Goal: Book appointment/travel/reservation

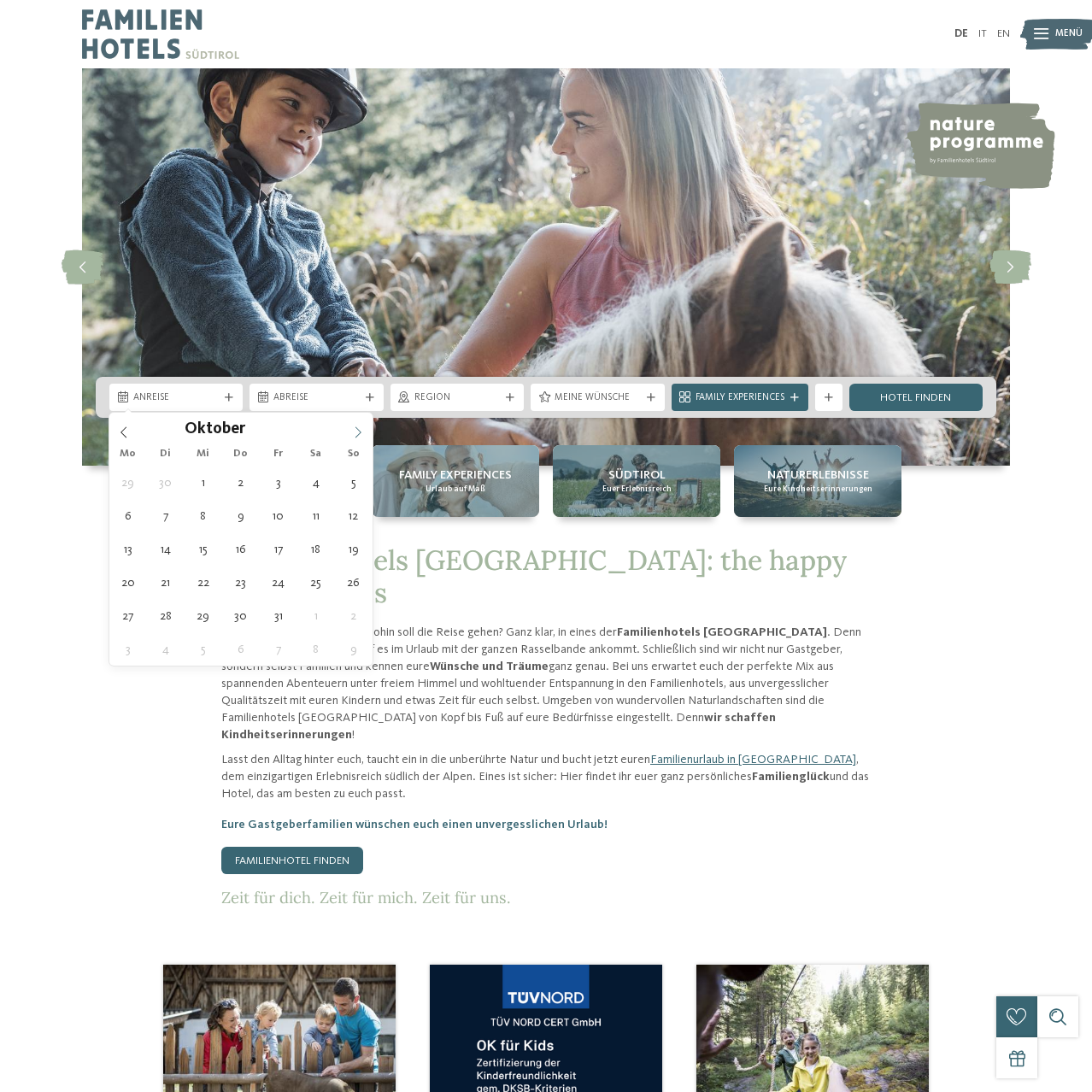
click at [359, 425] on span at bounding box center [358, 426] width 29 height 29
type div "21.10.2025"
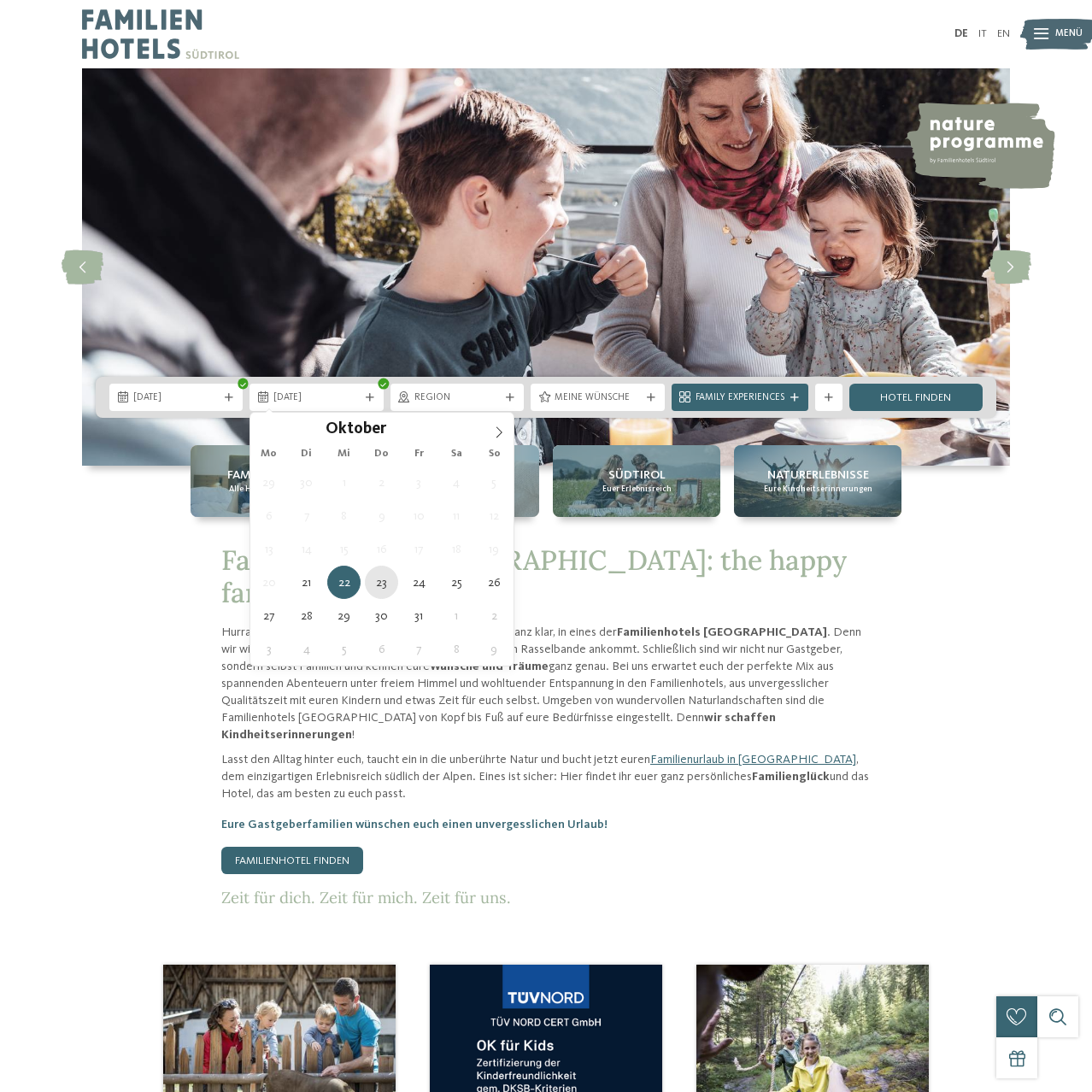
type div "23.10.2025"
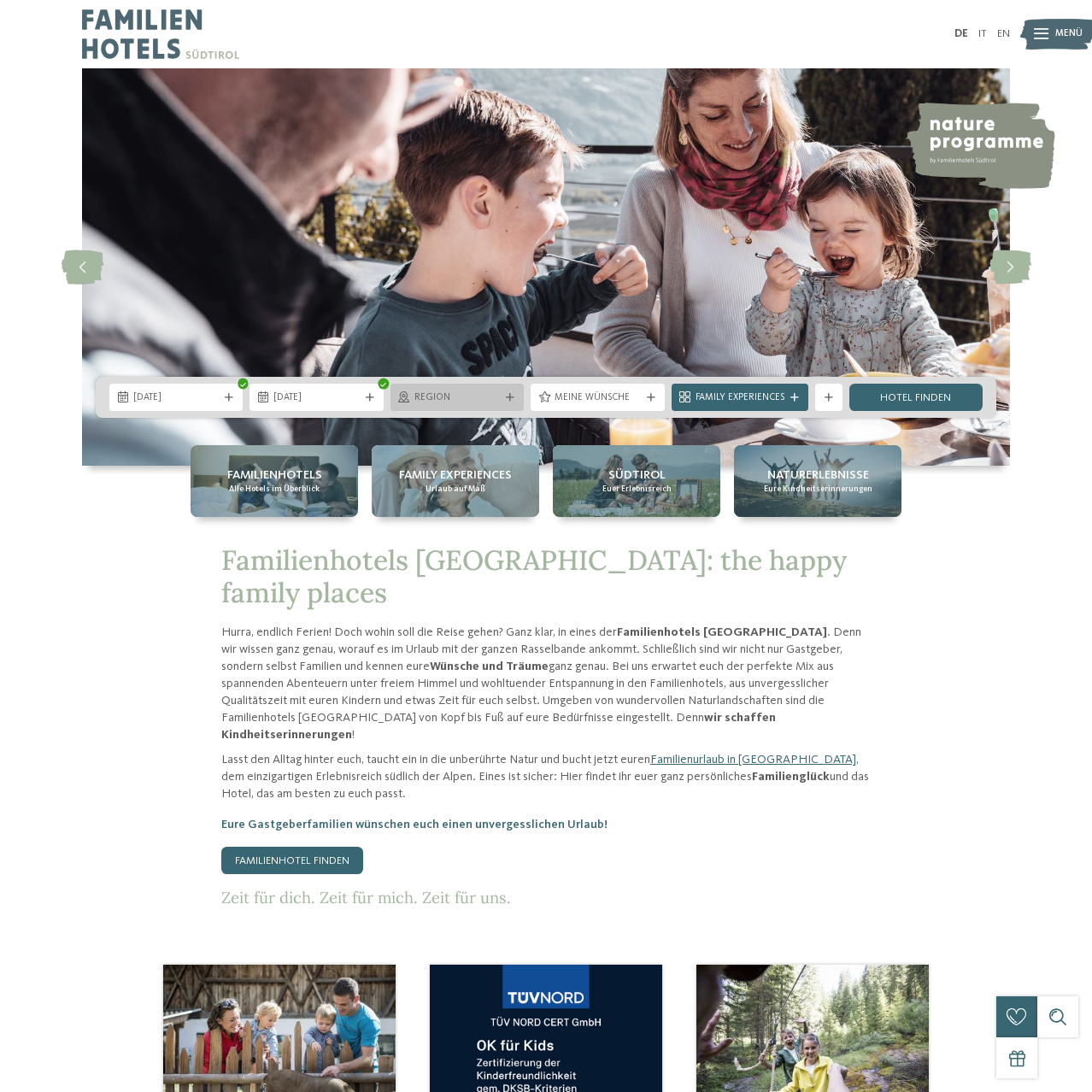
click at [475, 405] on span "Region" at bounding box center [457, 399] width 86 height 14
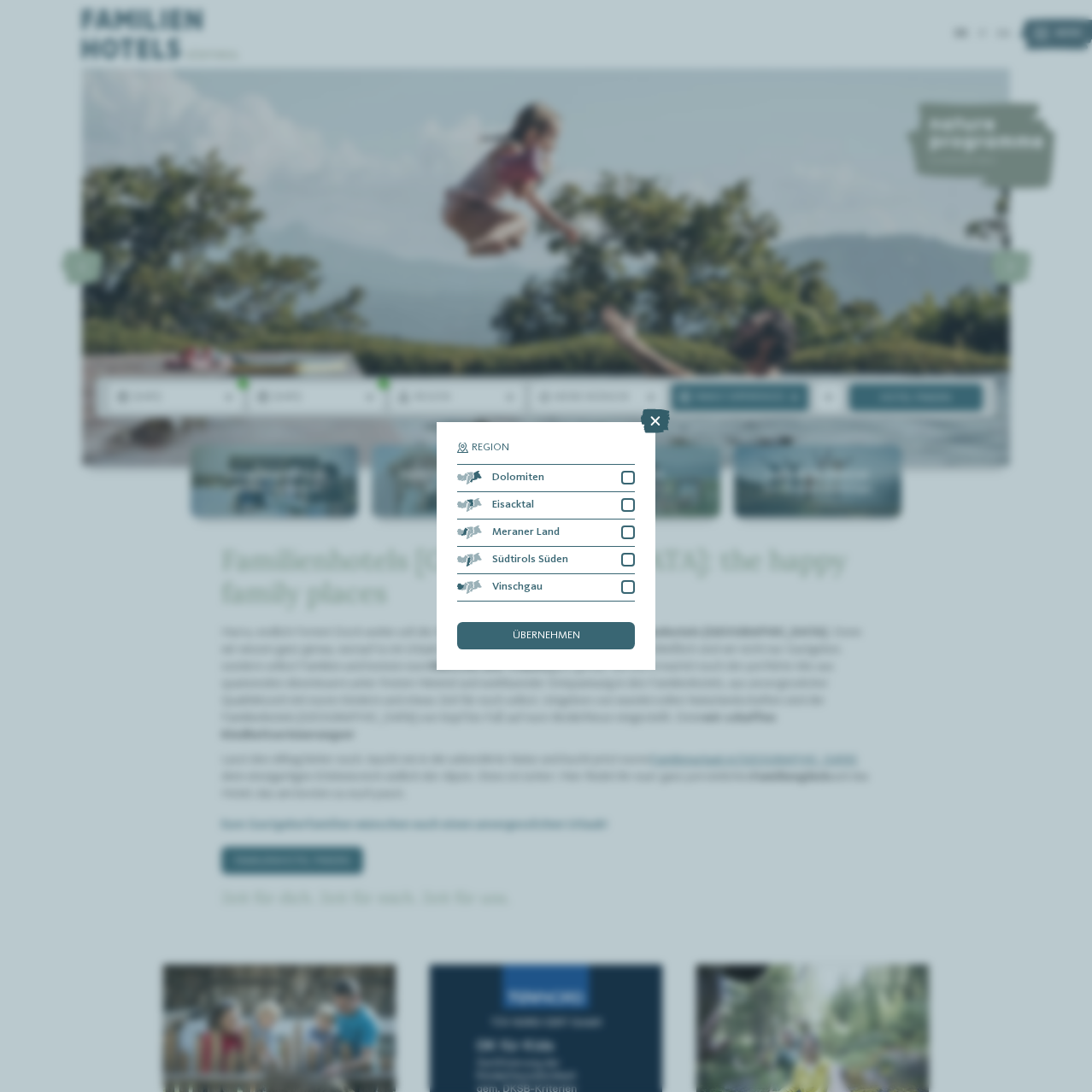
click at [655, 422] on icon at bounding box center [655, 421] width 29 height 24
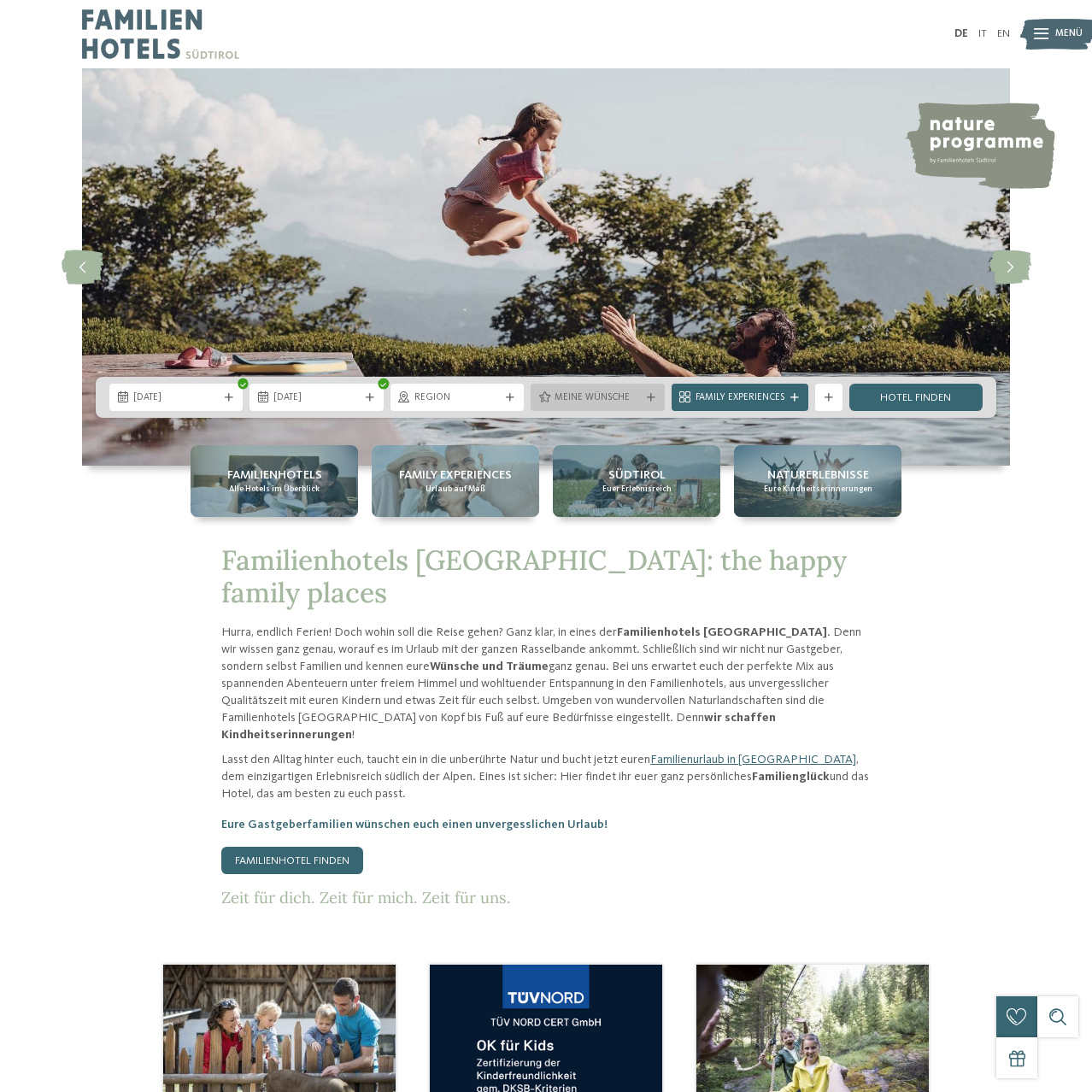
click at [601, 403] on span "Meine Wünsche" at bounding box center [598, 399] width 86 height 14
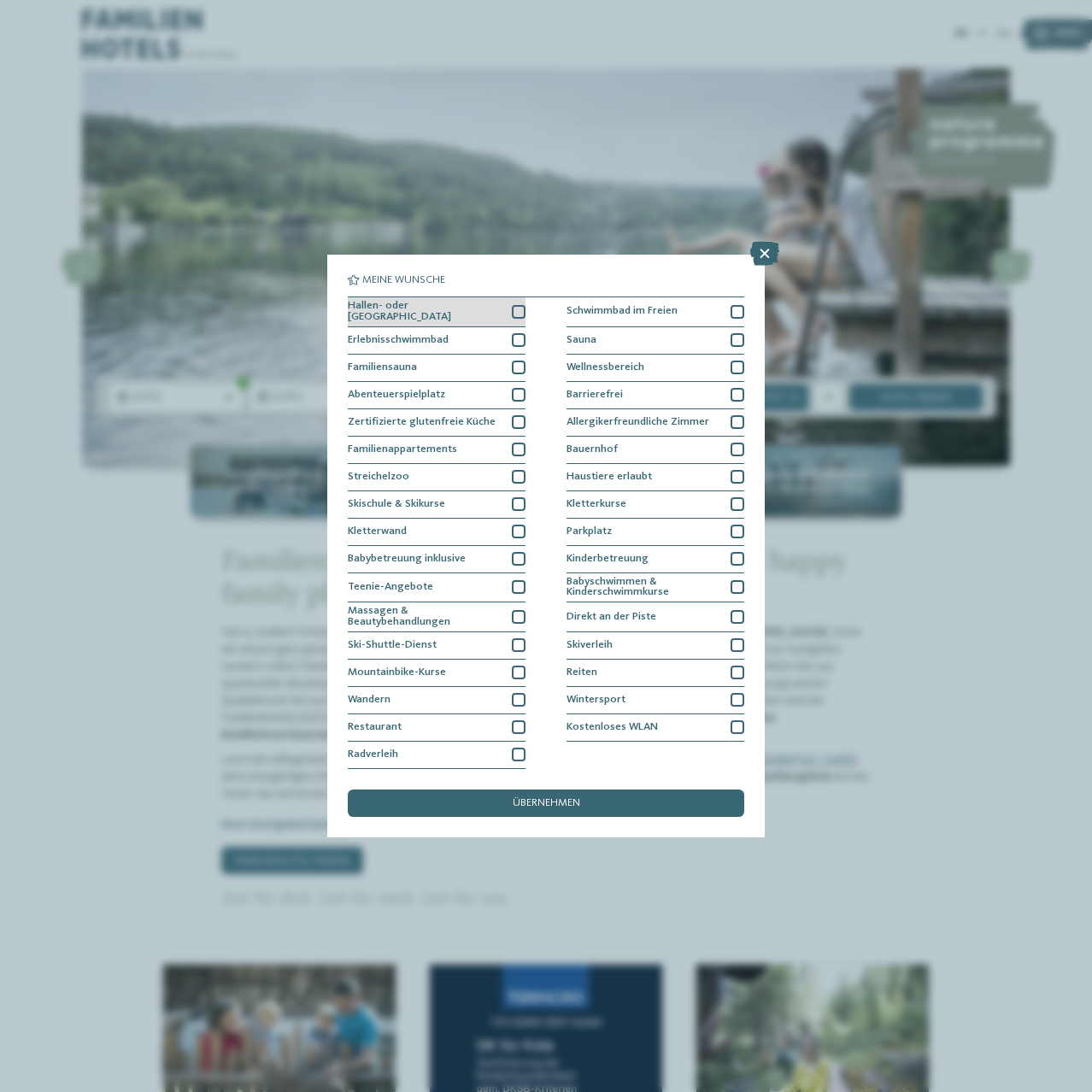
click at [511, 310] on div "Hallen- oder Schleusenbad" at bounding box center [436, 313] width 177 height 30
click at [516, 338] on div at bounding box center [519, 341] width 14 height 14
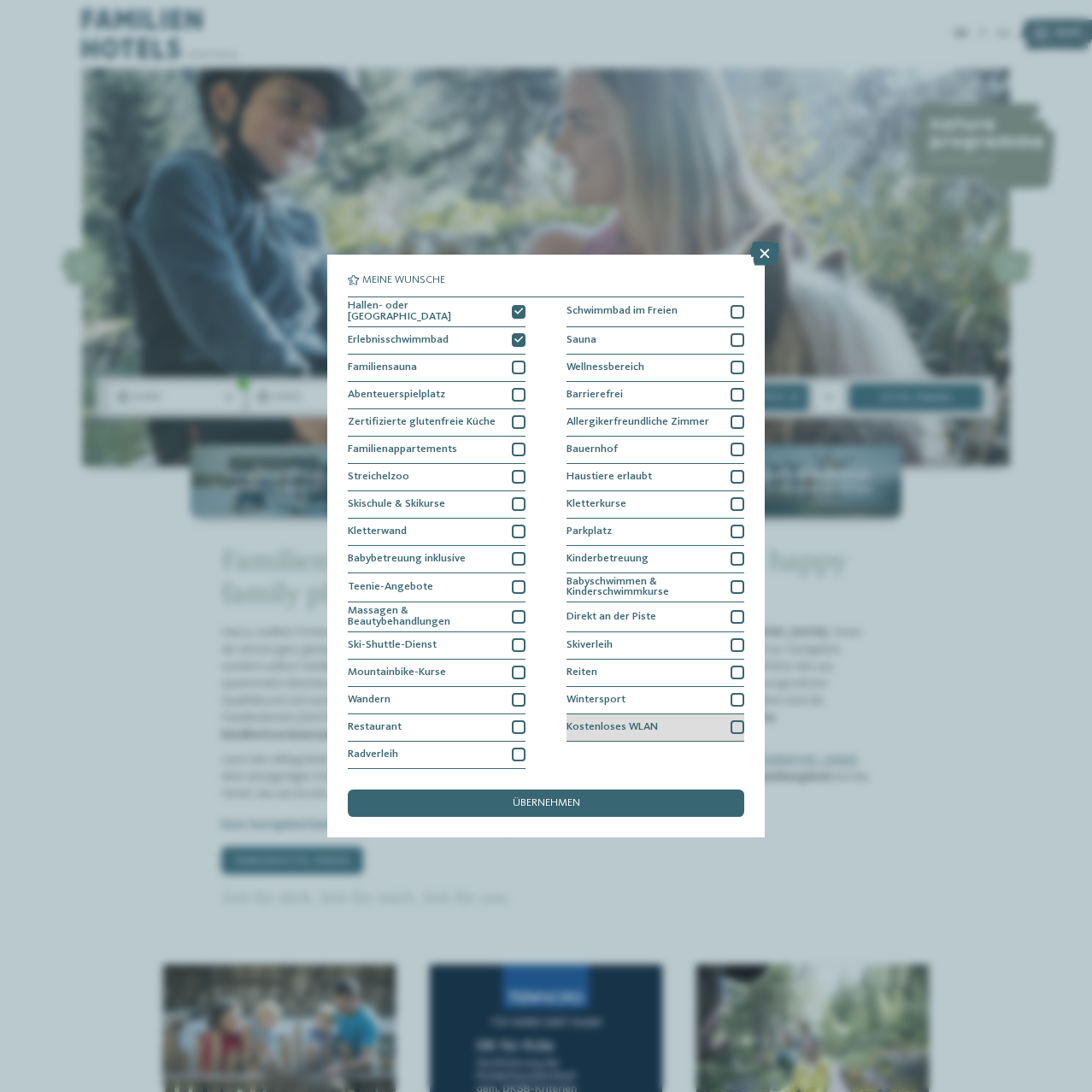
drag, startPoint x: 641, startPoint y: 722, endPoint x: 688, endPoint y: 727, distance: 47.3
click at [659, 725] on span "Kostenloses WLAN" at bounding box center [613, 727] width 92 height 11
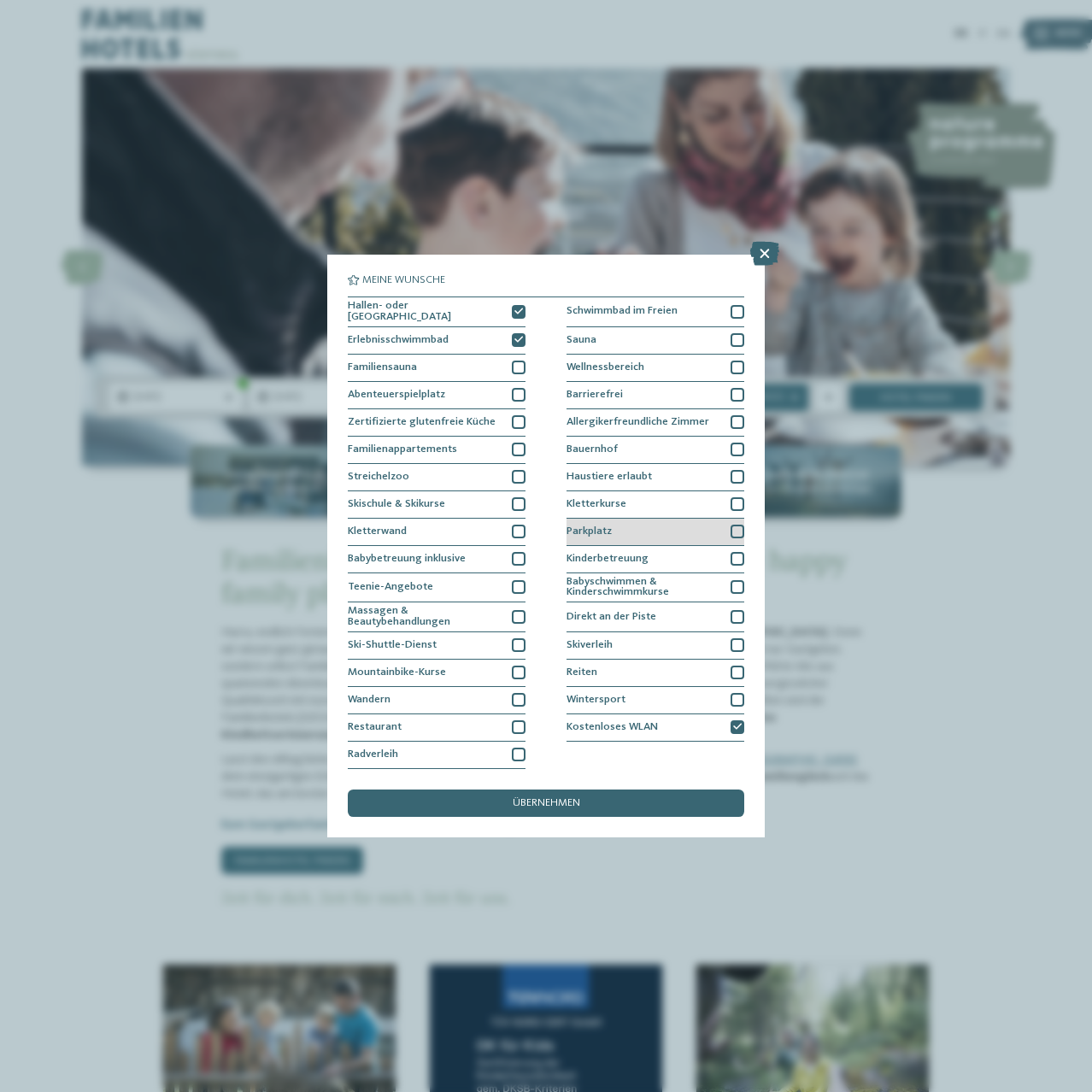
click at [600, 523] on div "Parkplatz" at bounding box center [656, 532] width 177 height 27
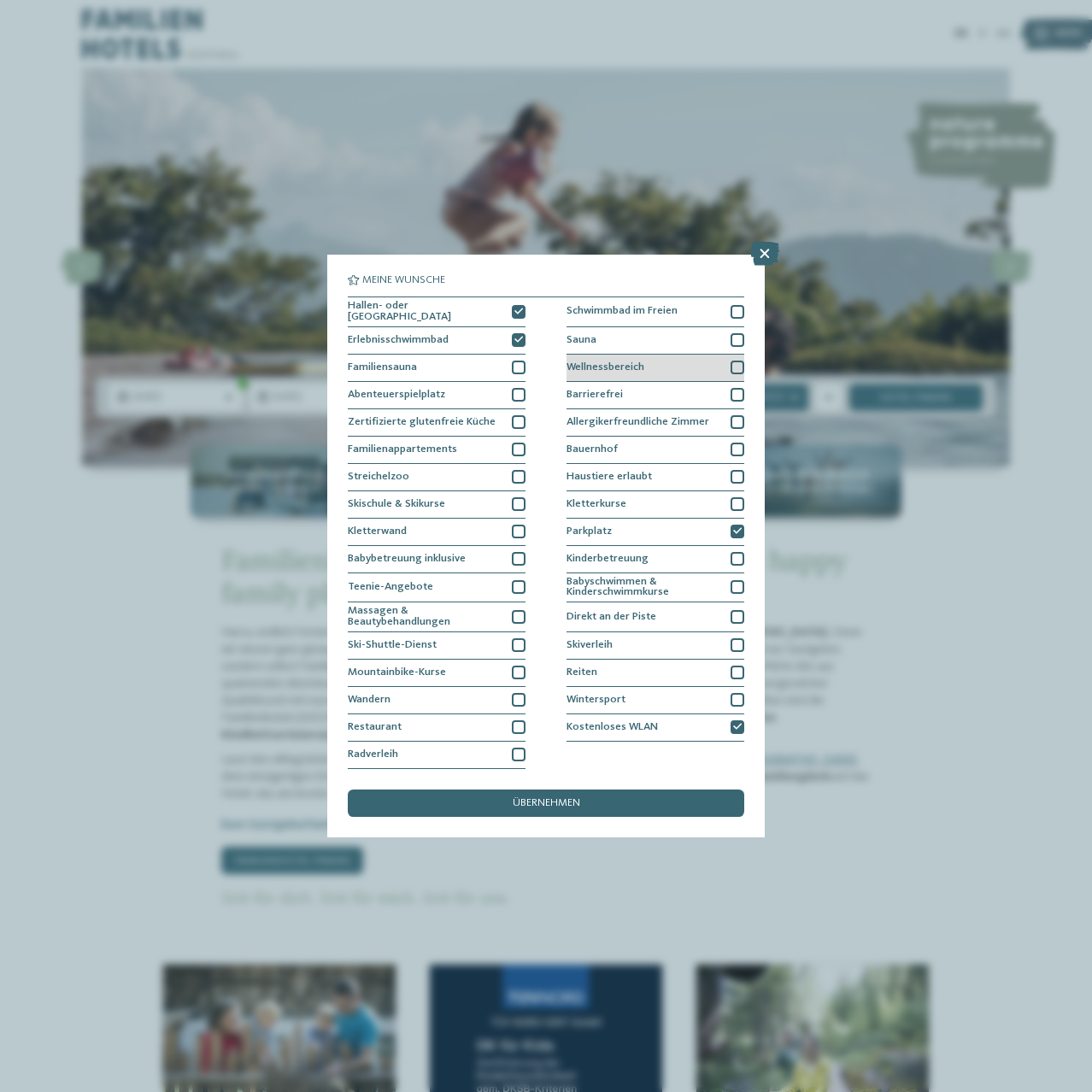
click at [590, 365] on span "Wellnessbereich" at bounding box center [606, 368] width 78 height 11
click at [767, 250] on icon at bounding box center [764, 254] width 29 height 24
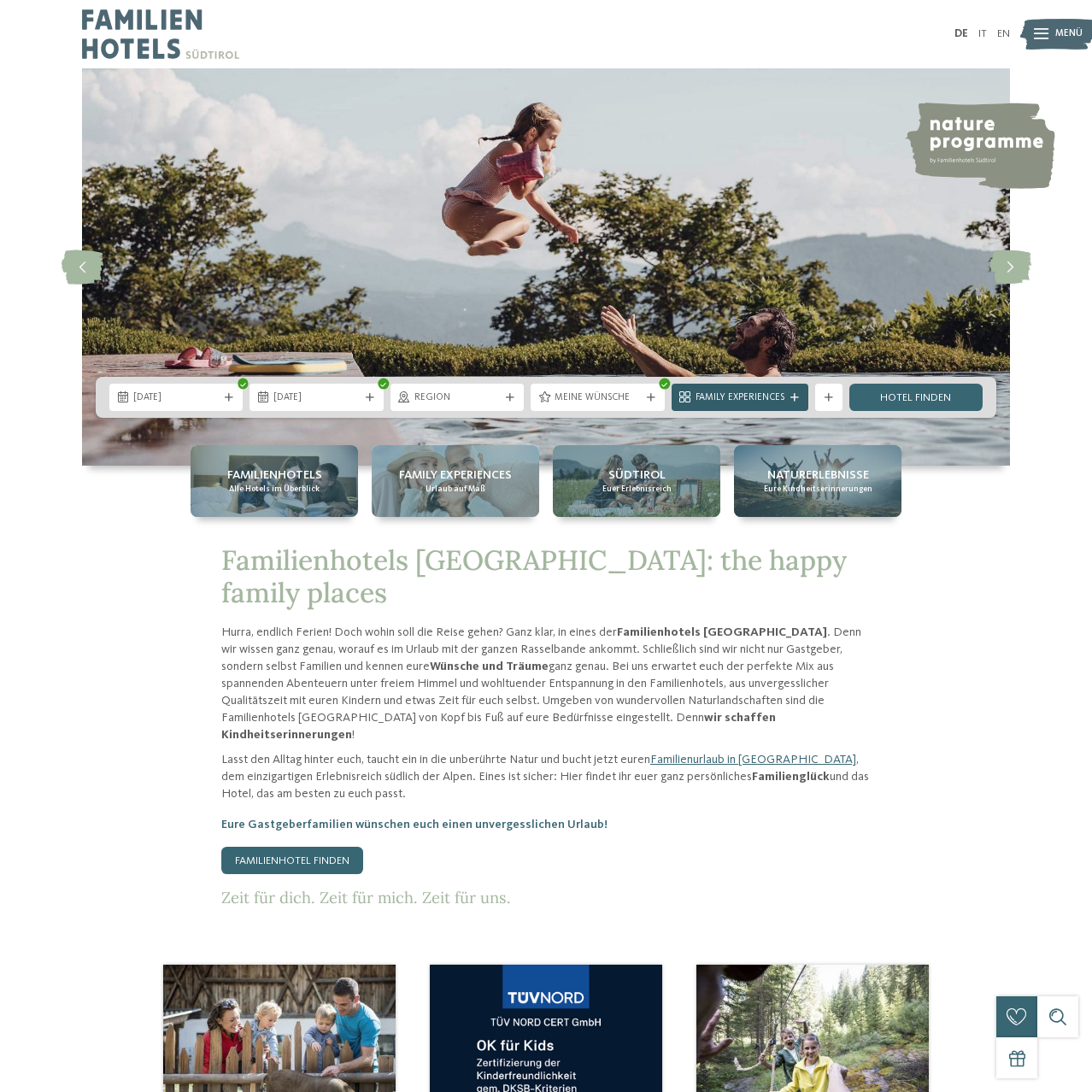
click at [734, 402] on span "Family Experiences" at bounding box center [739, 399] width 89 height 14
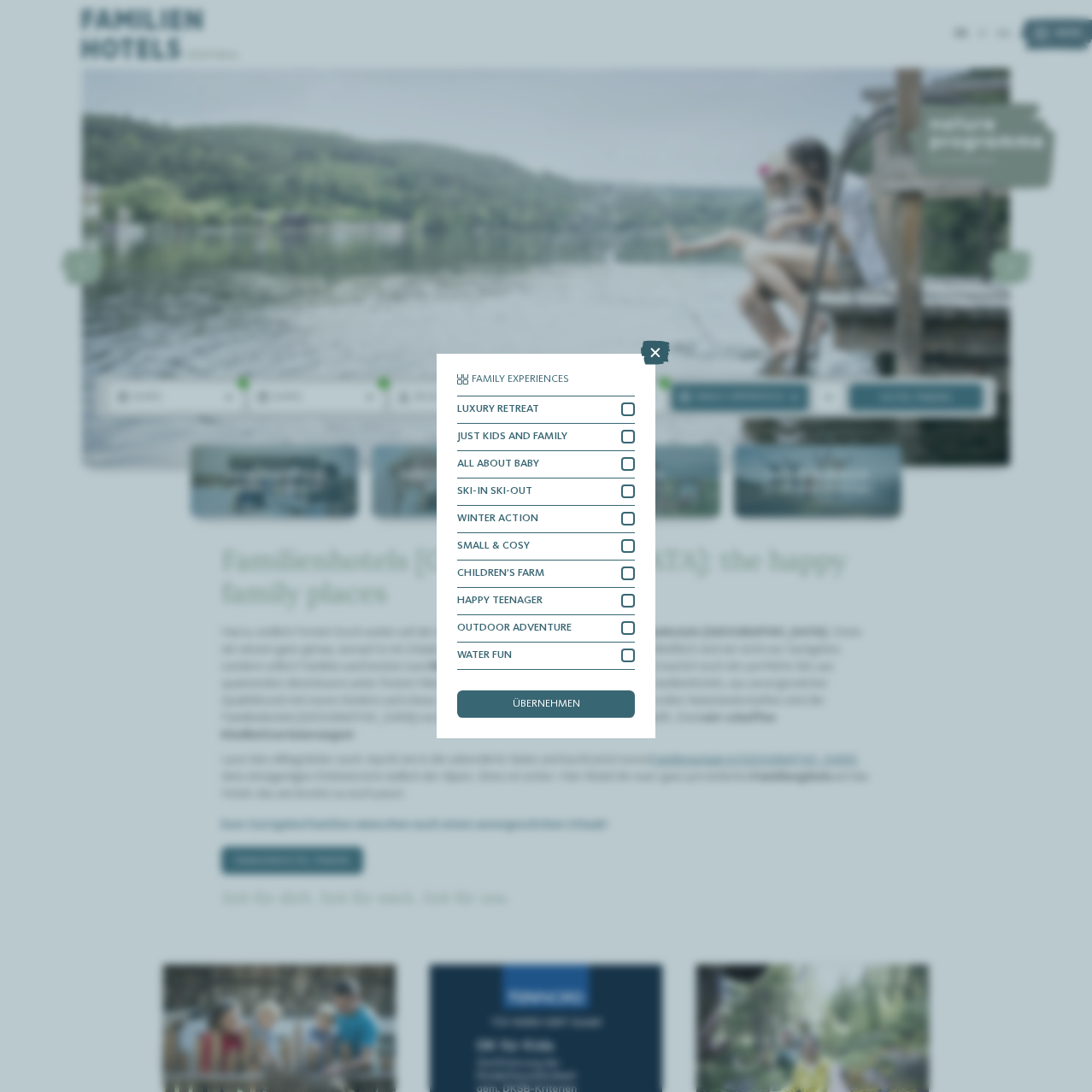
click at [661, 355] on icon at bounding box center [655, 353] width 29 height 24
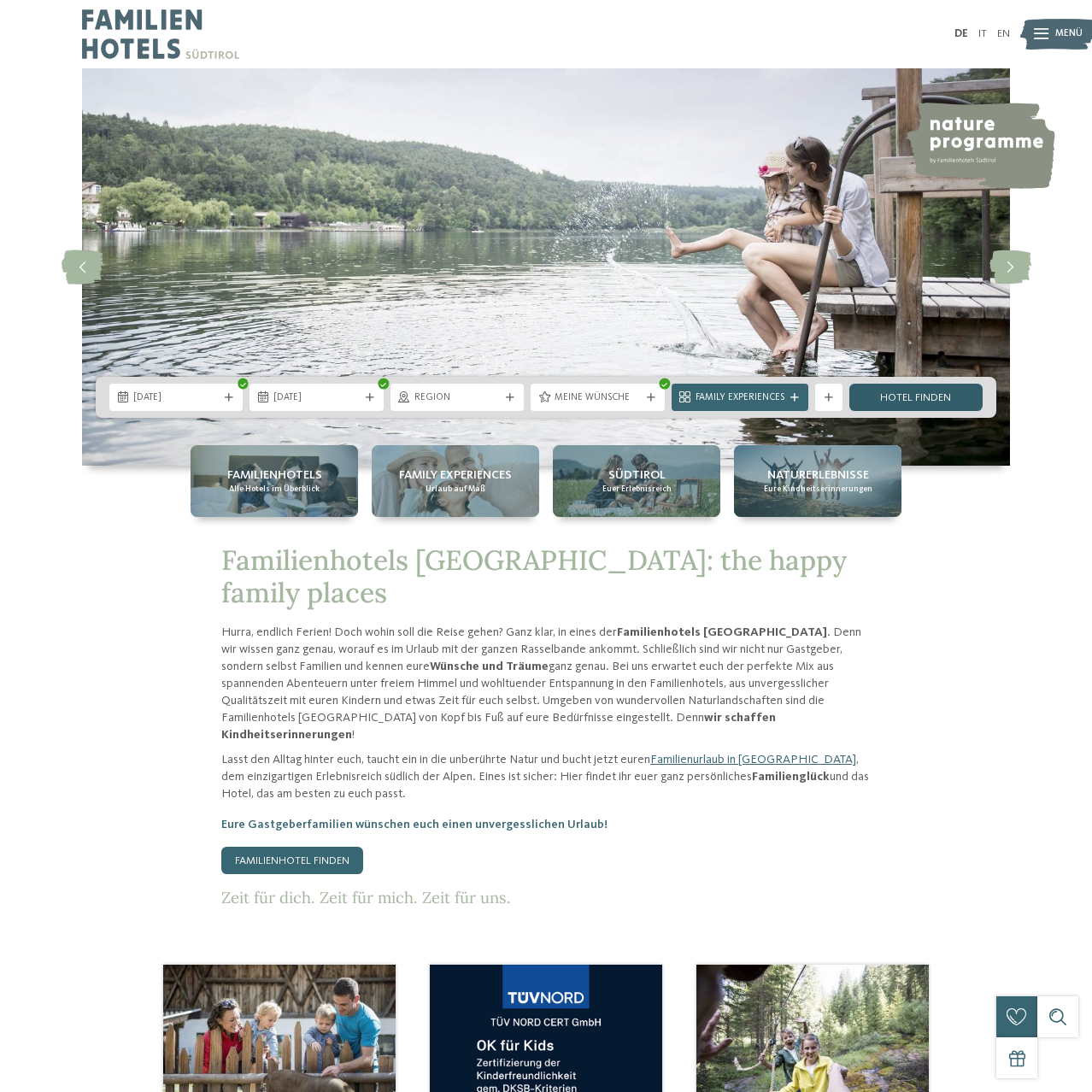
click at [868, 401] on link "Hotel finden" at bounding box center [917, 397] width 134 height 27
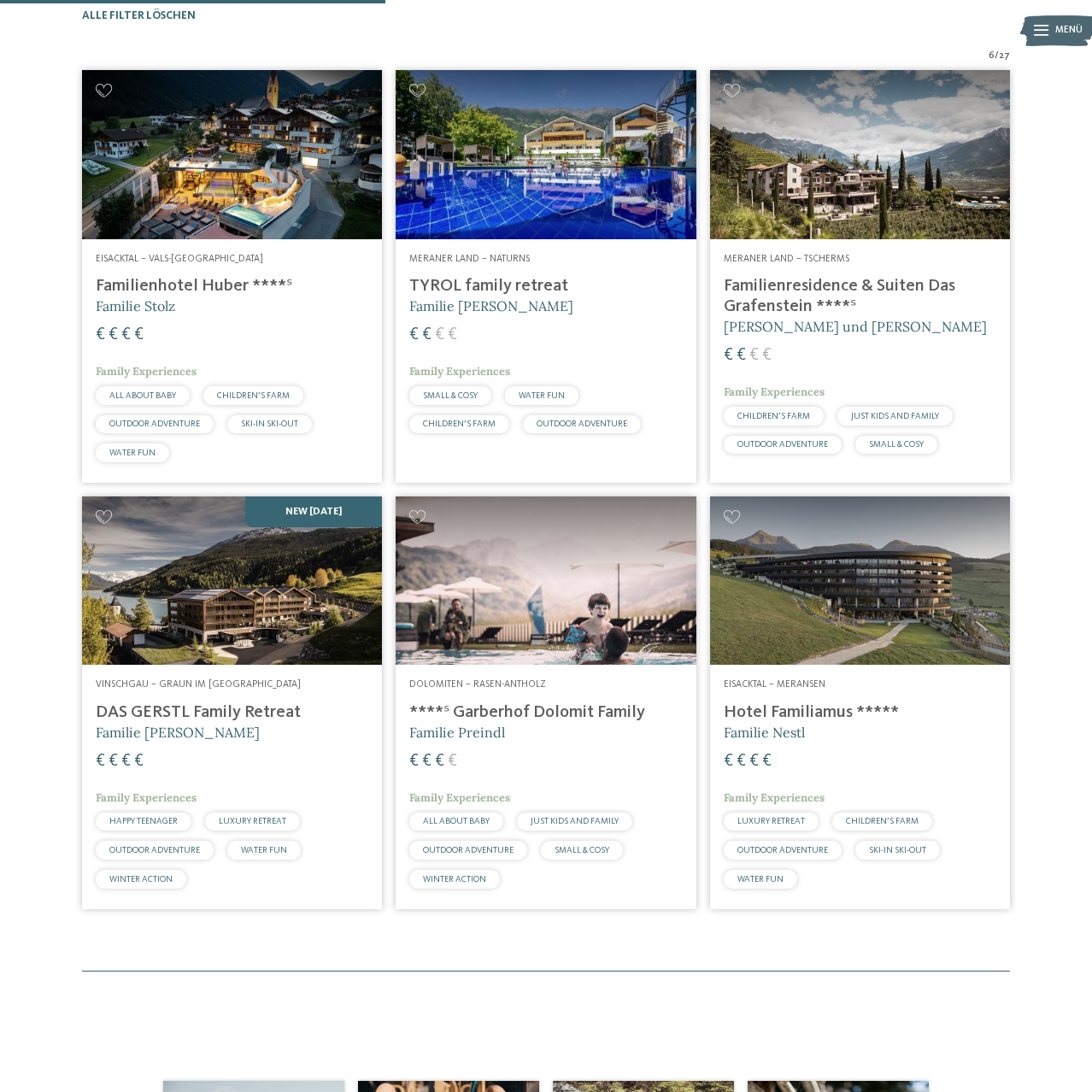
scroll to position [422, 0]
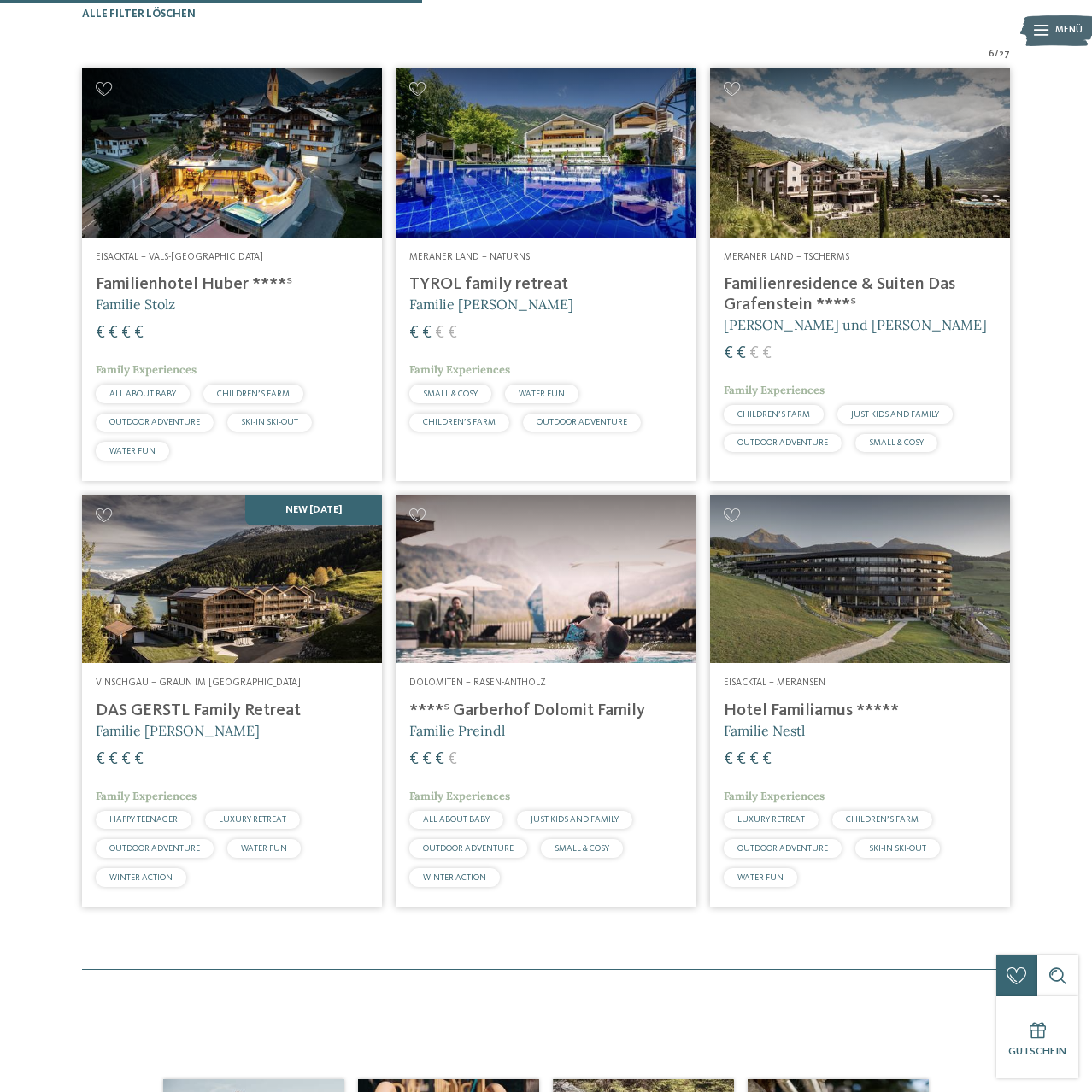
click at [479, 295] on h4 "TYROL family retreat" at bounding box center [546, 284] width 273 height 21
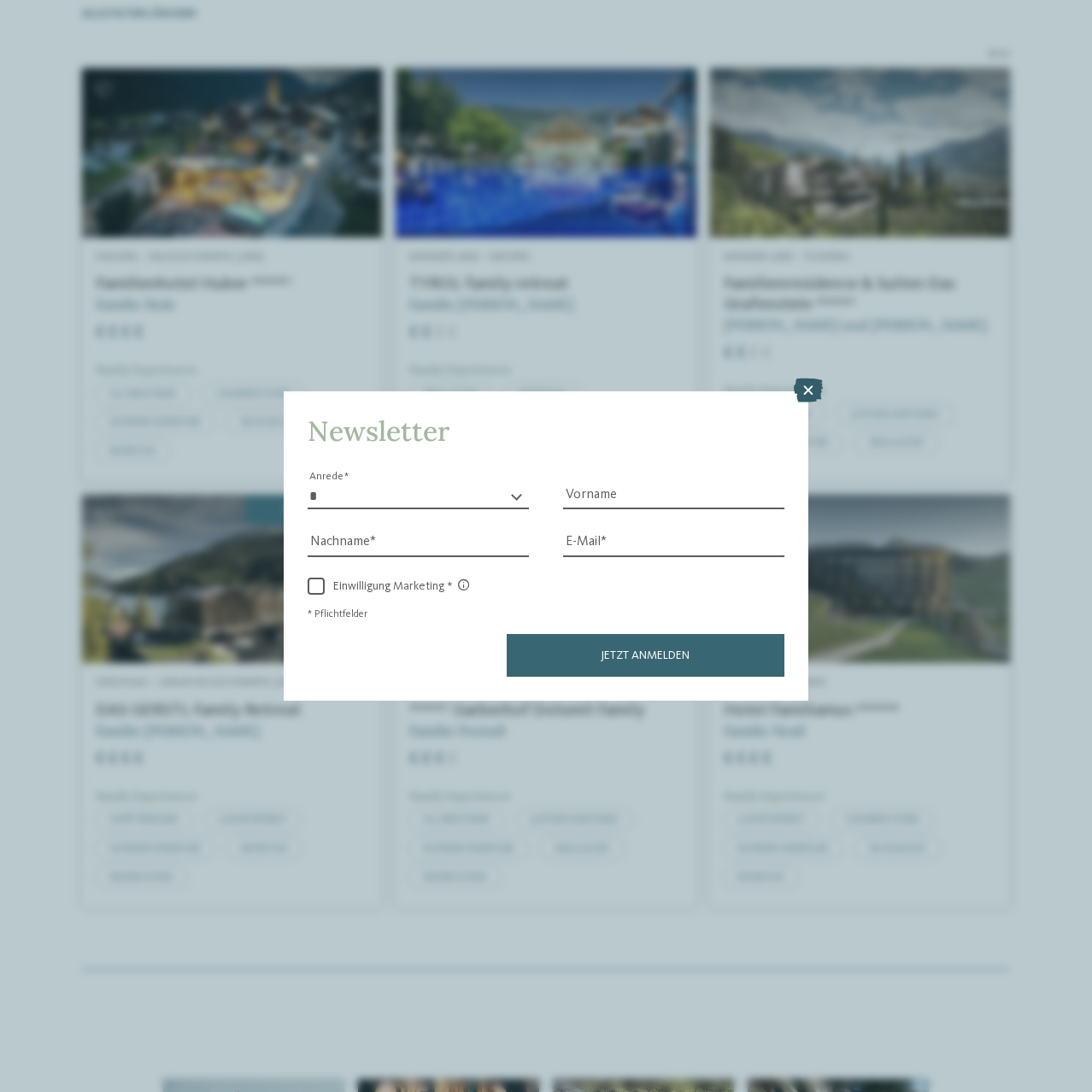
click at [800, 390] on icon at bounding box center [808, 391] width 29 height 24
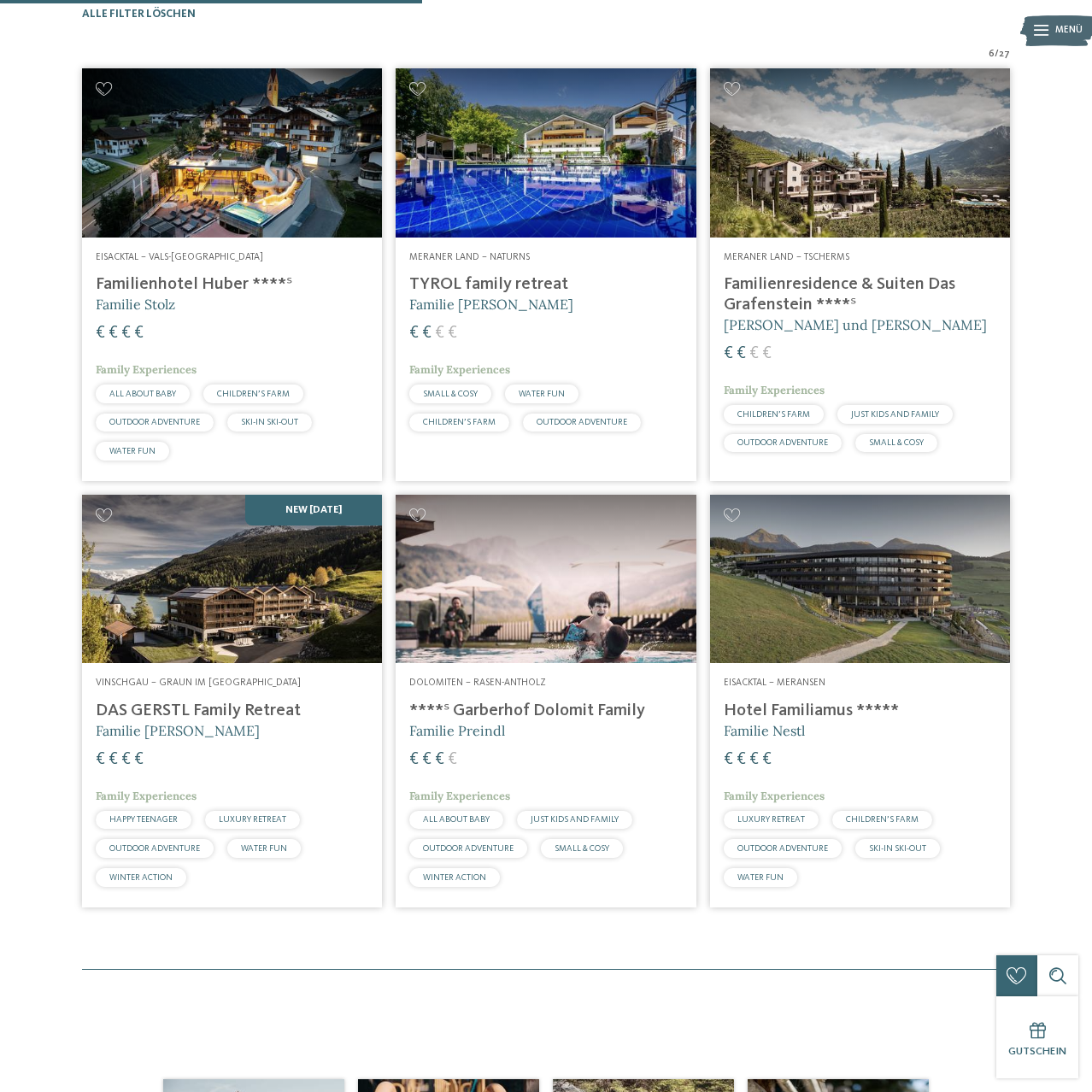
click at [848, 158] on img at bounding box center [860, 153] width 300 height 169
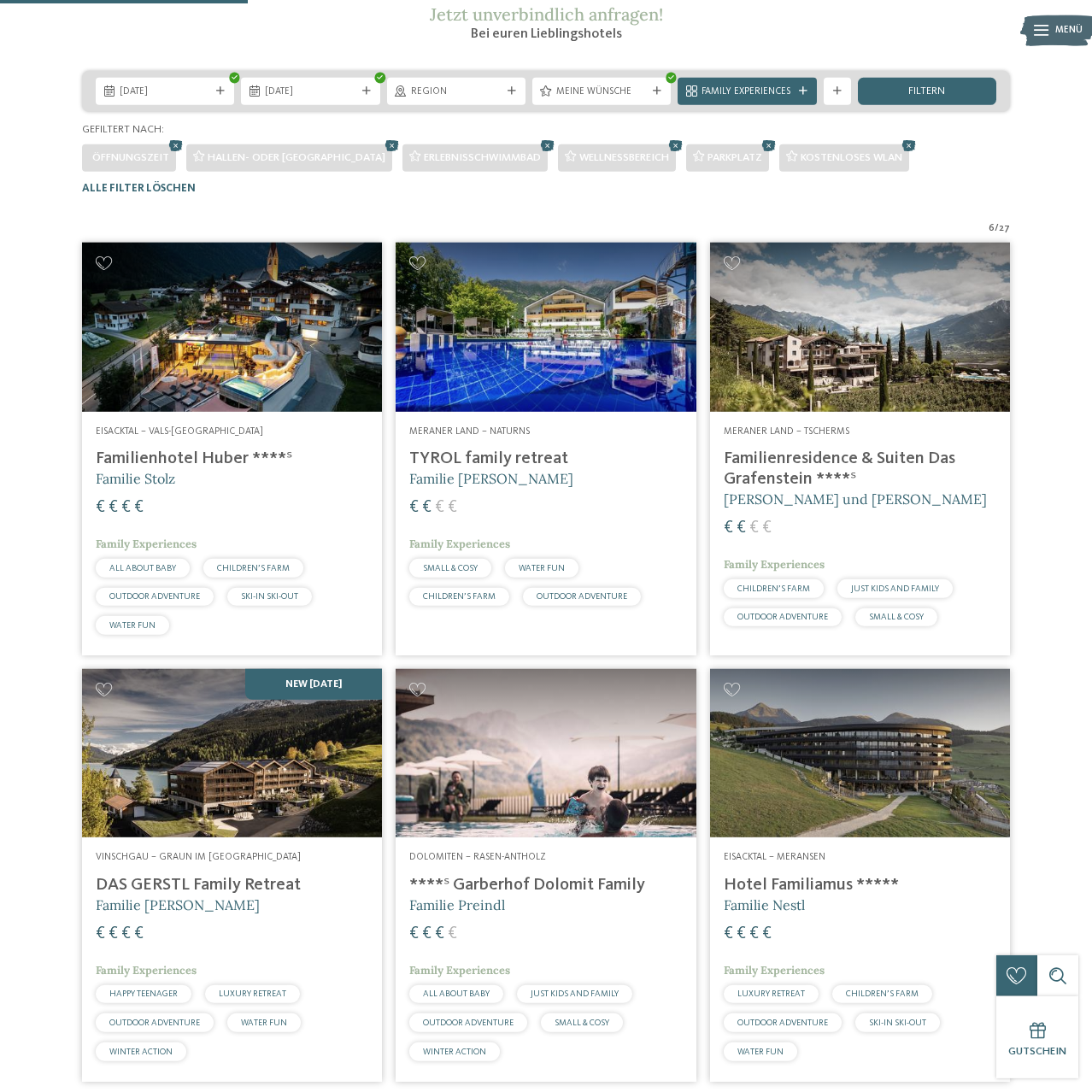
scroll to position [335, 0]
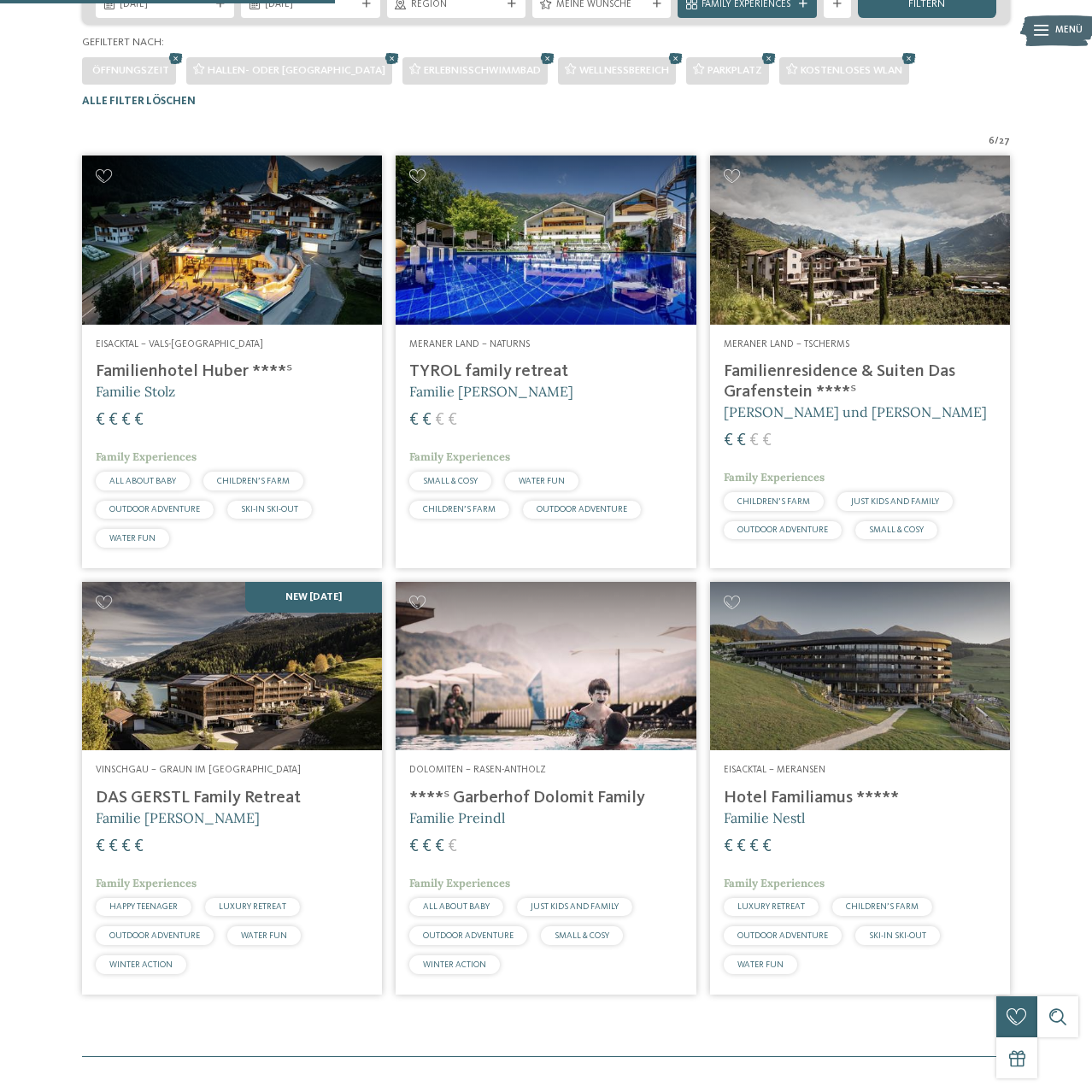
click at [798, 403] on h4 "Familienresidence & Suiten Das Grafenstein ****ˢ" at bounding box center [861, 382] width 273 height 41
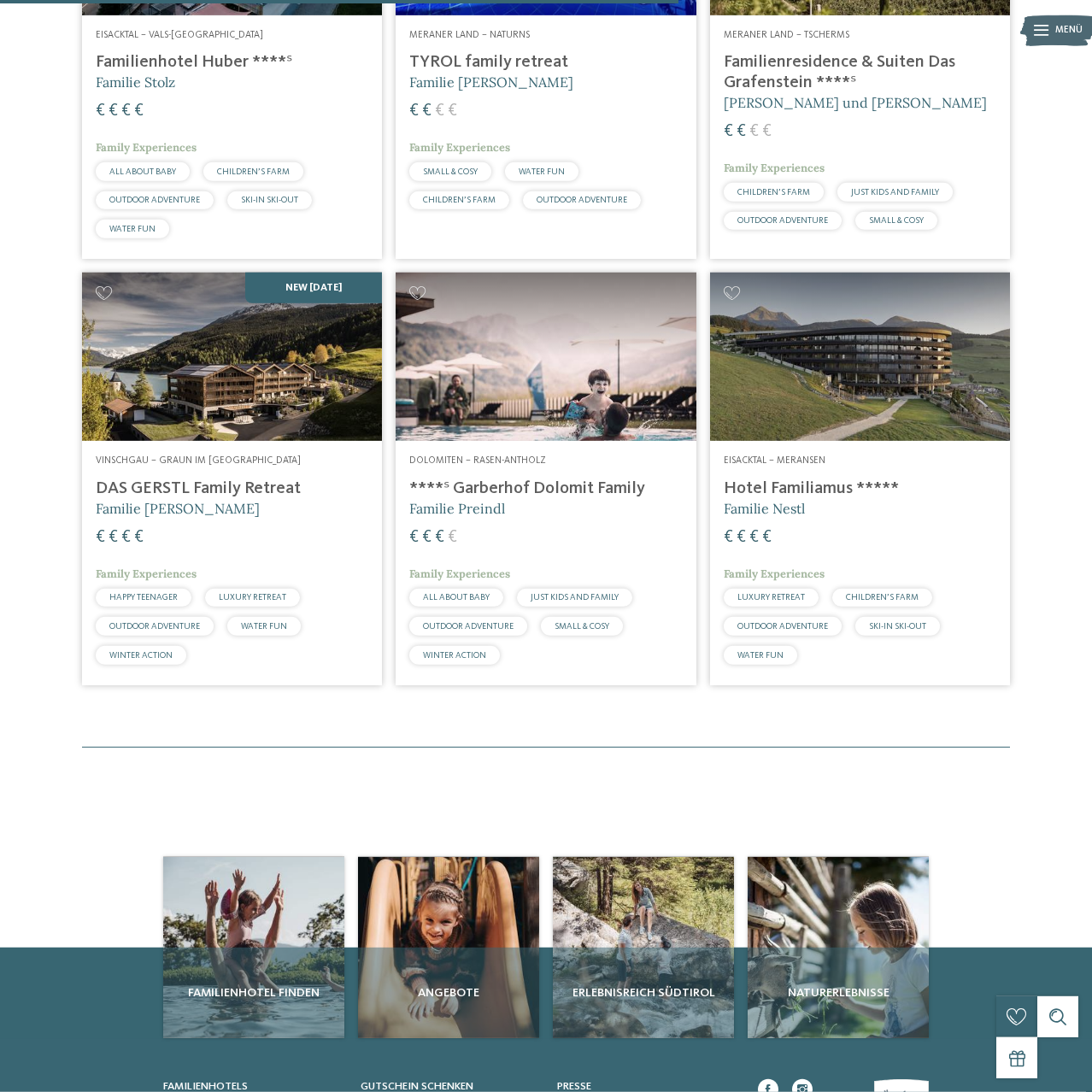
scroll to position [683, 0]
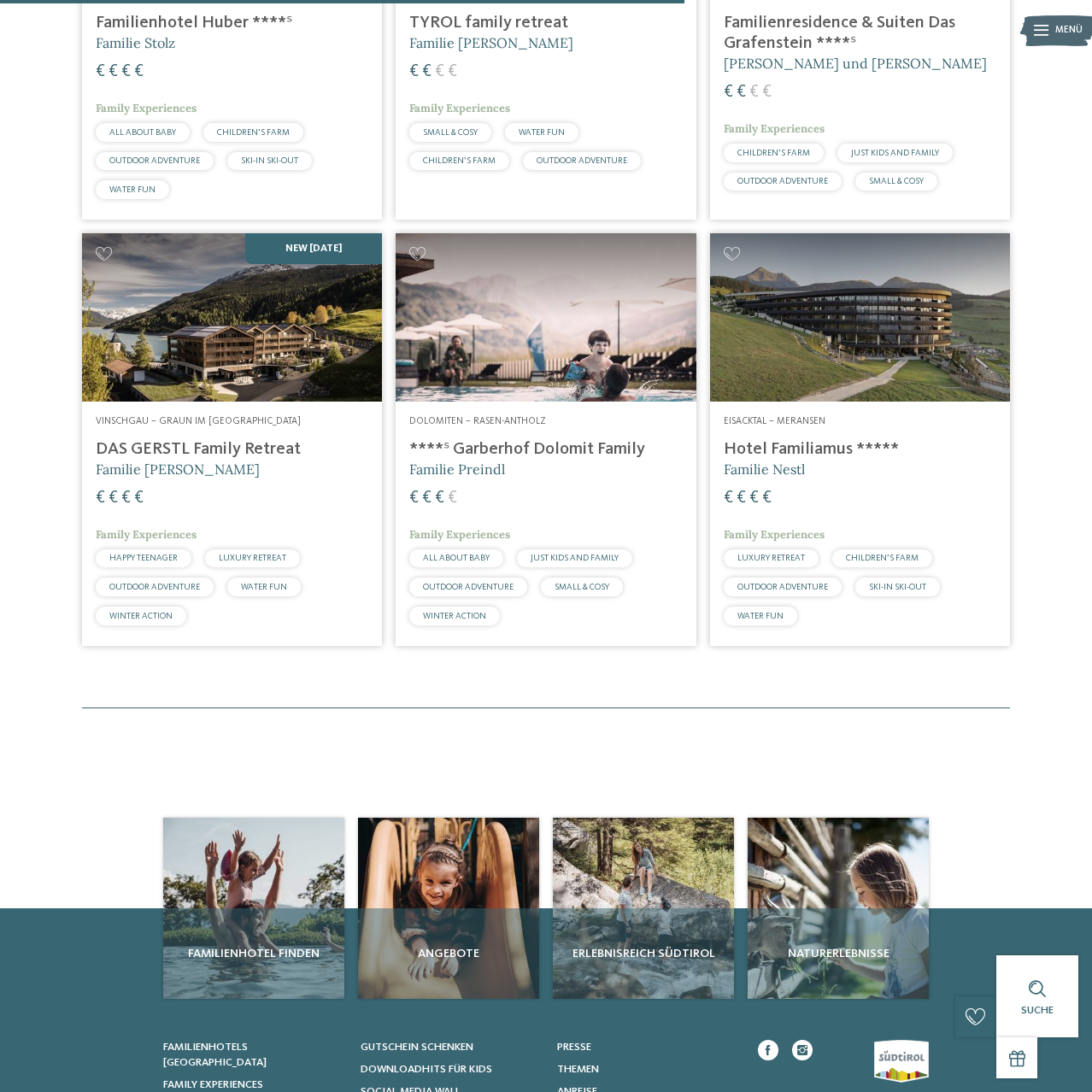
click at [784, 470] on div "Eisacktal – Meransen Hotel Familiamus ***** Familie Nestl € € € € Family Experi…" at bounding box center [860, 523] width 300 height 244
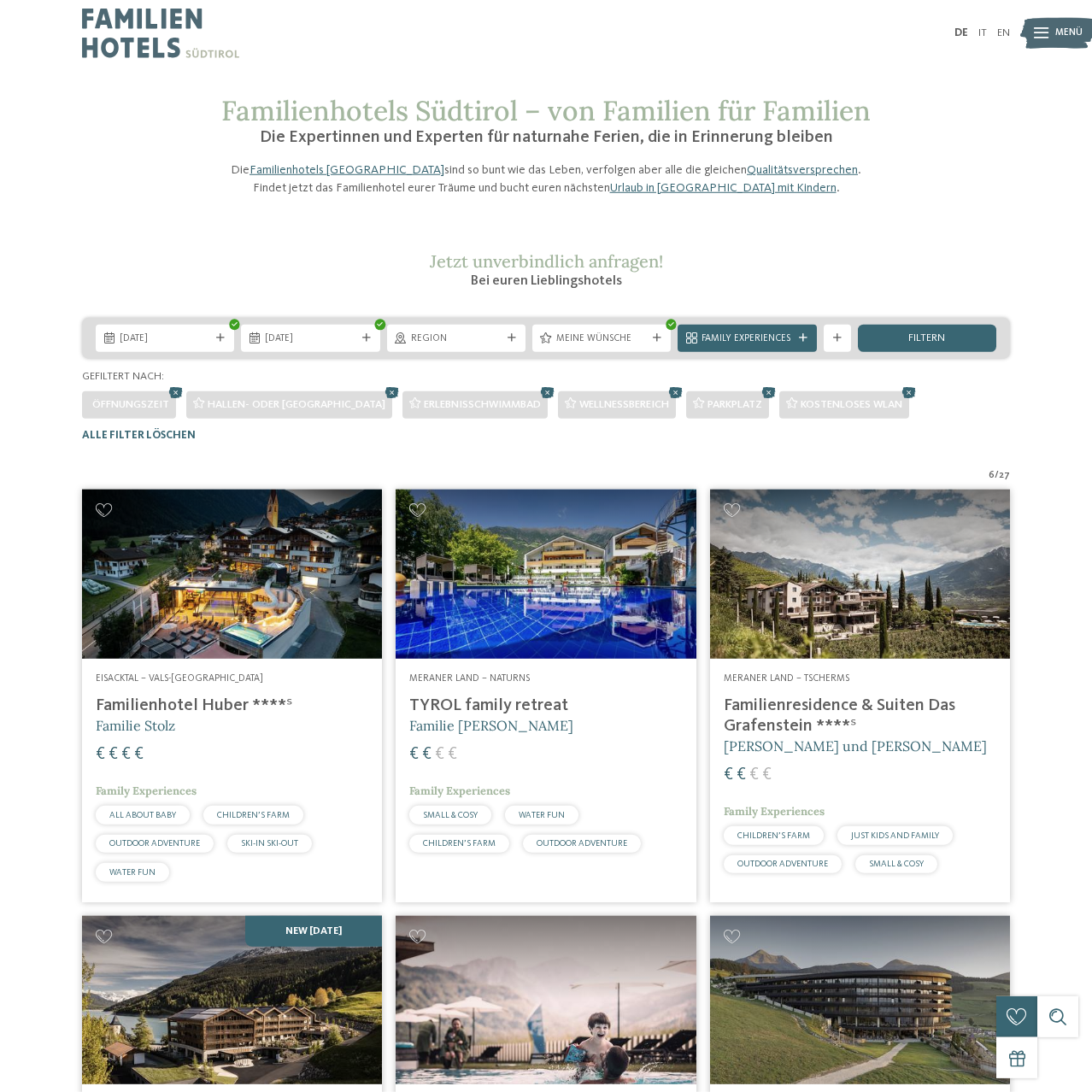
scroll to position [0, 0]
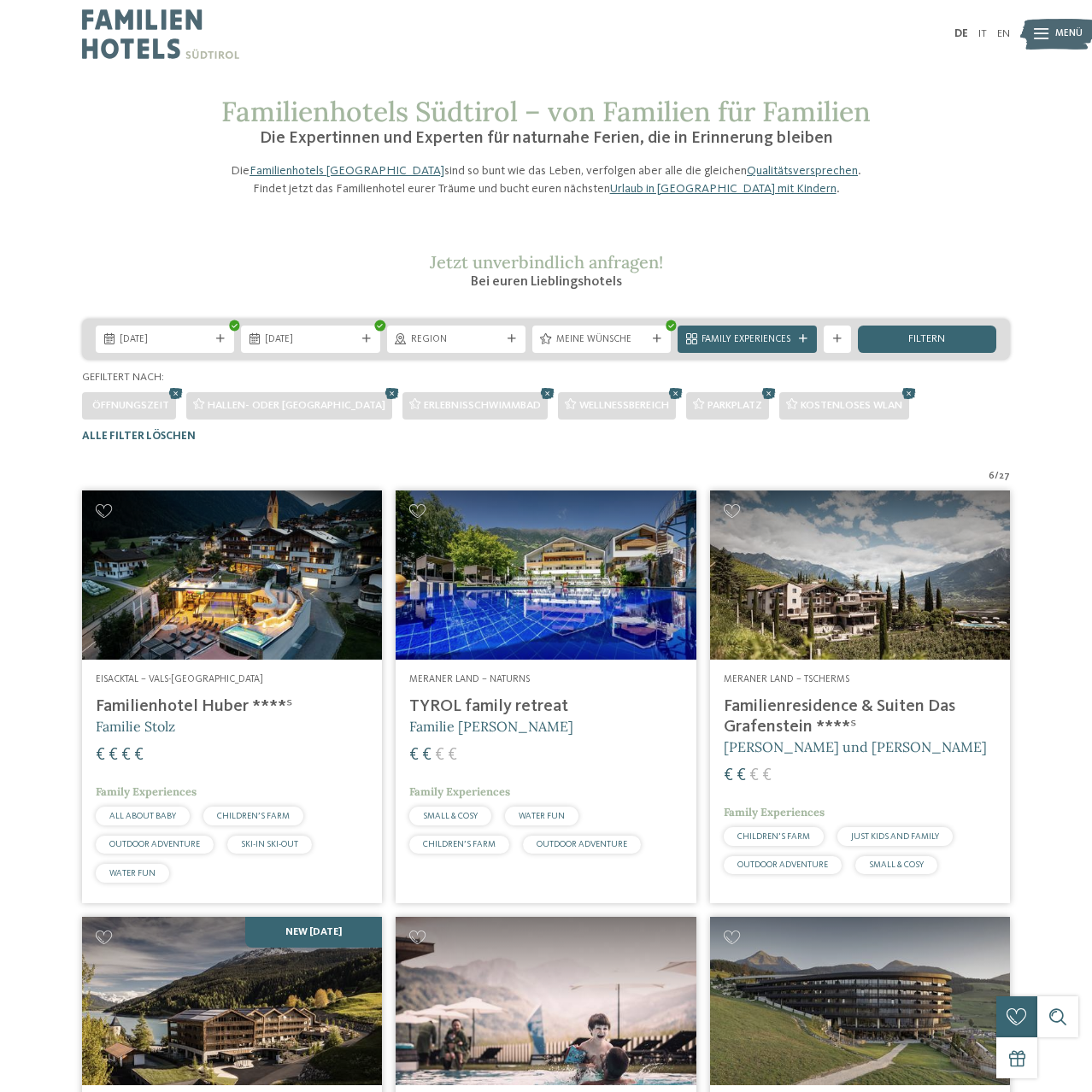
click at [480, 273] on span "Jetzt unverbindlich anfragen!" at bounding box center [547, 261] width 233 height 21
click at [713, 346] on div "Family Experiences" at bounding box center [747, 339] width 98 height 15
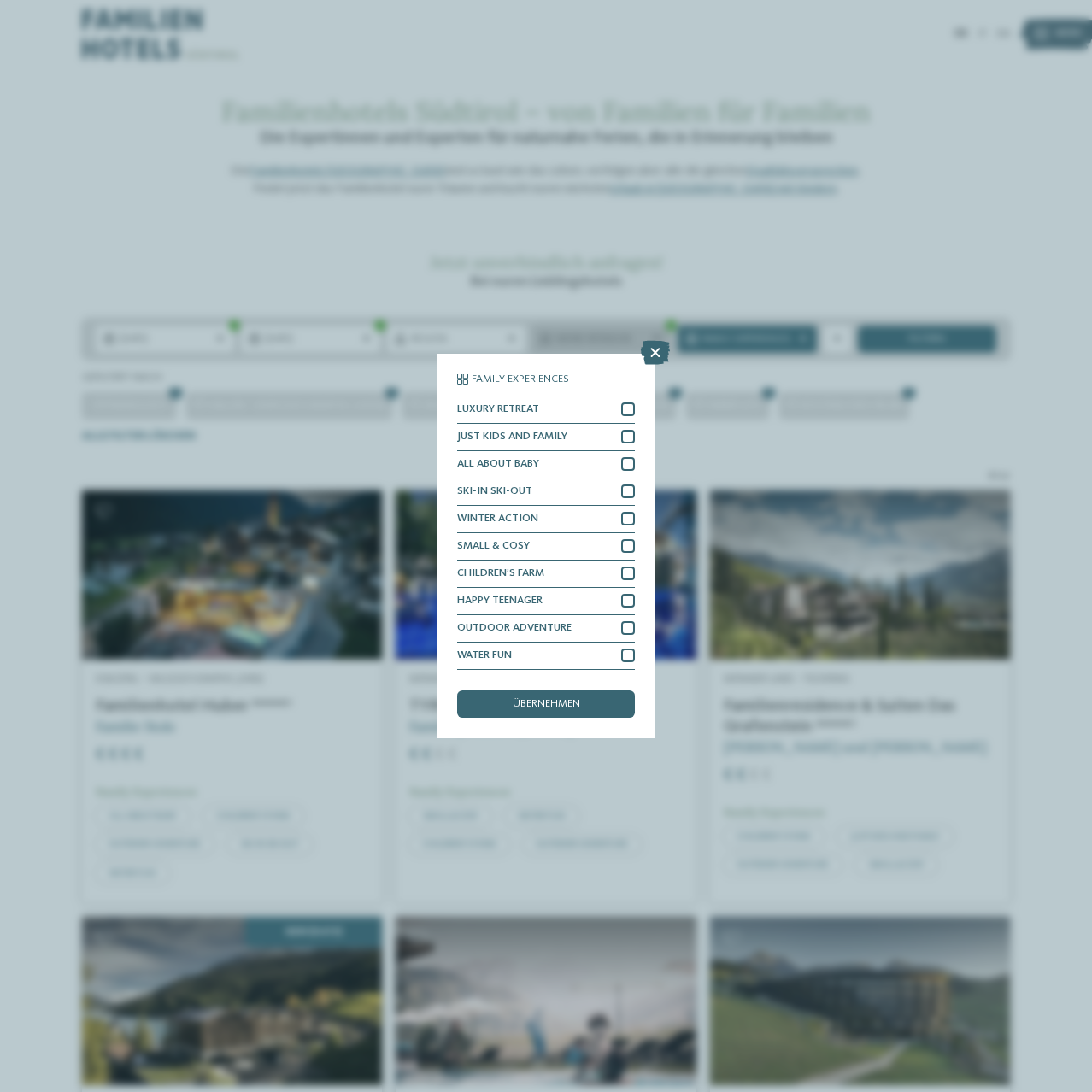
drag, startPoint x: 658, startPoint y: 349, endPoint x: 647, endPoint y: 365, distance: 19.4
click at [658, 348] on icon at bounding box center [655, 353] width 29 height 24
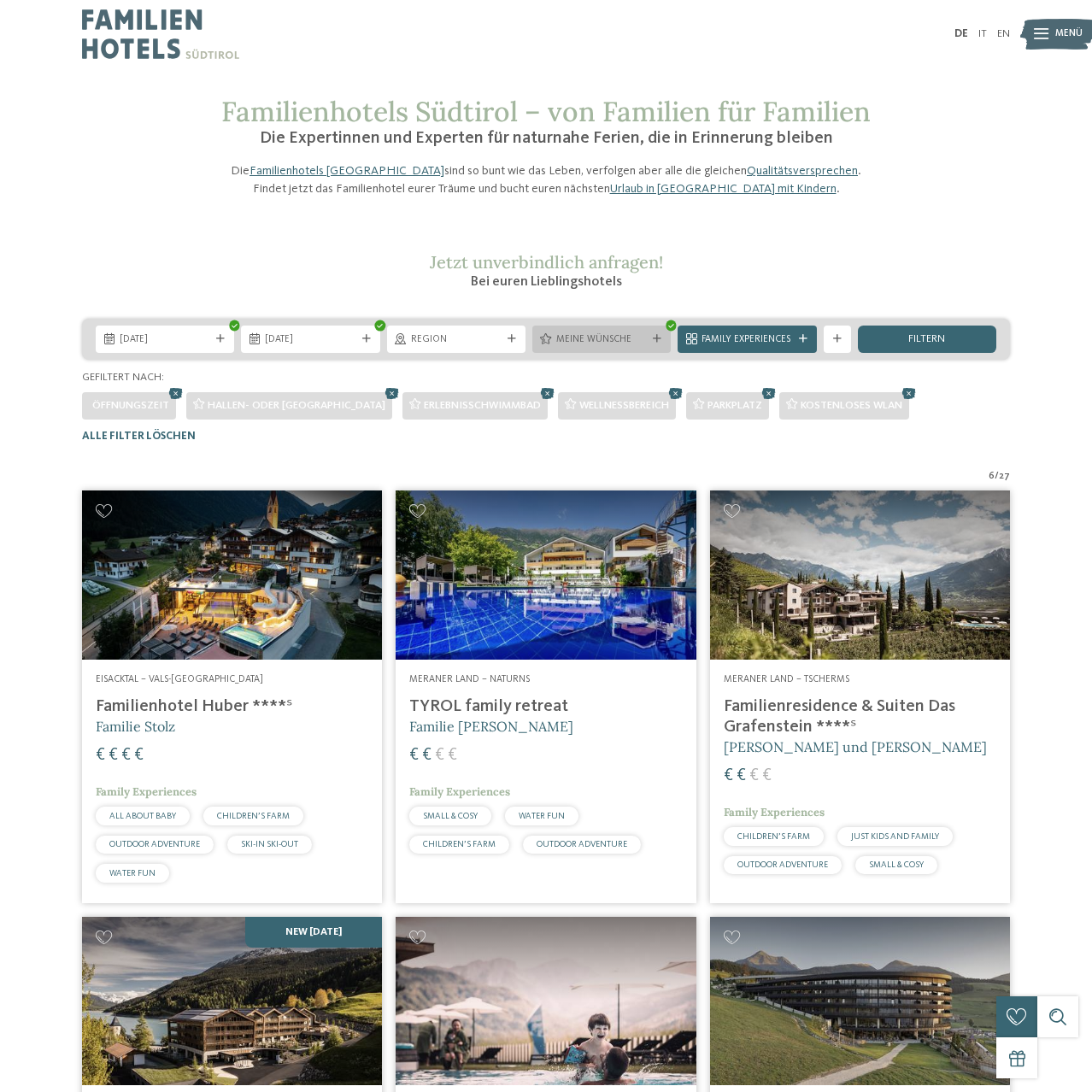
click at [601, 347] on span "Meine Wünsche" at bounding box center [602, 341] width 91 height 14
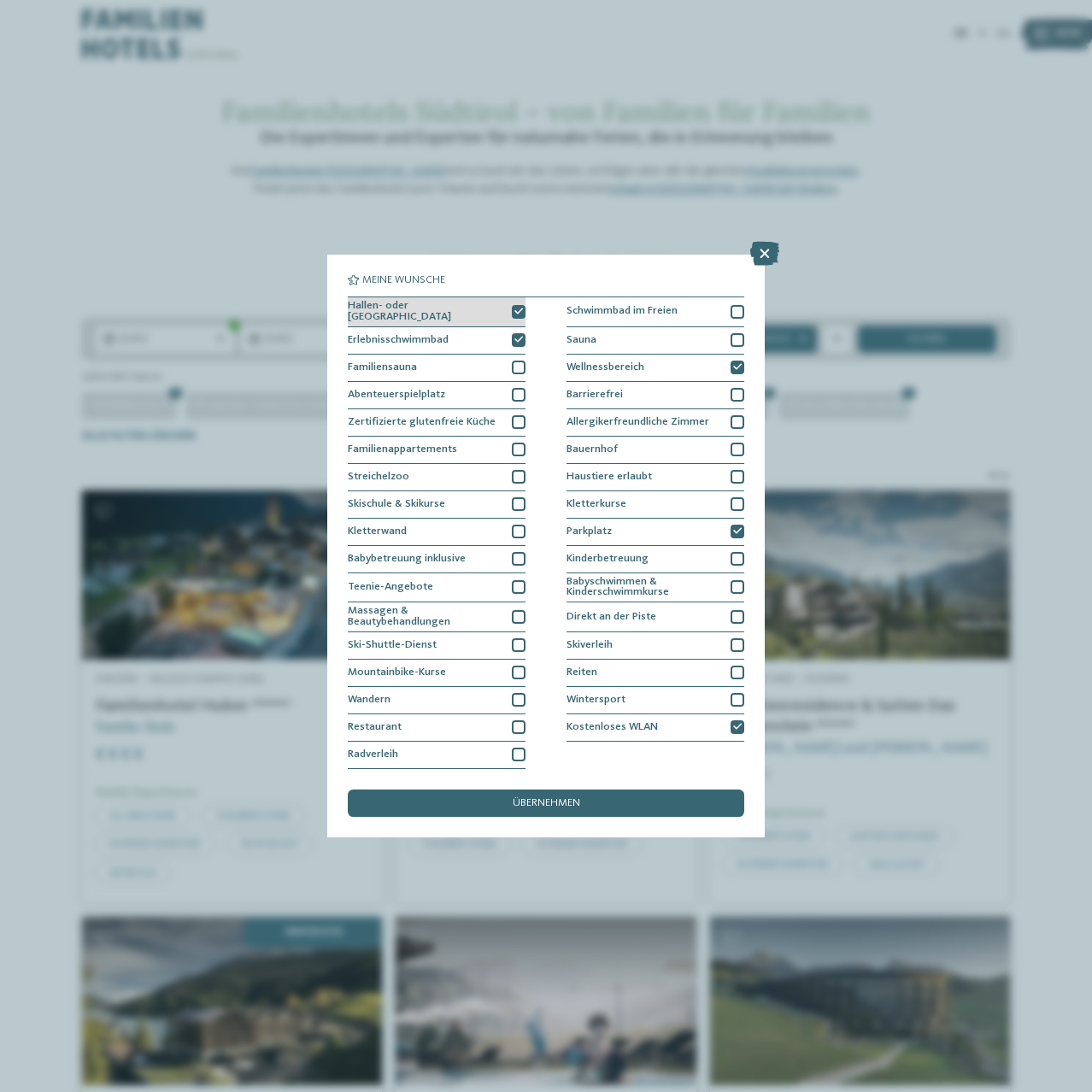
click at [516, 310] on icon at bounding box center [518, 312] width 9 height 9
click at [522, 340] on icon at bounding box center [518, 340] width 9 height 9
click at [739, 368] on icon at bounding box center [737, 368] width 9 height 9
click at [743, 537] on div at bounding box center [738, 532] width 14 height 14
click at [734, 535] on div at bounding box center [738, 532] width 14 height 14
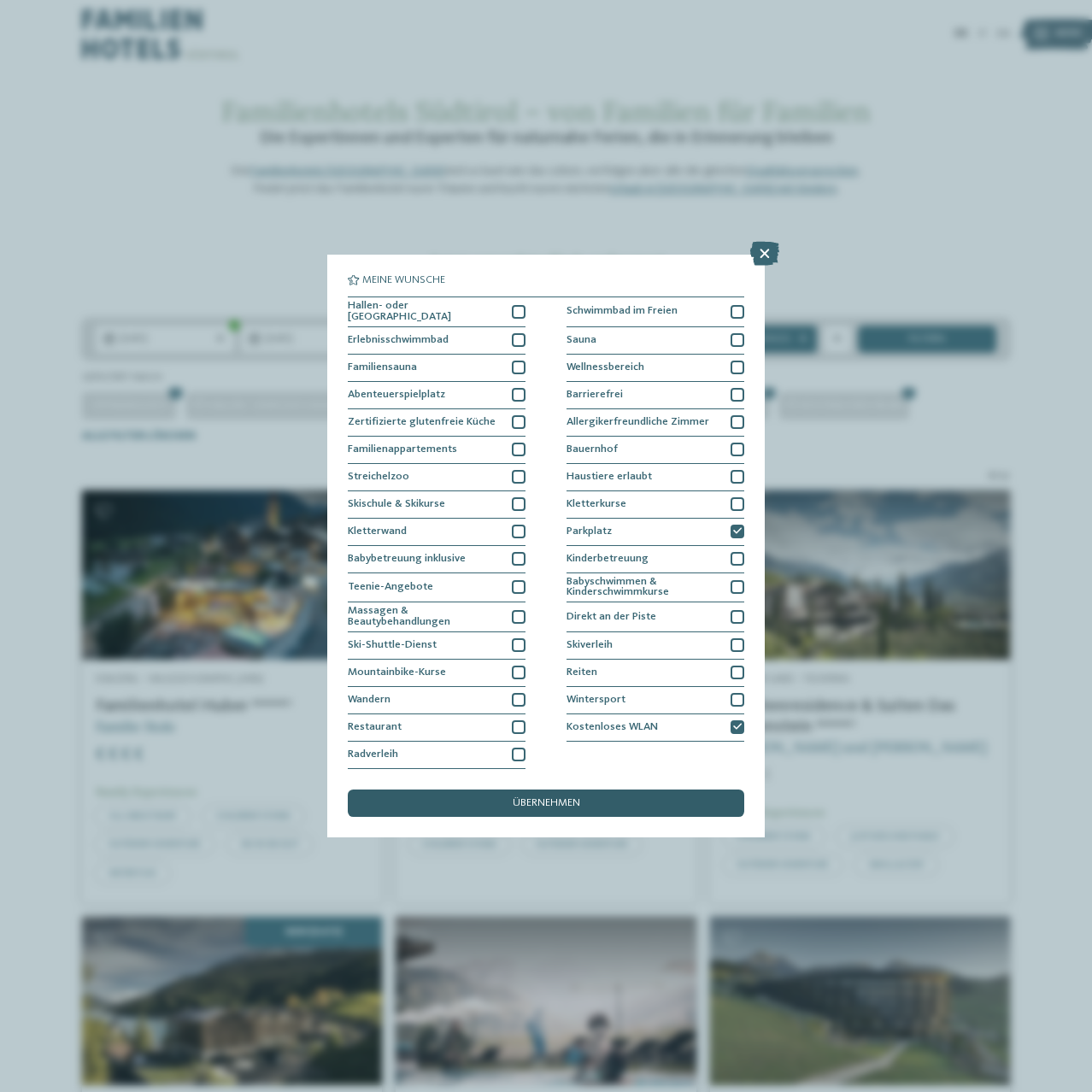
click at [557, 808] on span "übernehmen" at bounding box center [547, 803] width 68 height 11
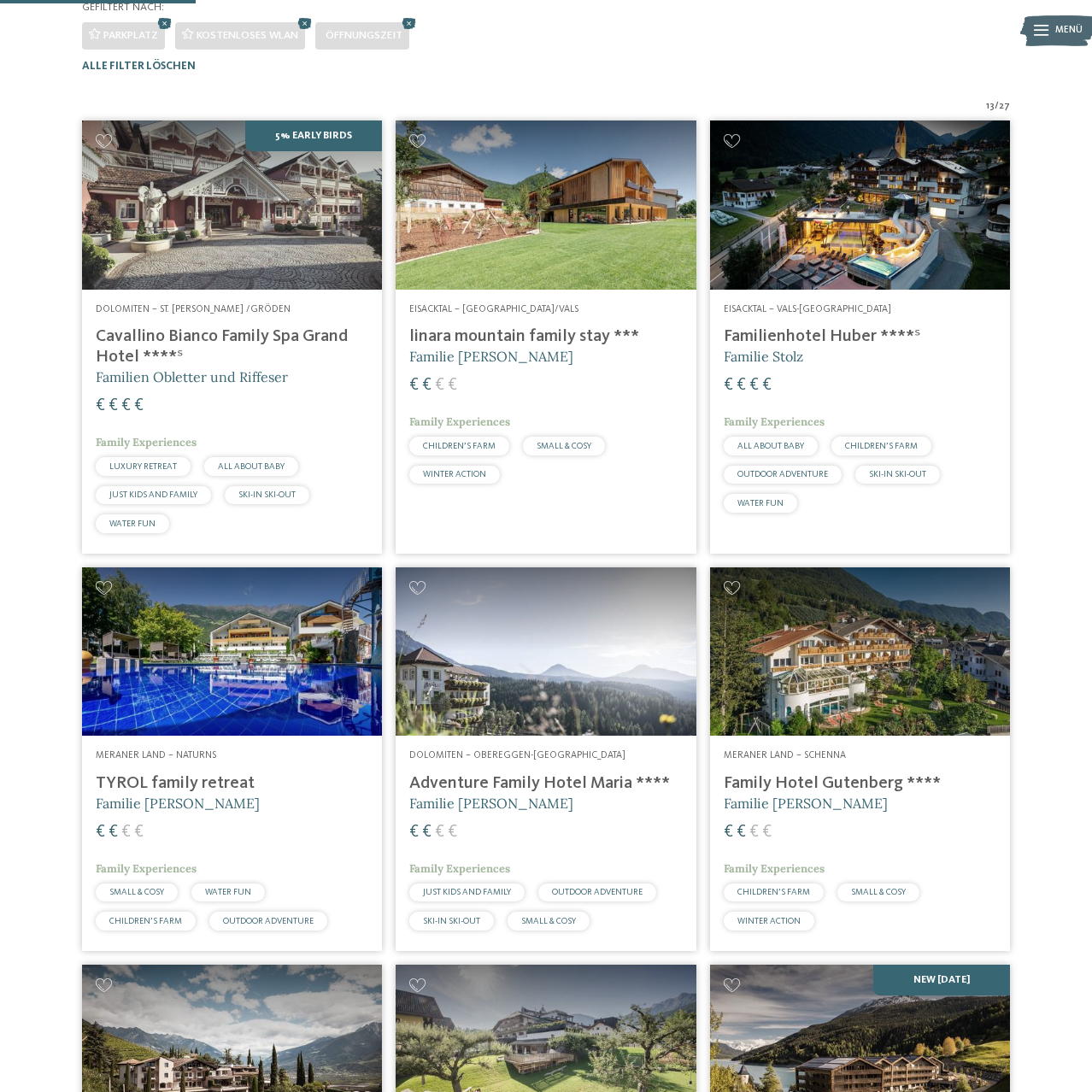
scroll to position [422, 0]
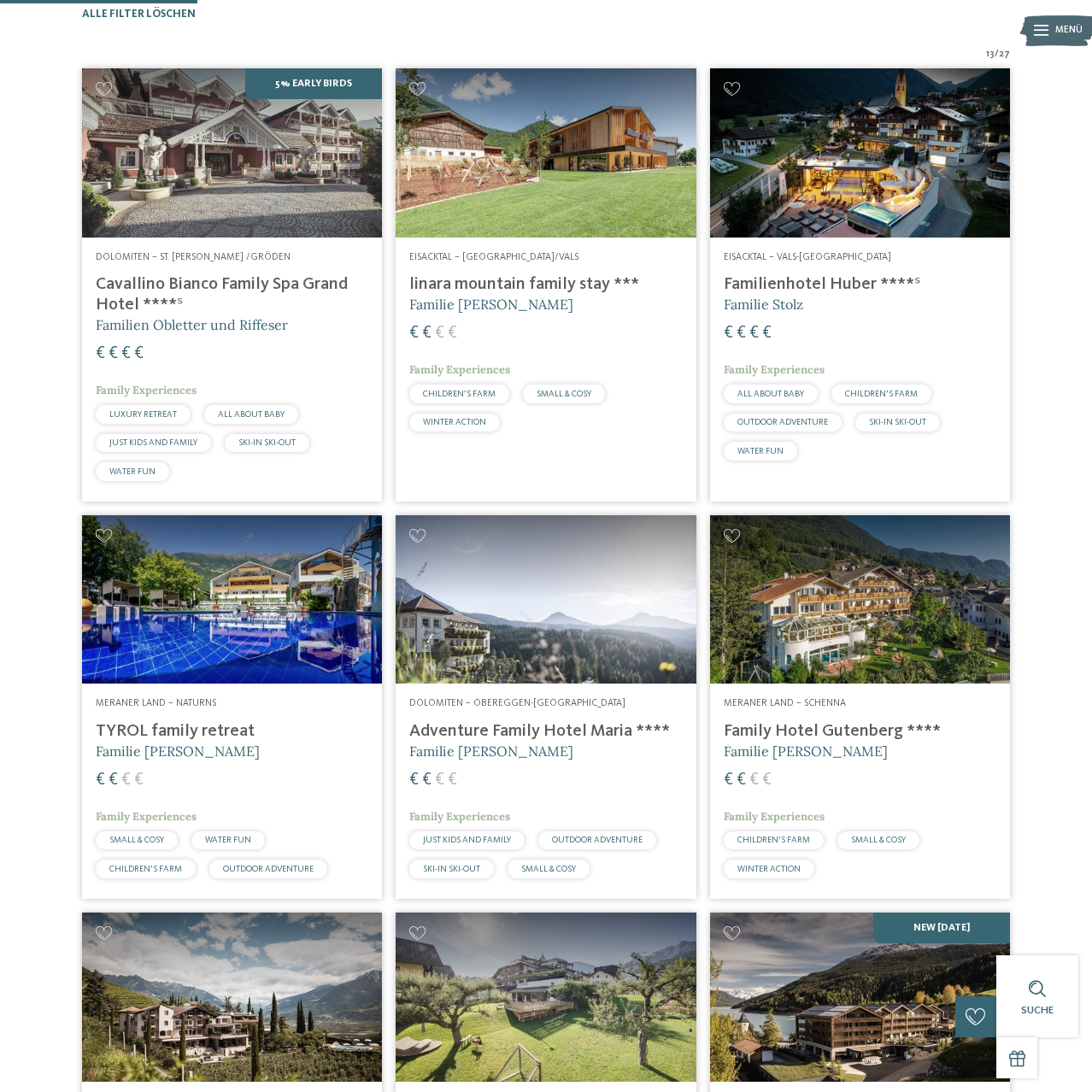
click at [833, 295] on h4 "Familienhotel Huber ****ˢ" at bounding box center [861, 284] width 273 height 21
click at [854, 237] on img at bounding box center [860, 153] width 300 height 169
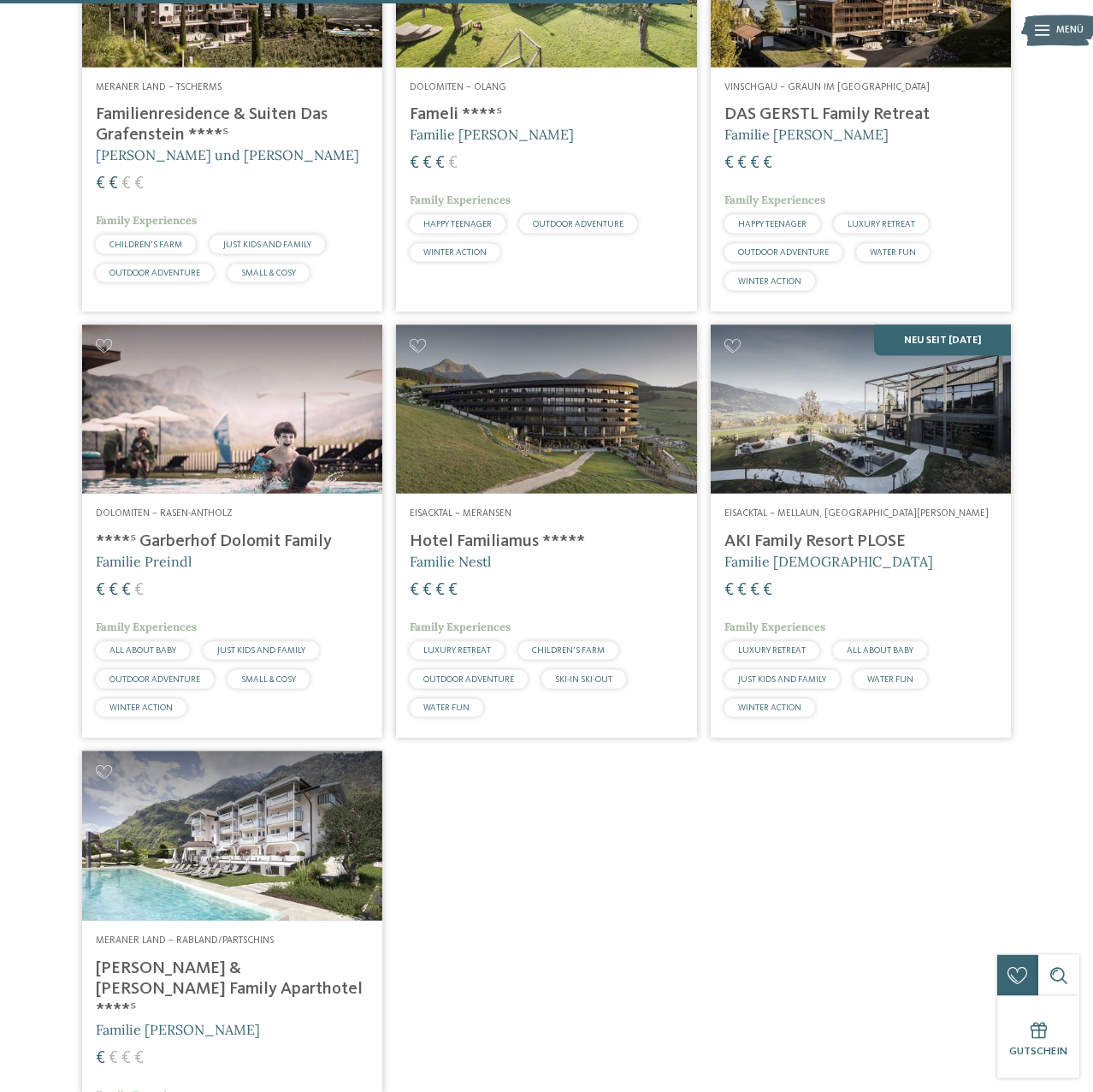
scroll to position [1470, 0]
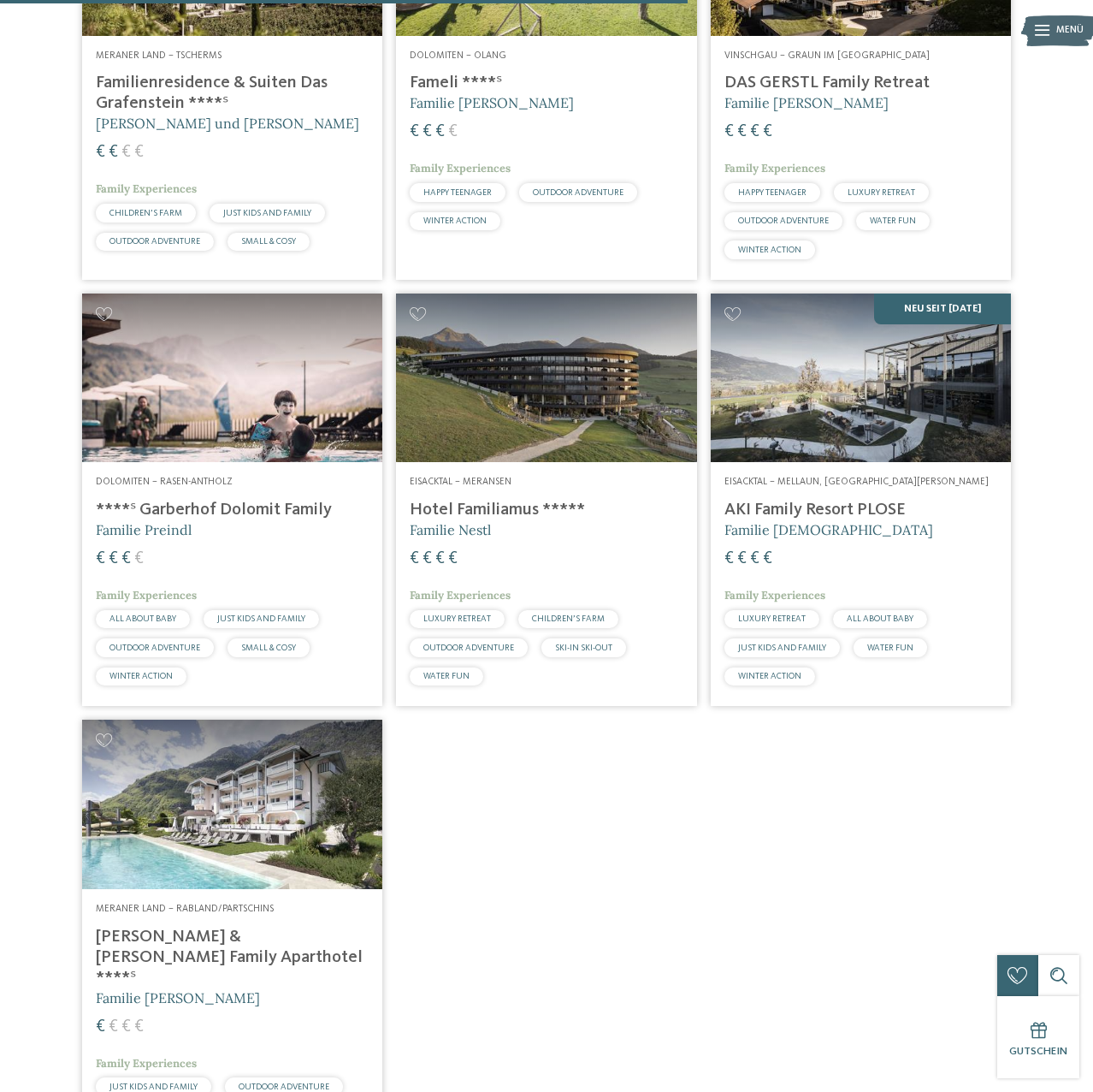
click at [838, 429] on img at bounding box center [861, 378] width 300 height 170
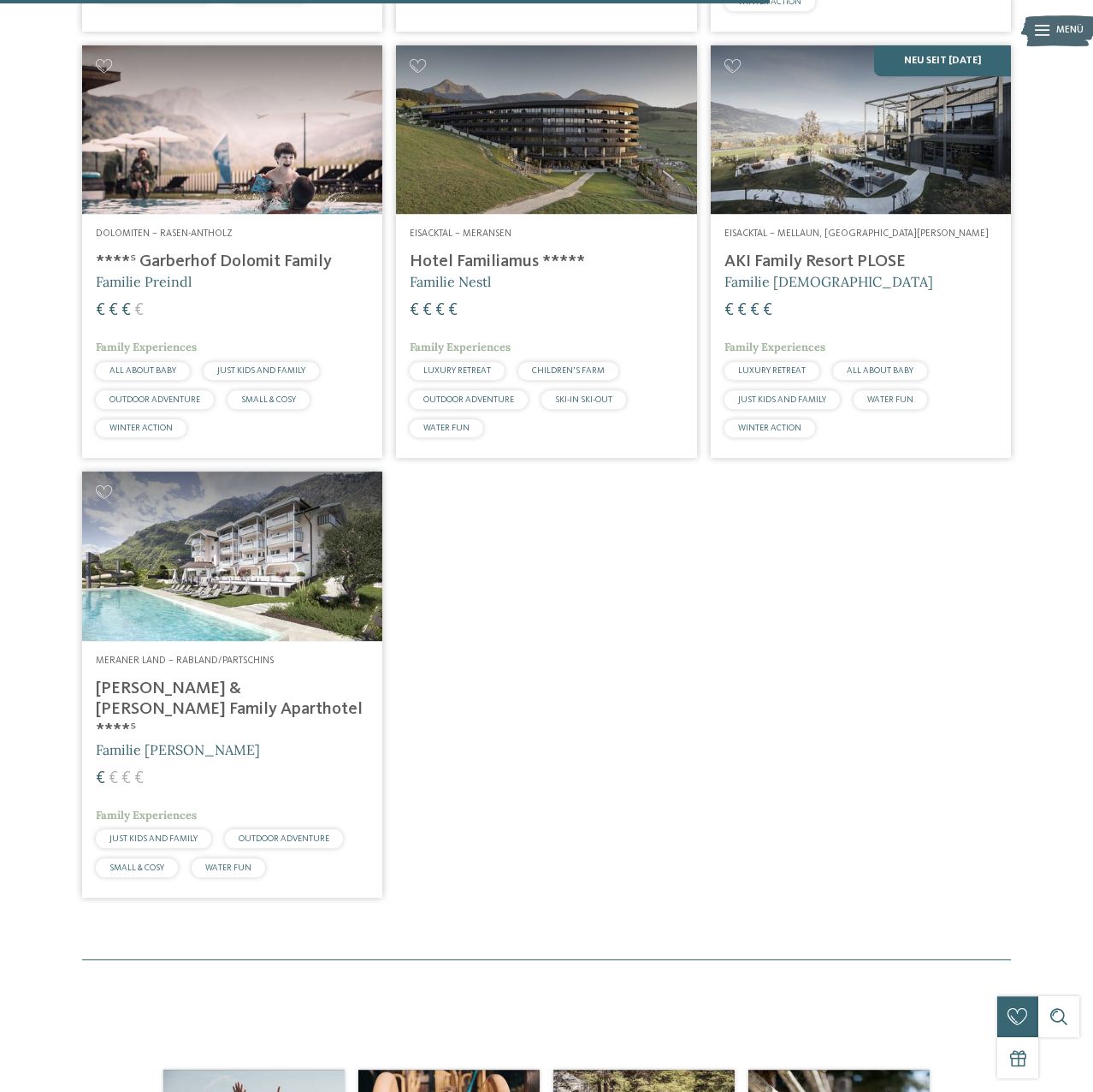
scroll to position [1731, 0]
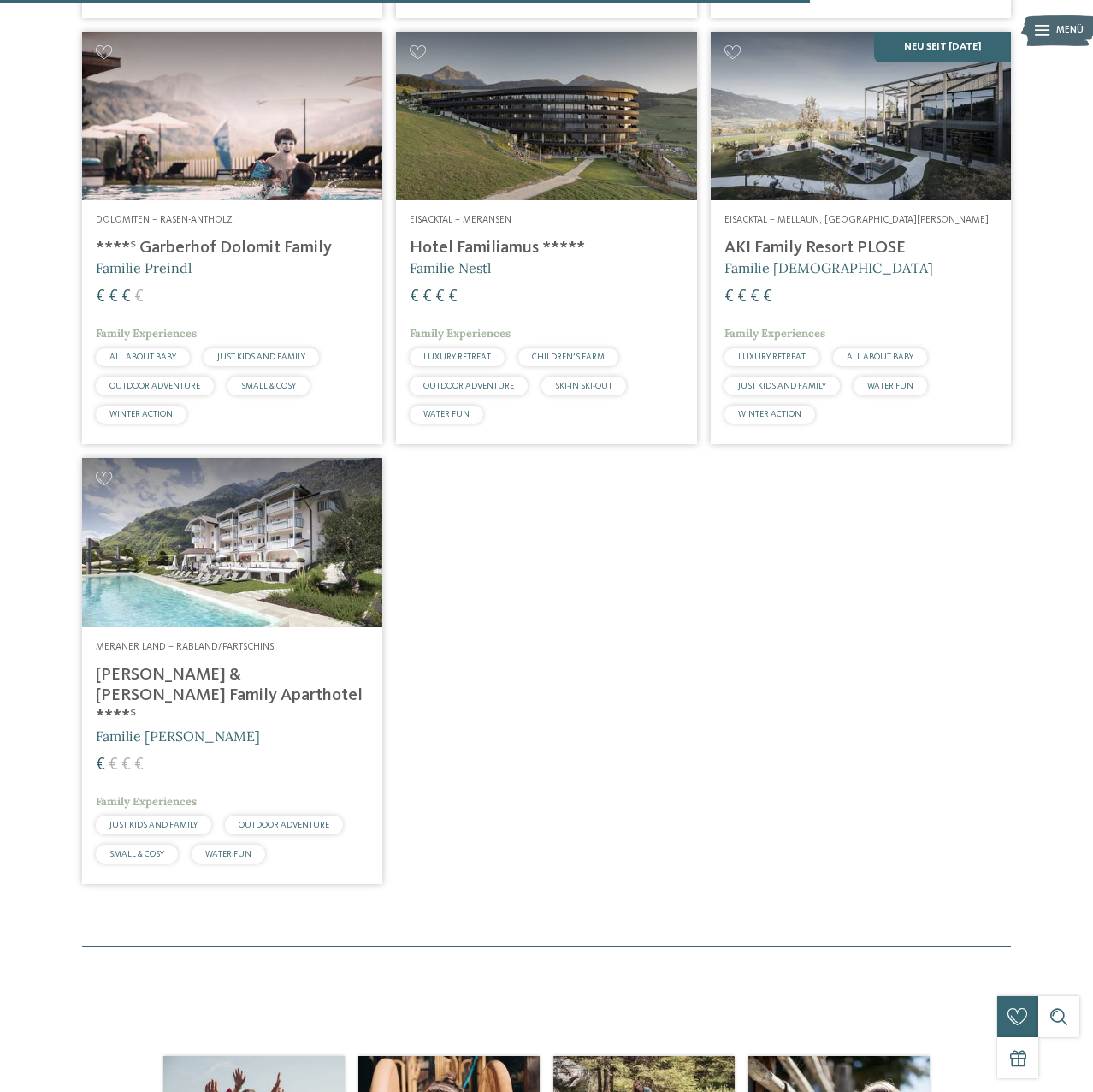
click at [260, 598] on img at bounding box center [231, 543] width 300 height 170
click at [228, 700] on h4 "[PERSON_NAME] & [PERSON_NAME] Family Aparthotel ****ˢ" at bounding box center [232, 696] width 273 height 62
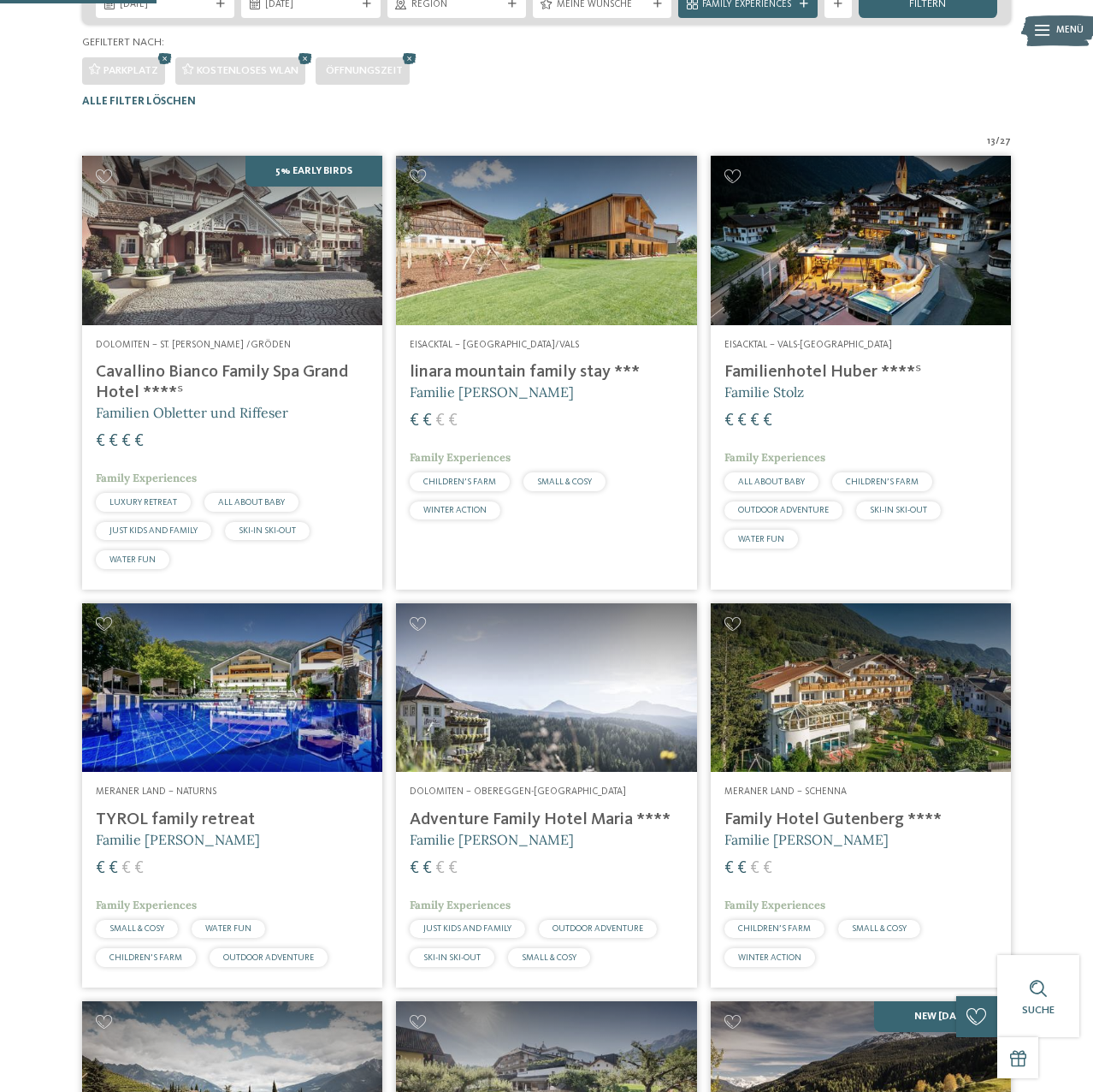
scroll to position [0, 0]
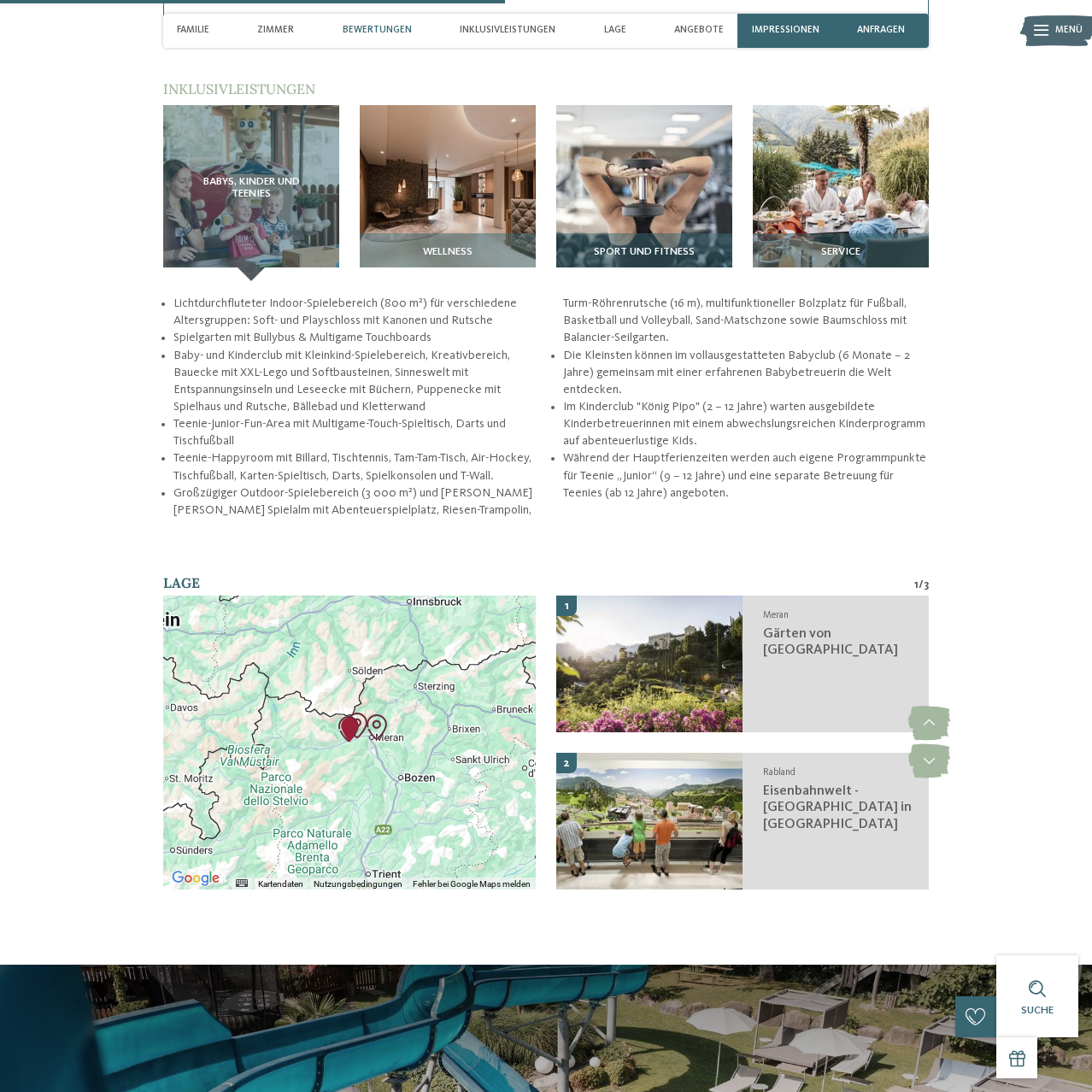
scroll to position [2092, 0]
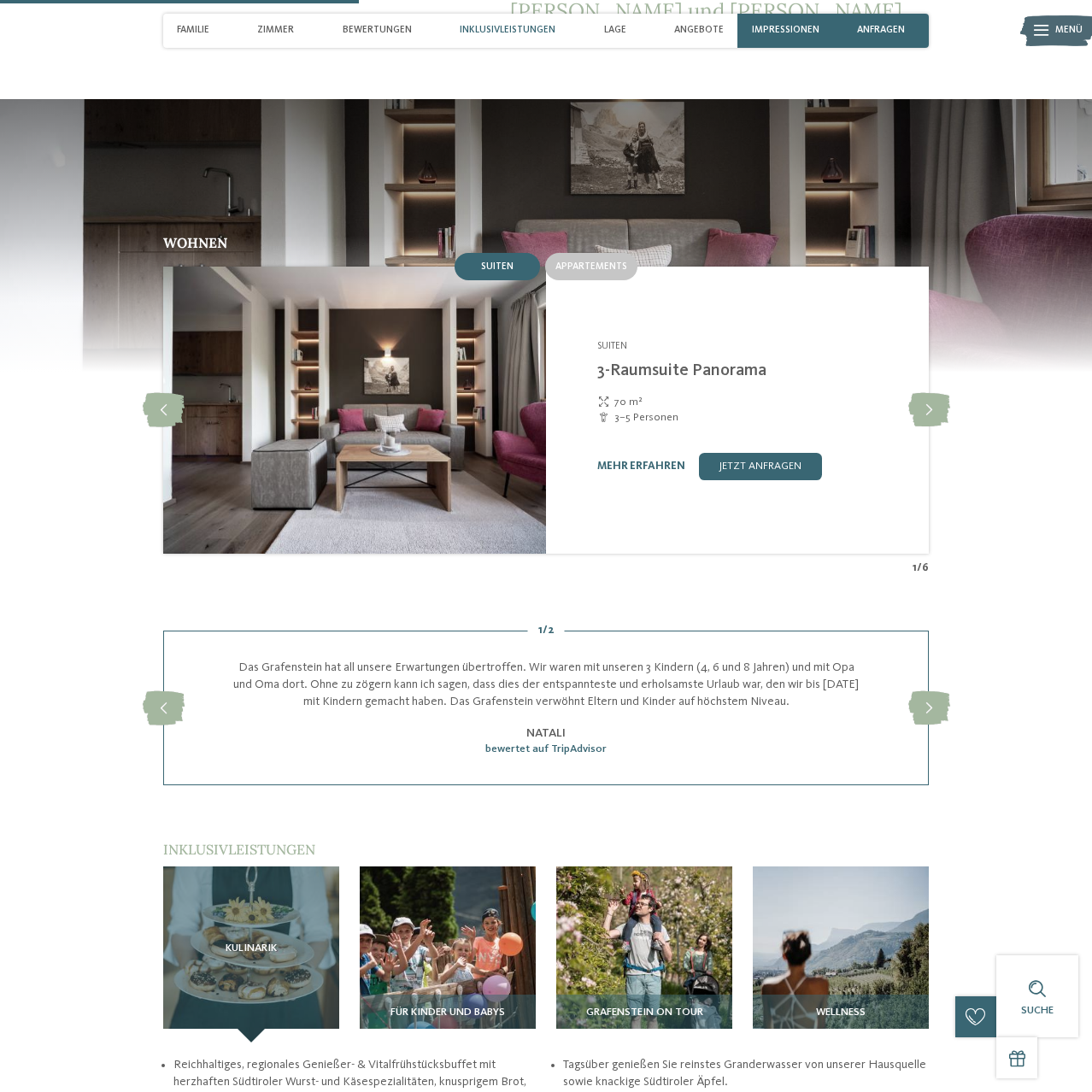
scroll to position [1657, 0]
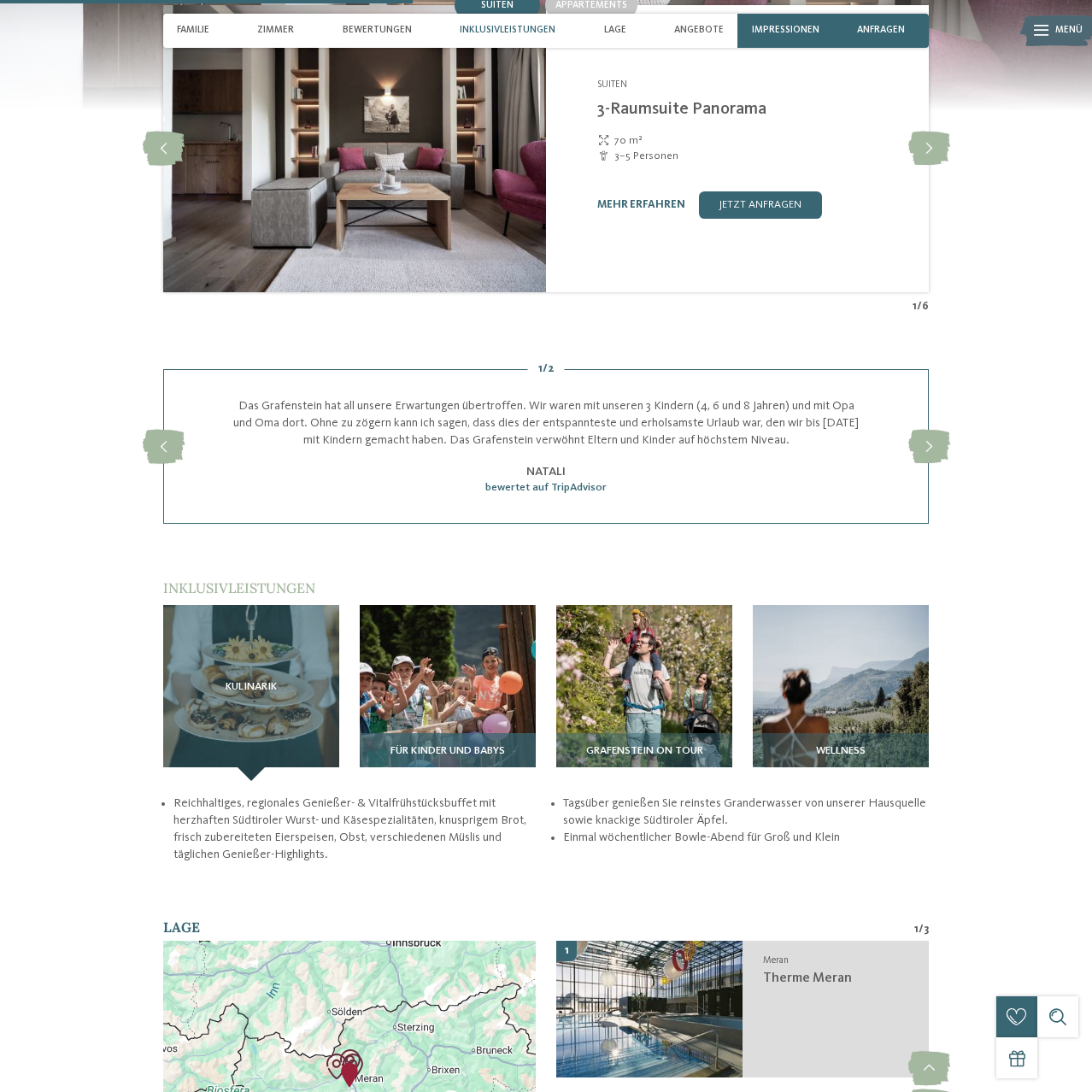
click at [362, 683] on img at bounding box center [447, 692] width 176 height 176
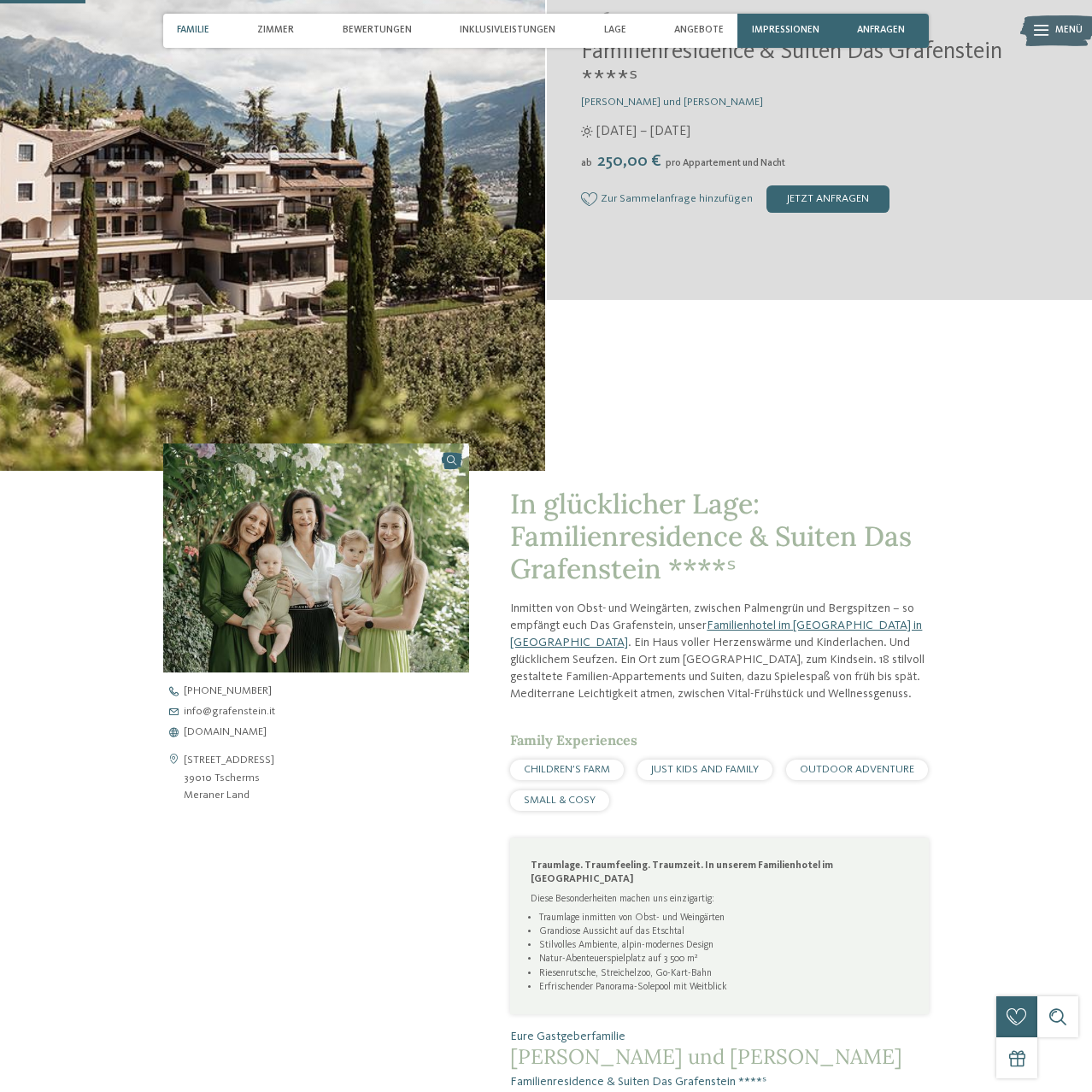
scroll to position [0, 0]
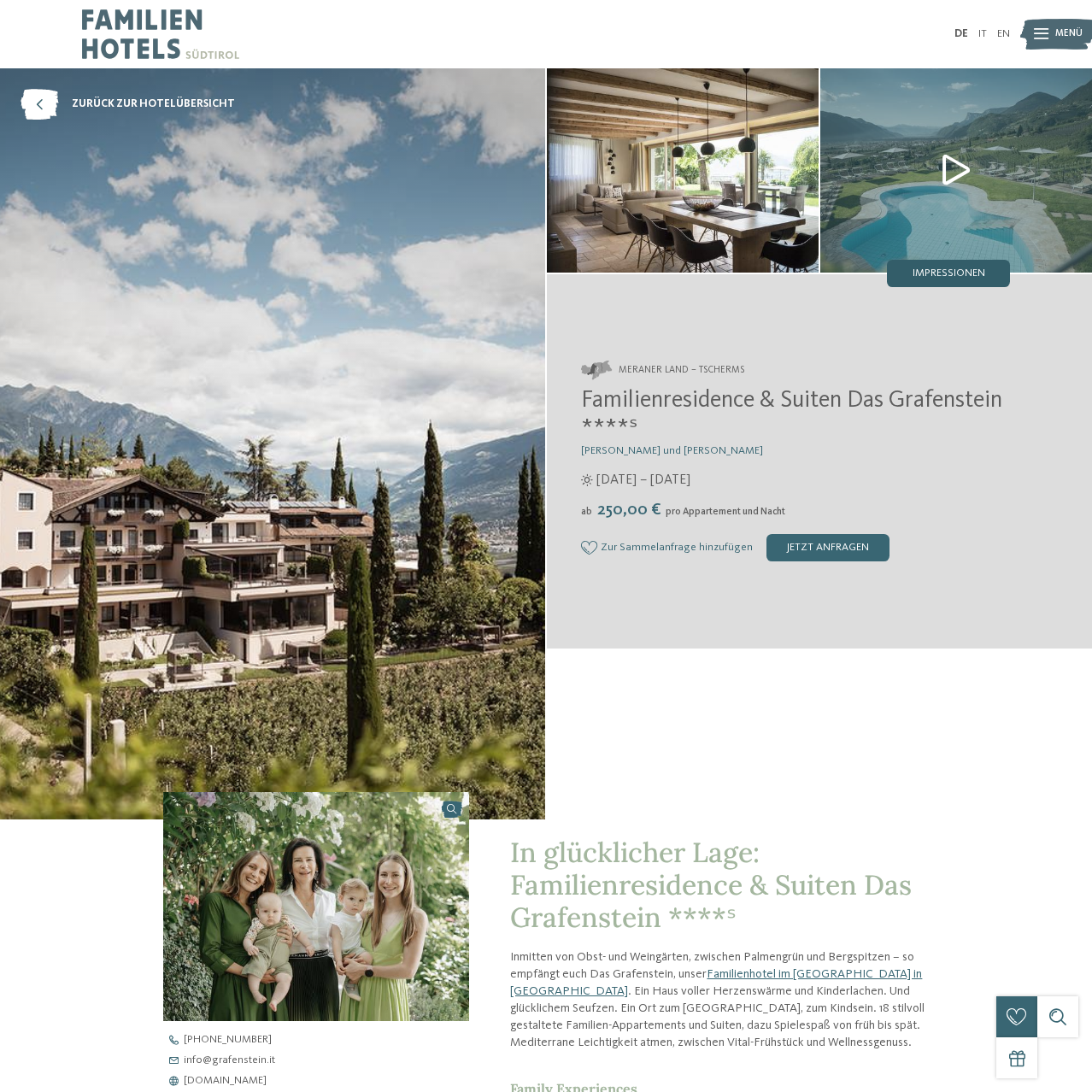
click at [965, 275] on span "Impressionen" at bounding box center [949, 273] width 73 height 11
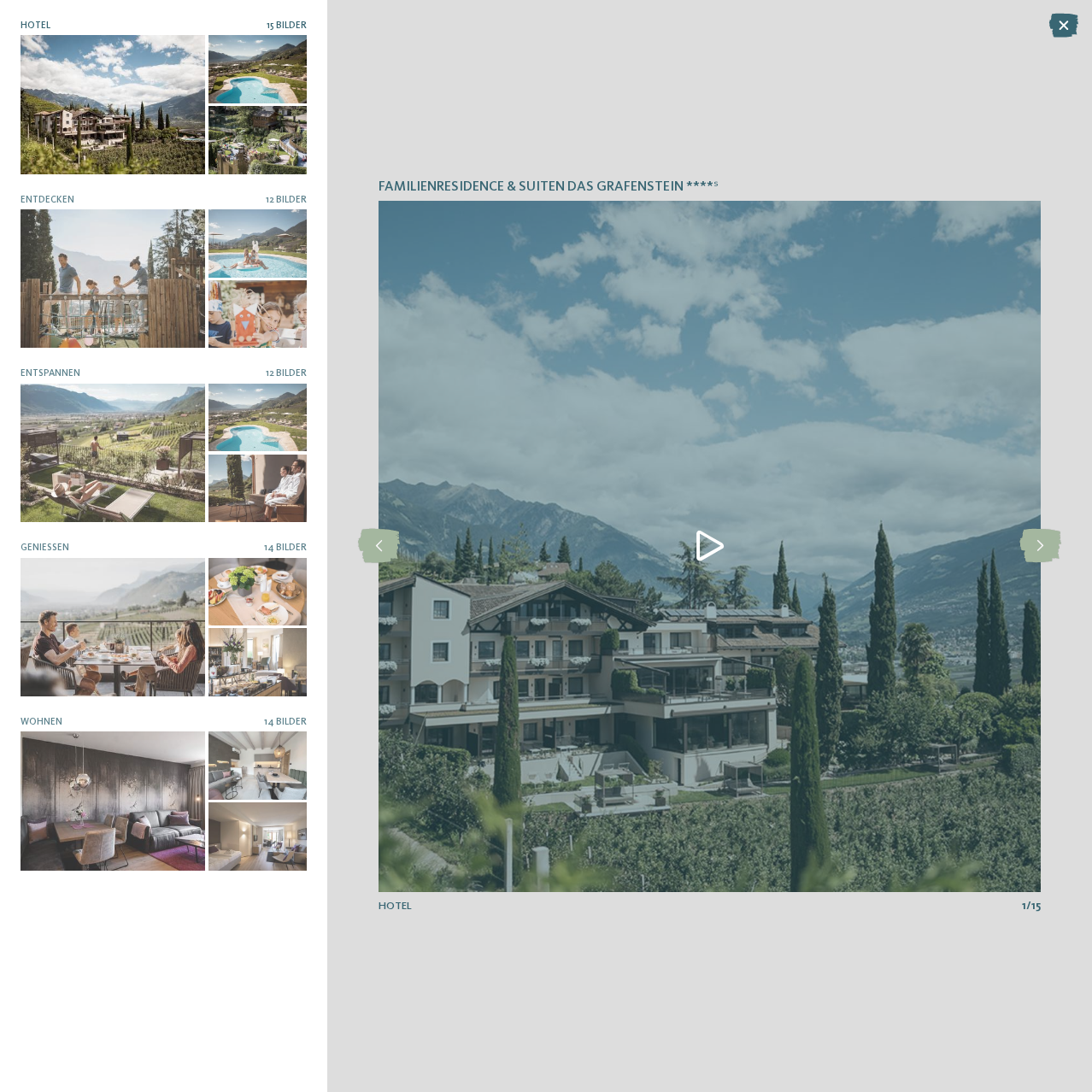
click at [142, 84] on div at bounding box center [113, 104] width 184 height 138
click at [1036, 552] on icon at bounding box center [1041, 546] width 42 height 34
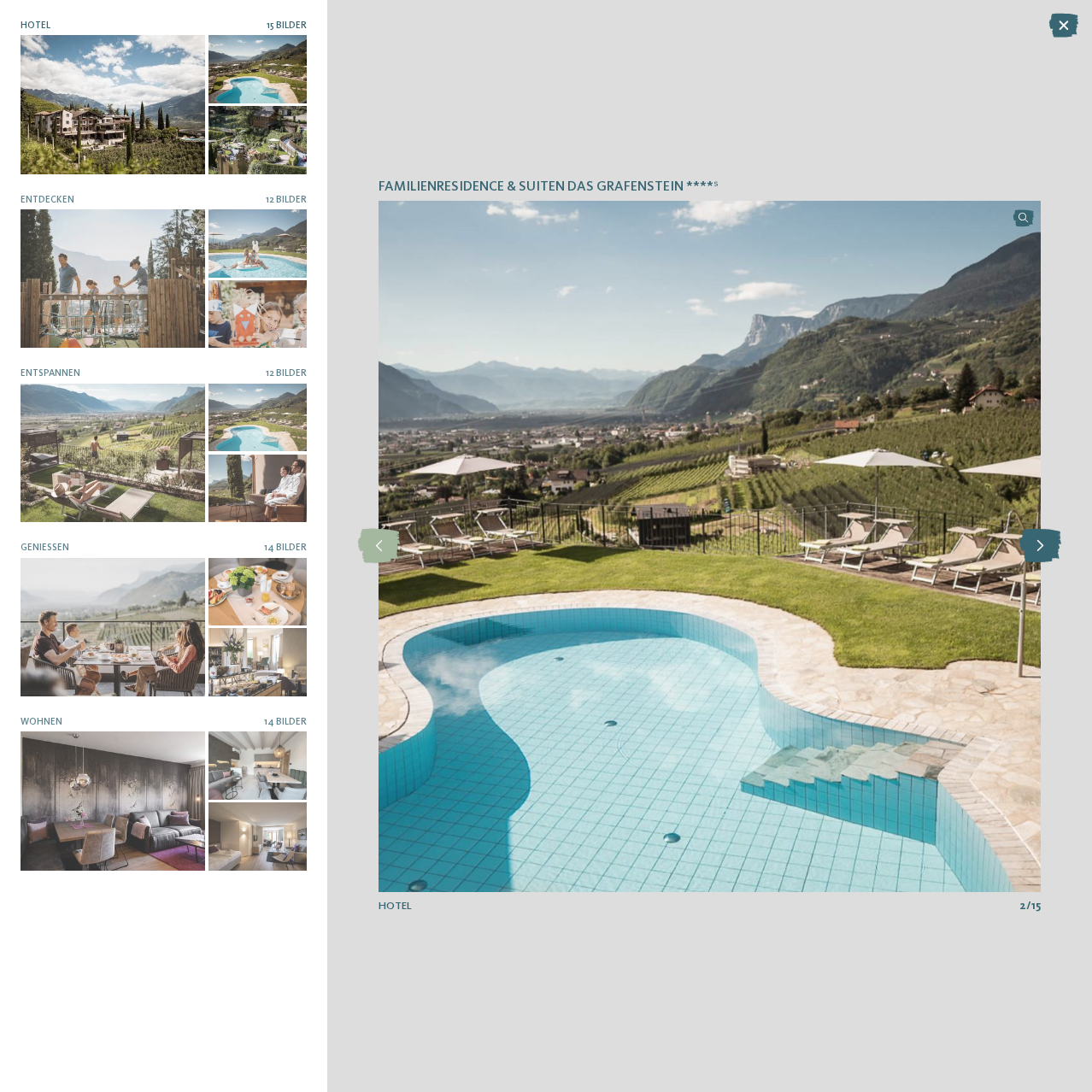
click at [1036, 552] on icon at bounding box center [1041, 546] width 42 height 34
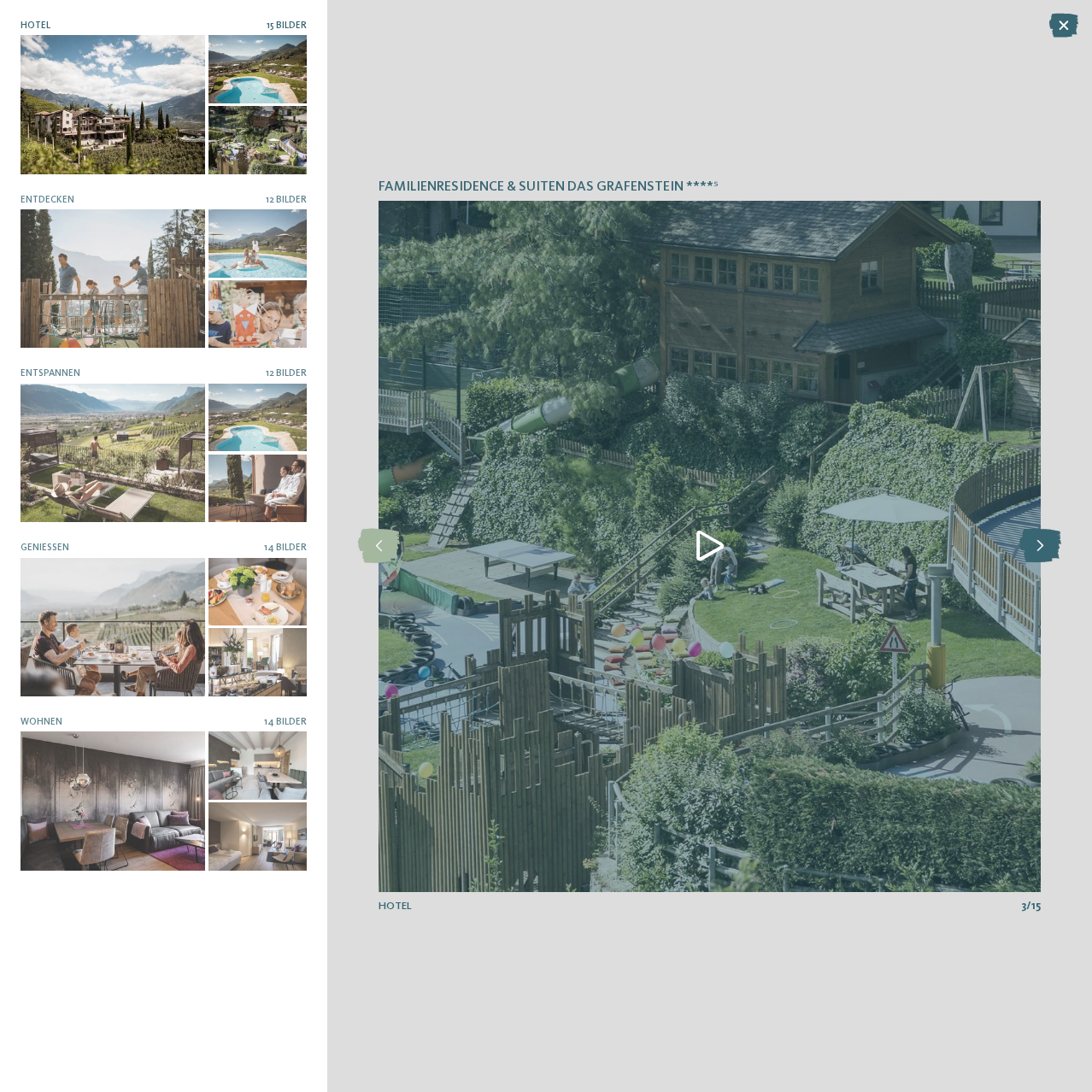
click at [1036, 552] on icon at bounding box center [1041, 546] width 42 height 34
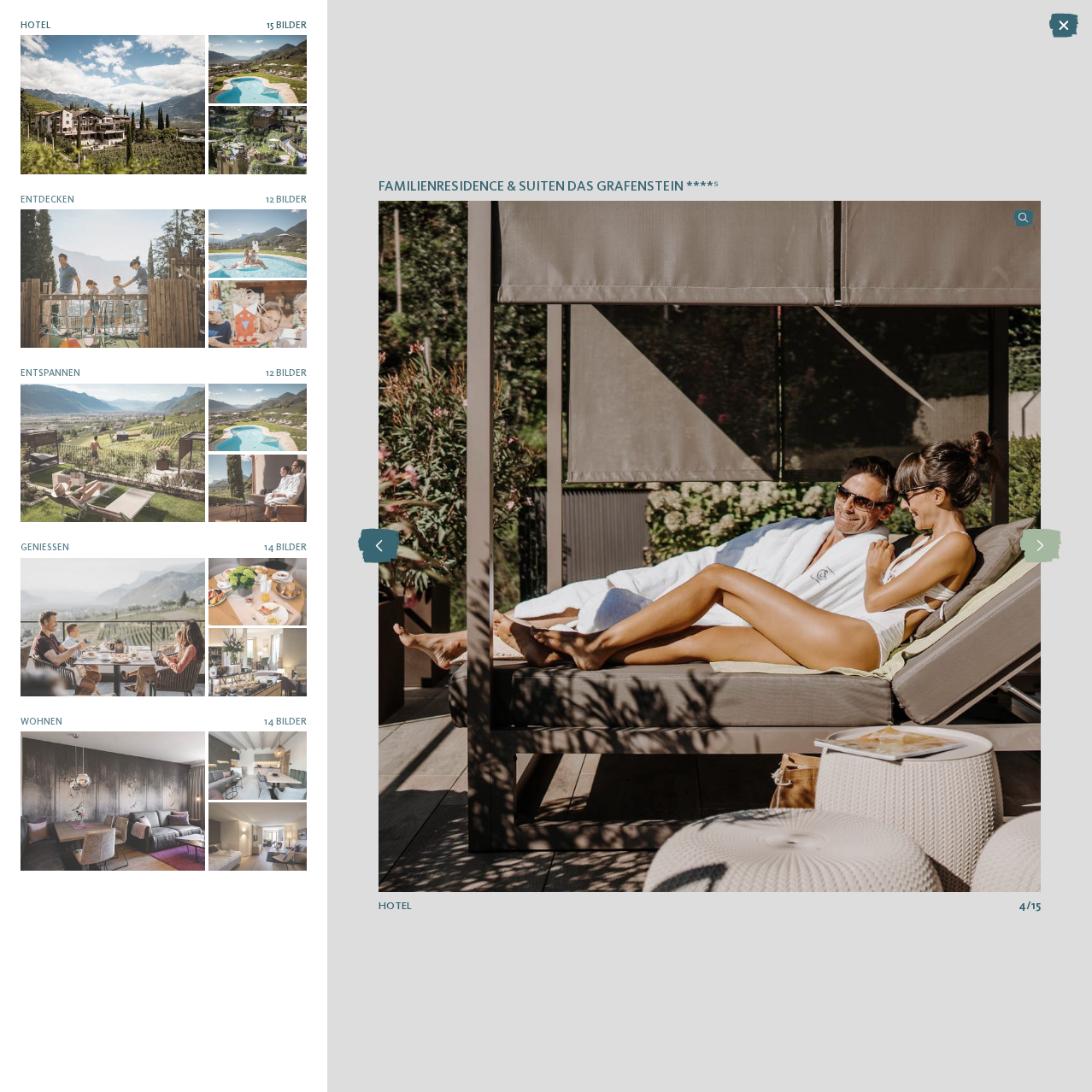
click at [390, 552] on icon at bounding box center [379, 546] width 42 height 34
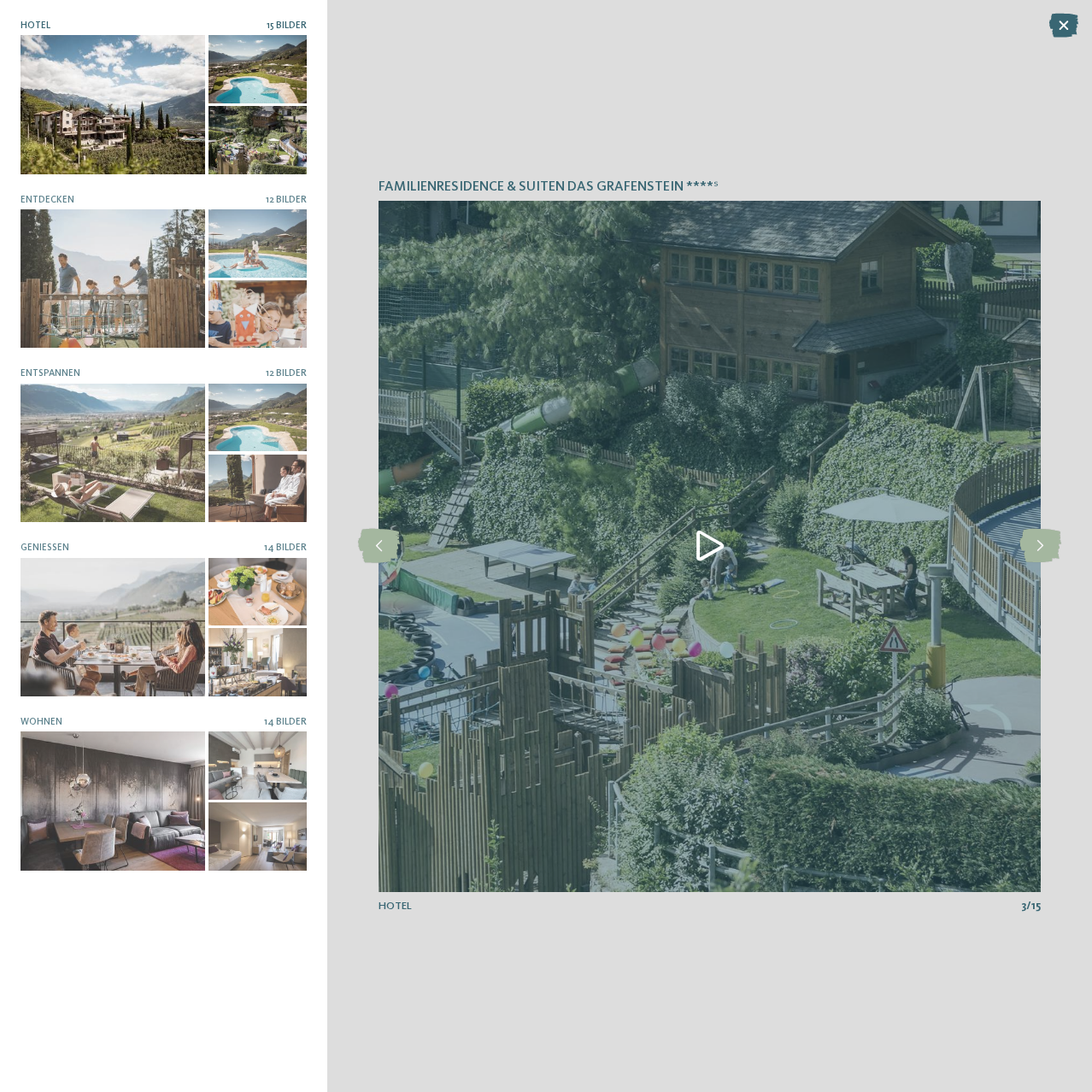
click at [710, 542] on img at bounding box center [709, 547] width 663 height 691
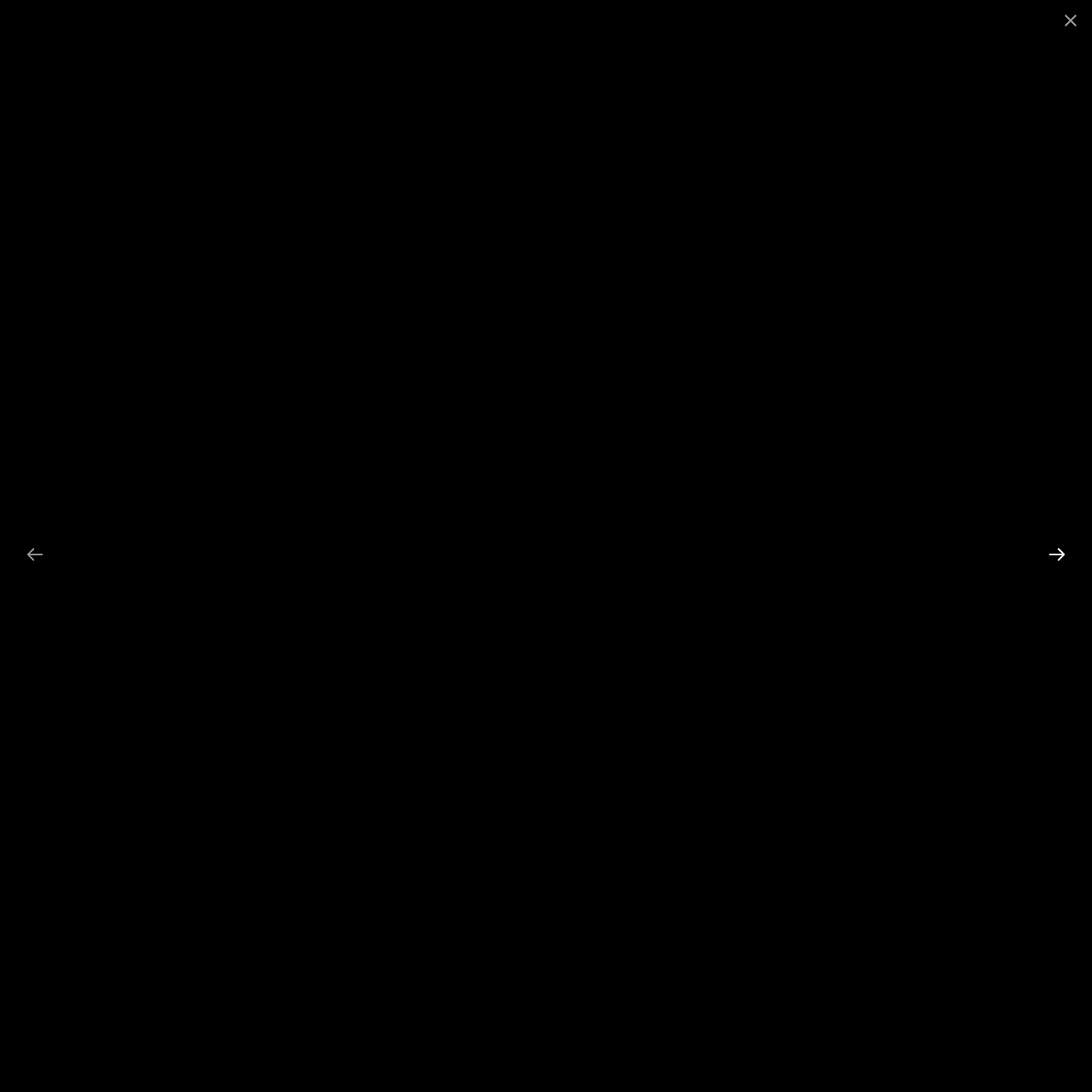
click at [1054, 552] on div at bounding box center [1057, 554] width 36 height 33
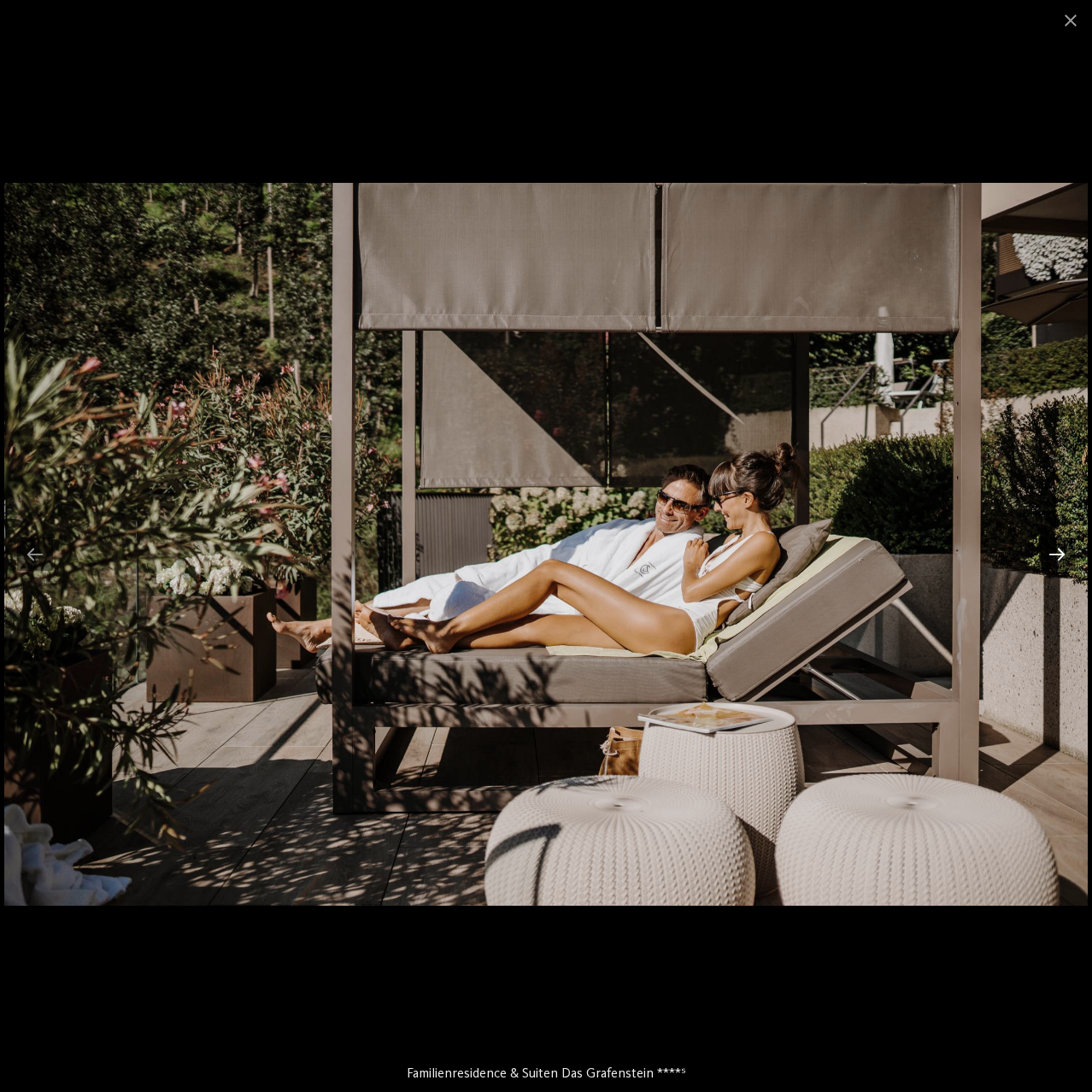
click at [1054, 552] on div at bounding box center [1057, 554] width 36 height 33
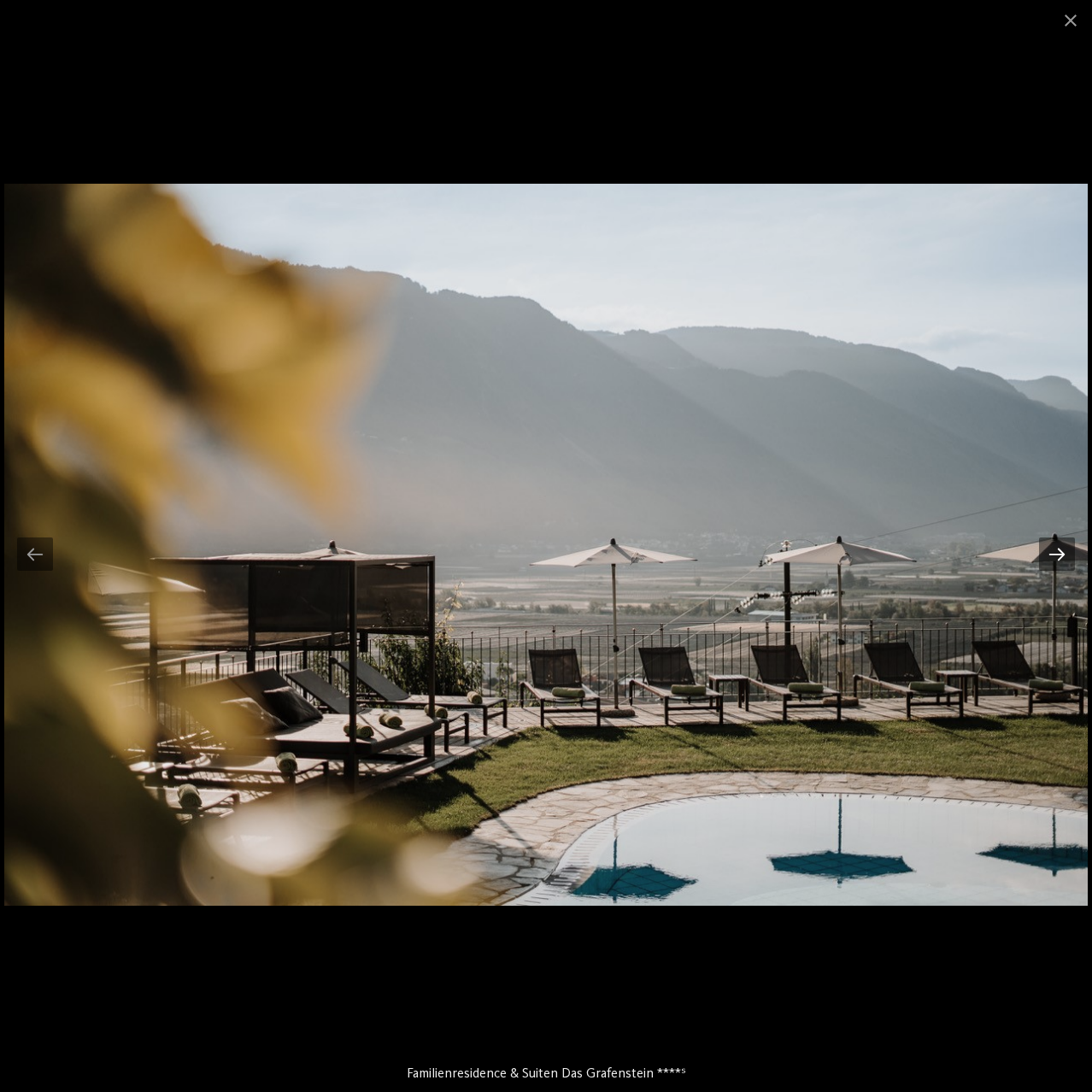
click at [1054, 552] on div at bounding box center [1057, 554] width 36 height 33
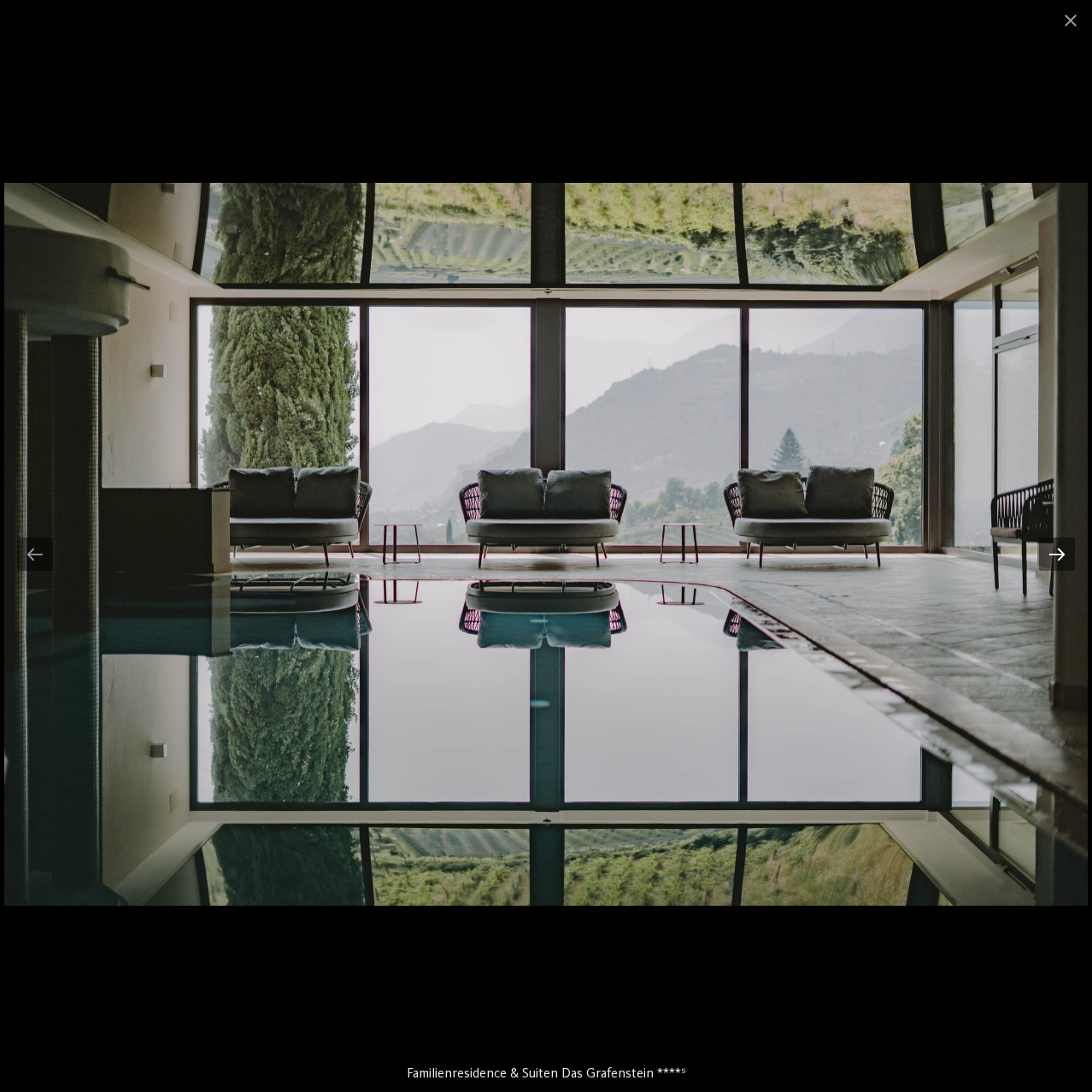
click at [1054, 552] on div at bounding box center [1057, 554] width 36 height 33
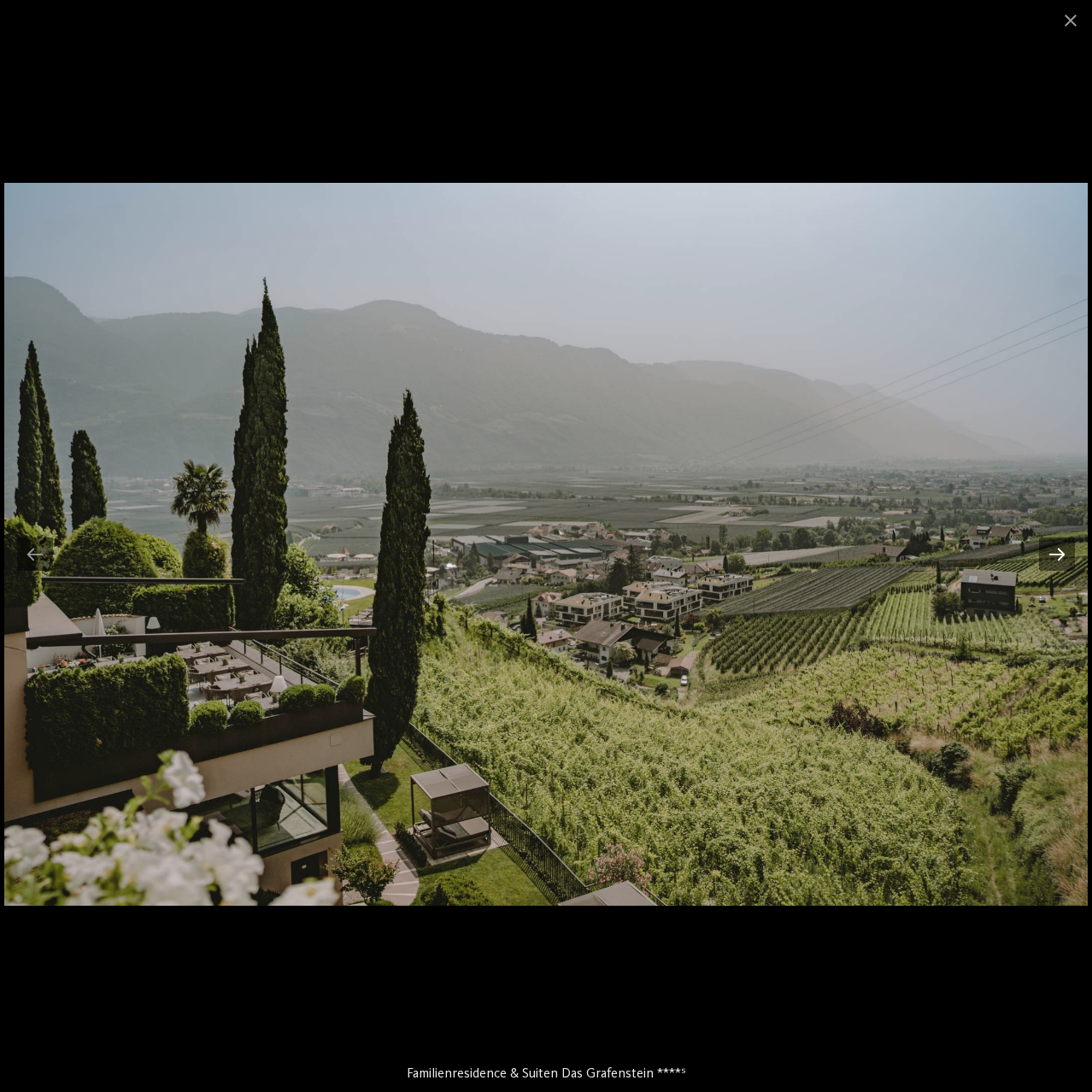
click at [1054, 552] on div at bounding box center [1057, 554] width 36 height 33
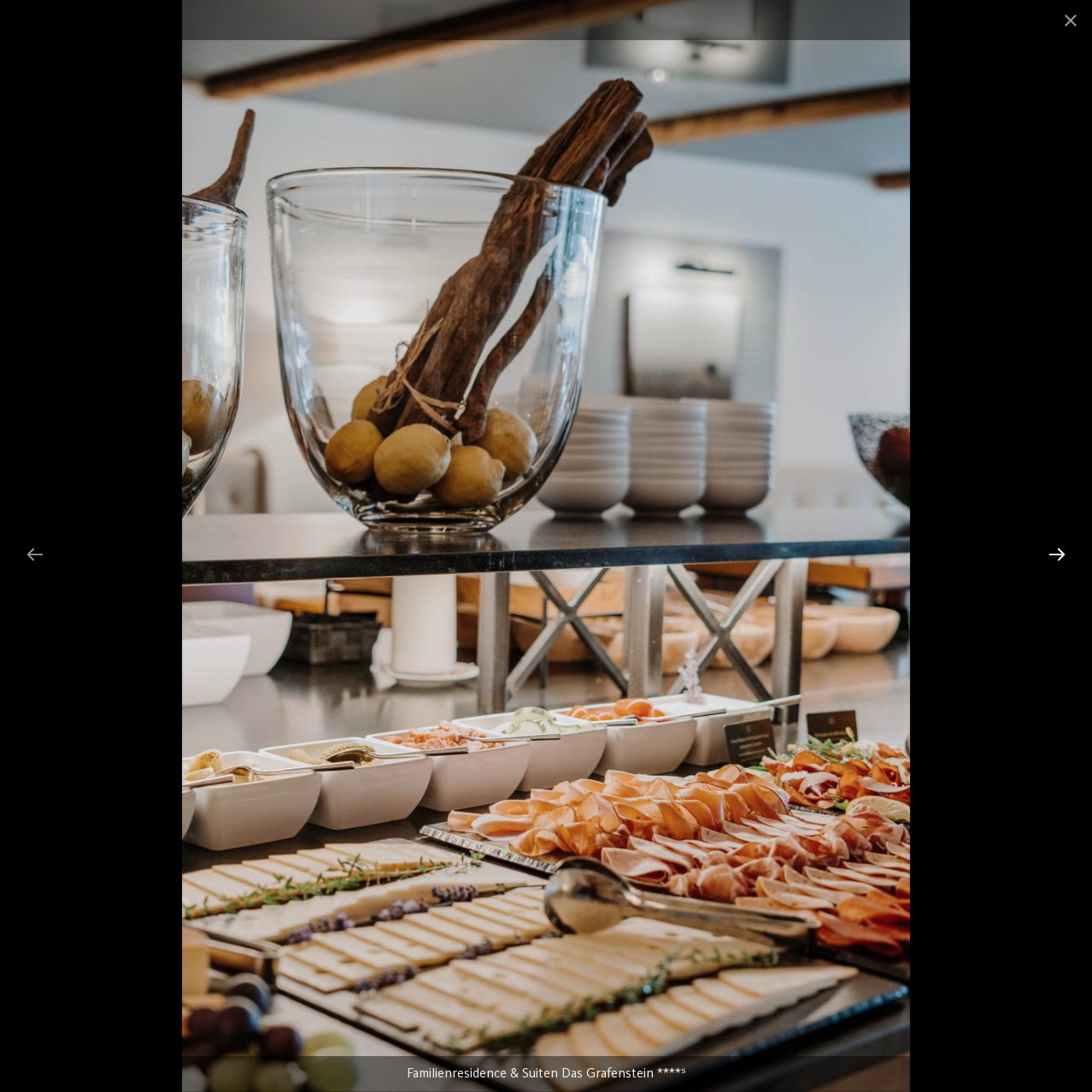
click at [1054, 552] on div at bounding box center [1057, 554] width 36 height 33
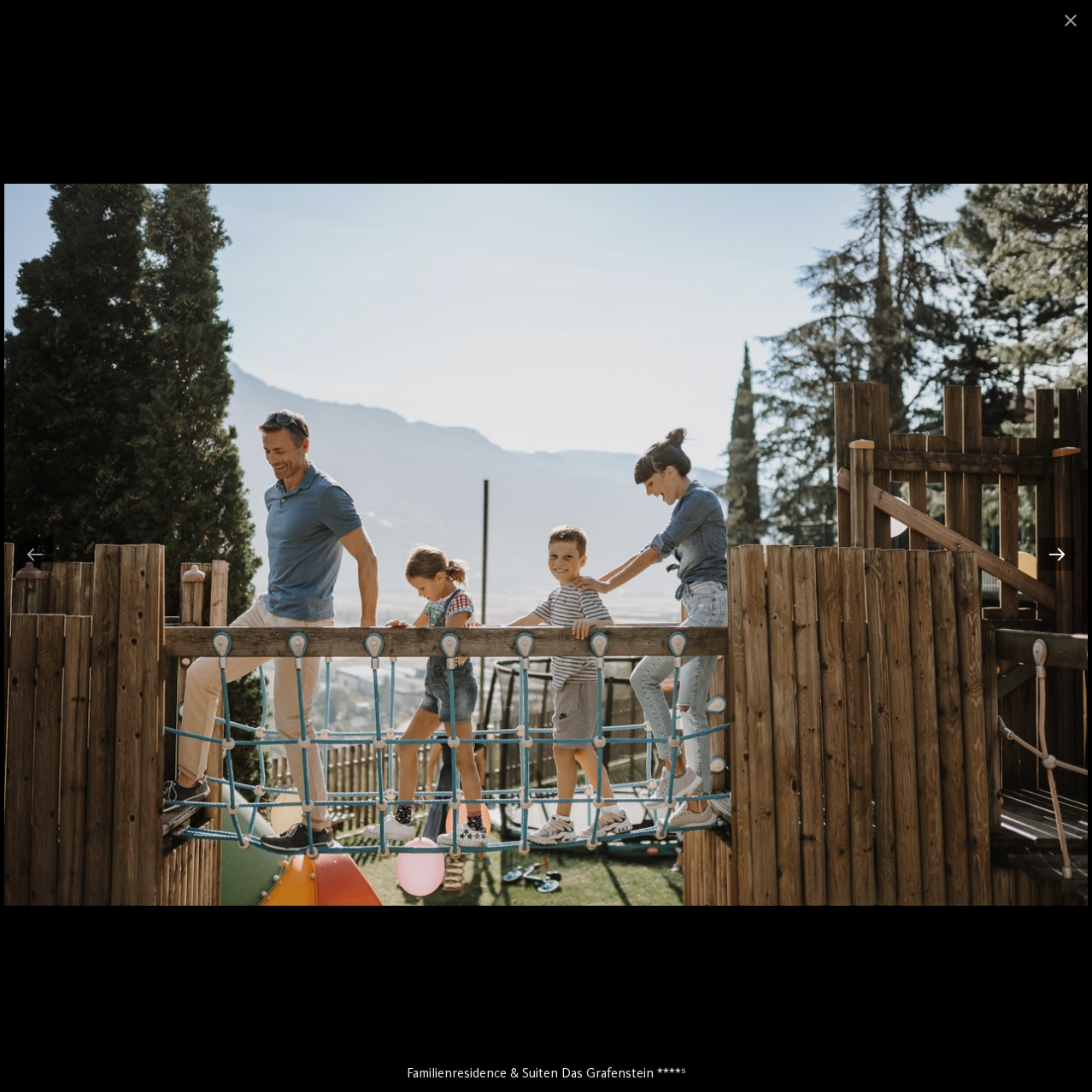
click at [1054, 552] on div at bounding box center [1057, 554] width 36 height 33
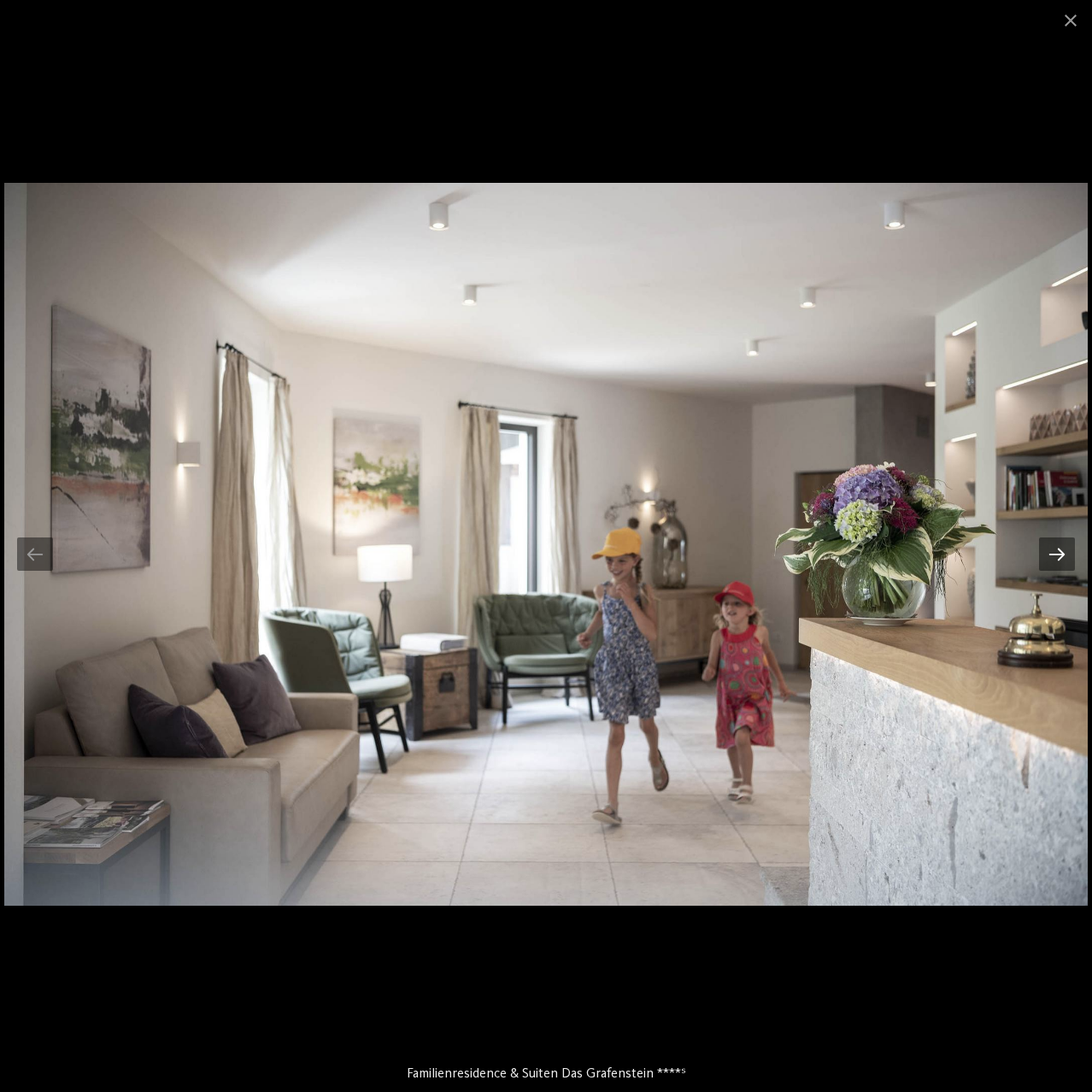
click at [1054, 552] on div at bounding box center [1057, 554] width 36 height 33
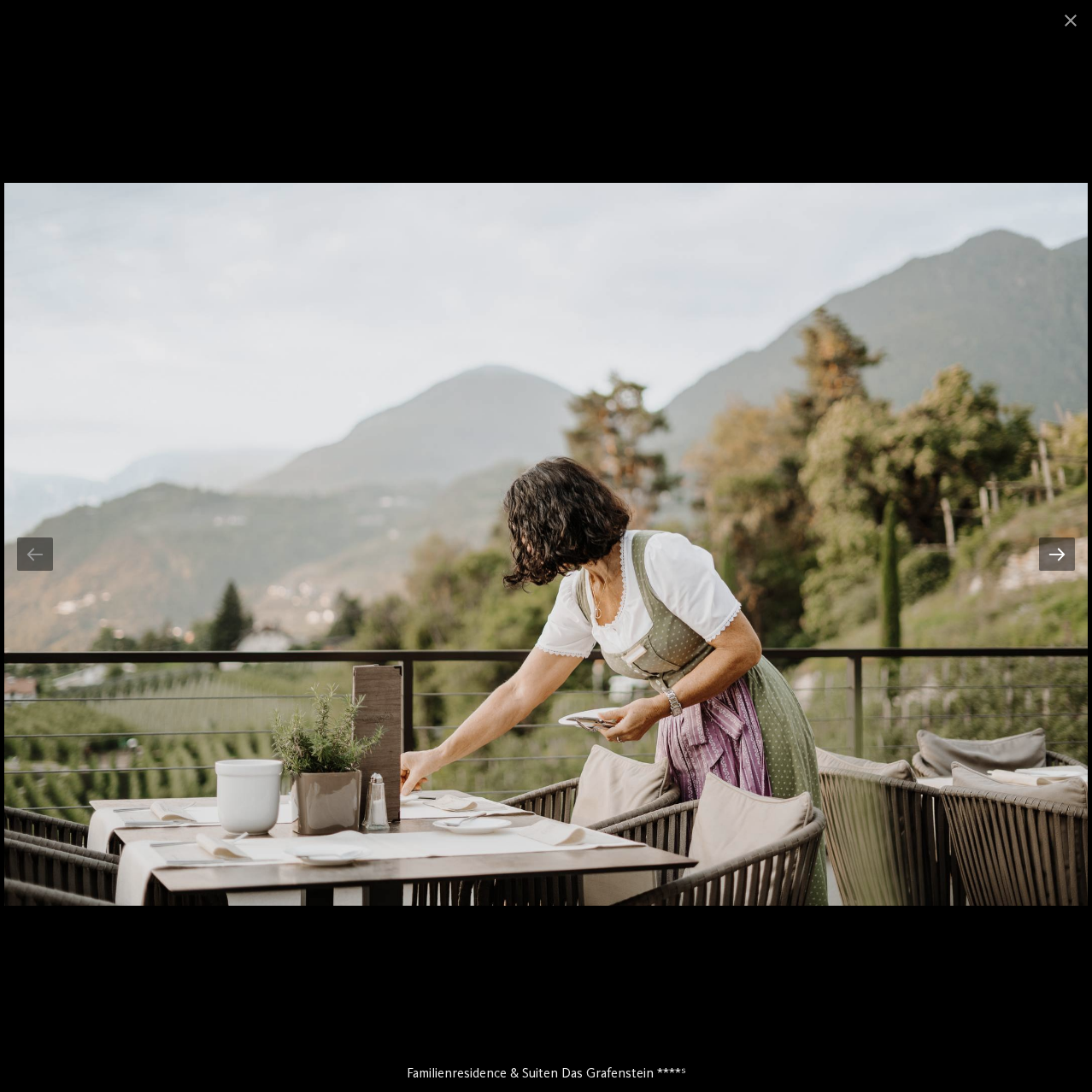
click at [1054, 552] on div at bounding box center [1057, 554] width 36 height 33
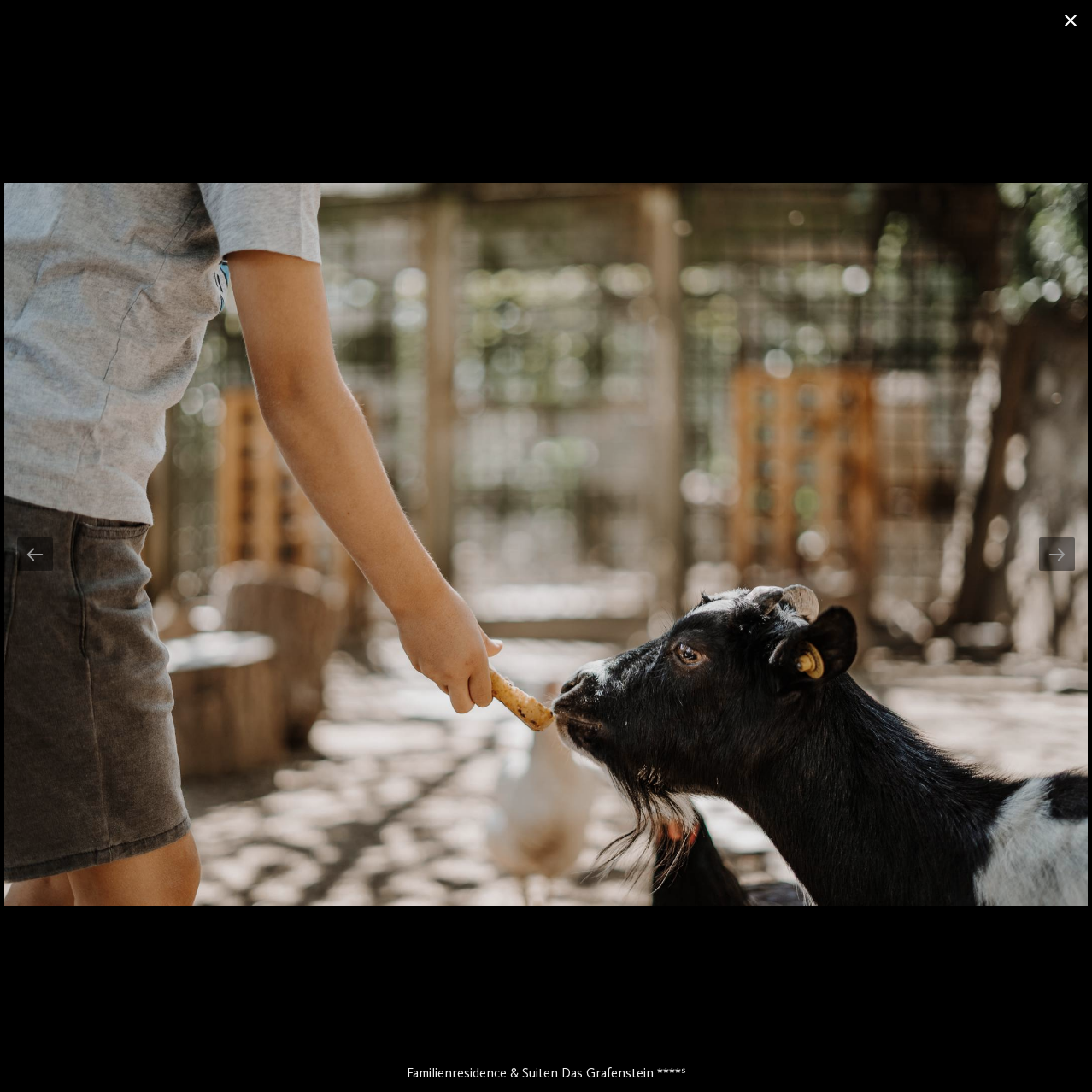
click at [1061, 14] on span at bounding box center [1071, 20] width 43 height 40
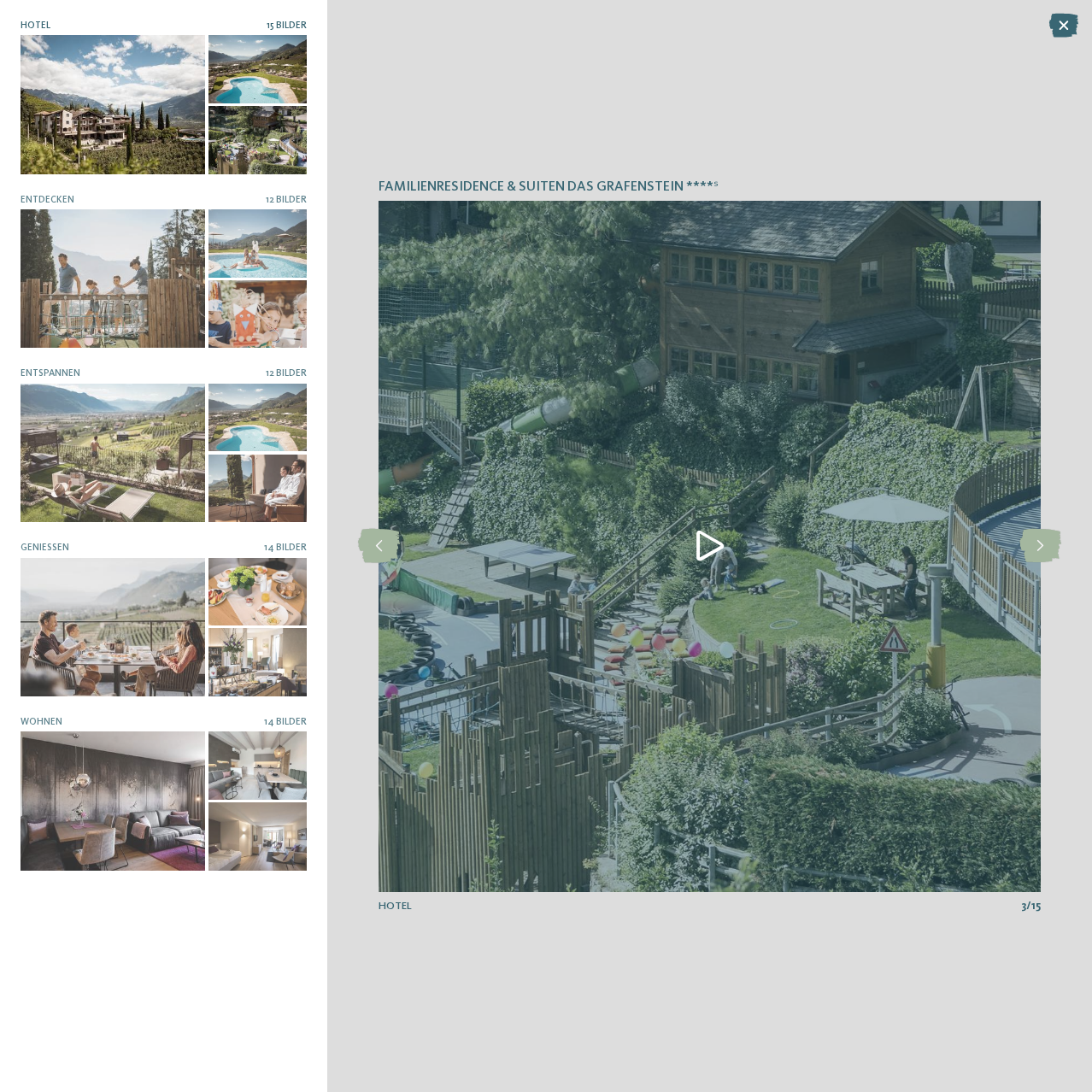
click at [292, 27] on span "15 Bilder" at bounding box center [287, 26] width 40 height 10
click at [1045, 537] on icon at bounding box center [1041, 546] width 42 height 34
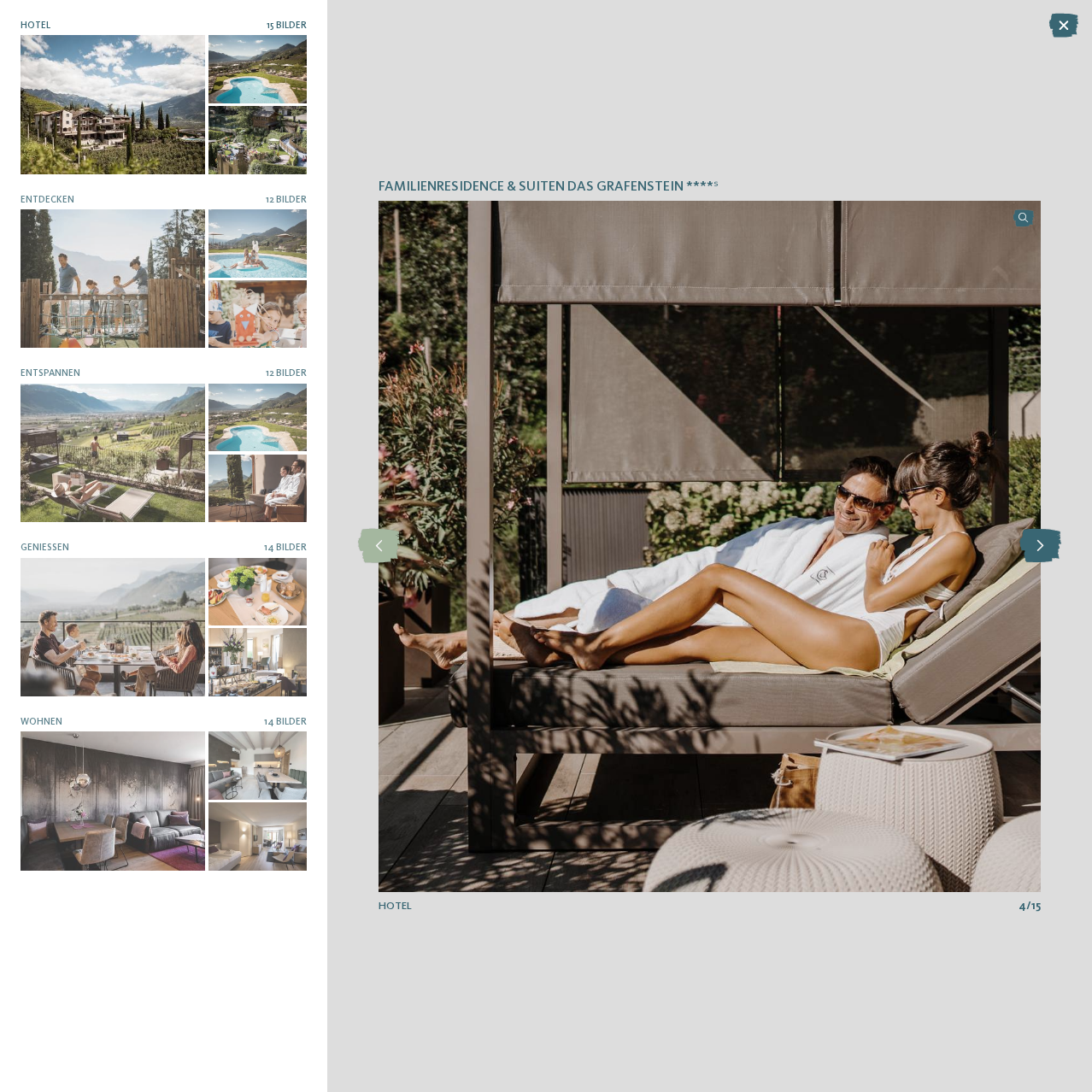
click at [1045, 537] on icon at bounding box center [1041, 546] width 42 height 34
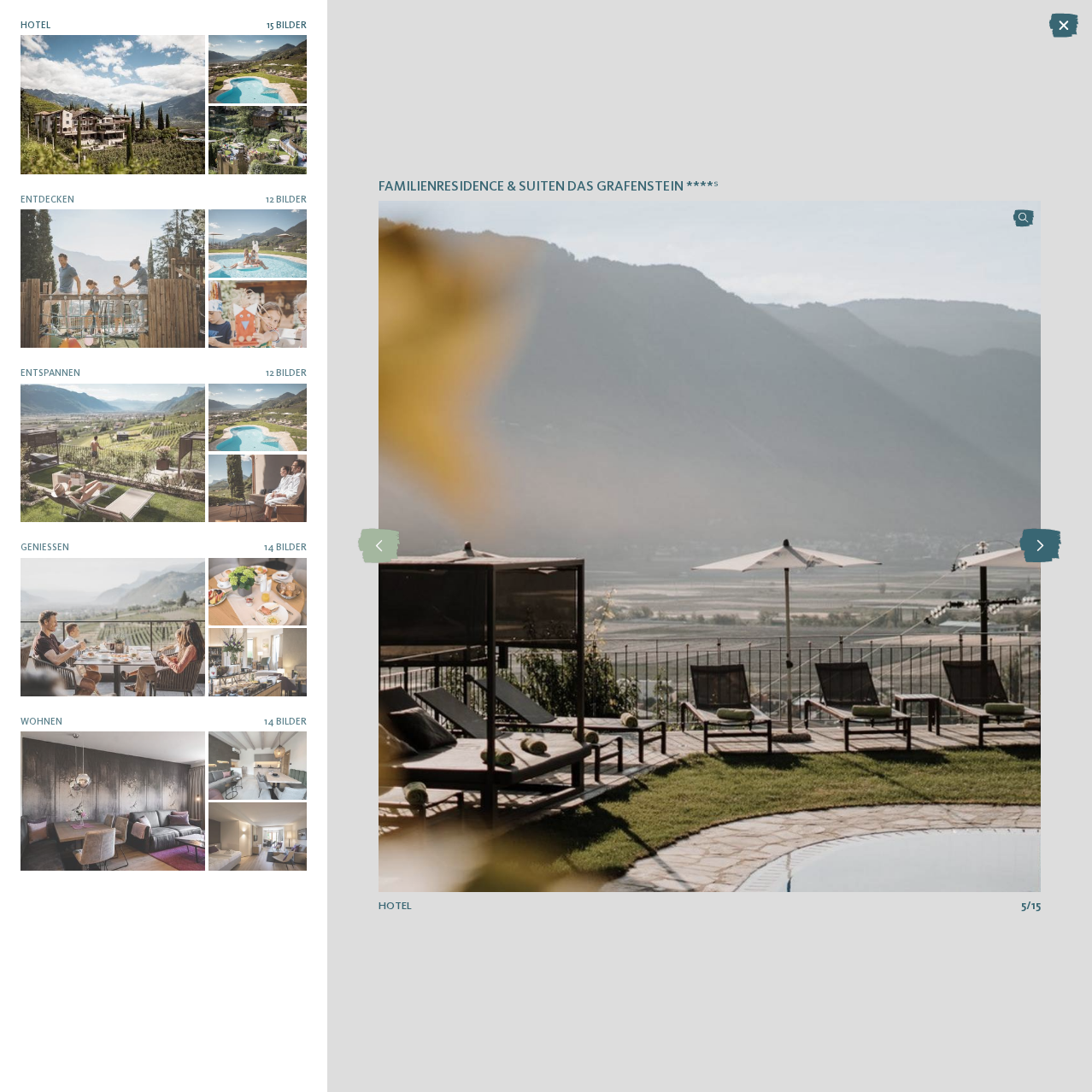
click at [1045, 537] on icon at bounding box center [1041, 546] width 42 height 34
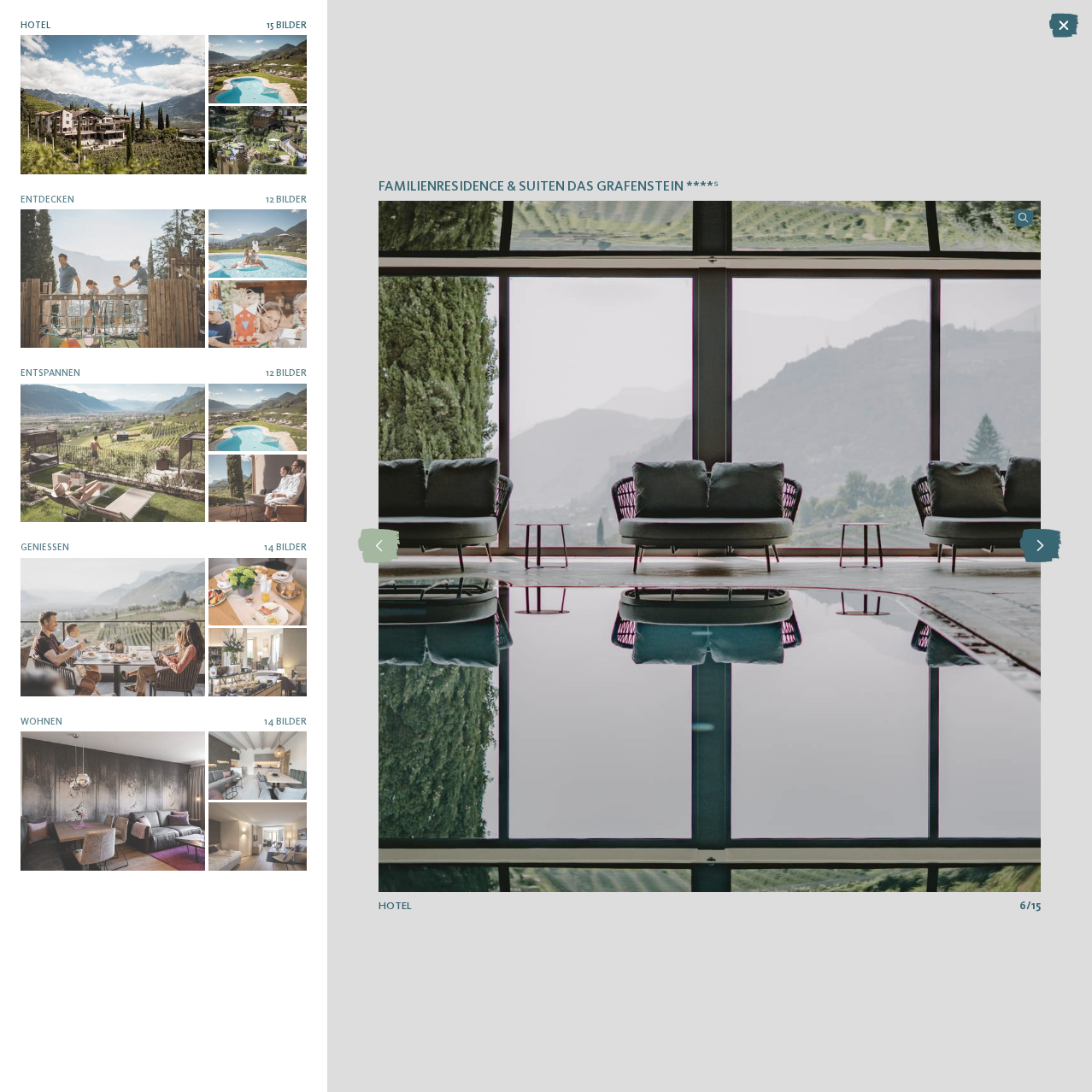
click at [1045, 537] on icon at bounding box center [1041, 546] width 42 height 34
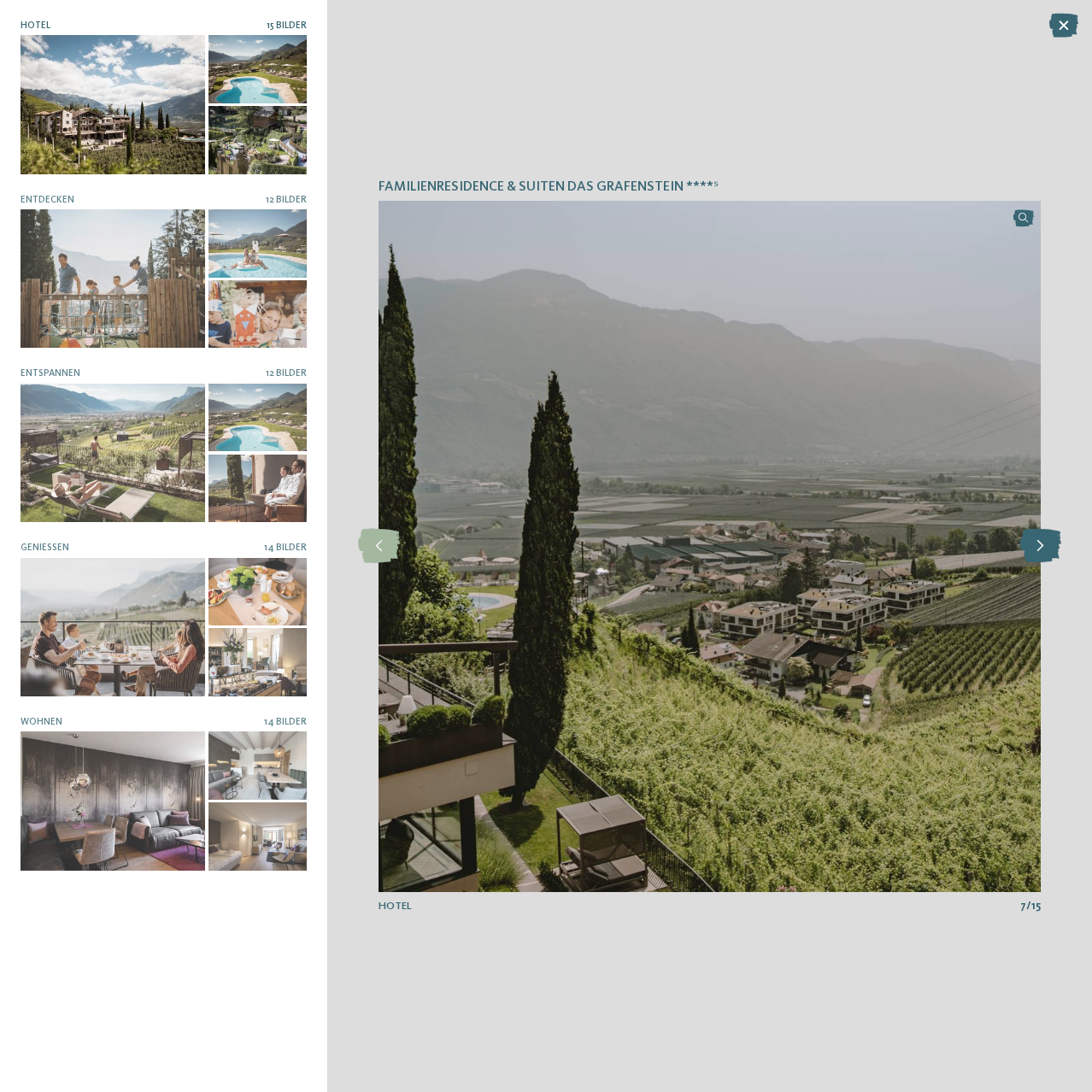
click at [1045, 537] on icon at bounding box center [1041, 546] width 42 height 34
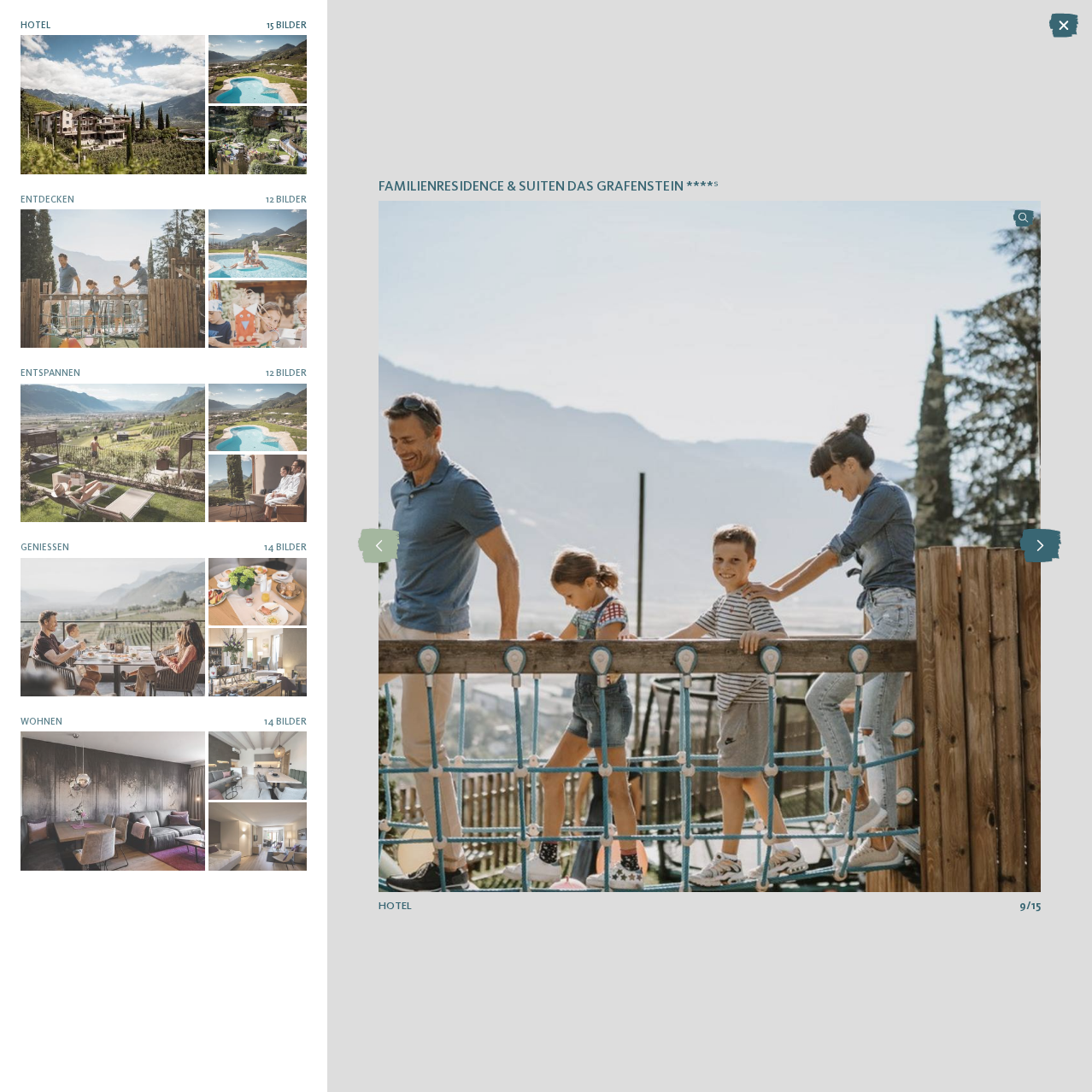
click at [1045, 537] on icon at bounding box center [1041, 546] width 42 height 34
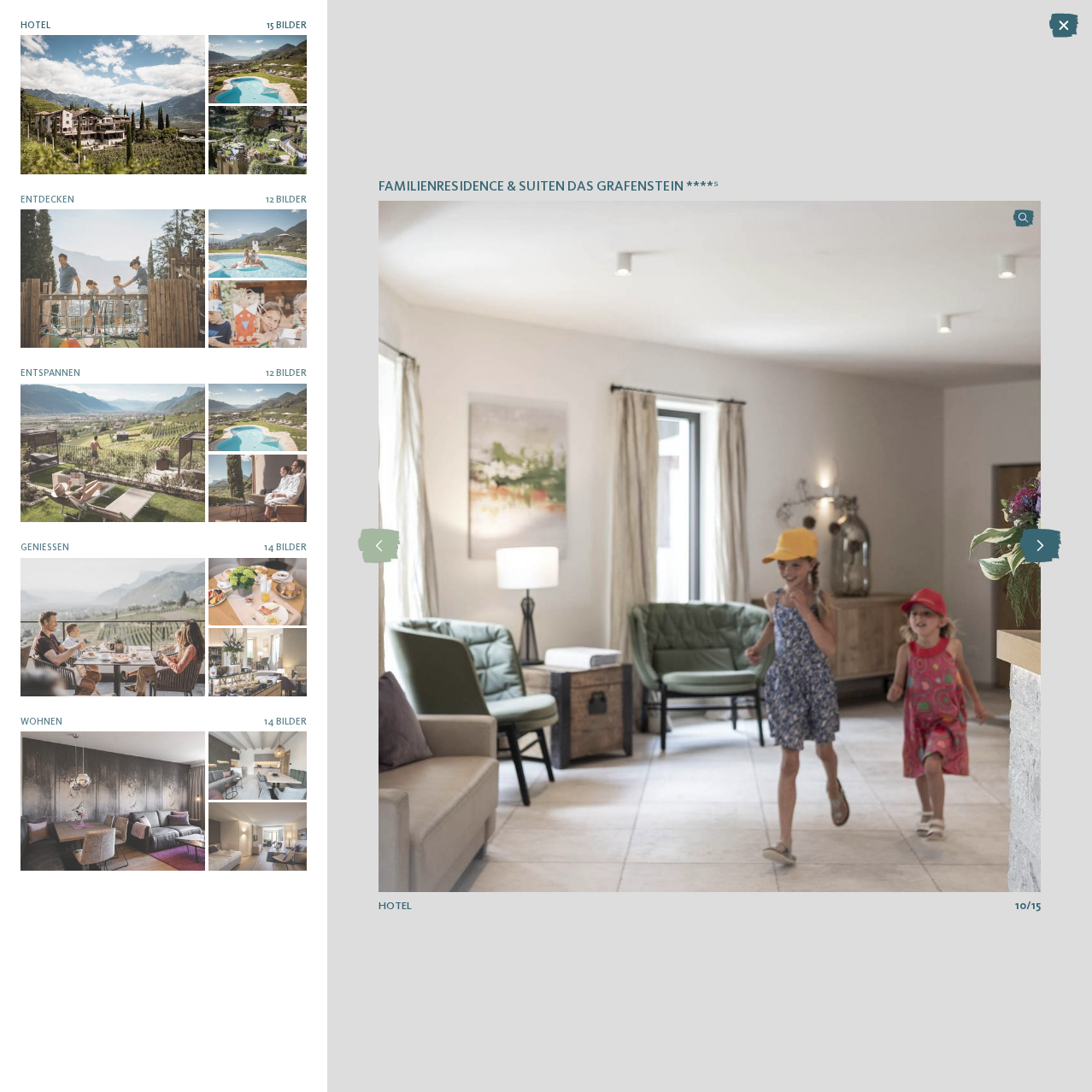
click at [1045, 537] on icon at bounding box center [1041, 546] width 42 height 34
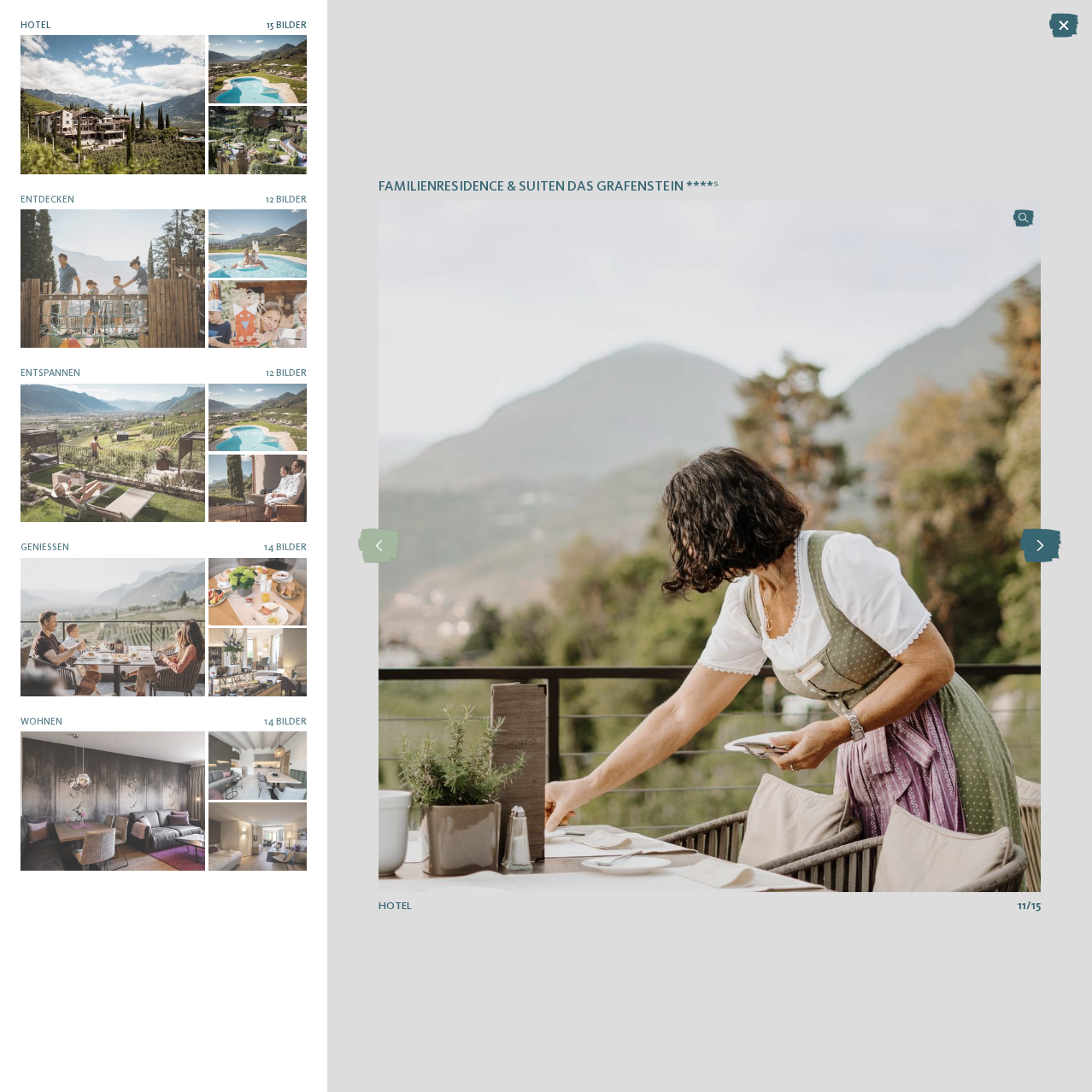
click at [1045, 537] on icon at bounding box center [1041, 546] width 42 height 34
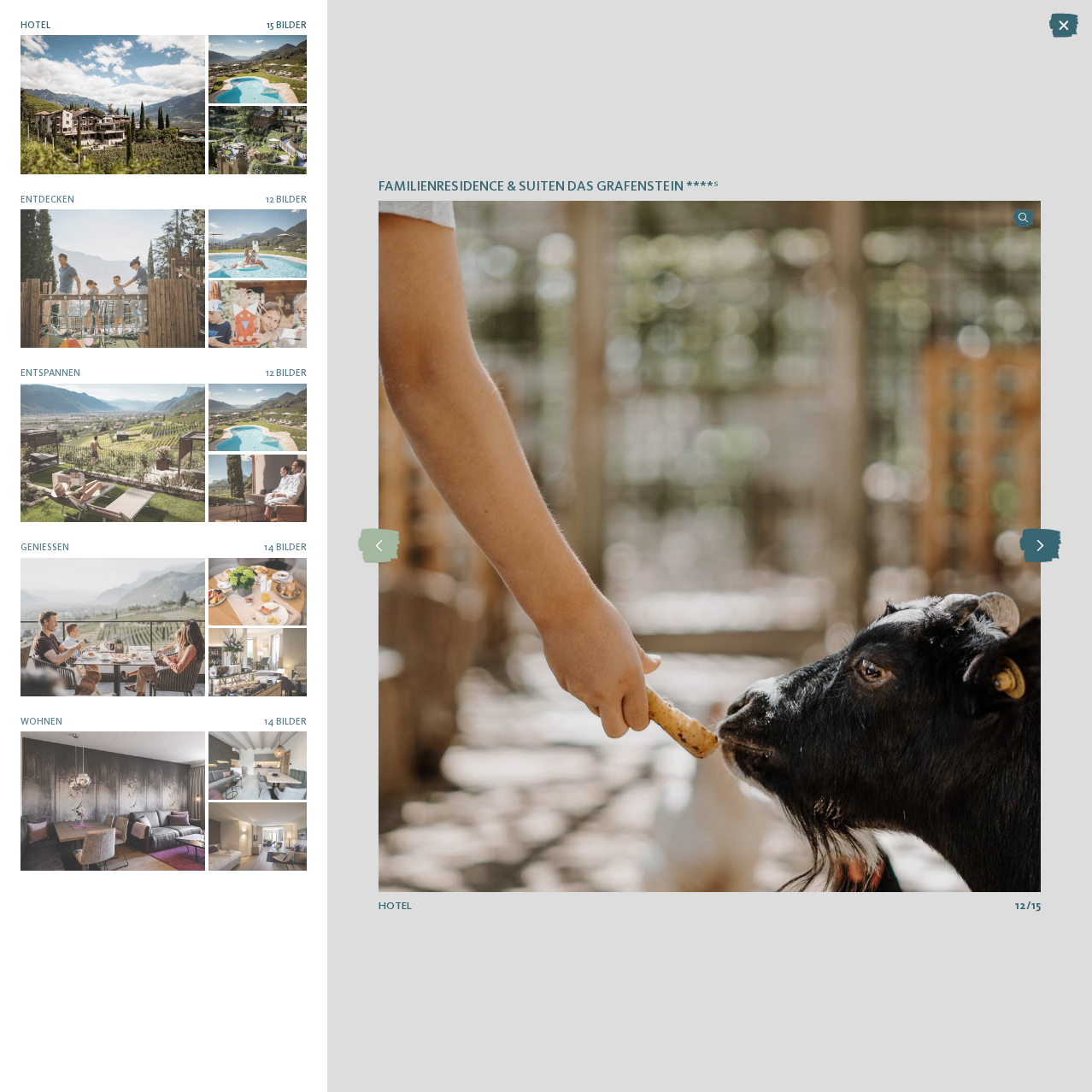
click at [1045, 537] on icon at bounding box center [1041, 546] width 42 height 34
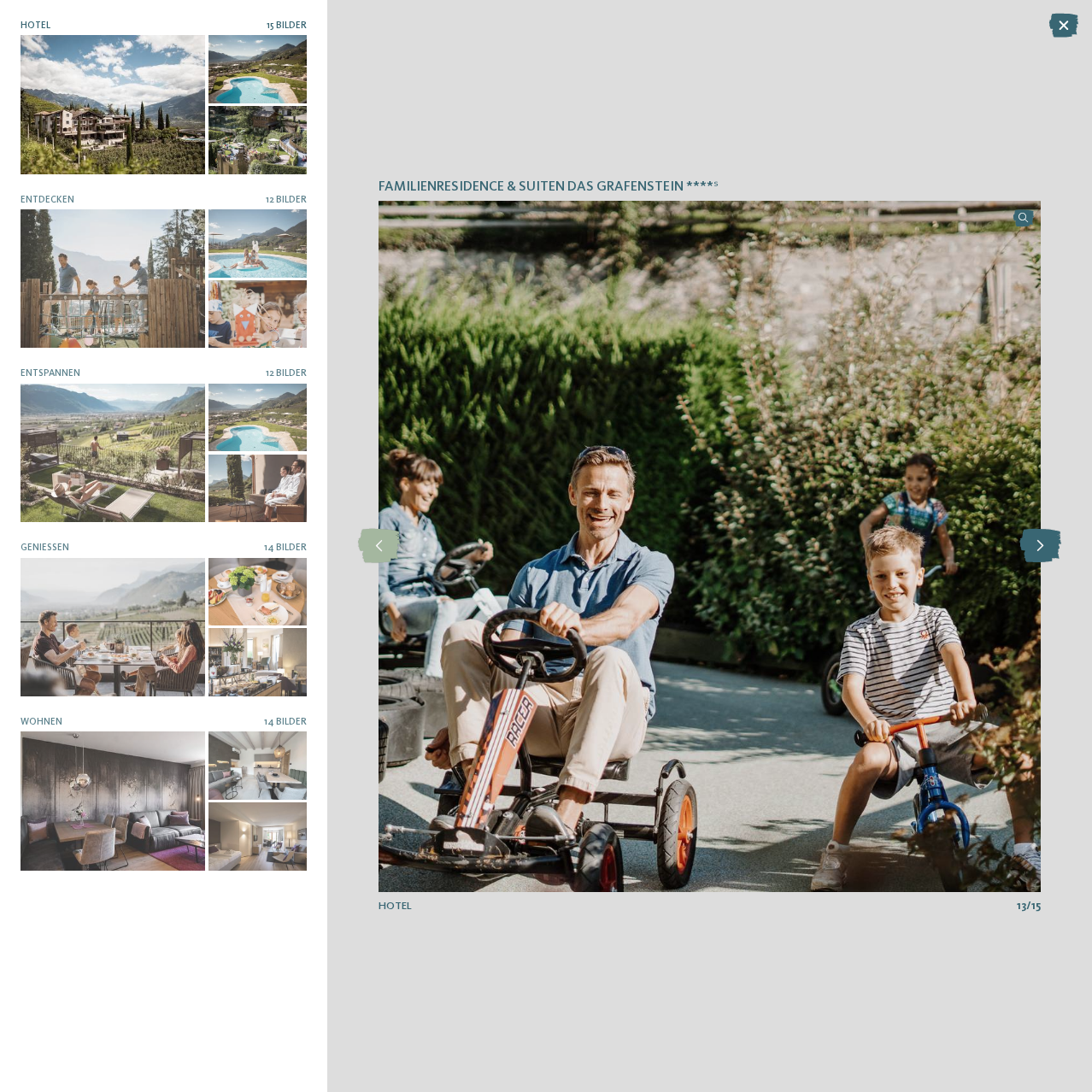
click at [1045, 537] on icon at bounding box center [1041, 546] width 42 height 34
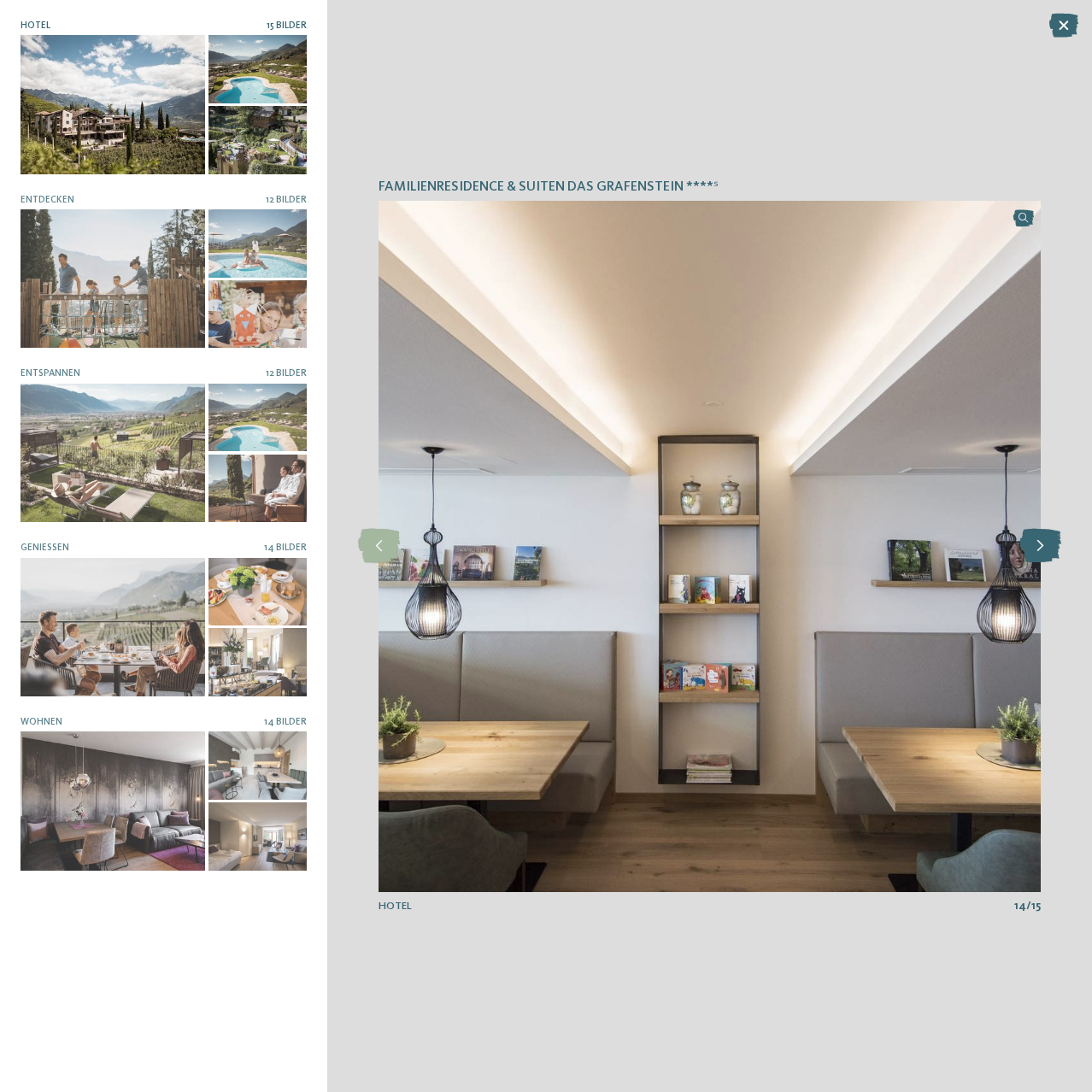
click at [1045, 537] on icon at bounding box center [1041, 546] width 42 height 34
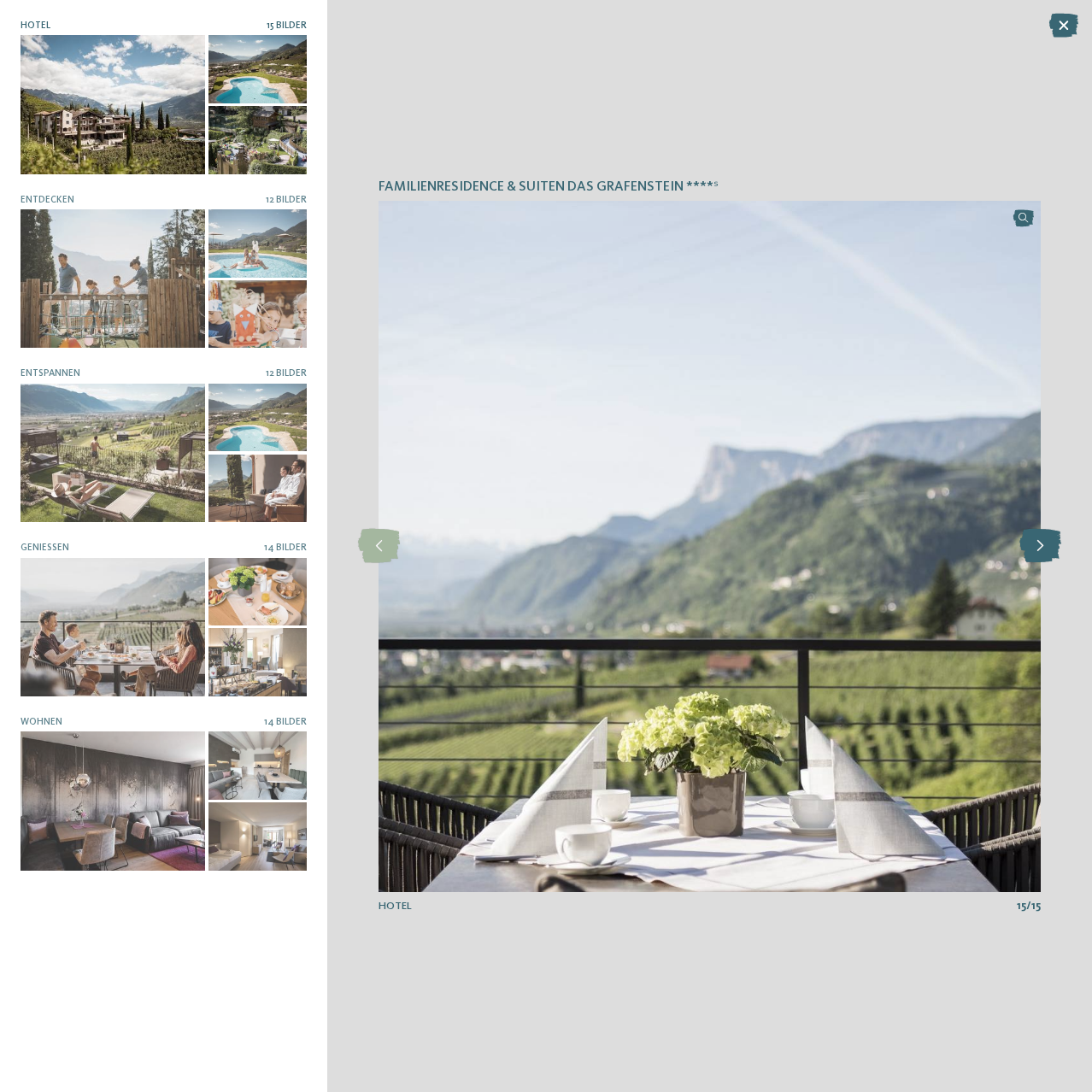
click at [1045, 537] on icon at bounding box center [1041, 546] width 42 height 34
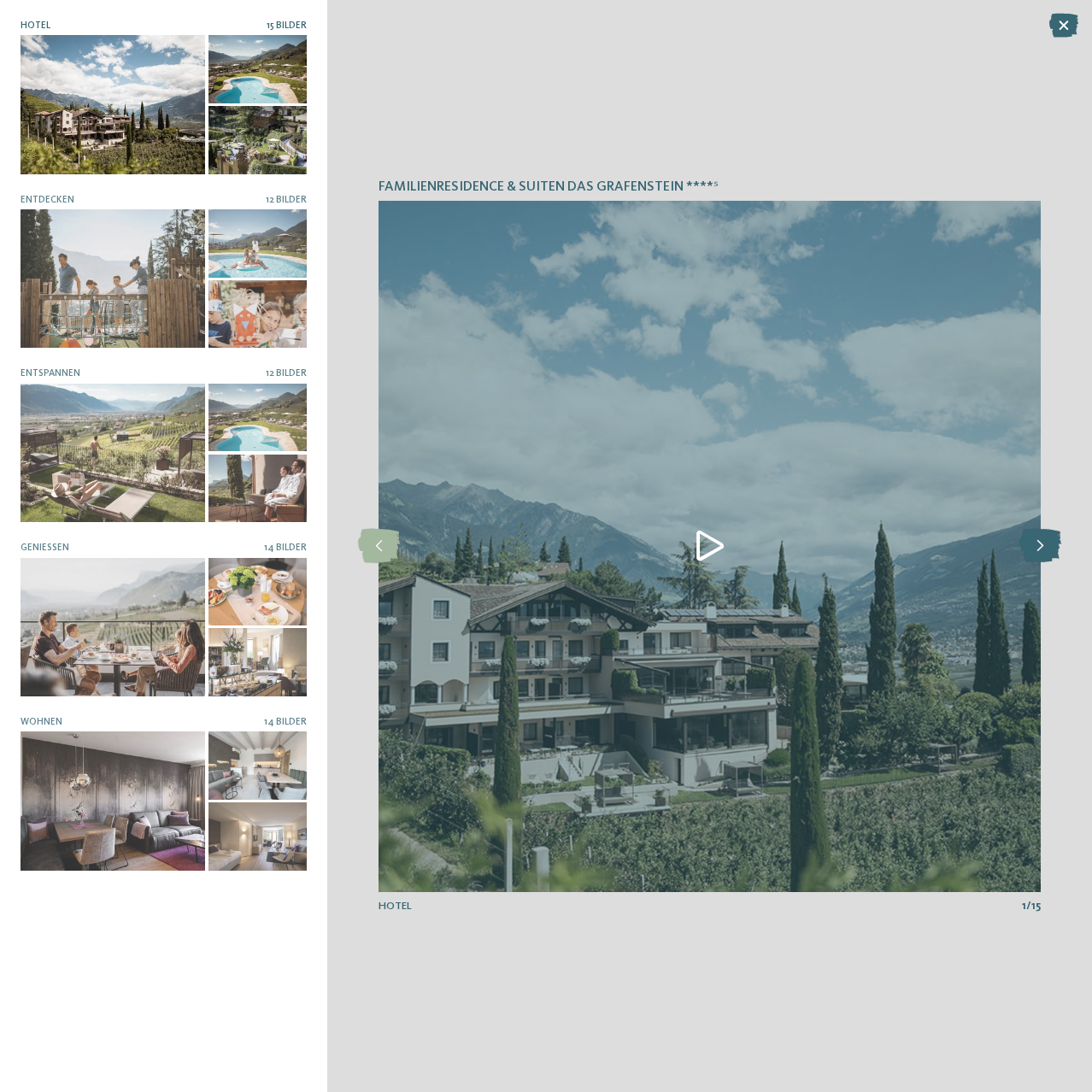
click at [1045, 537] on icon at bounding box center [1041, 546] width 42 height 34
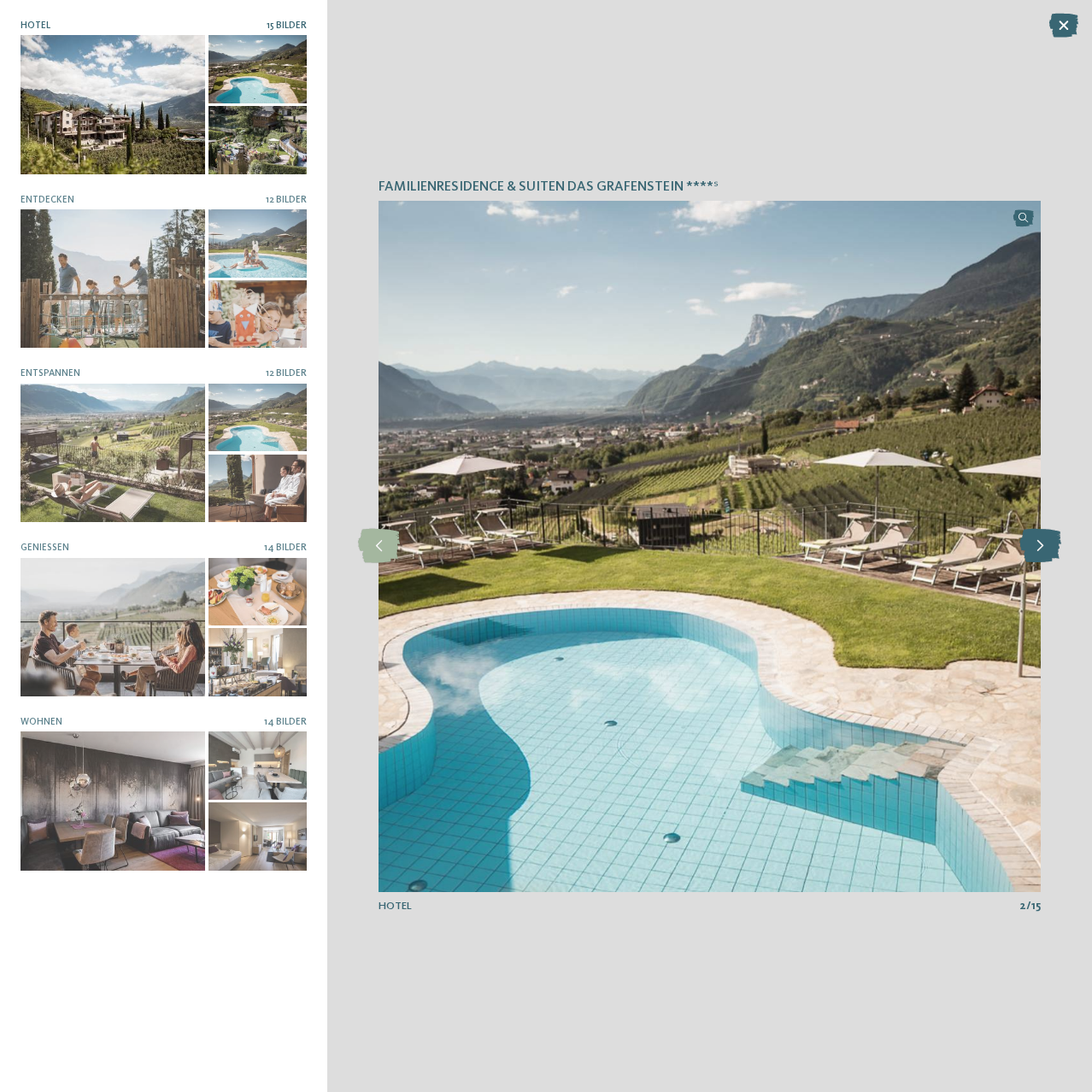
click at [1045, 537] on icon at bounding box center [1041, 546] width 42 height 34
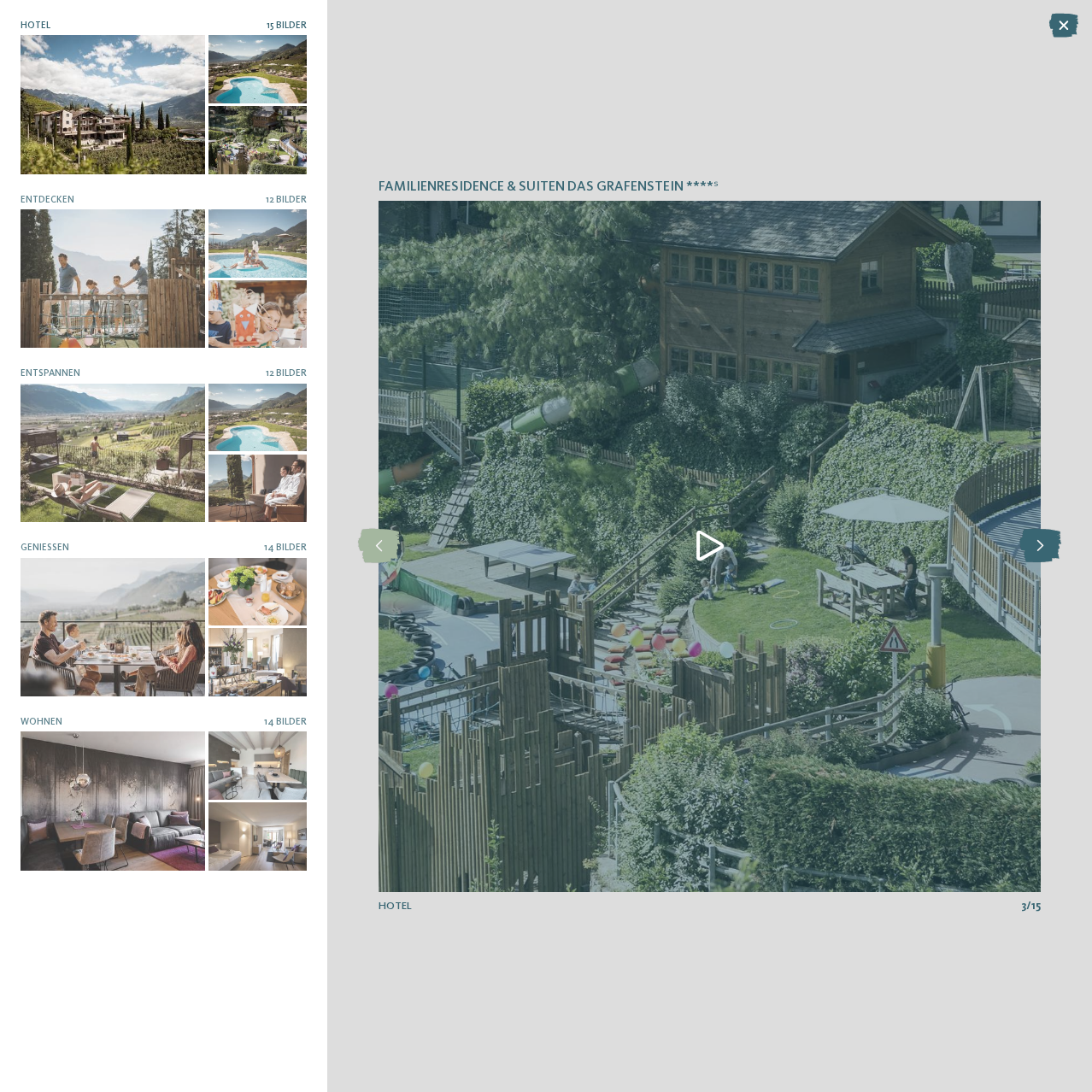
click at [1045, 537] on icon at bounding box center [1041, 546] width 42 height 34
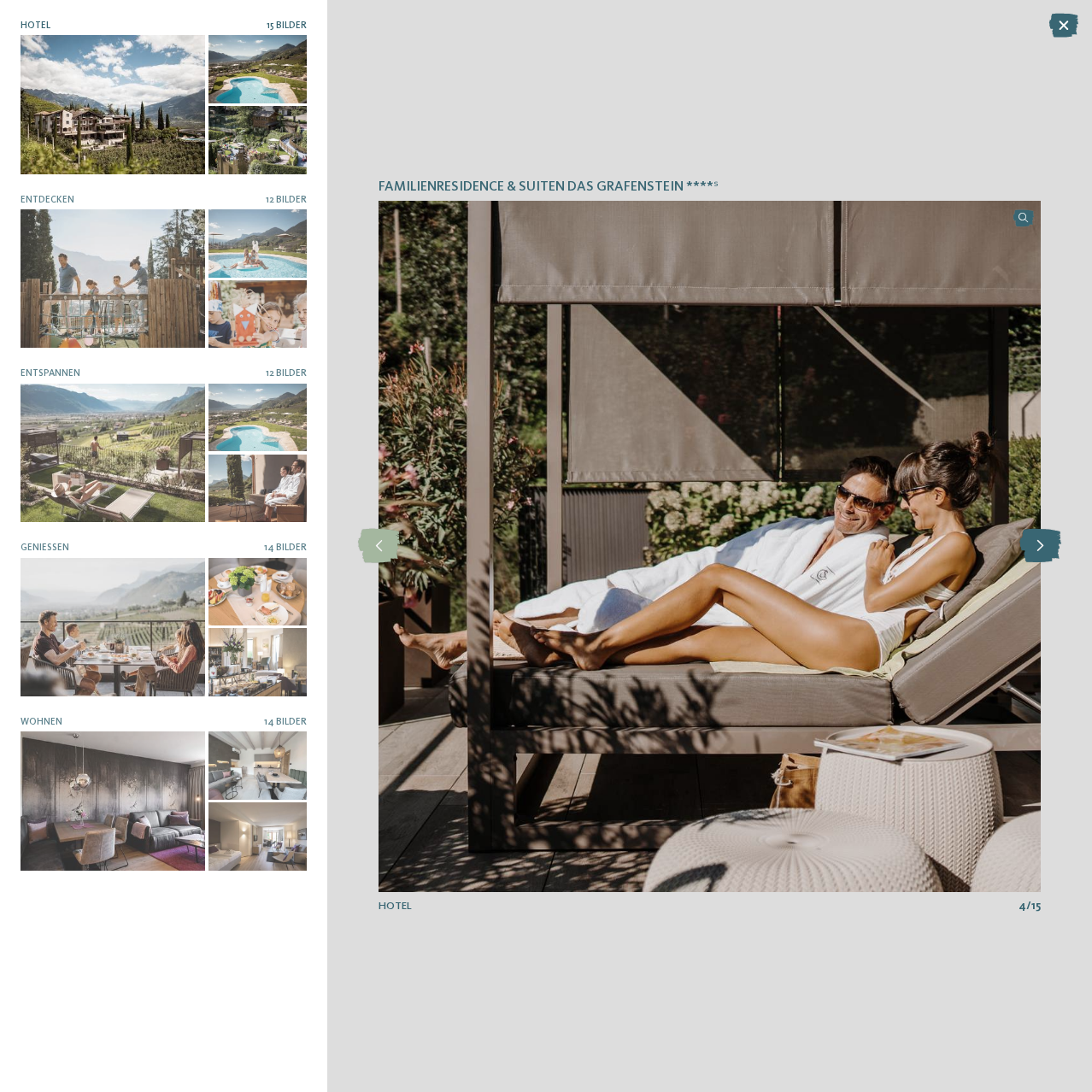
click at [1045, 537] on icon at bounding box center [1041, 546] width 42 height 34
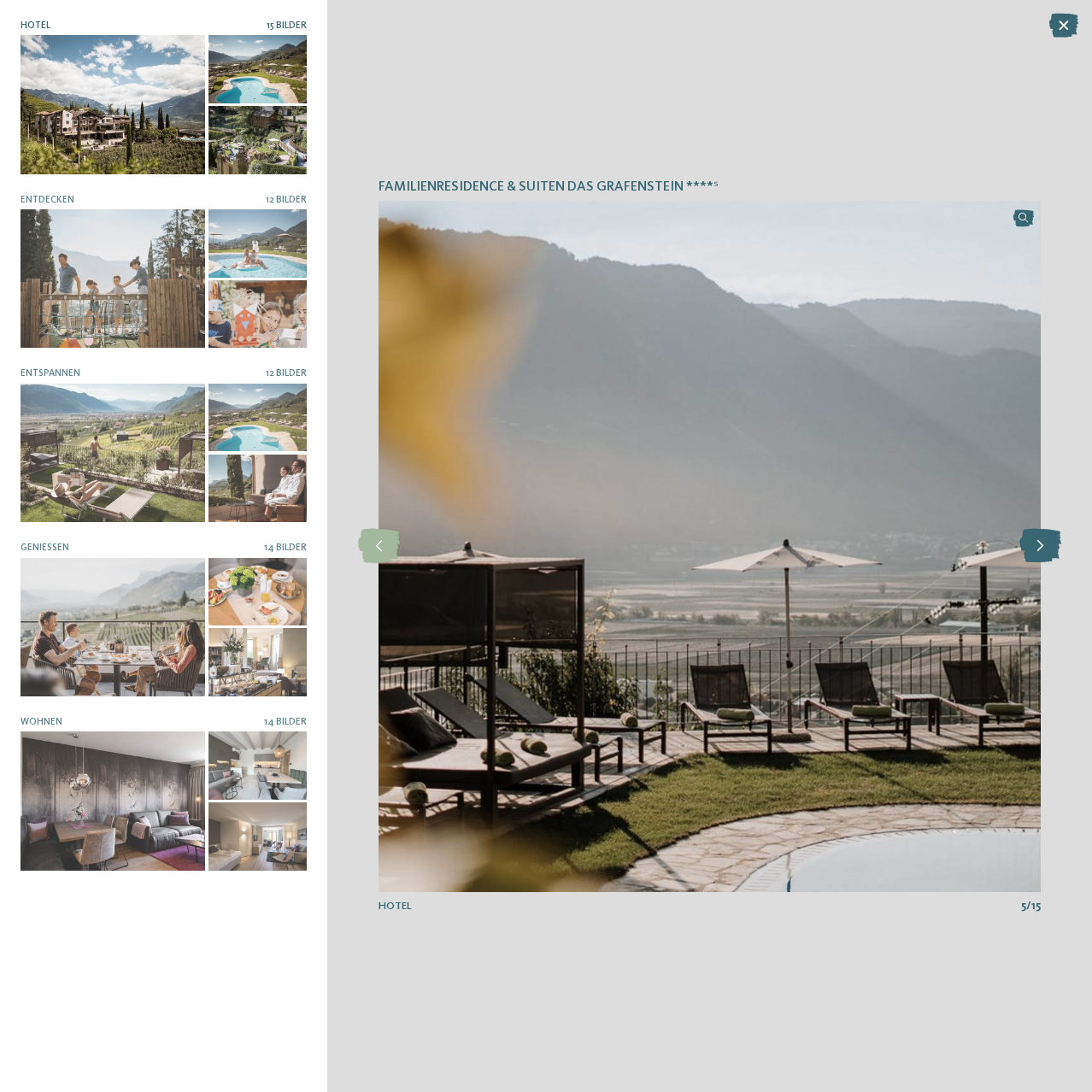
click at [1045, 537] on icon at bounding box center [1041, 546] width 42 height 34
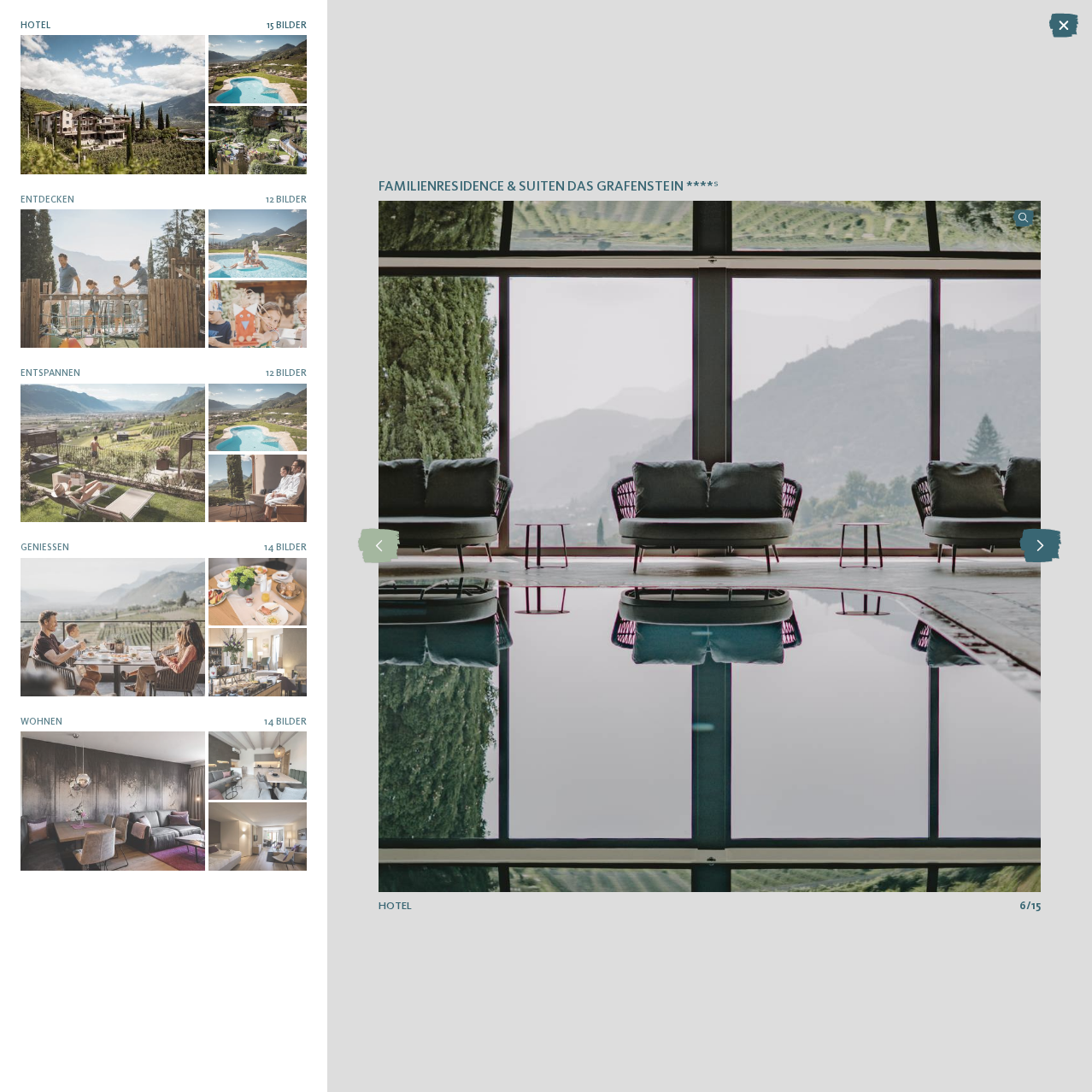
click at [1045, 537] on icon at bounding box center [1041, 546] width 42 height 34
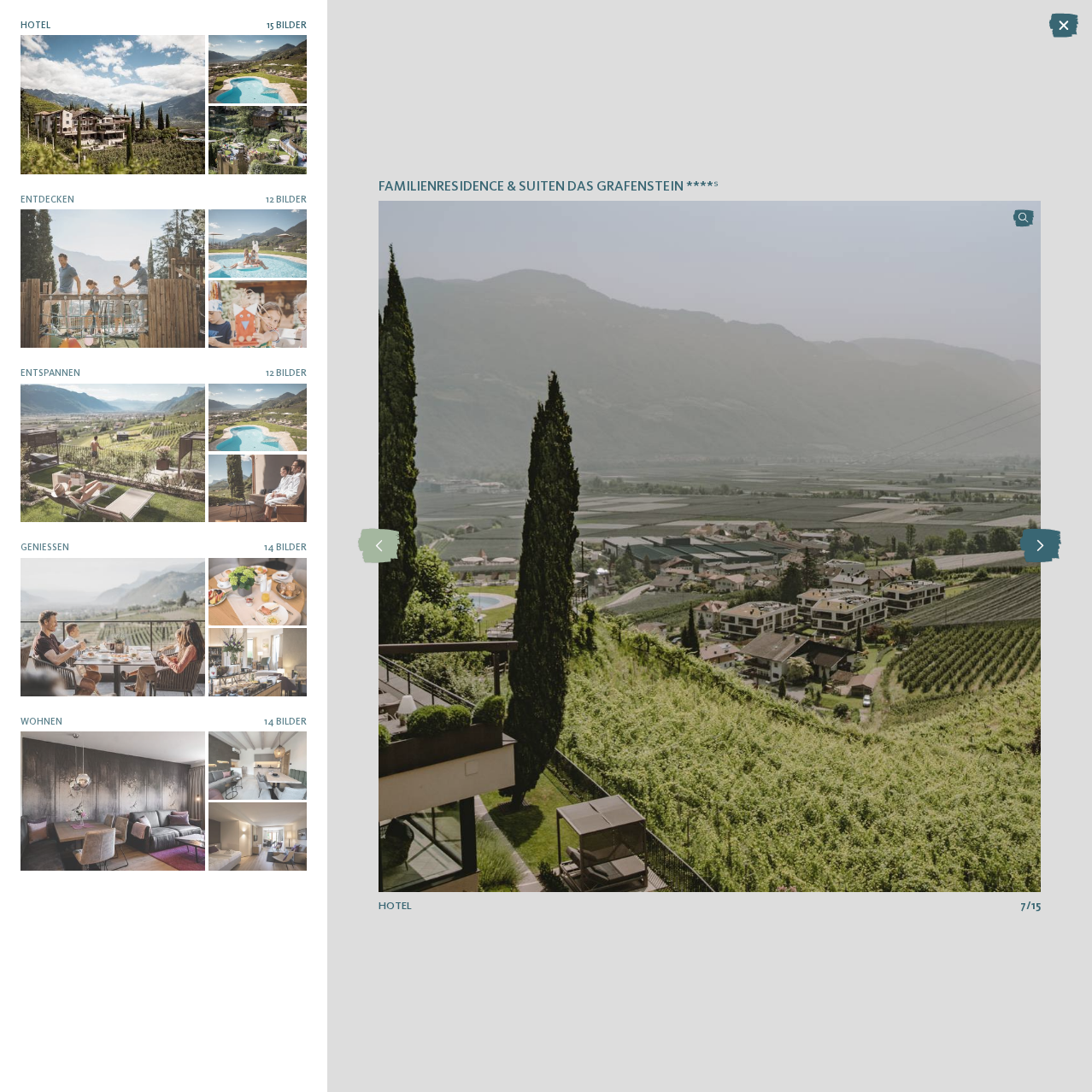
click at [1045, 537] on icon at bounding box center [1041, 546] width 42 height 34
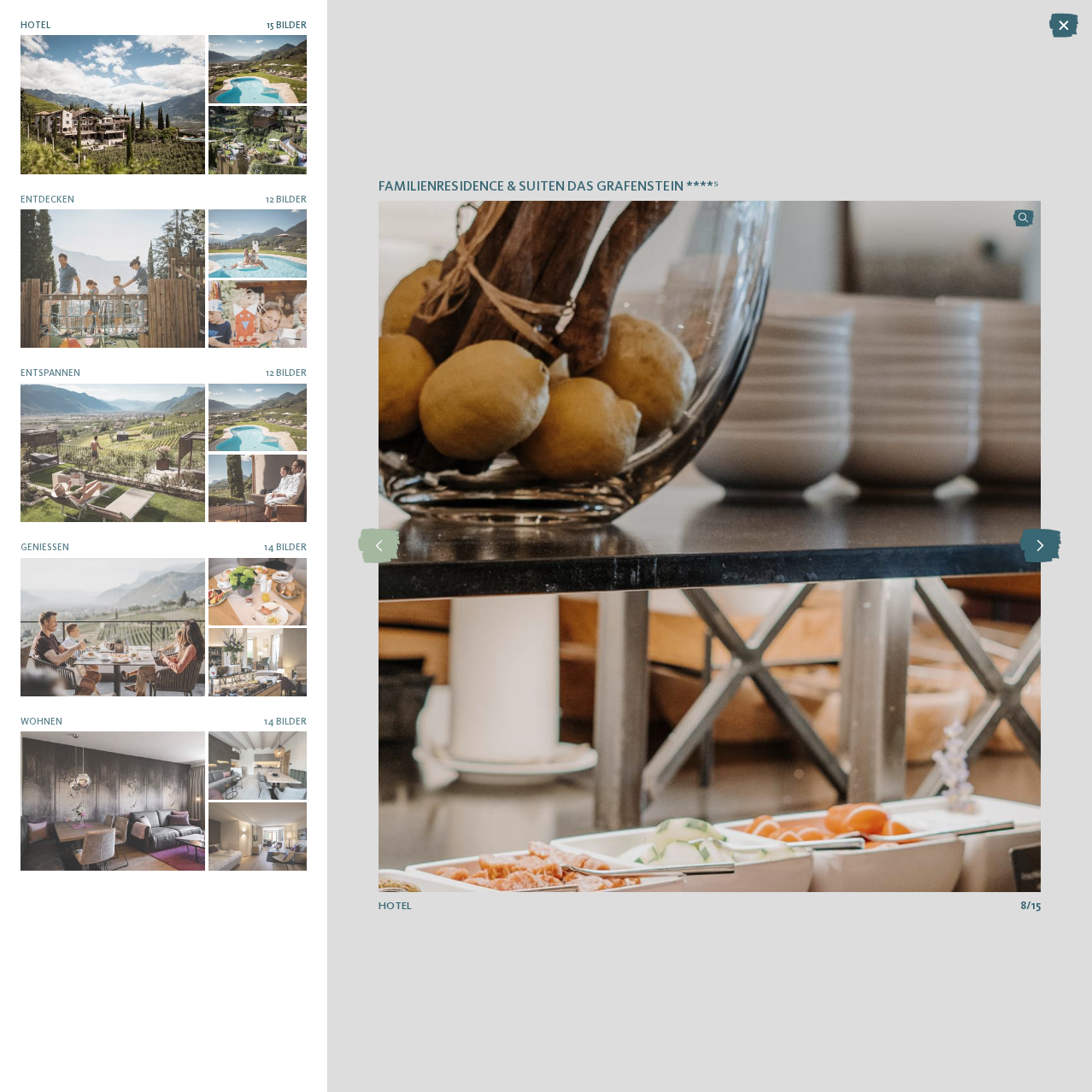
click at [1045, 537] on icon at bounding box center [1041, 546] width 42 height 34
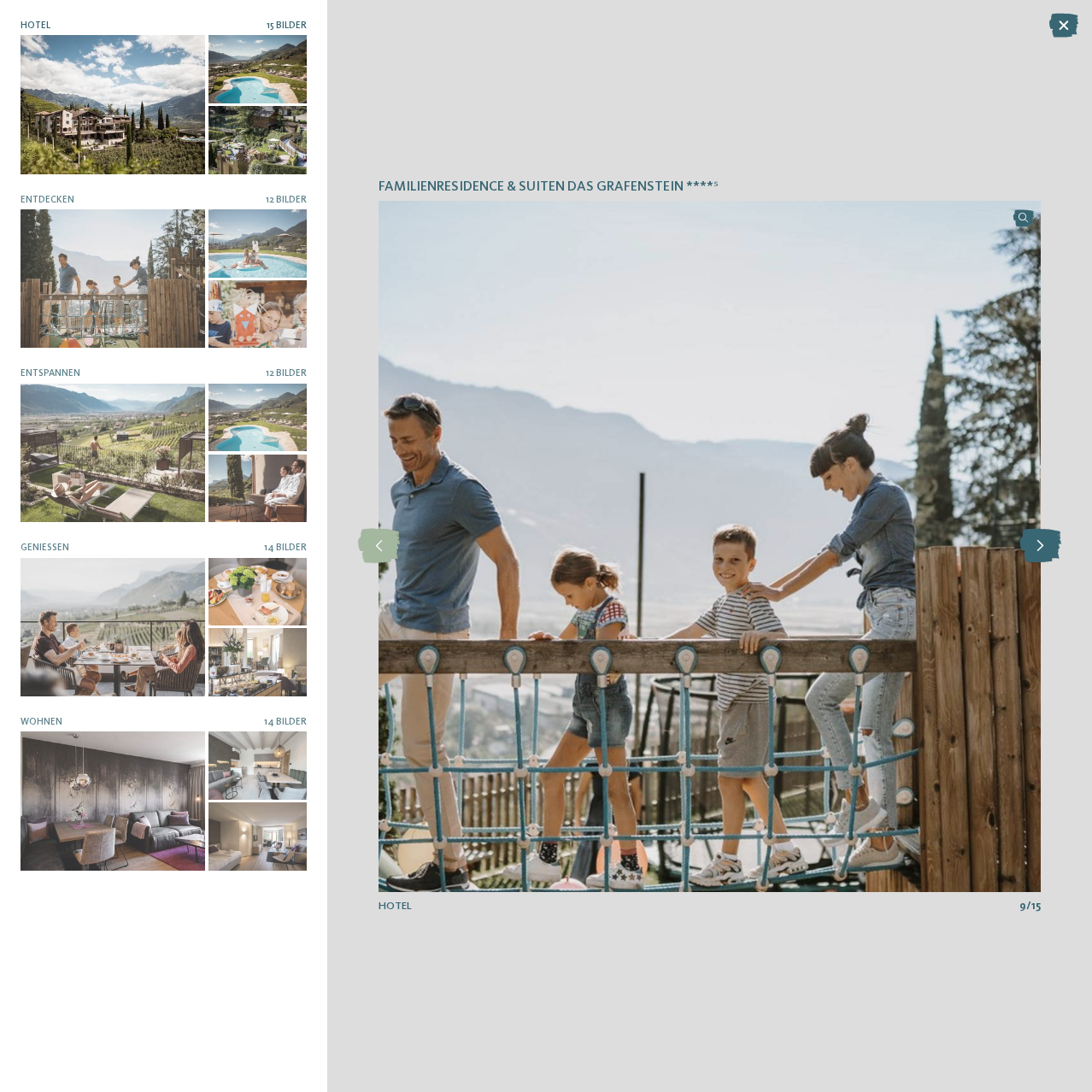
click at [1045, 537] on icon at bounding box center [1041, 546] width 42 height 34
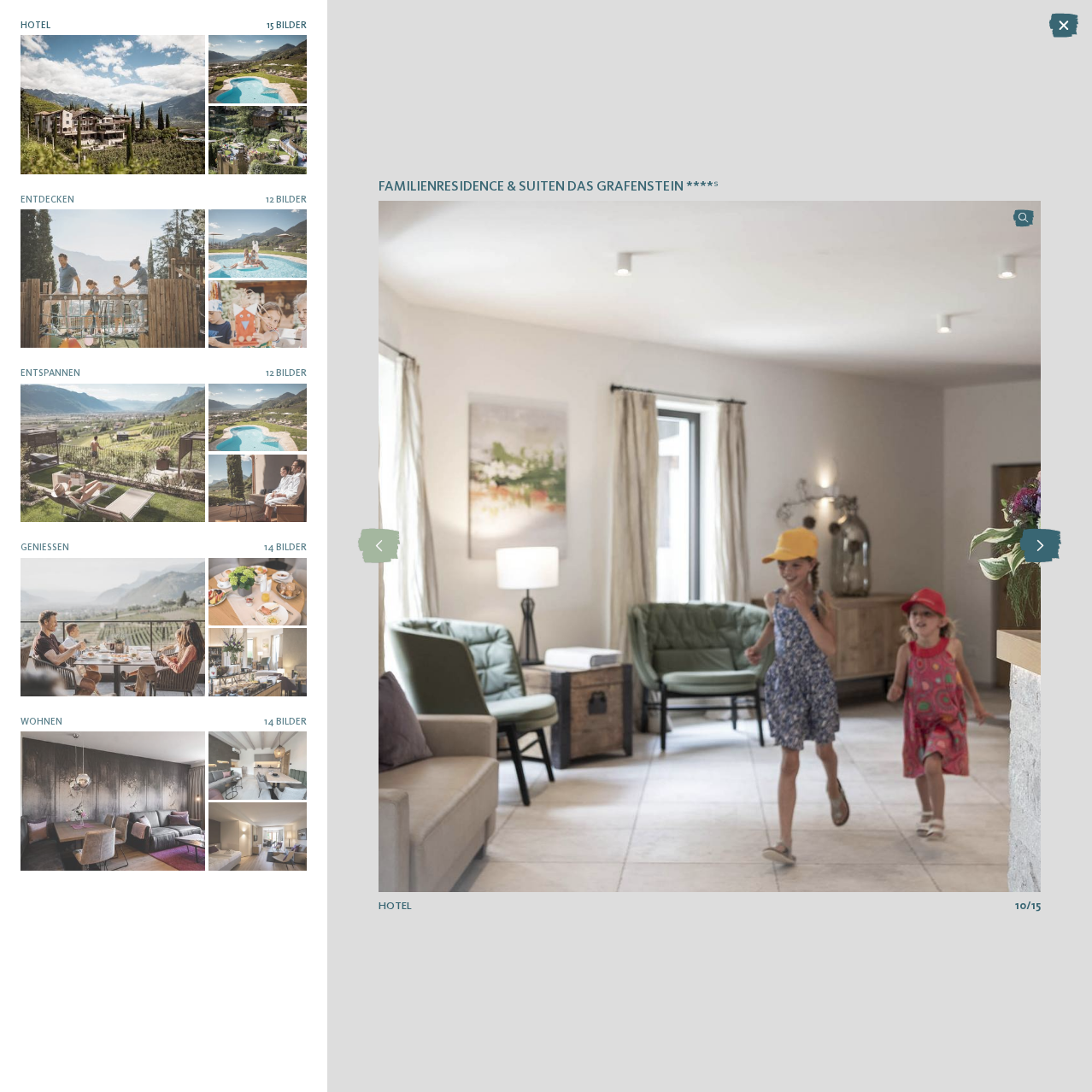
click at [1045, 537] on icon at bounding box center [1041, 546] width 42 height 34
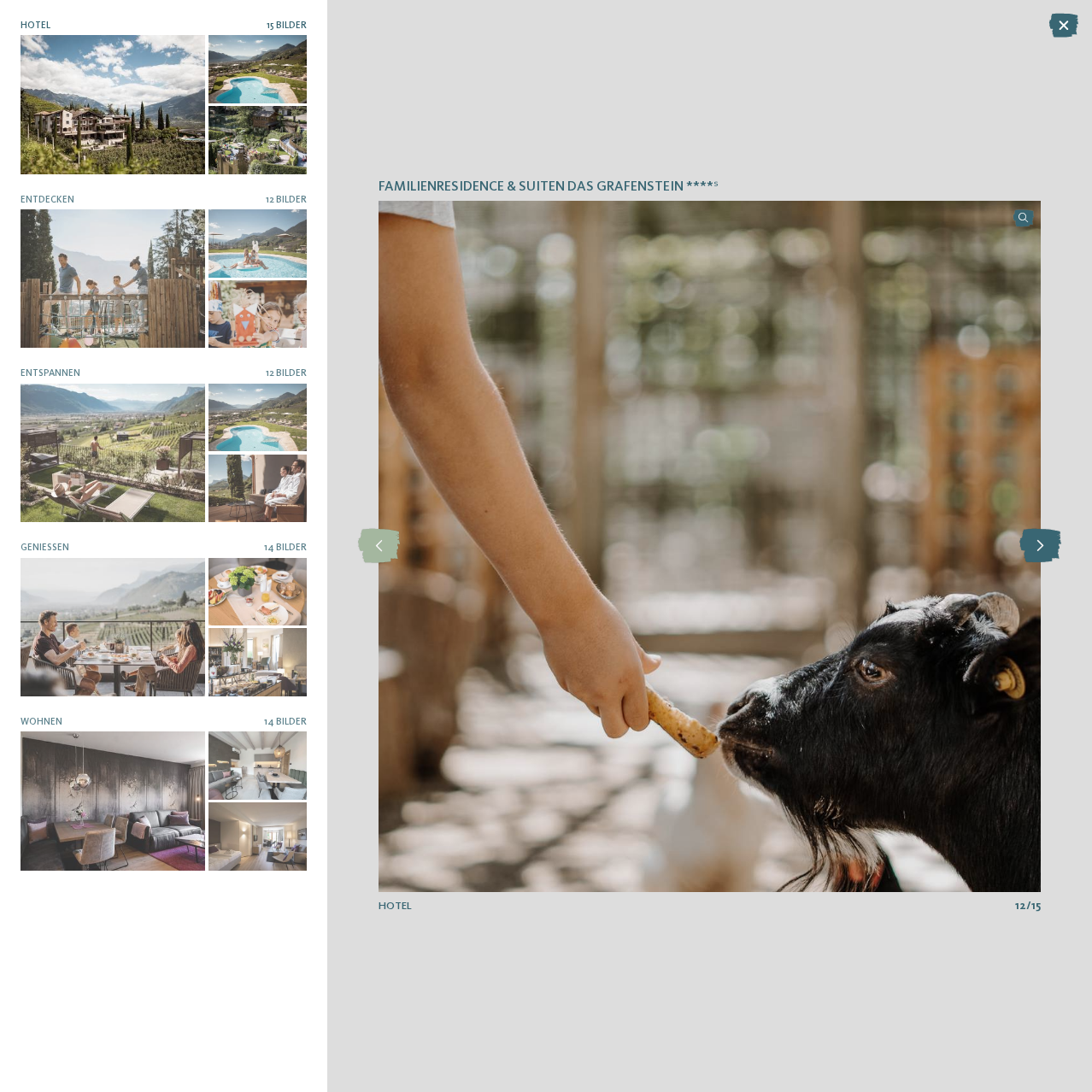
click at [1045, 537] on icon at bounding box center [1041, 546] width 42 height 34
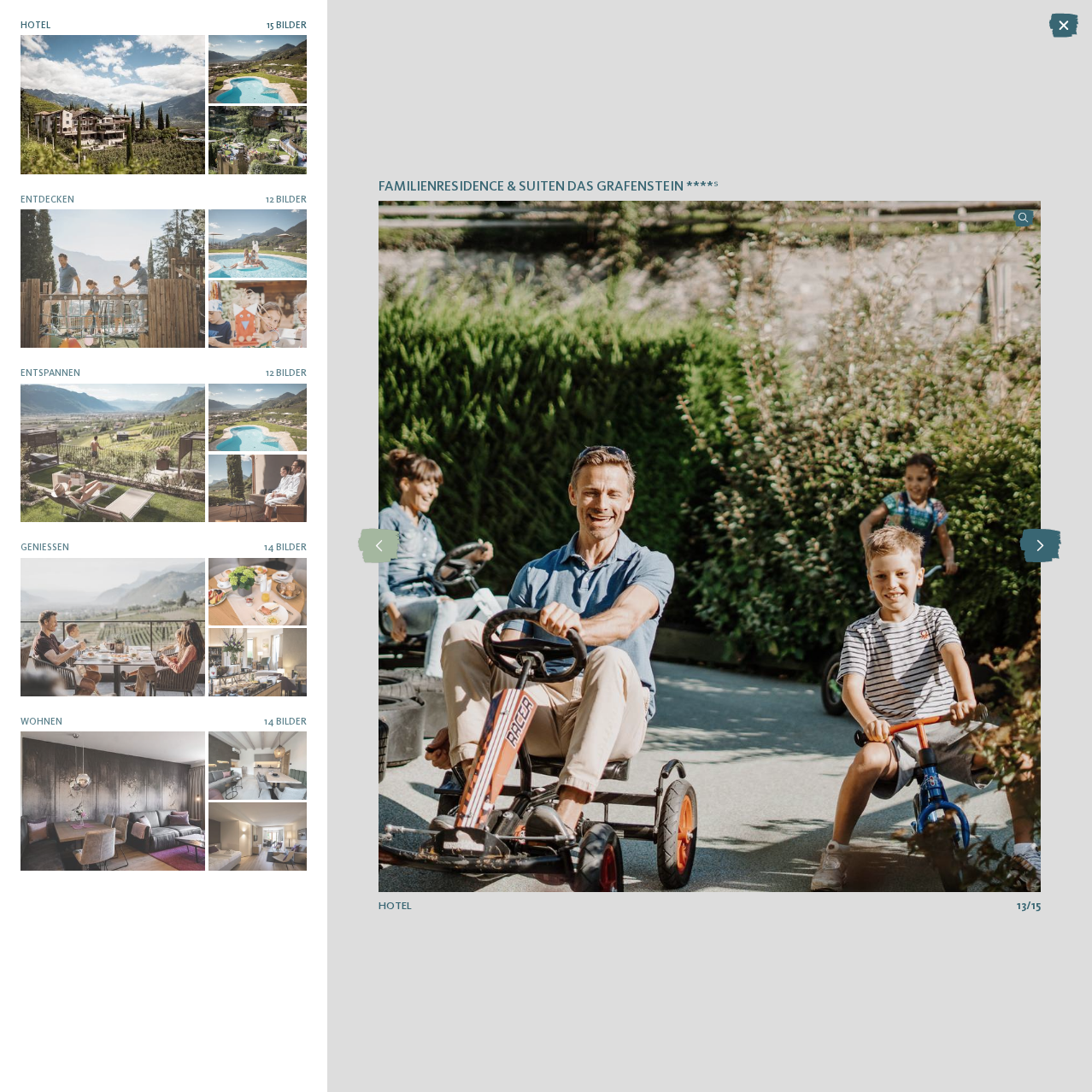
click at [1045, 537] on icon at bounding box center [1041, 546] width 42 height 34
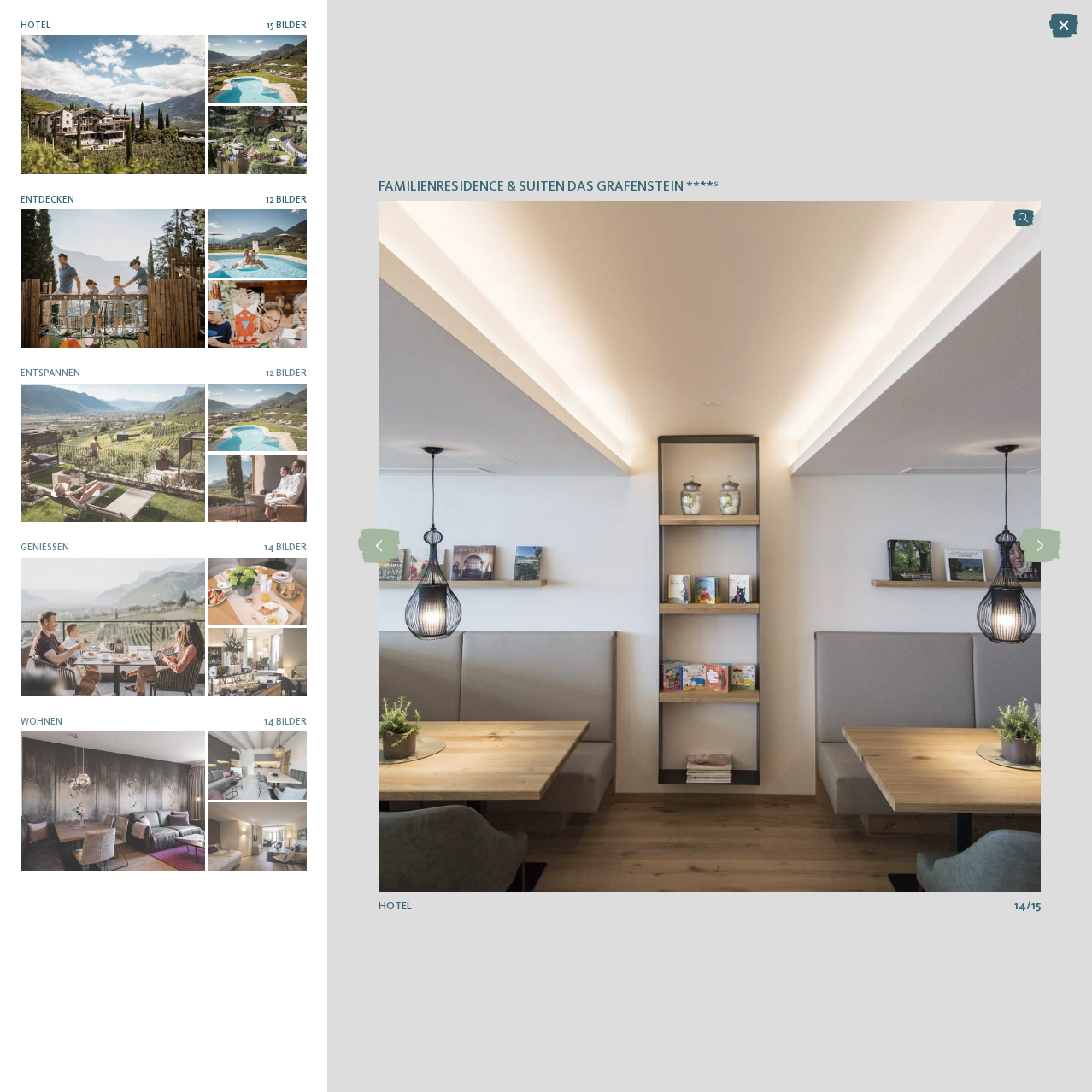
click at [101, 244] on div at bounding box center [113, 278] width 184 height 138
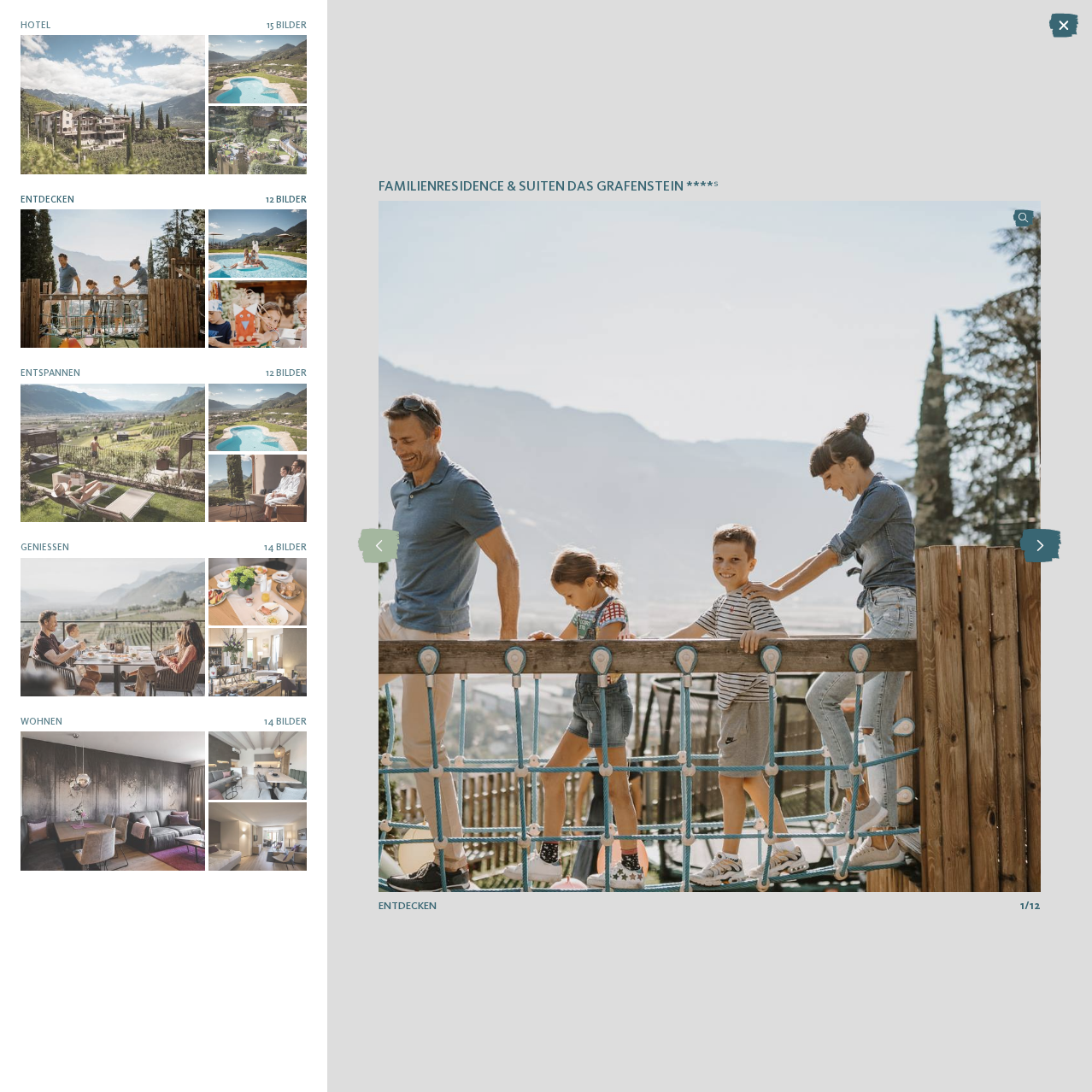
click at [1037, 549] on icon at bounding box center [1041, 546] width 42 height 34
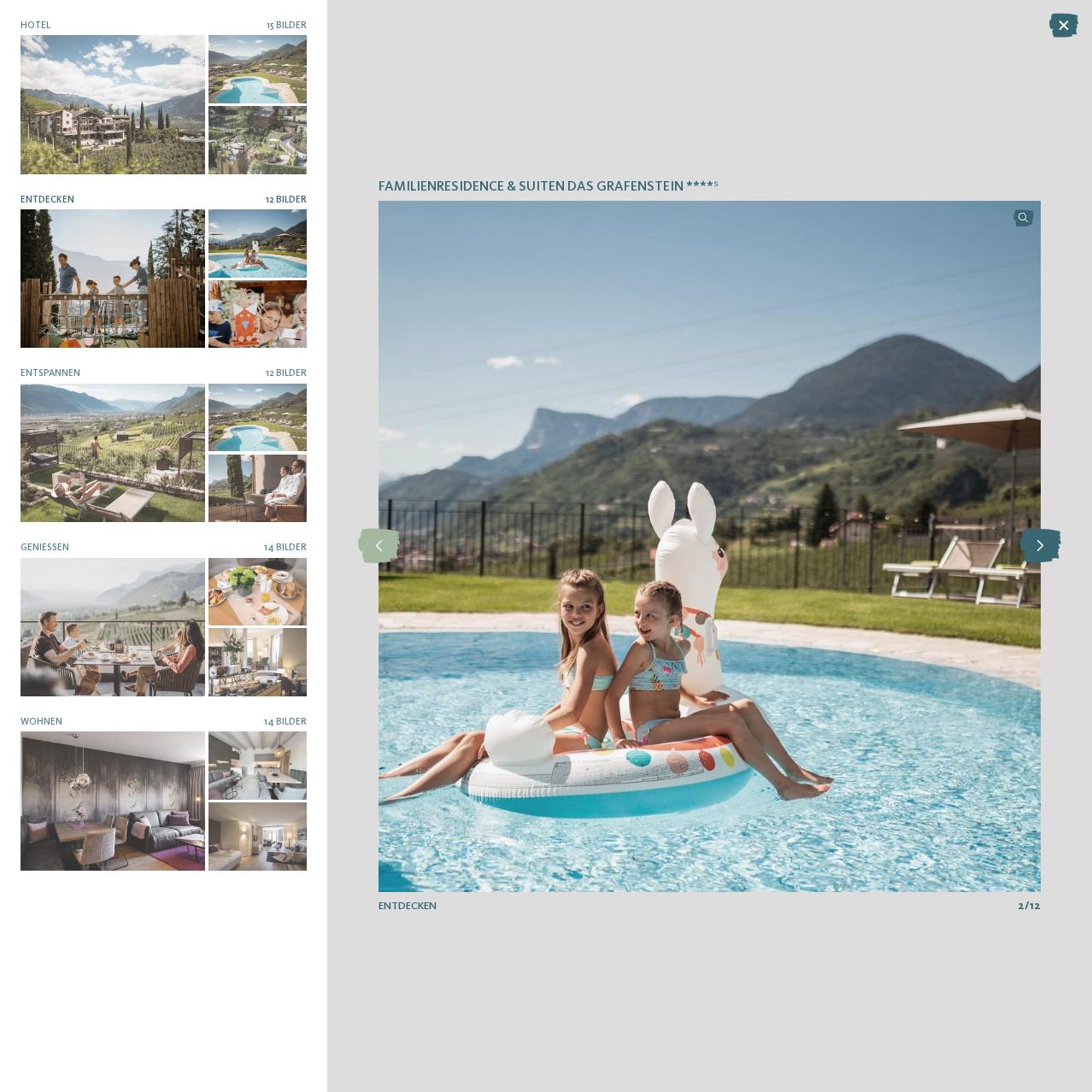
click at [1037, 549] on icon at bounding box center [1041, 546] width 42 height 34
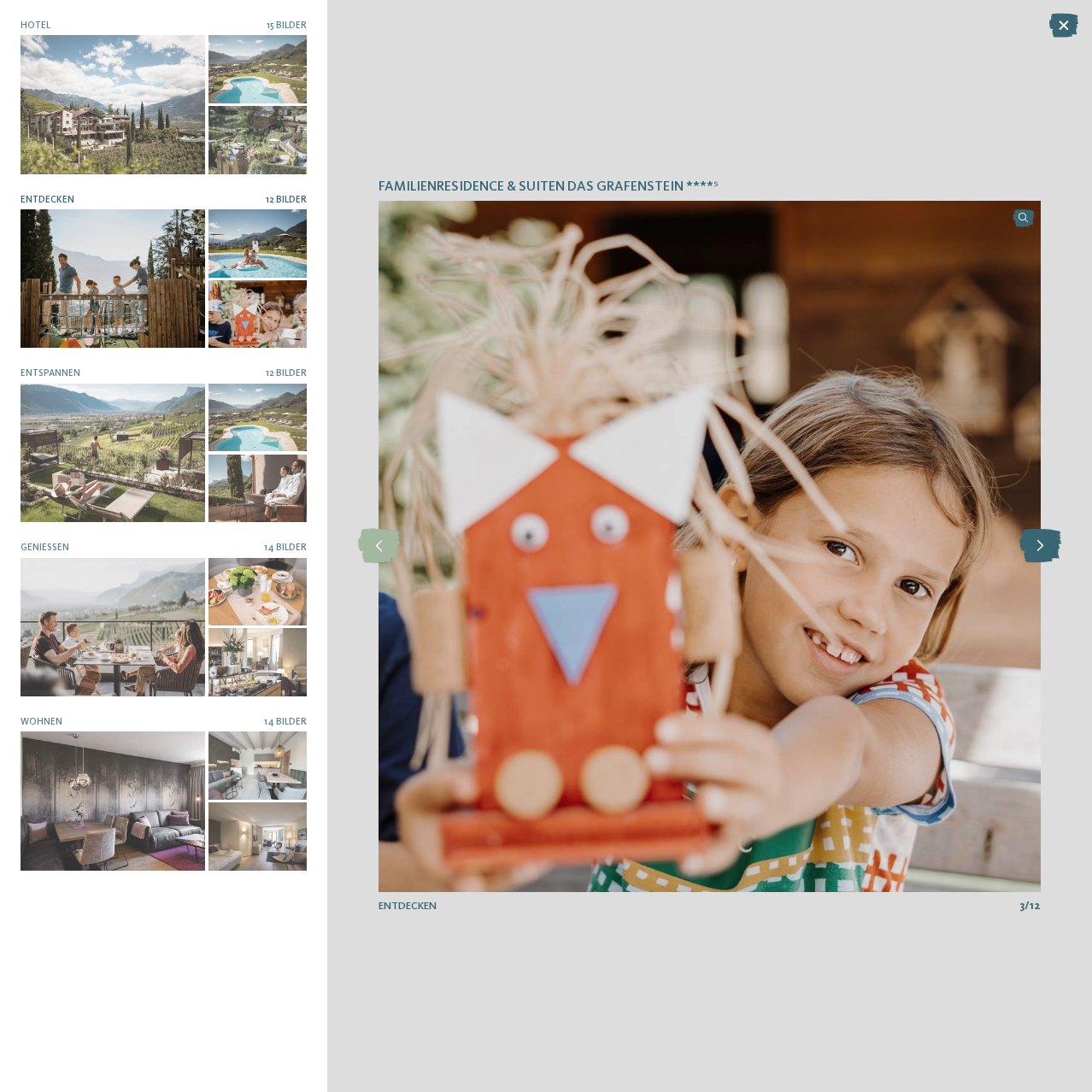
click at [1037, 549] on icon at bounding box center [1041, 546] width 42 height 34
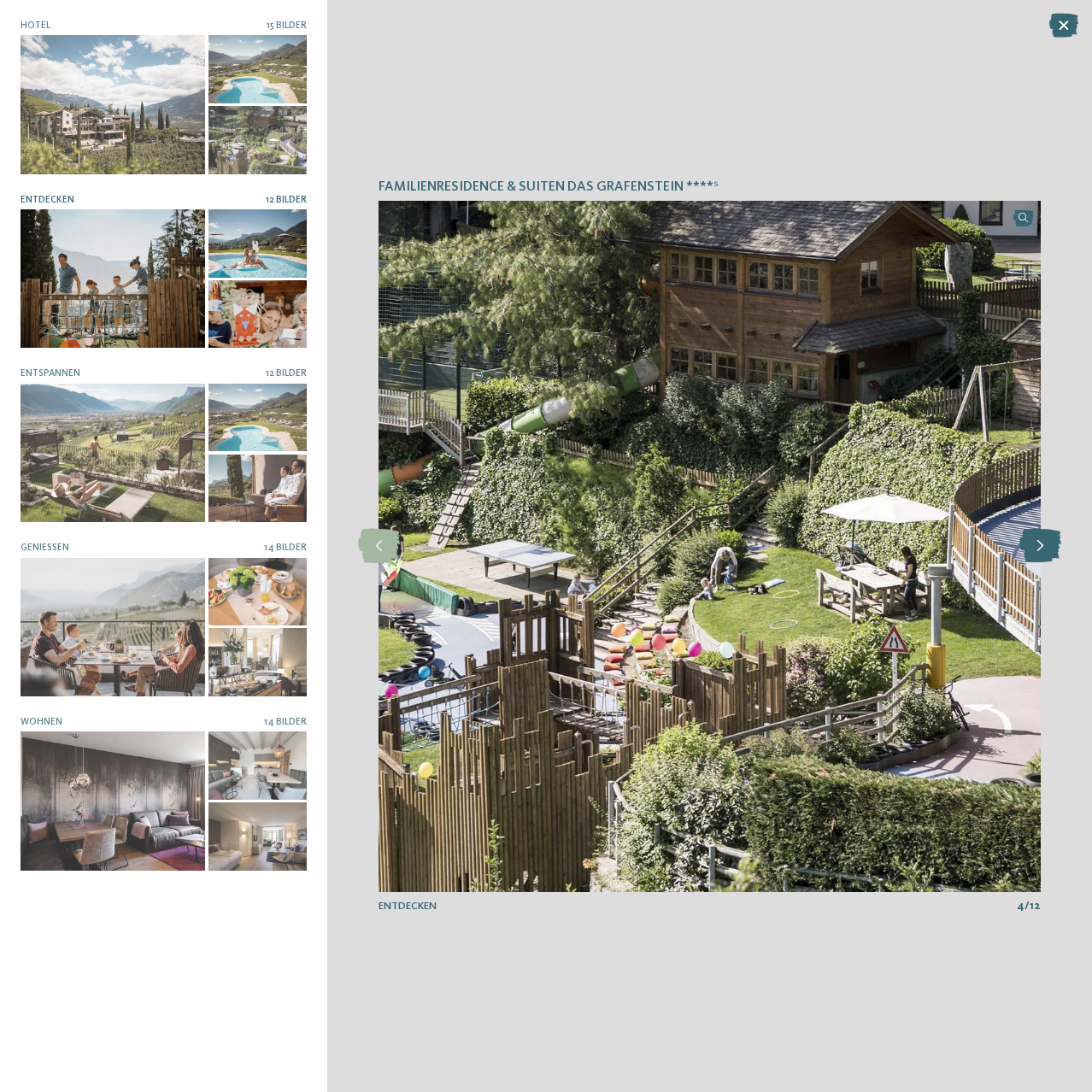
click at [1037, 549] on icon at bounding box center [1041, 546] width 42 height 34
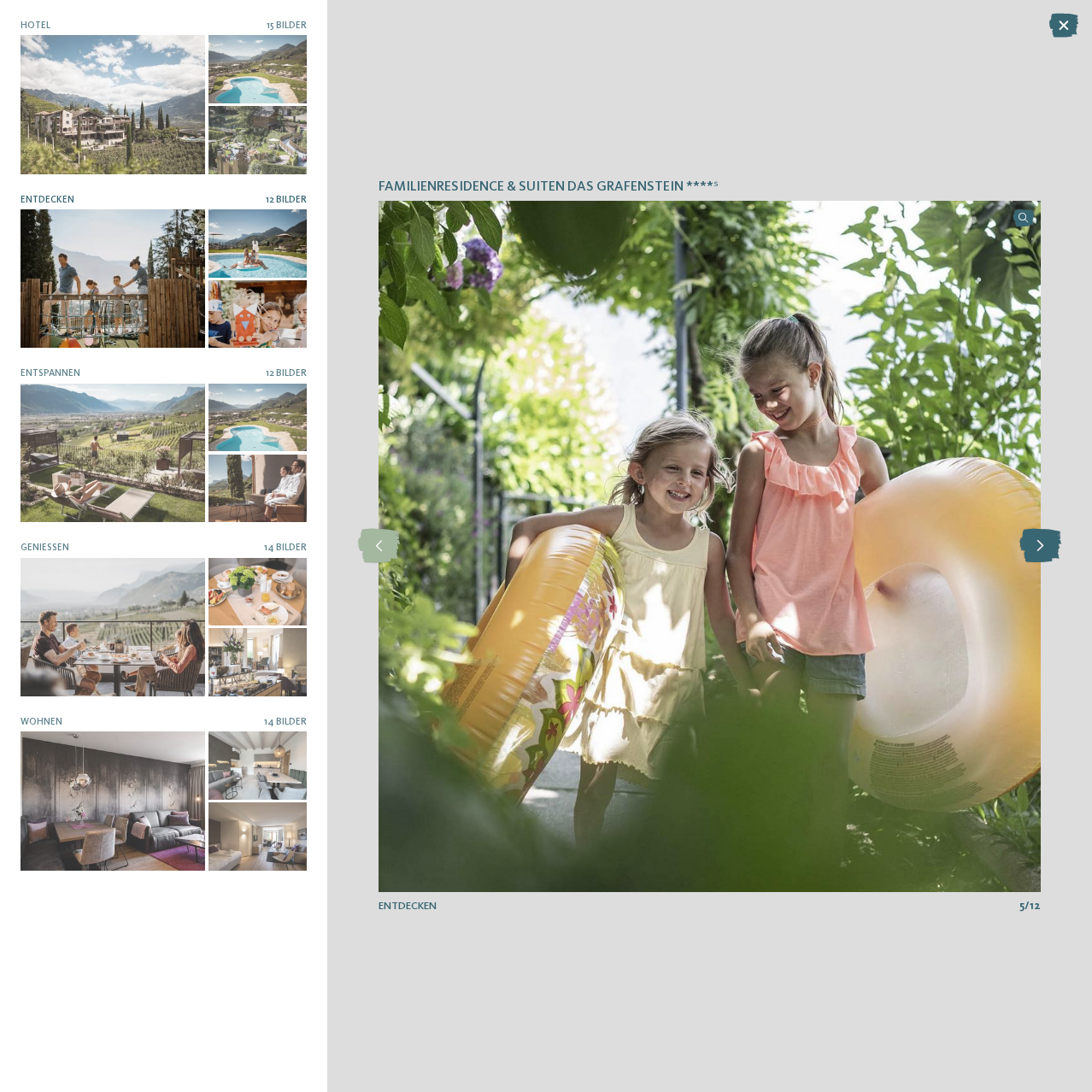
click at [1037, 549] on icon at bounding box center [1041, 546] width 42 height 34
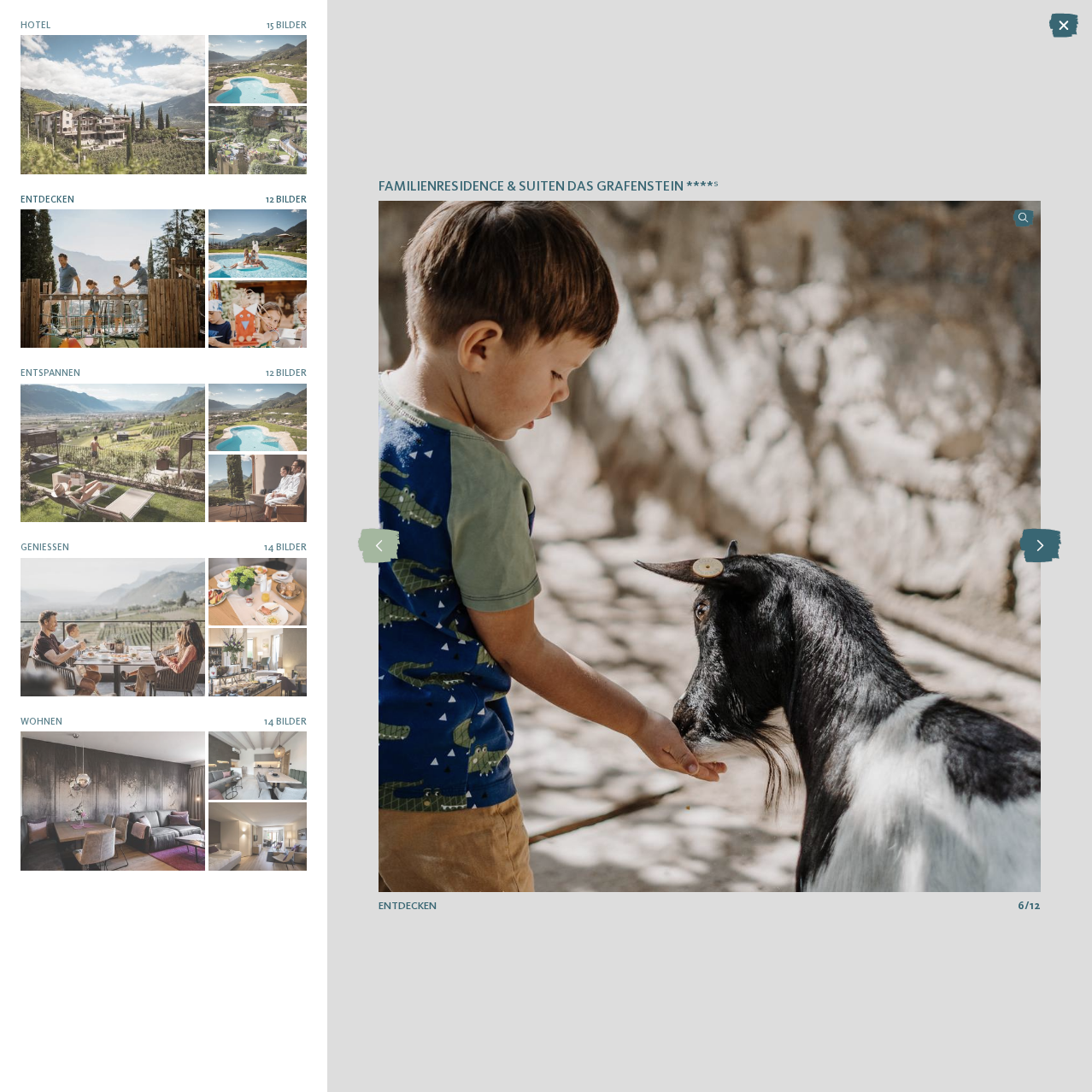
click at [1037, 549] on icon at bounding box center [1041, 546] width 42 height 34
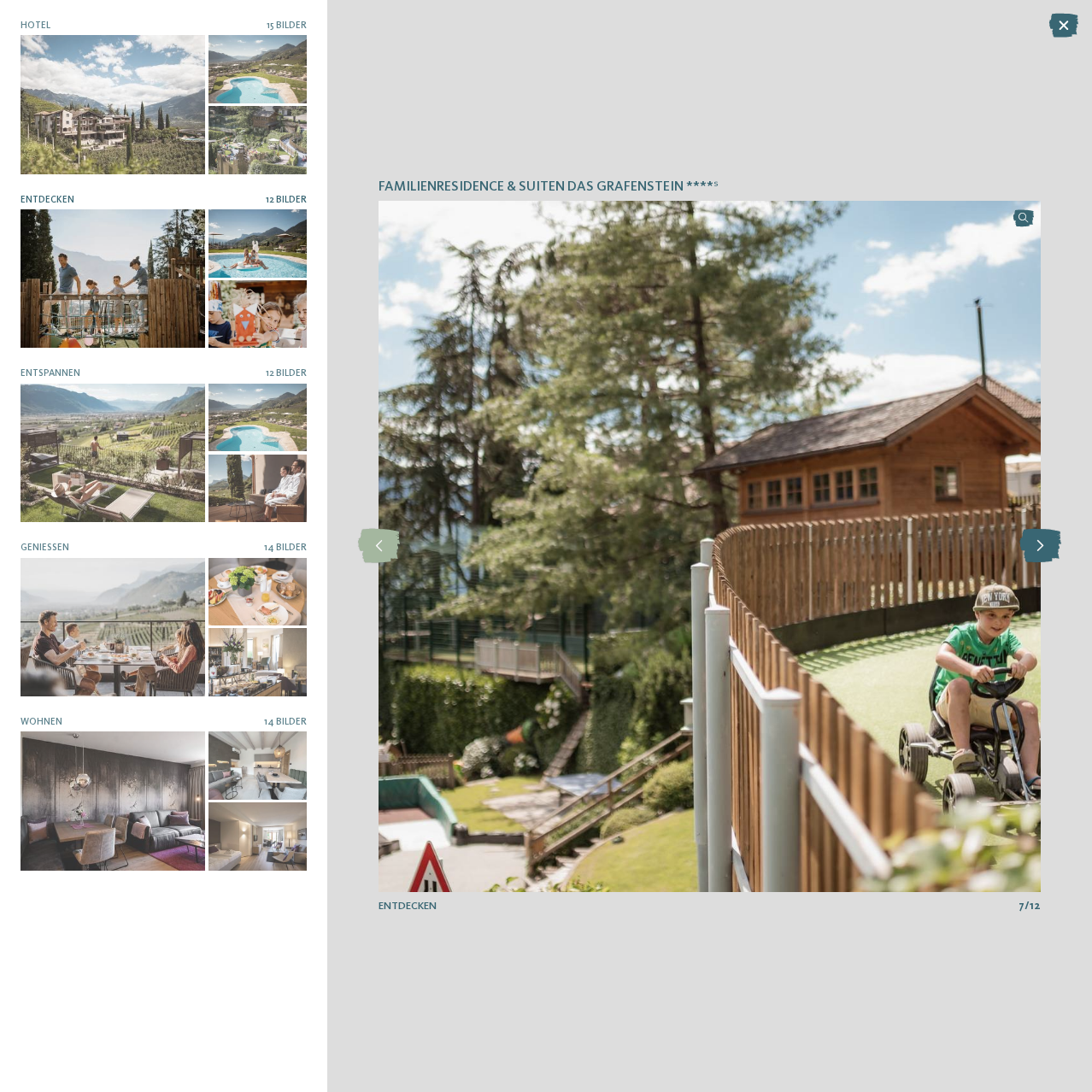
click at [1037, 549] on icon at bounding box center [1041, 546] width 42 height 34
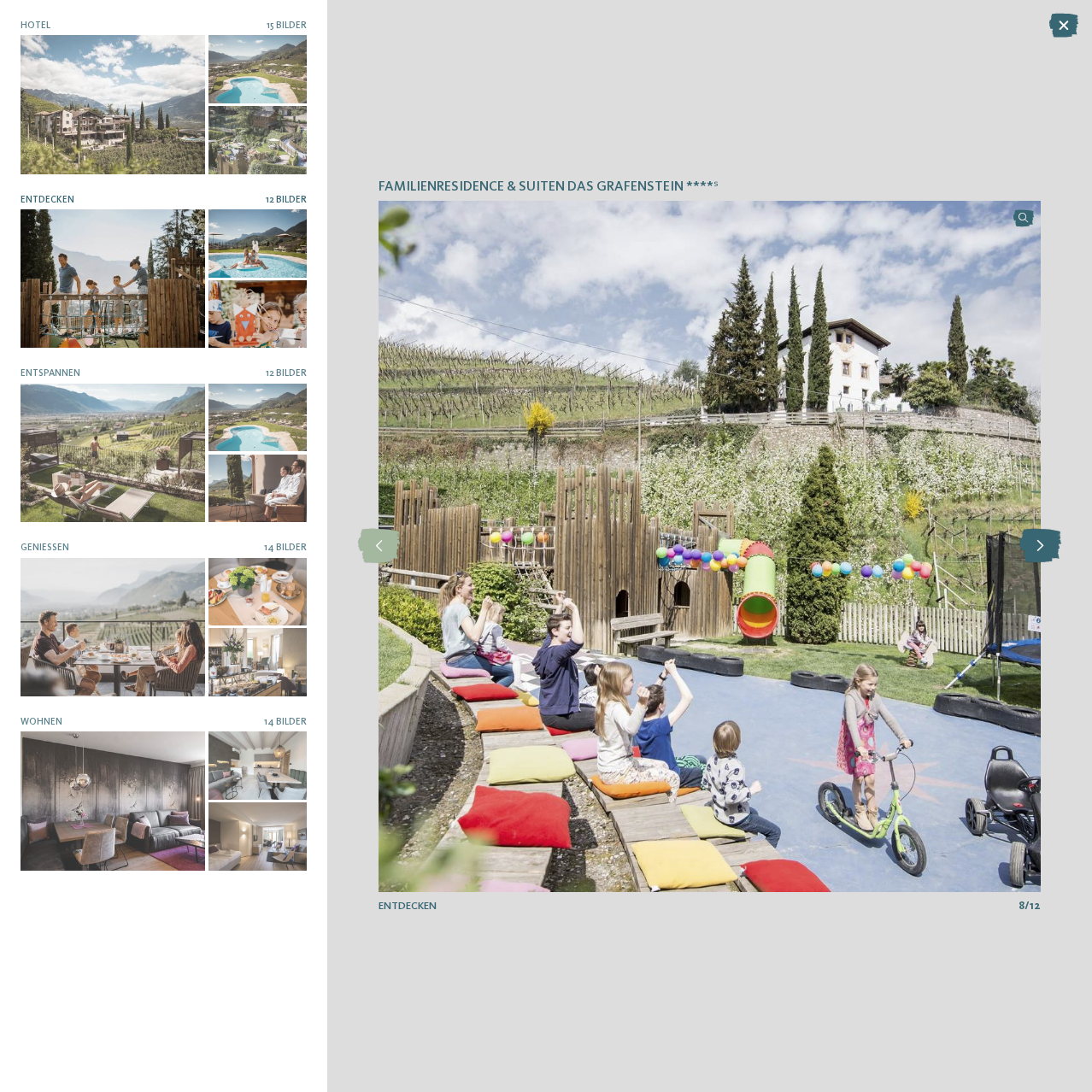
click at [1037, 549] on icon at bounding box center [1041, 546] width 42 height 34
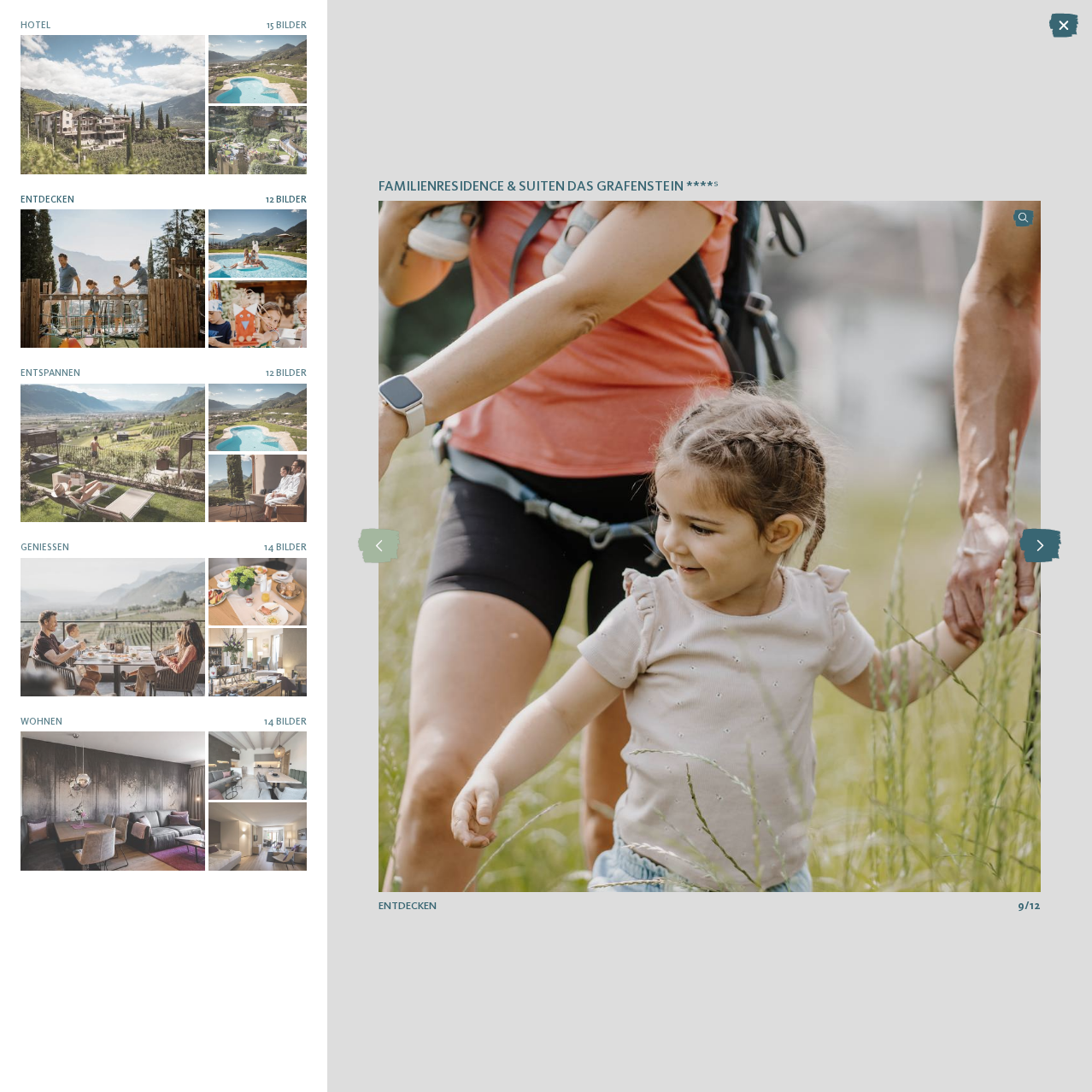
click at [1037, 549] on icon at bounding box center [1041, 546] width 42 height 34
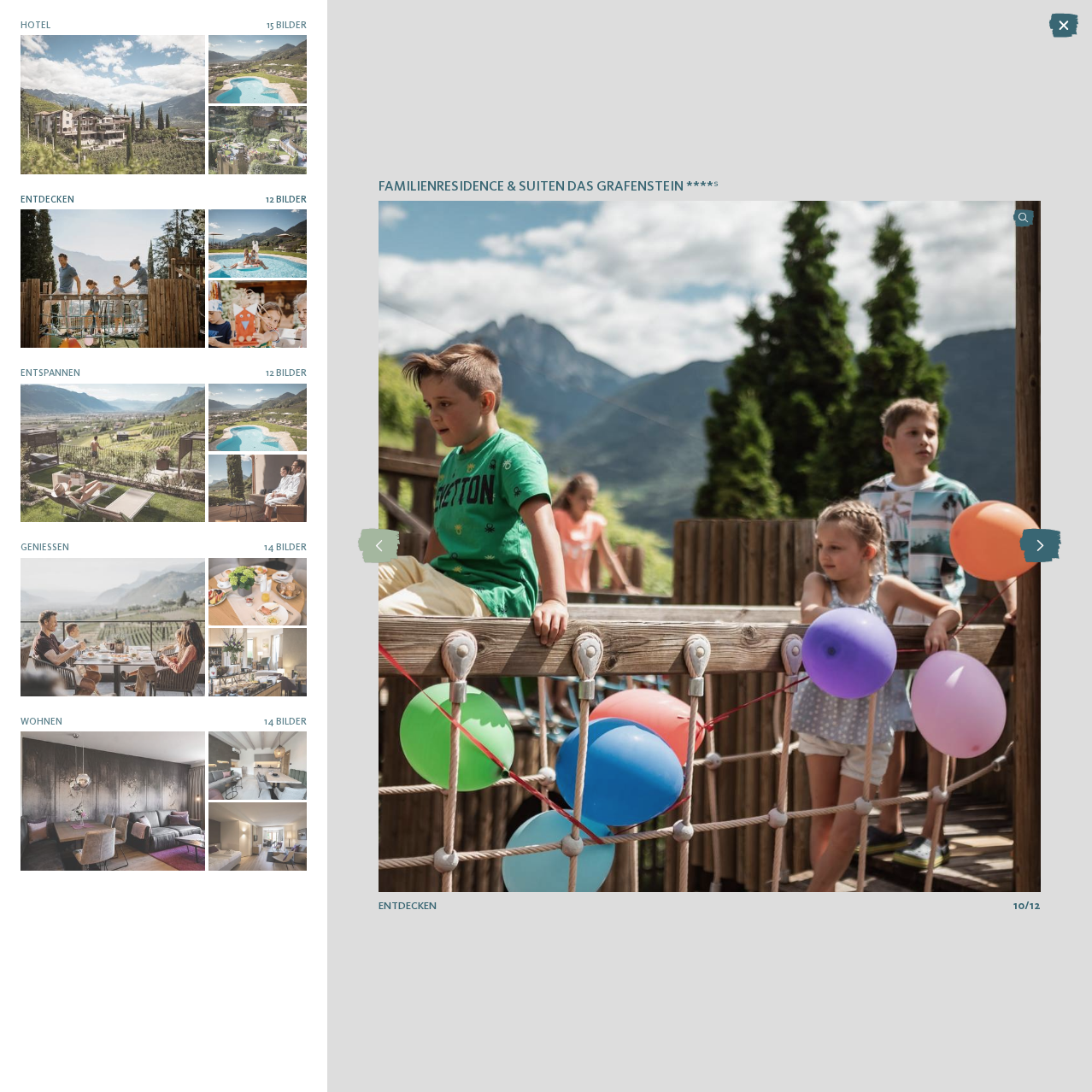
click at [1037, 549] on icon at bounding box center [1041, 546] width 42 height 34
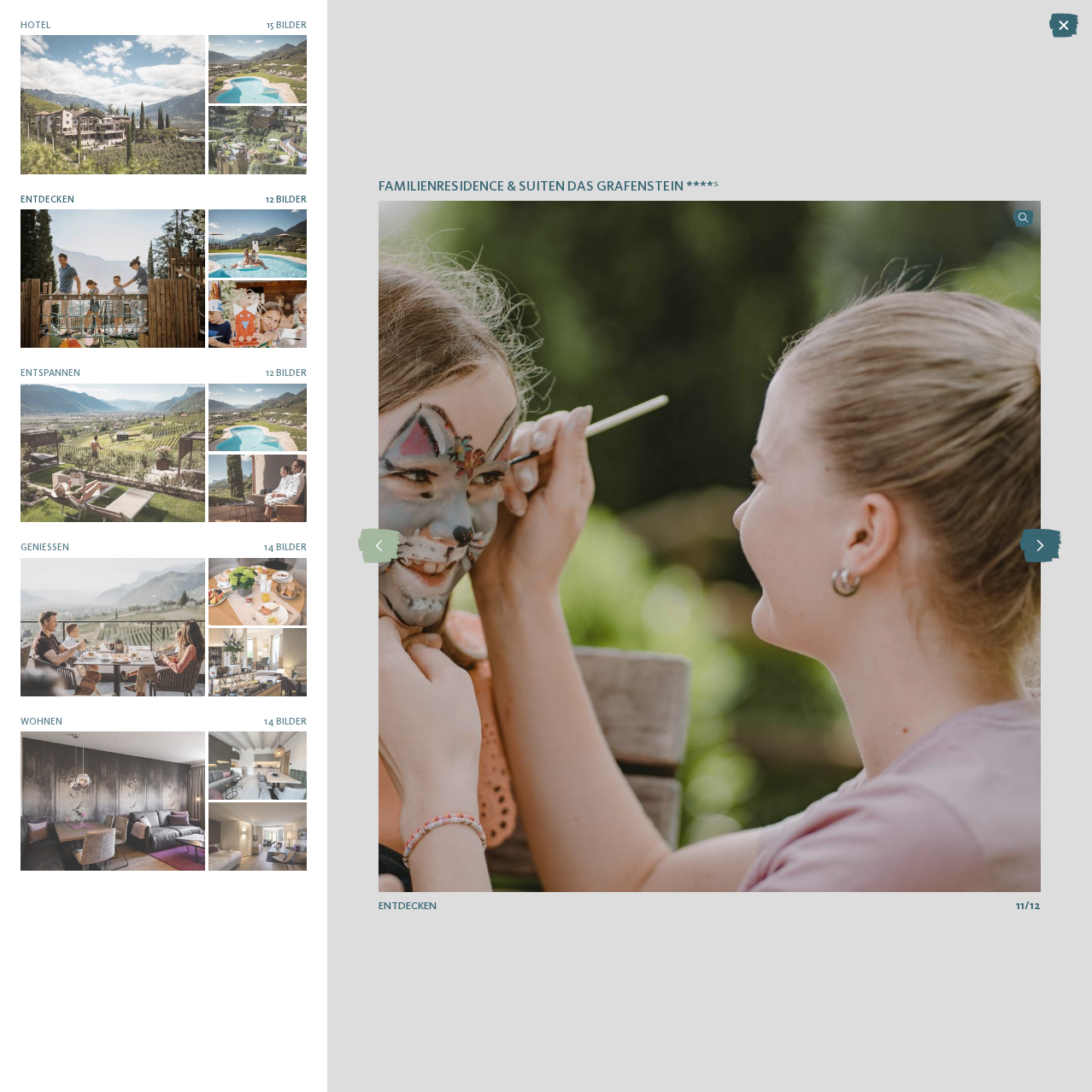
click at [1037, 549] on icon at bounding box center [1041, 546] width 42 height 34
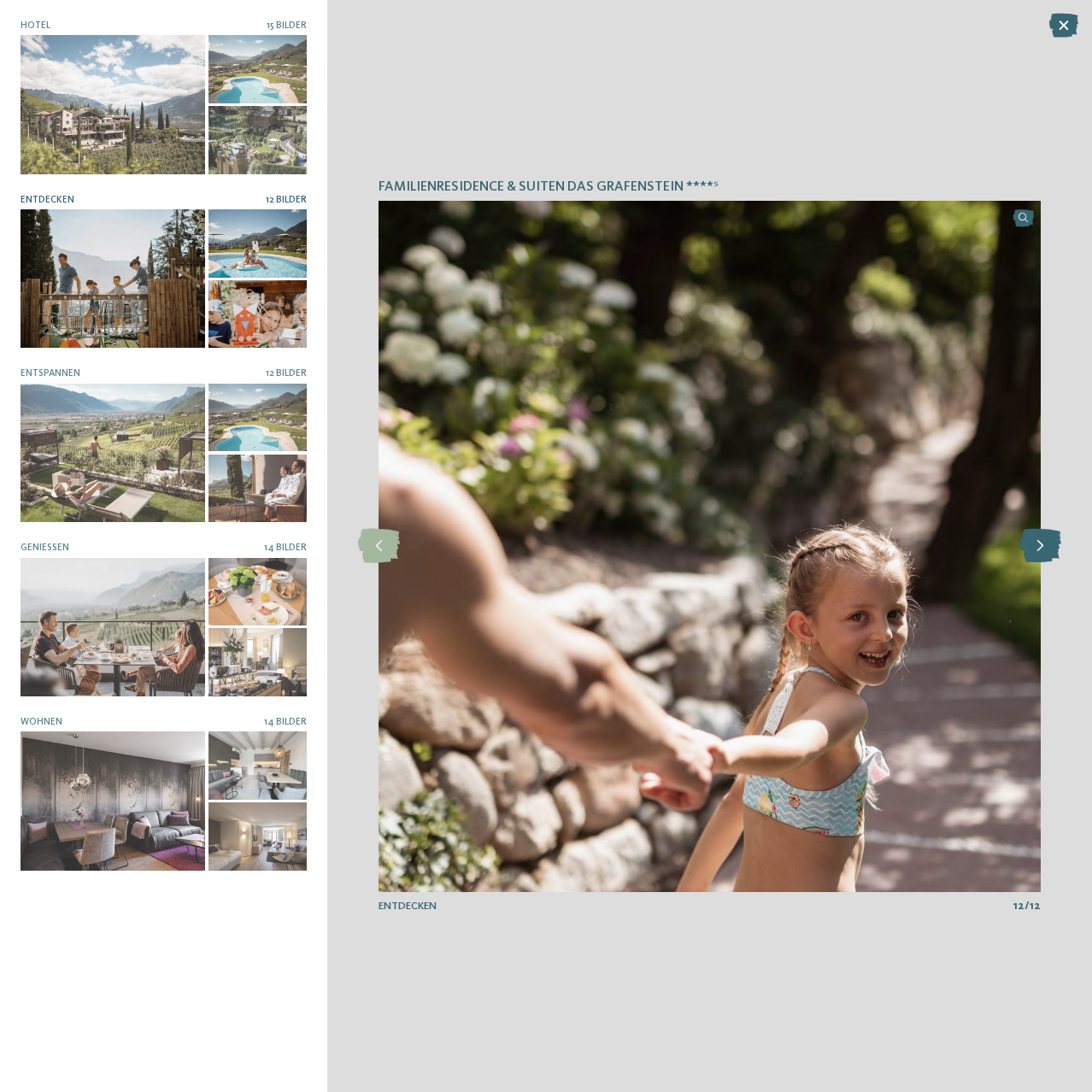
click at [1037, 549] on icon at bounding box center [1041, 546] width 42 height 34
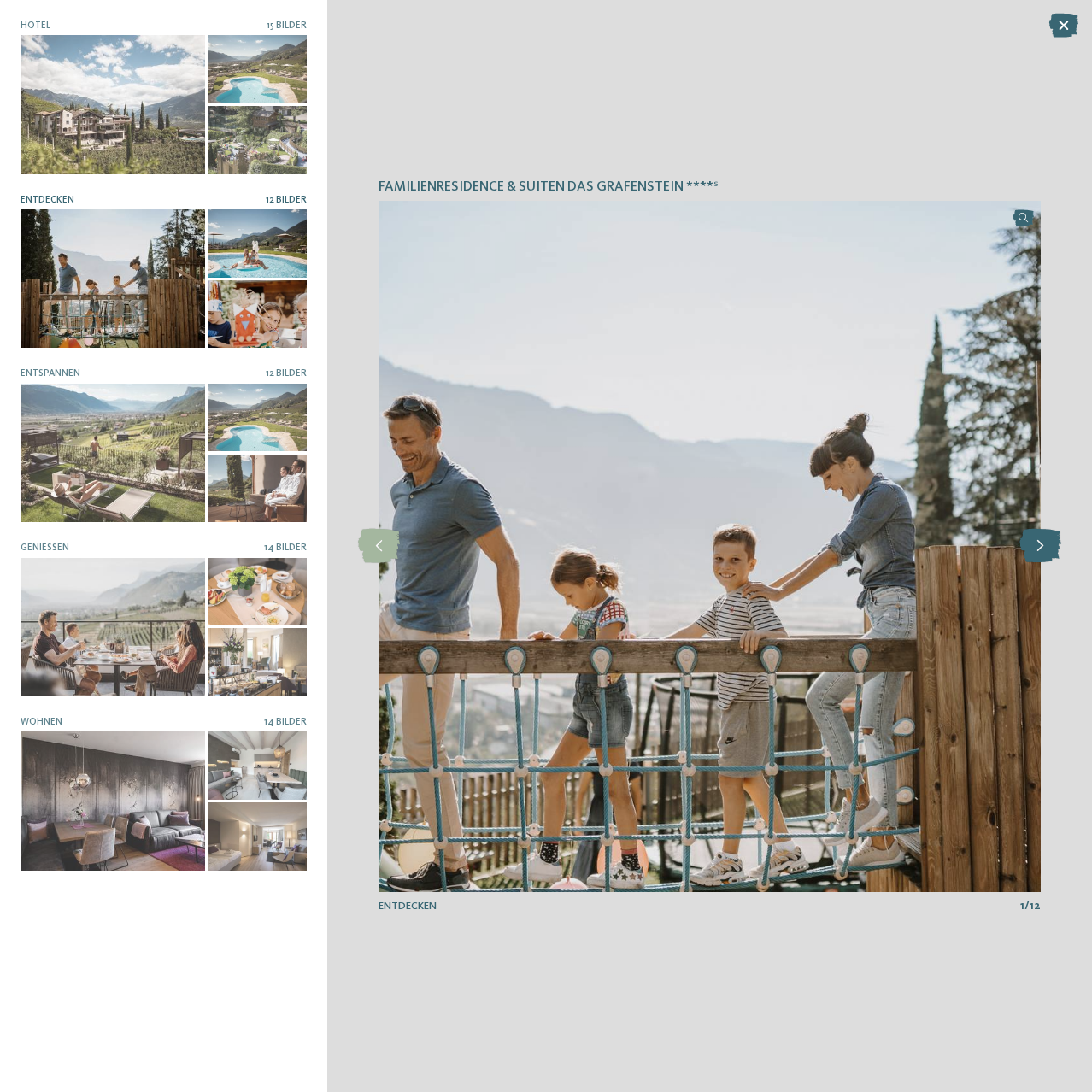
click at [1037, 549] on icon at bounding box center [1041, 546] width 42 height 34
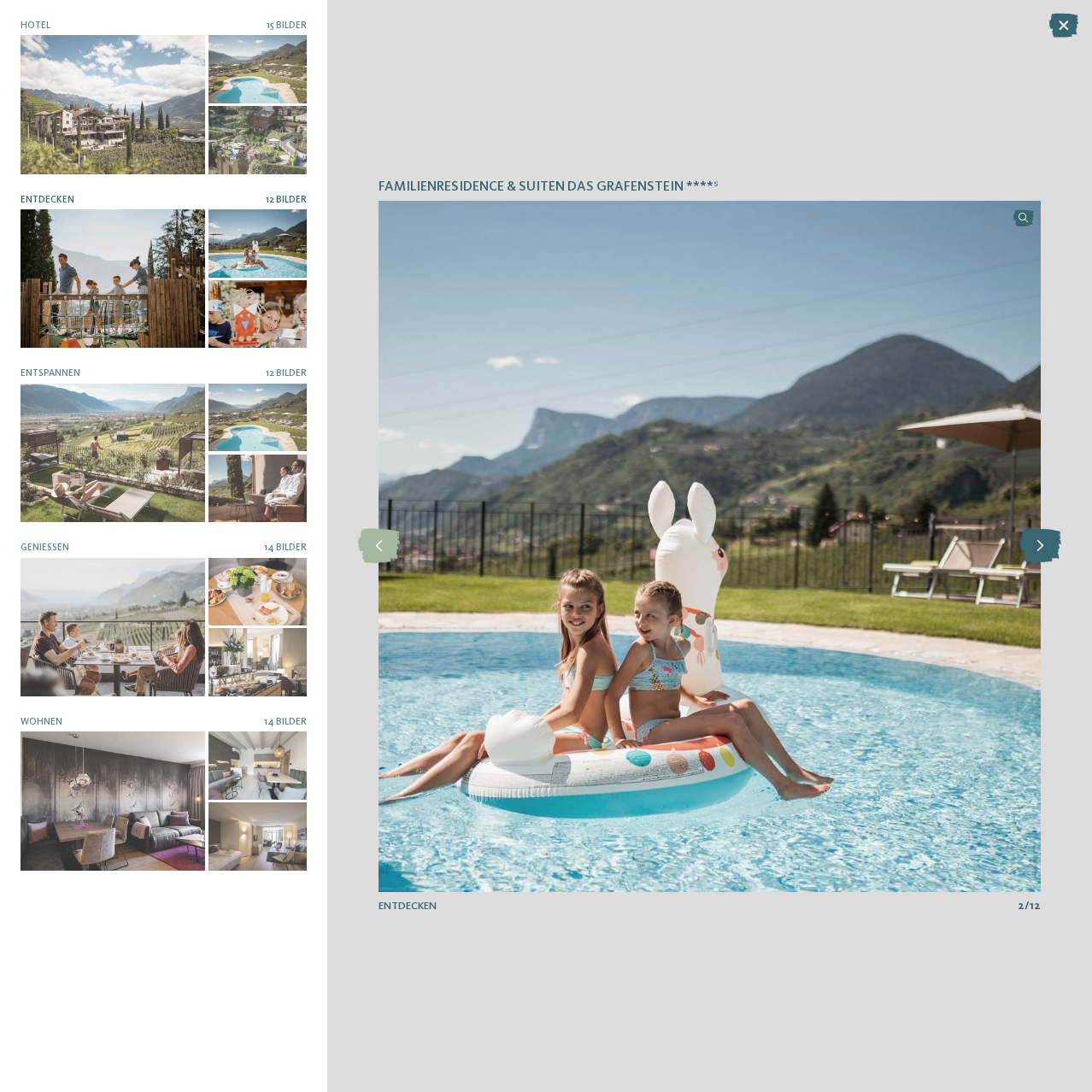
click at [1037, 549] on icon at bounding box center [1041, 546] width 42 height 34
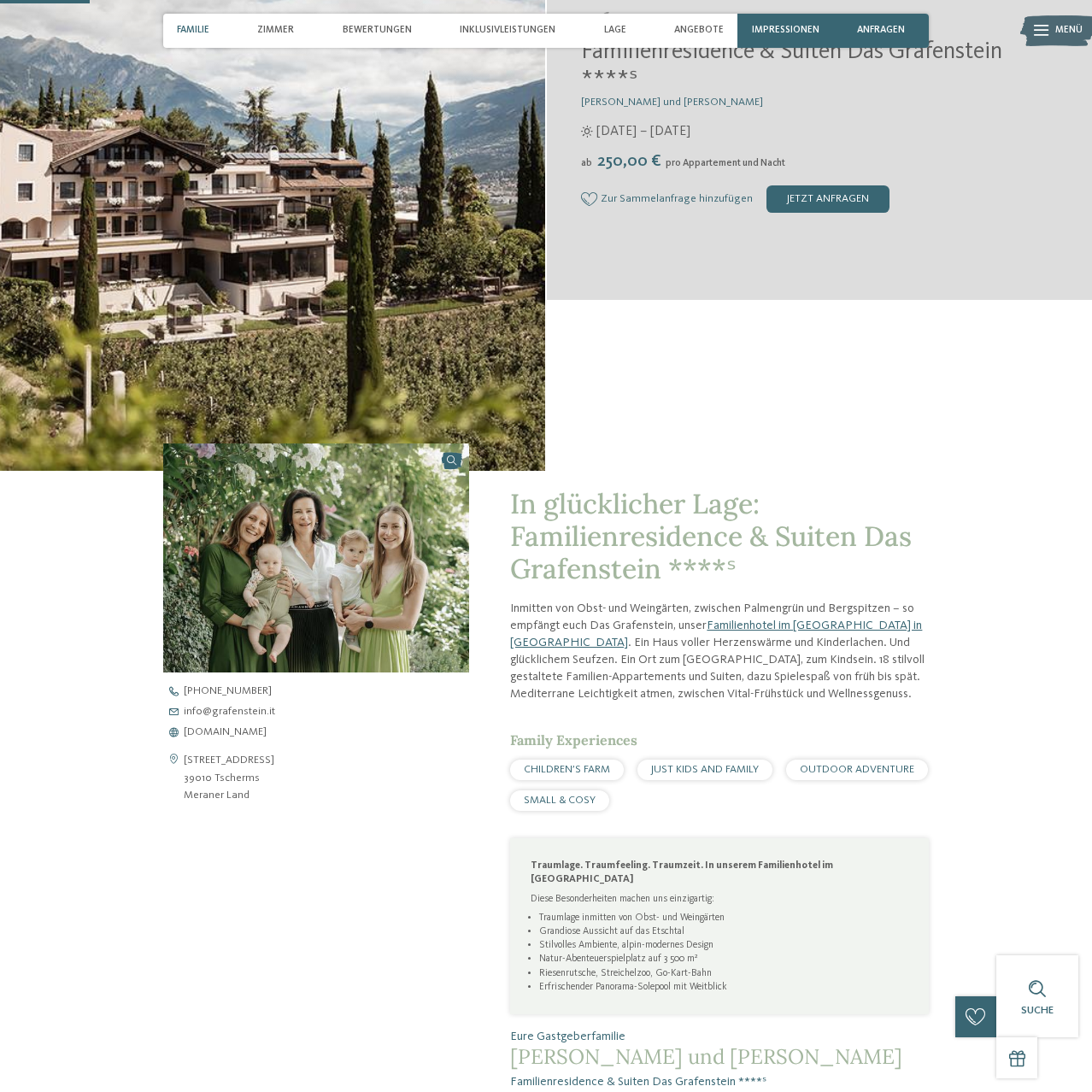
scroll to position [436, 0]
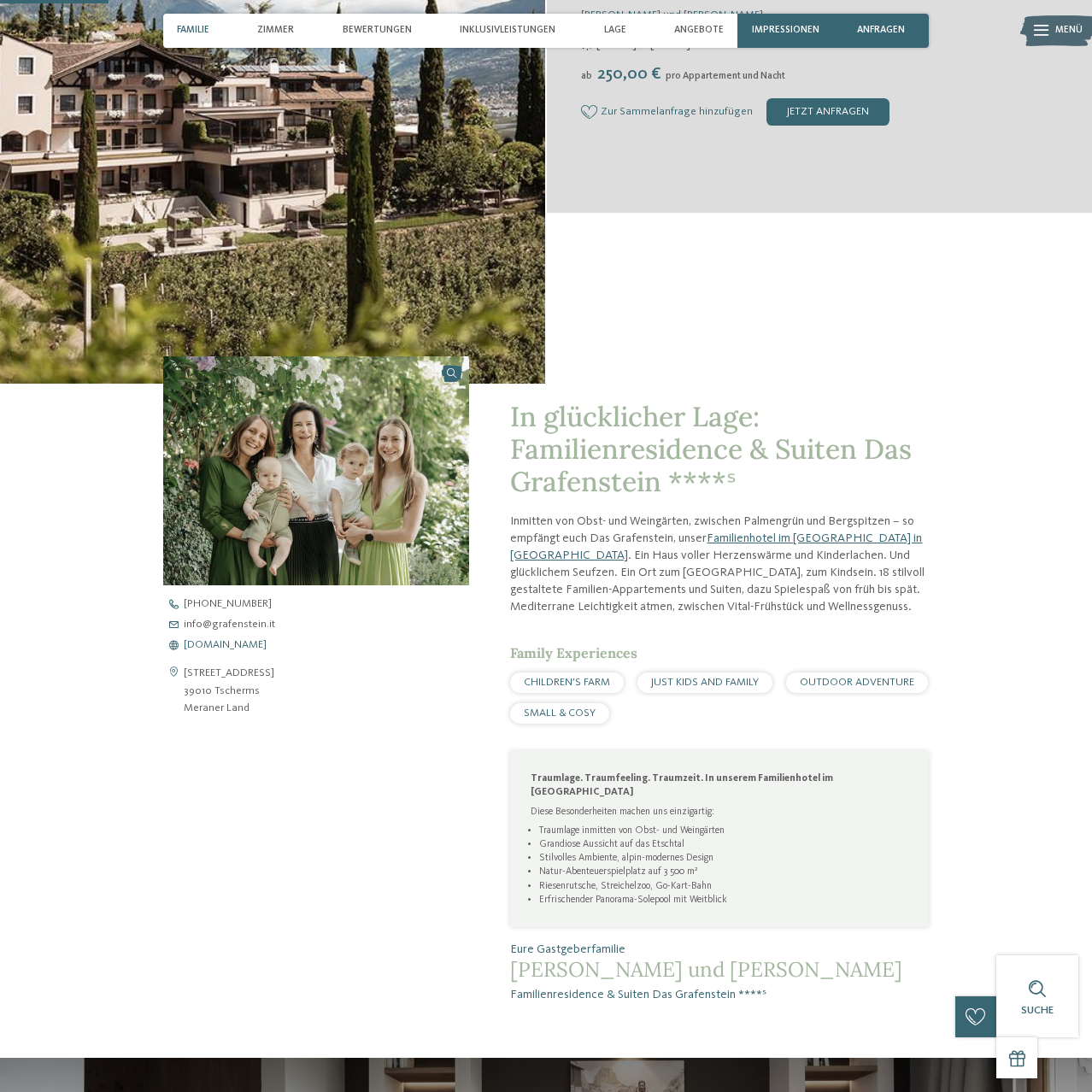
click at [216, 645] on span "www.grafenstein.it" at bounding box center [224, 646] width 83 height 11
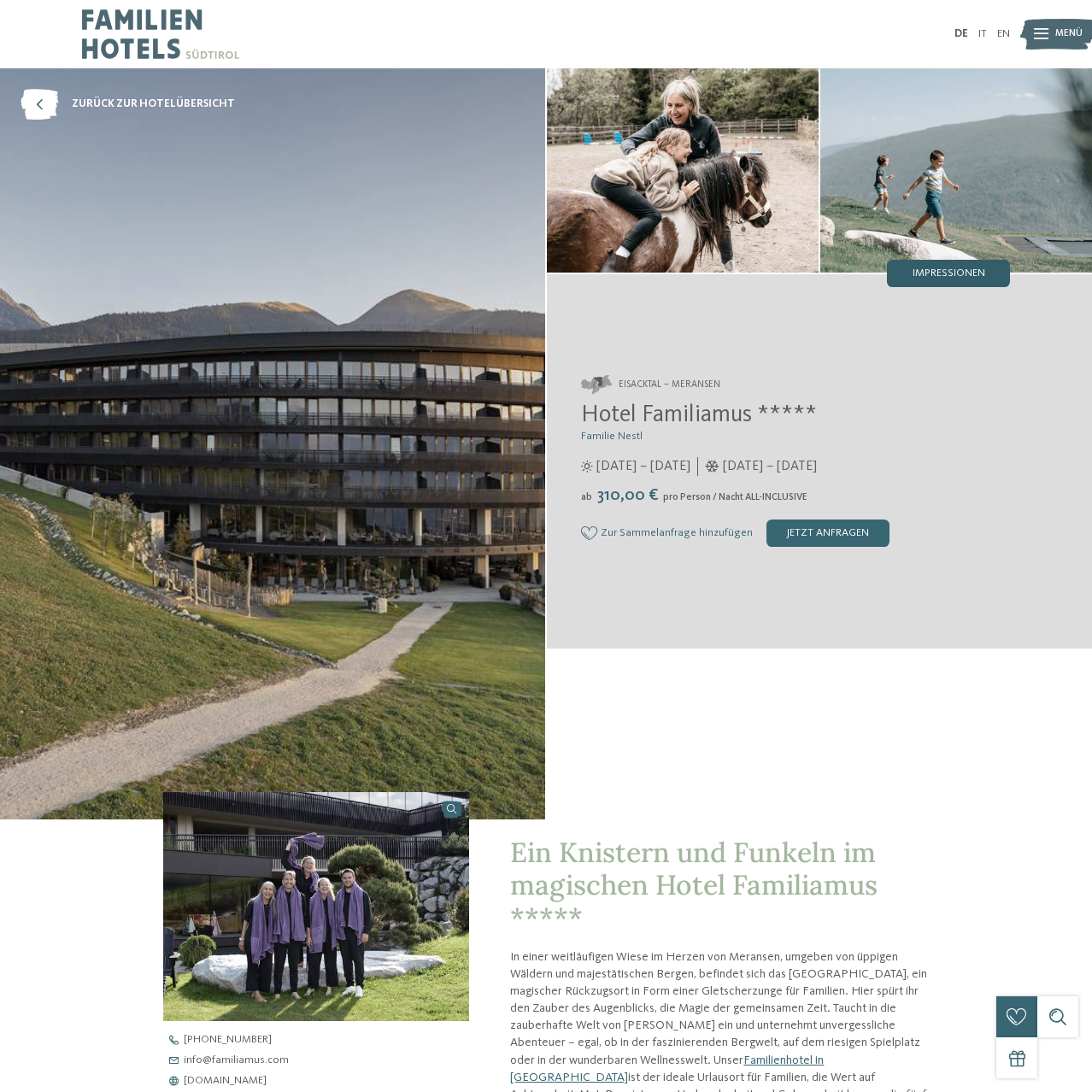
click at [957, 270] on span "Impressionen" at bounding box center [949, 273] width 73 height 11
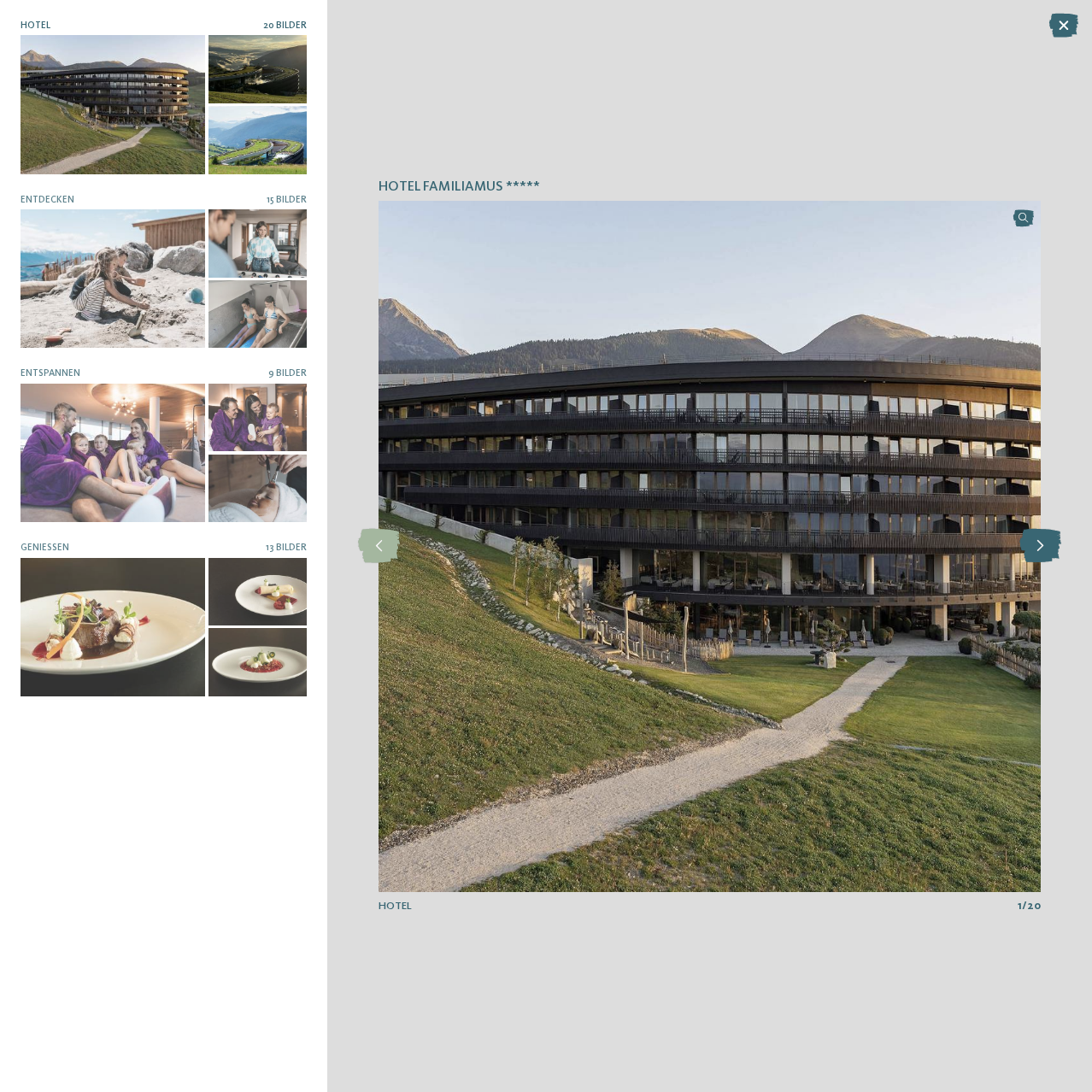
click at [1041, 551] on icon at bounding box center [1041, 546] width 42 height 34
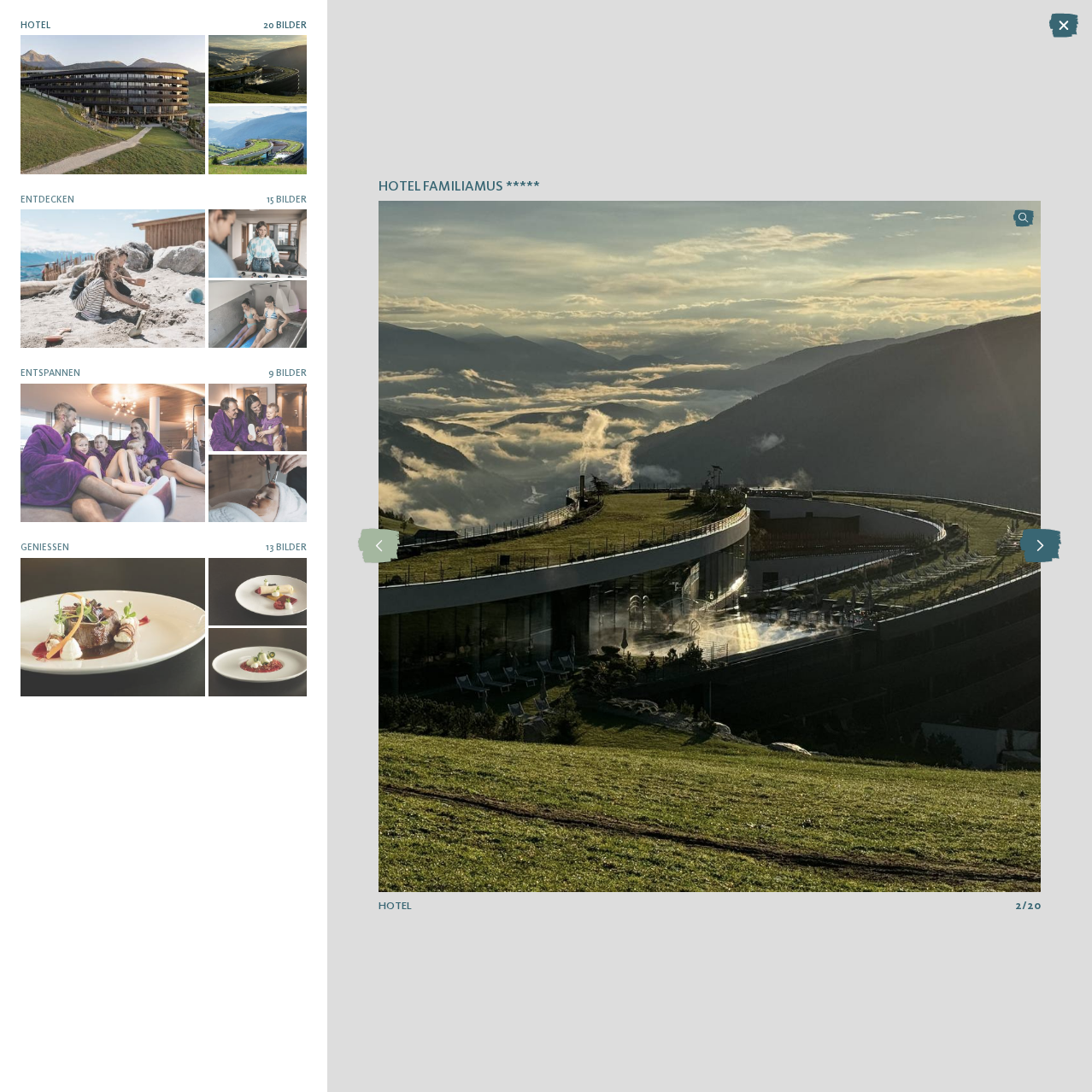
click at [1041, 551] on icon at bounding box center [1041, 546] width 42 height 34
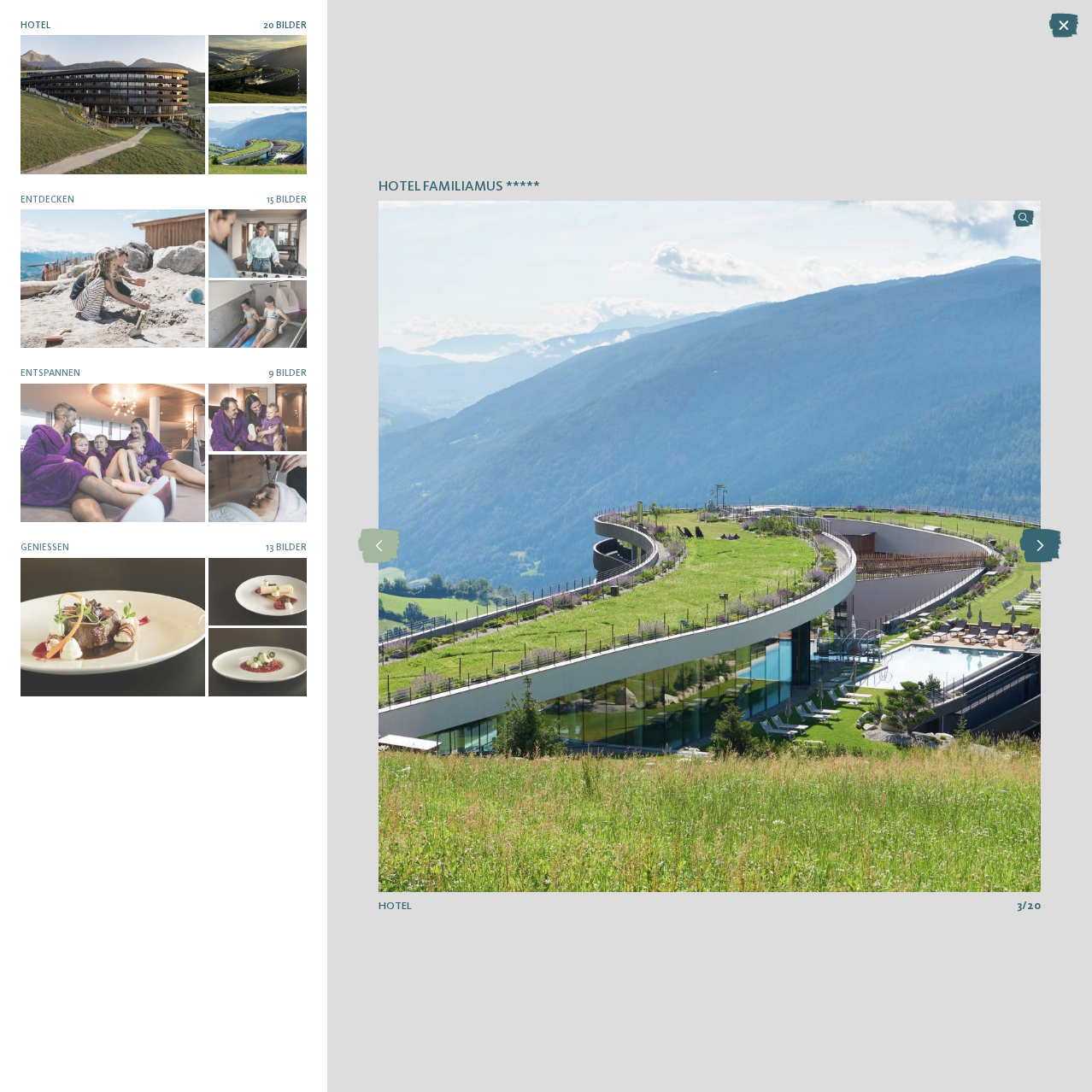
click at [1041, 551] on icon at bounding box center [1041, 546] width 42 height 34
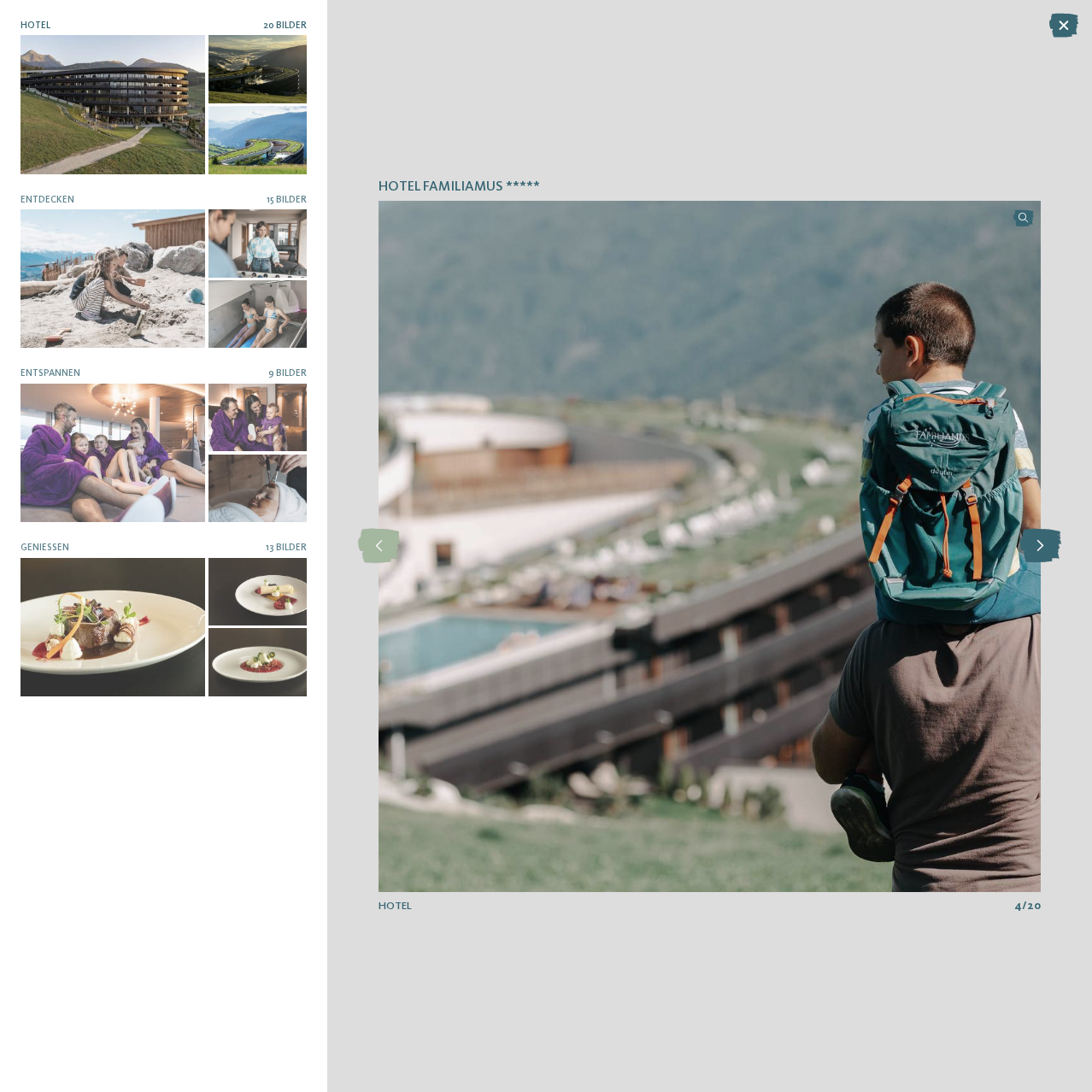
click at [1041, 551] on icon at bounding box center [1041, 546] width 42 height 34
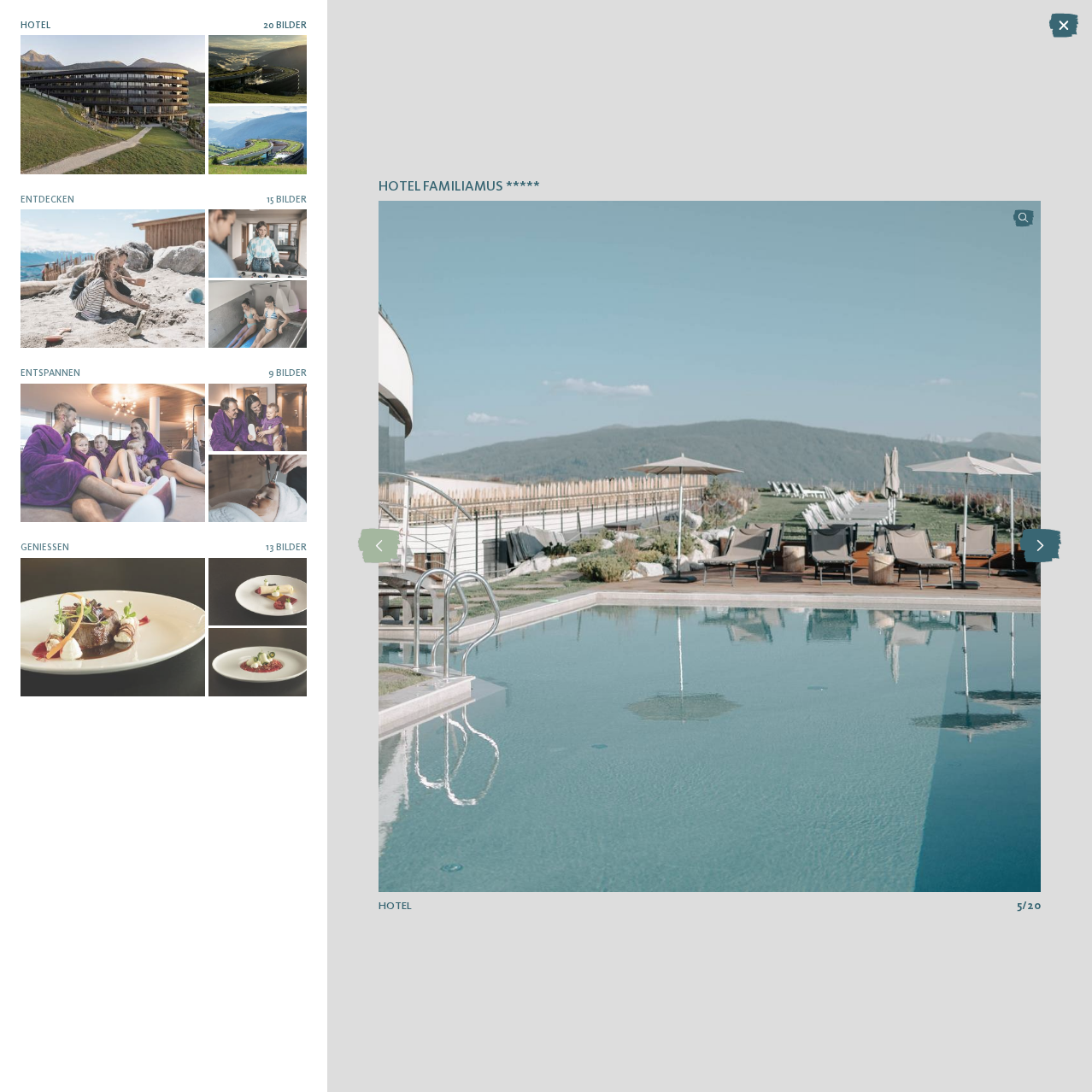
click at [1041, 551] on icon at bounding box center [1041, 546] width 42 height 34
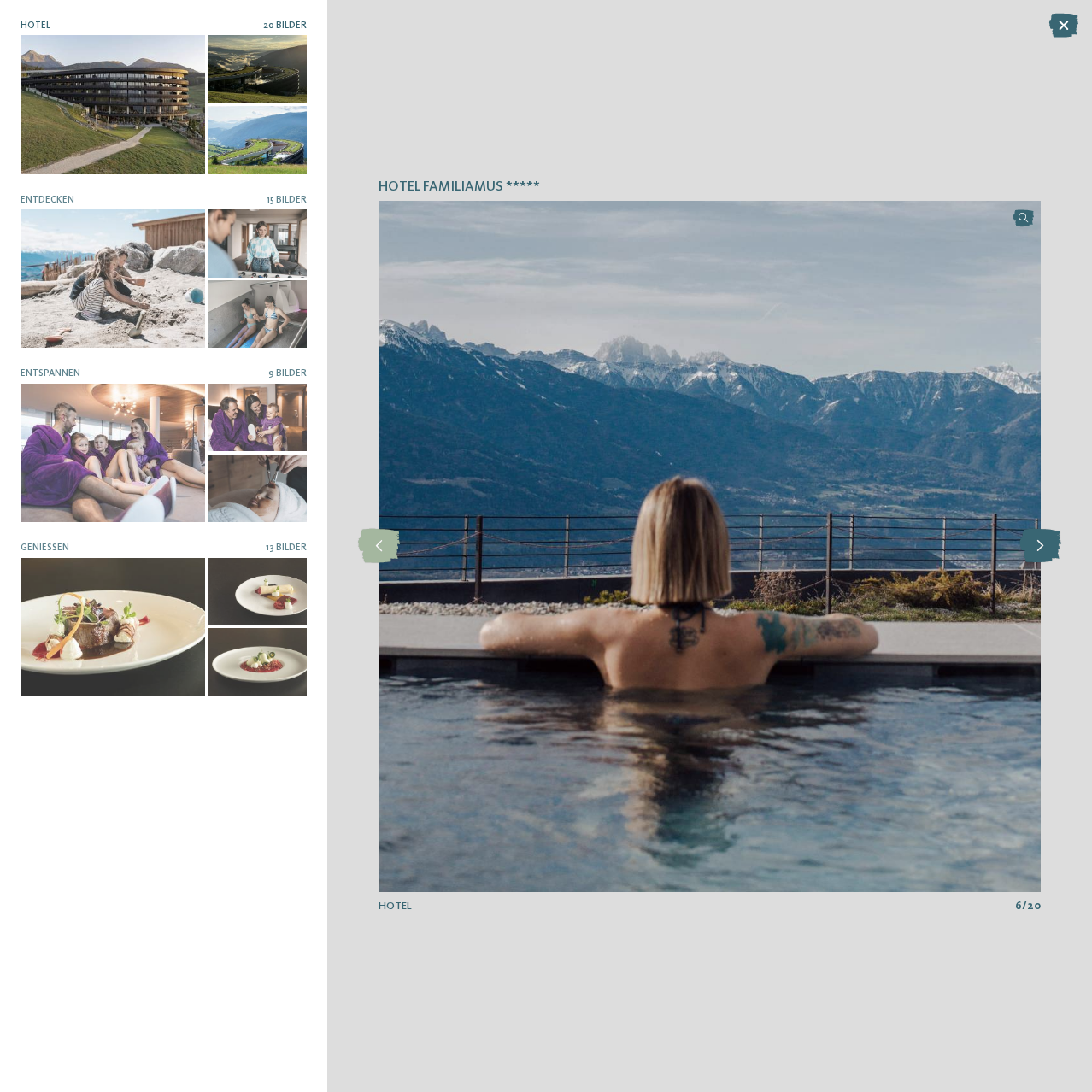
click at [1041, 551] on icon at bounding box center [1041, 546] width 42 height 34
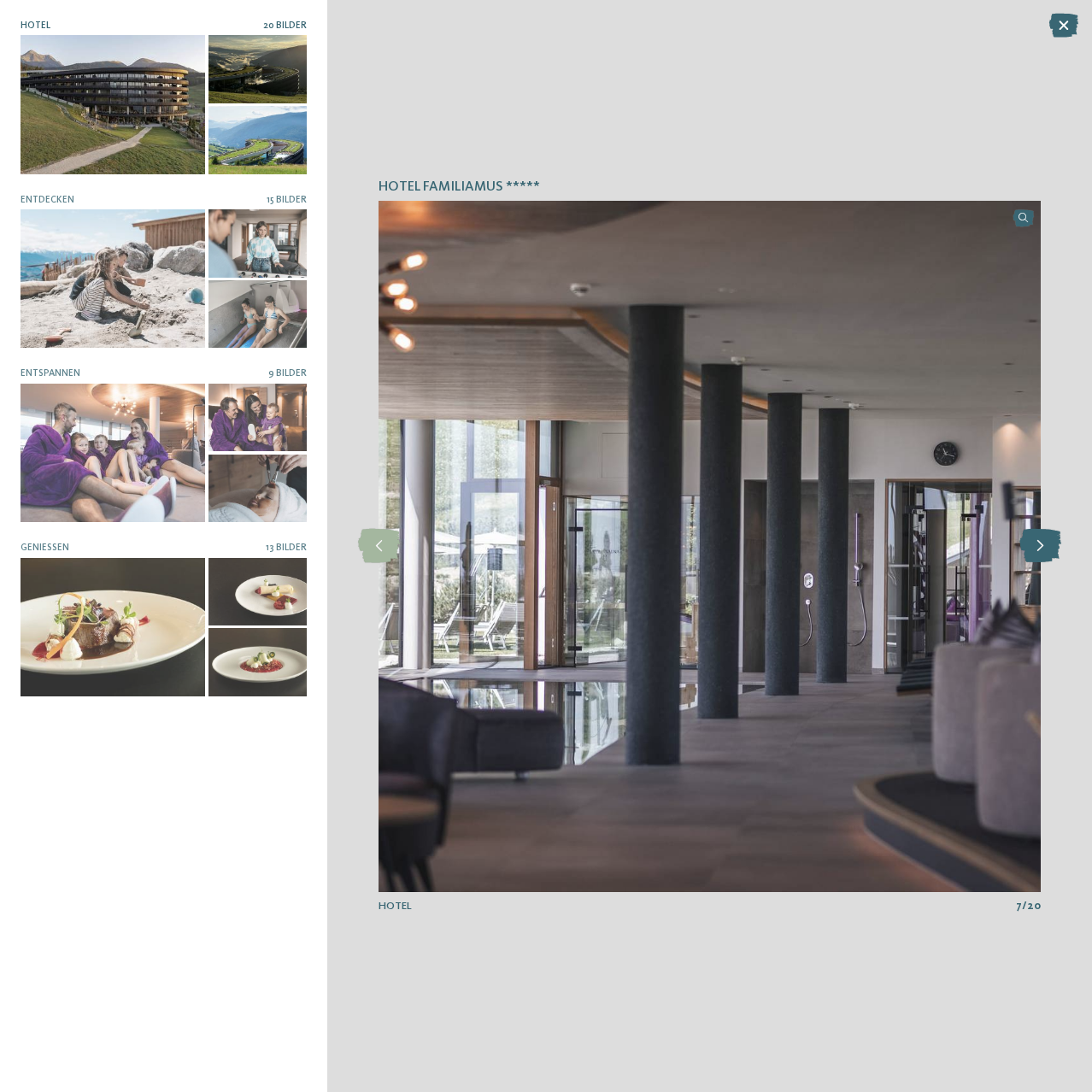
click at [1041, 551] on icon at bounding box center [1041, 546] width 42 height 34
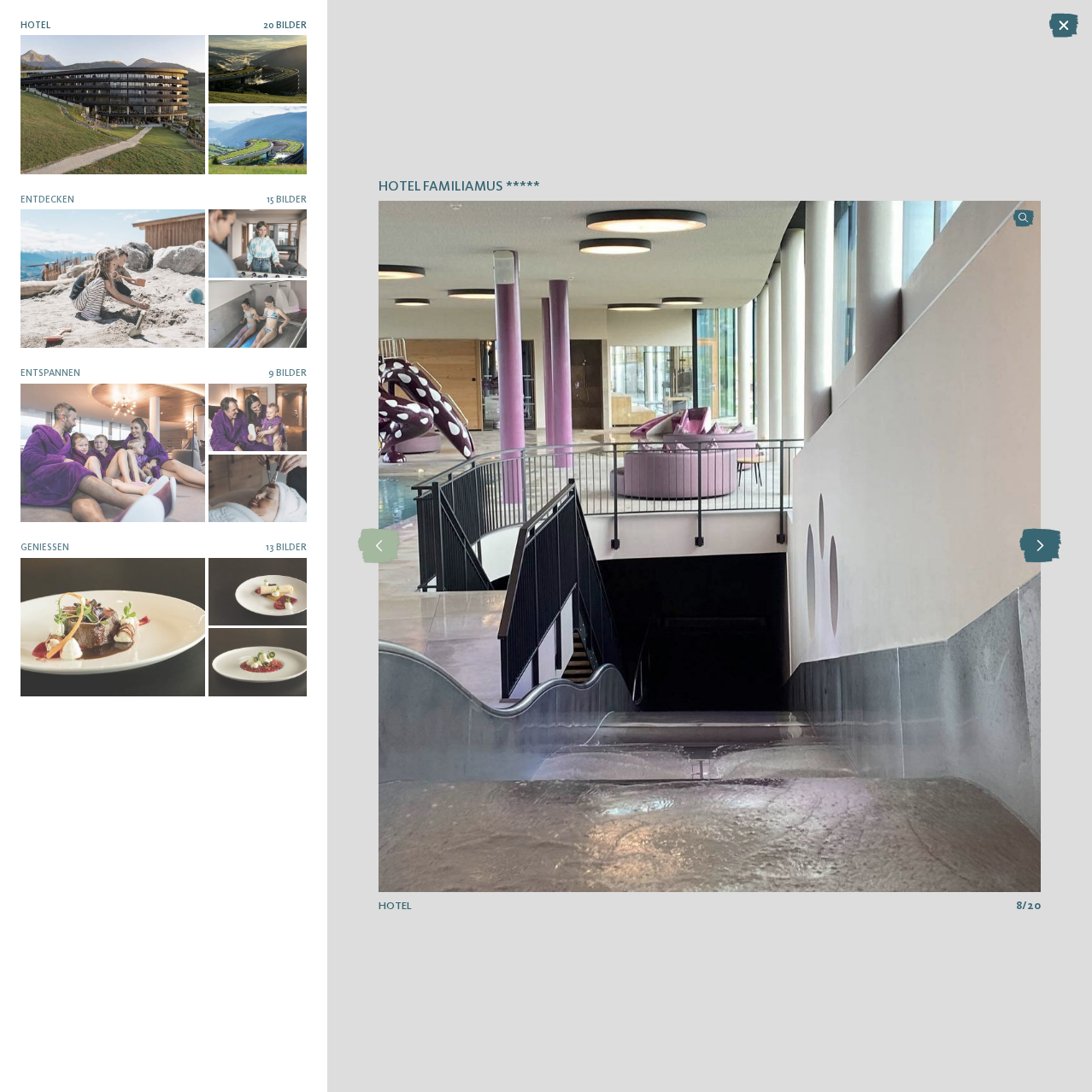
click at [1041, 551] on icon at bounding box center [1041, 546] width 42 height 34
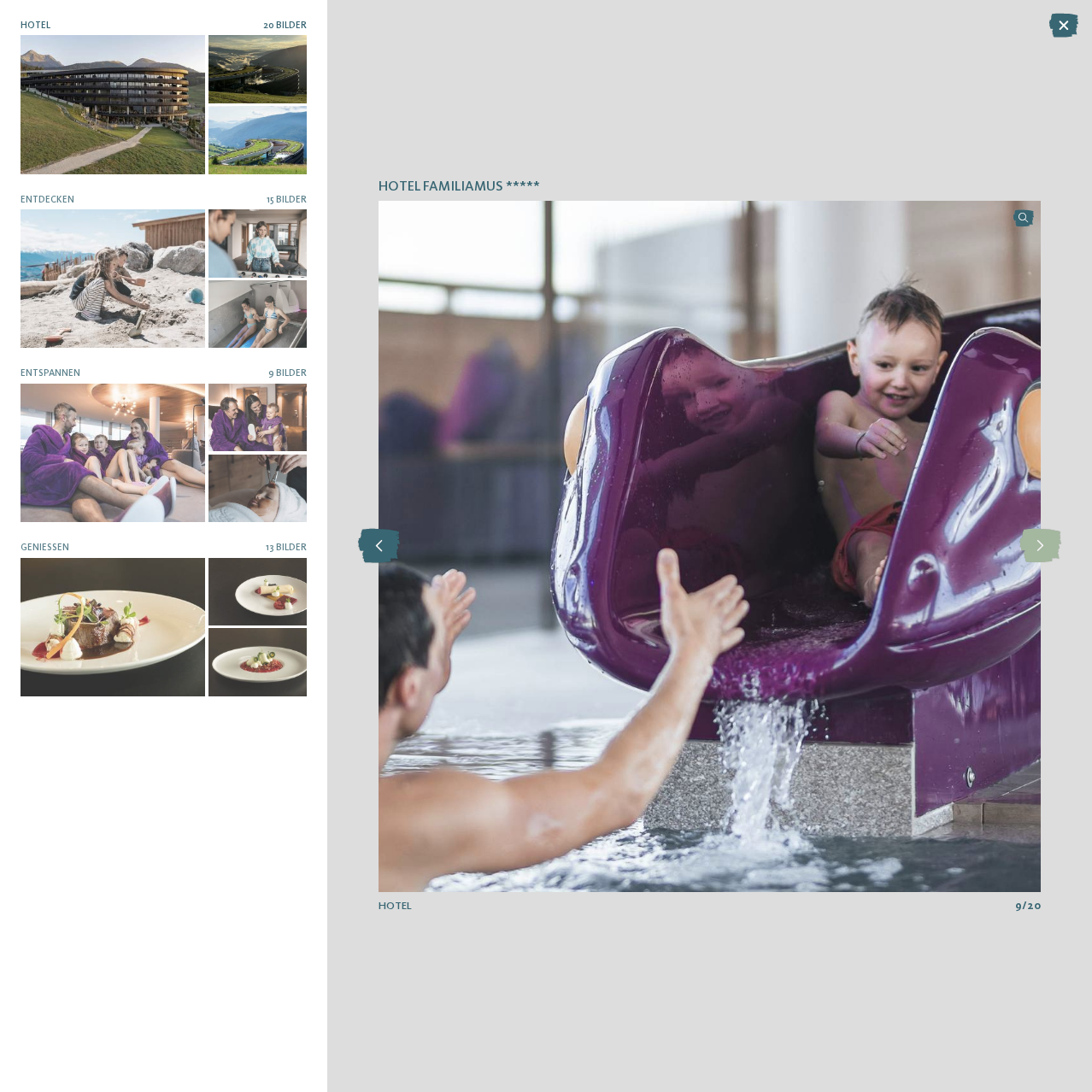
click at [393, 543] on icon at bounding box center [379, 546] width 42 height 34
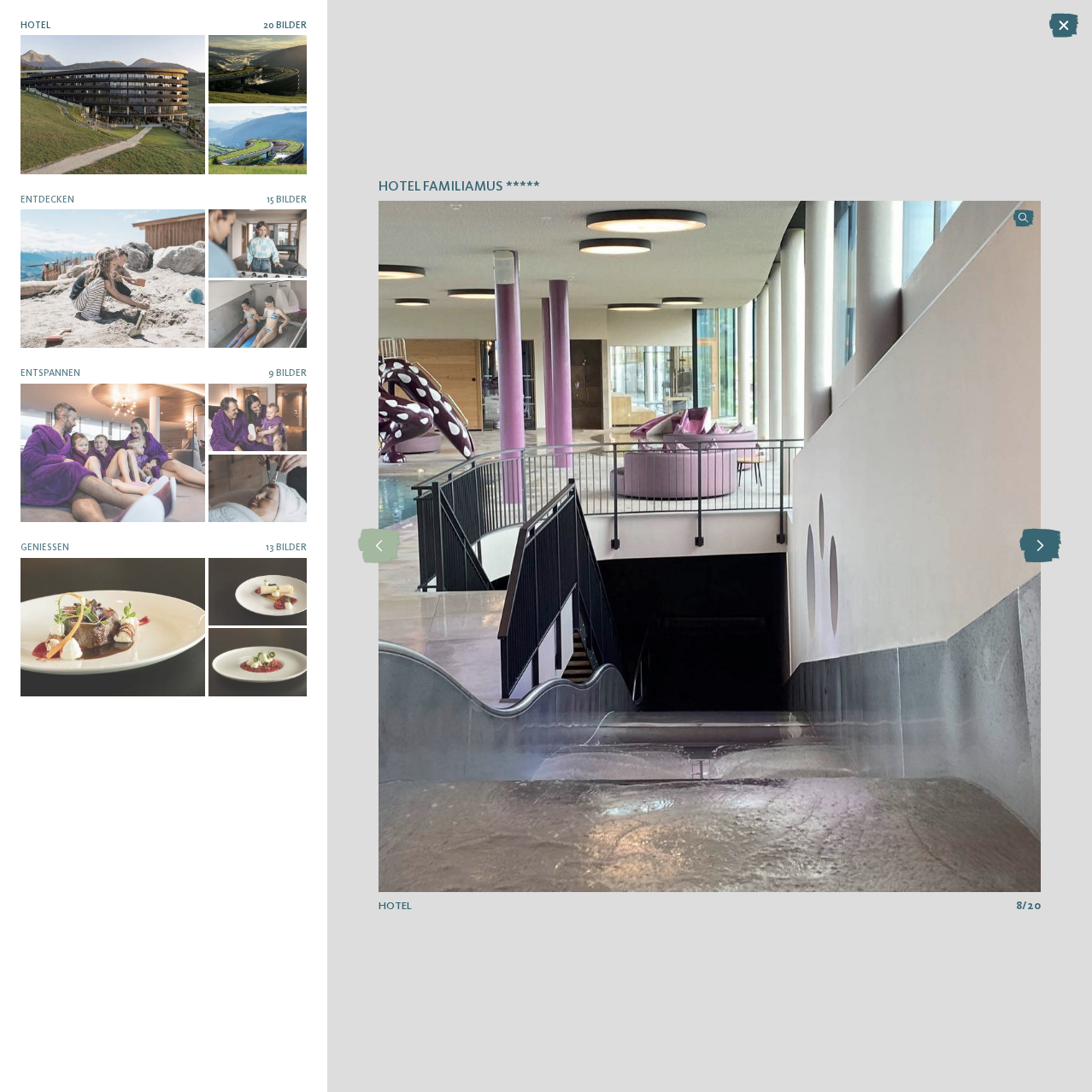
click at [1049, 550] on icon at bounding box center [1041, 546] width 42 height 34
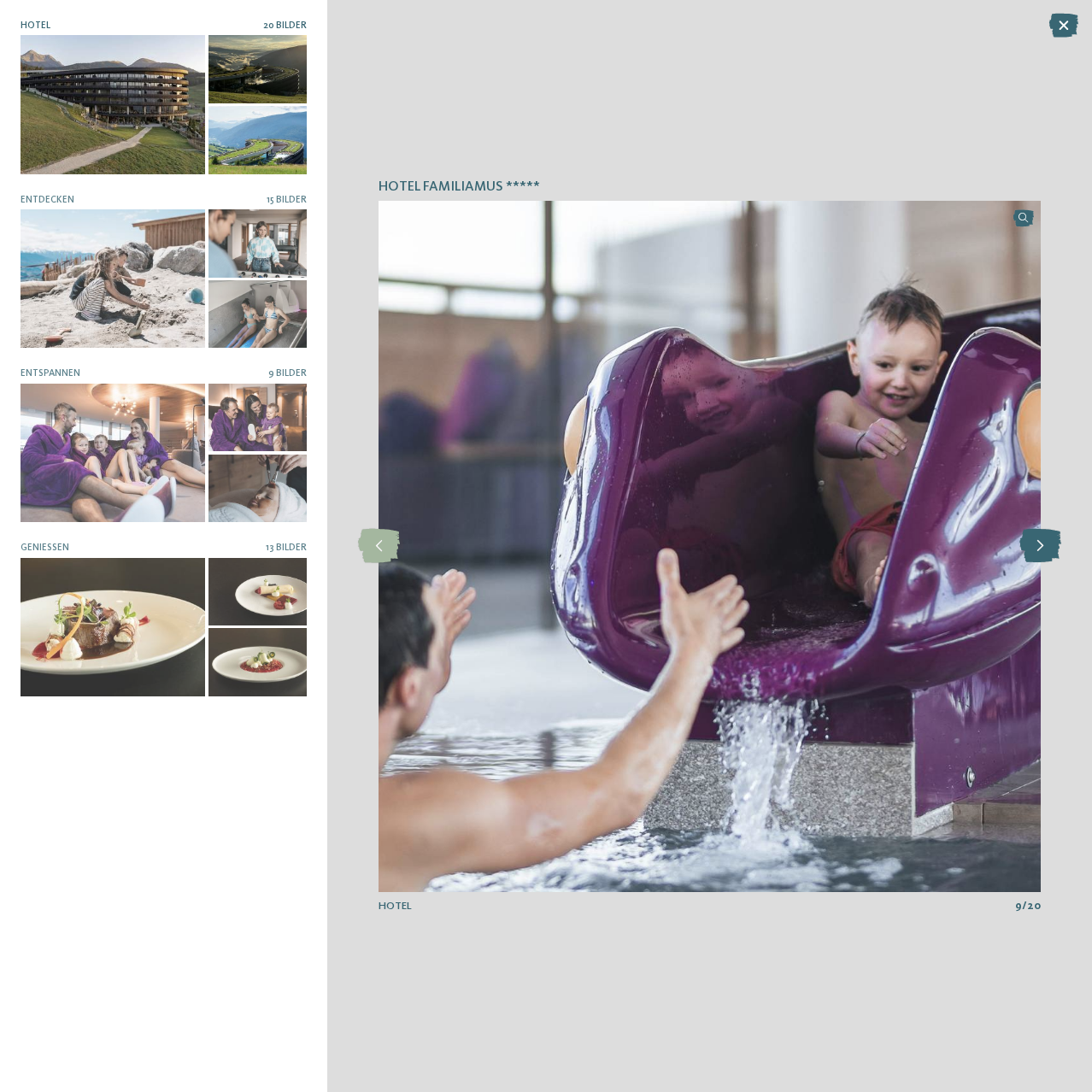
click at [1049, 550] on icon at bounding box center [1041, 546] width 42 height 34
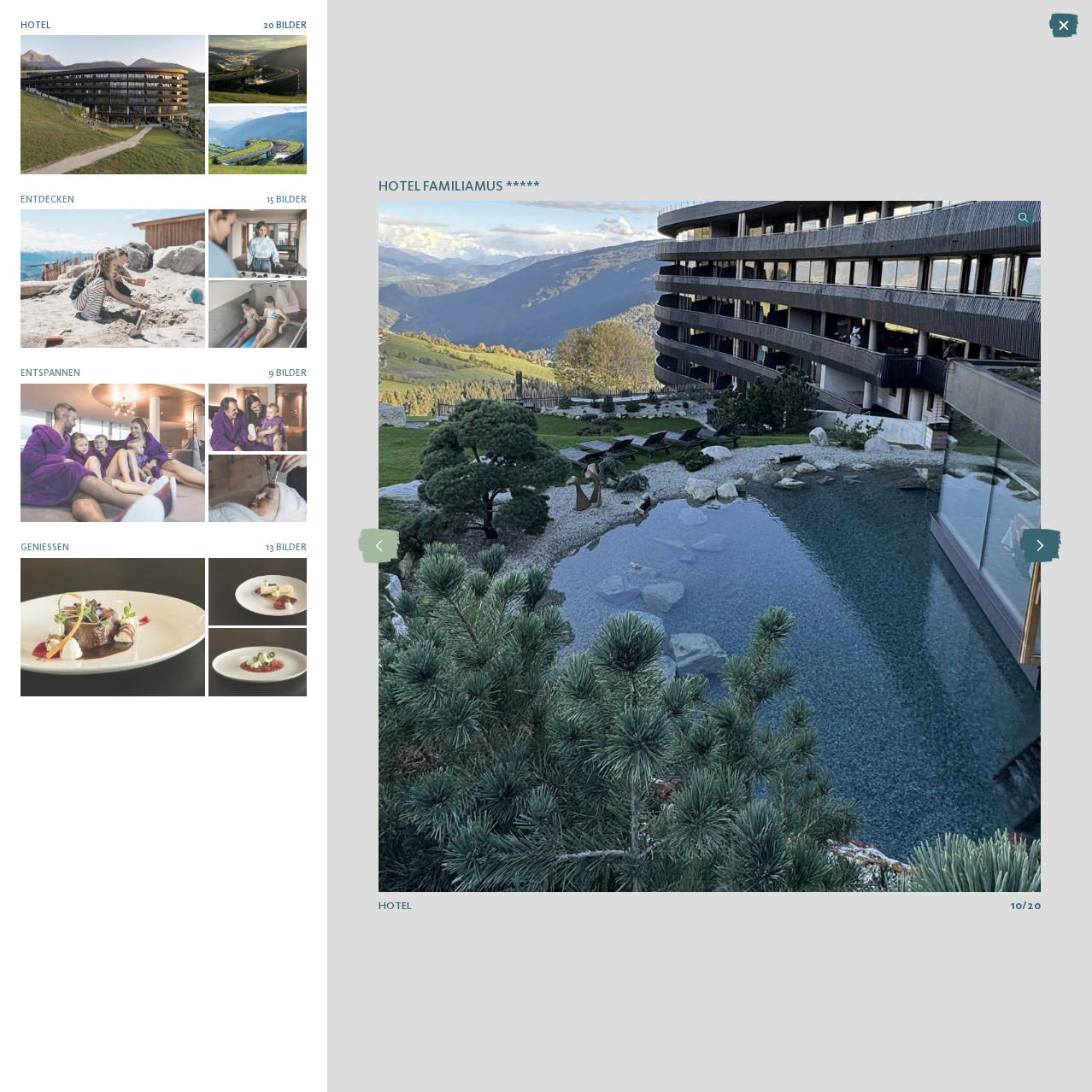
click at [1049, 550] on icon at bounding box center [1041, 546] width 42 height 34
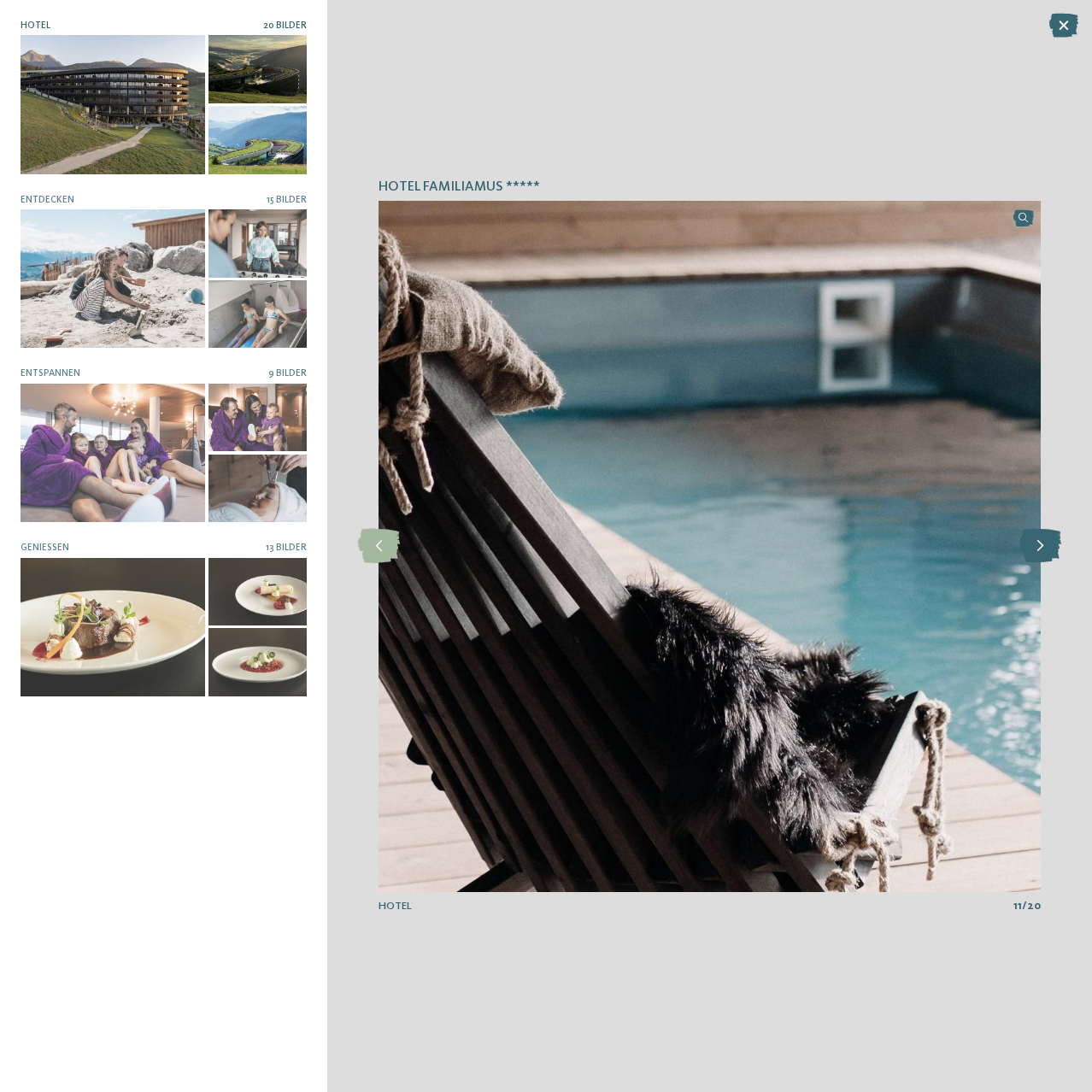
click at [1049, 550] on icon at bounding box center [1041, 546] width 42 height 34
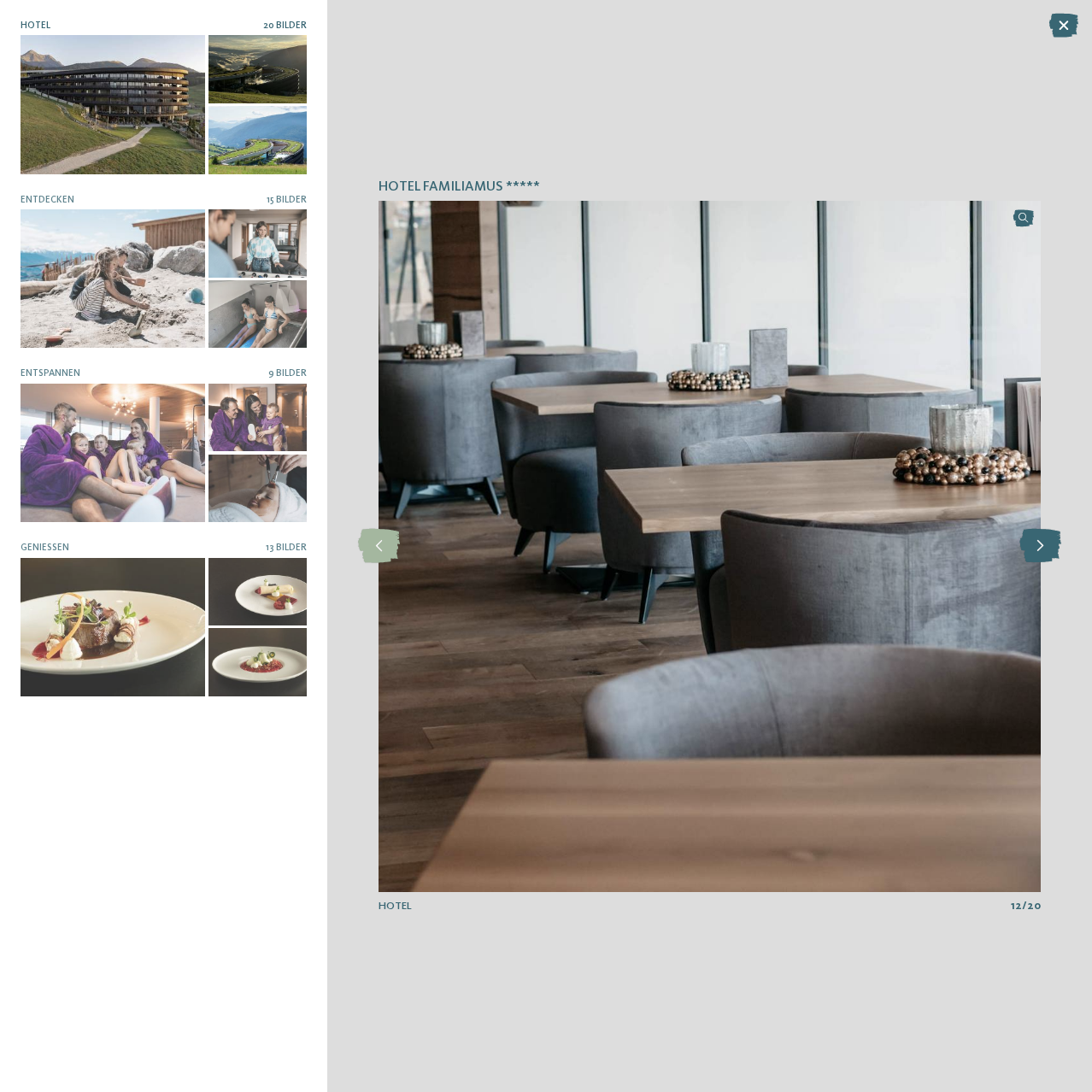
click at [1049, 550] on icon at bounding box center [1041, 546] width 42 height 34
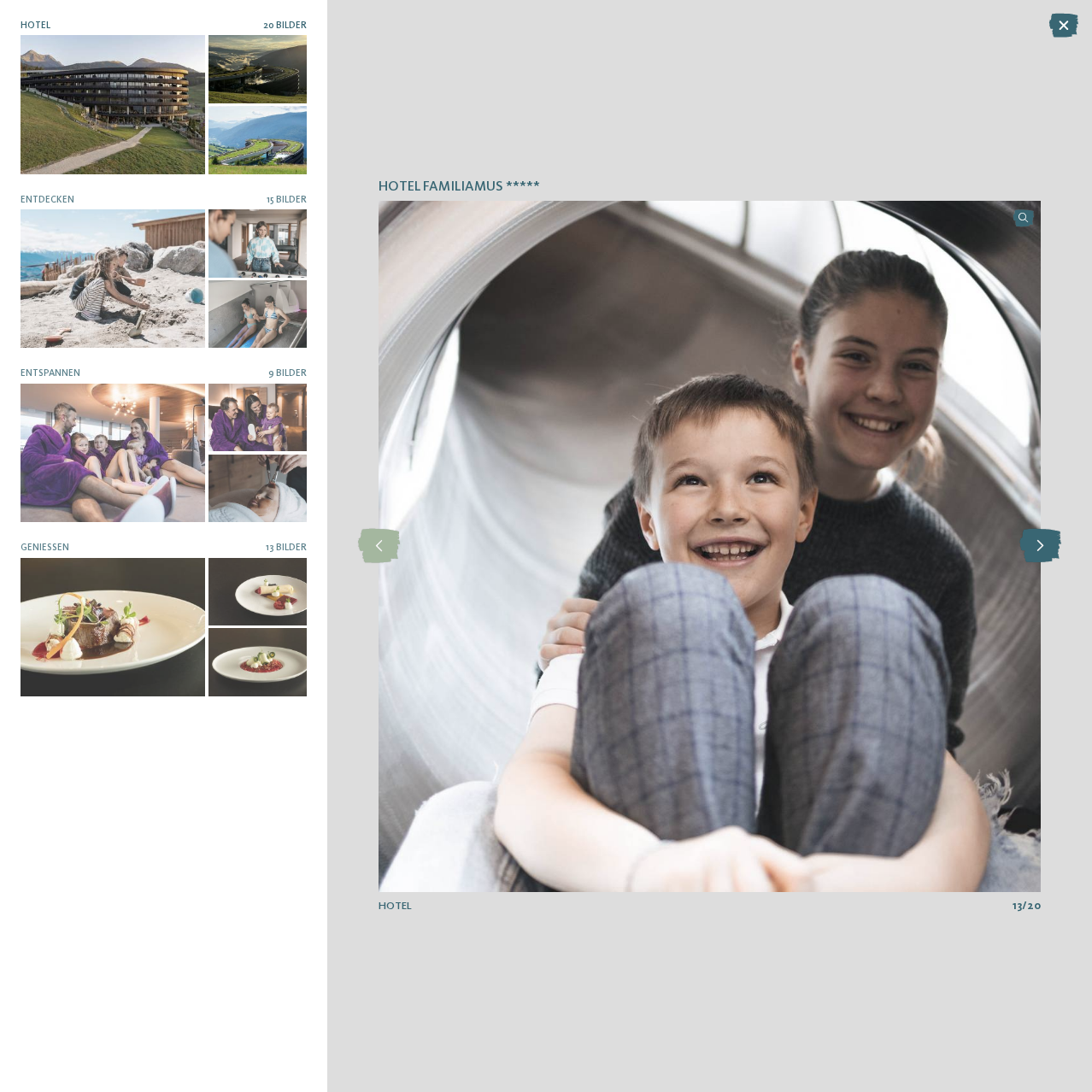
click at [1049, 550] on icon at bounding box center [1041, 546] width 42 height 34
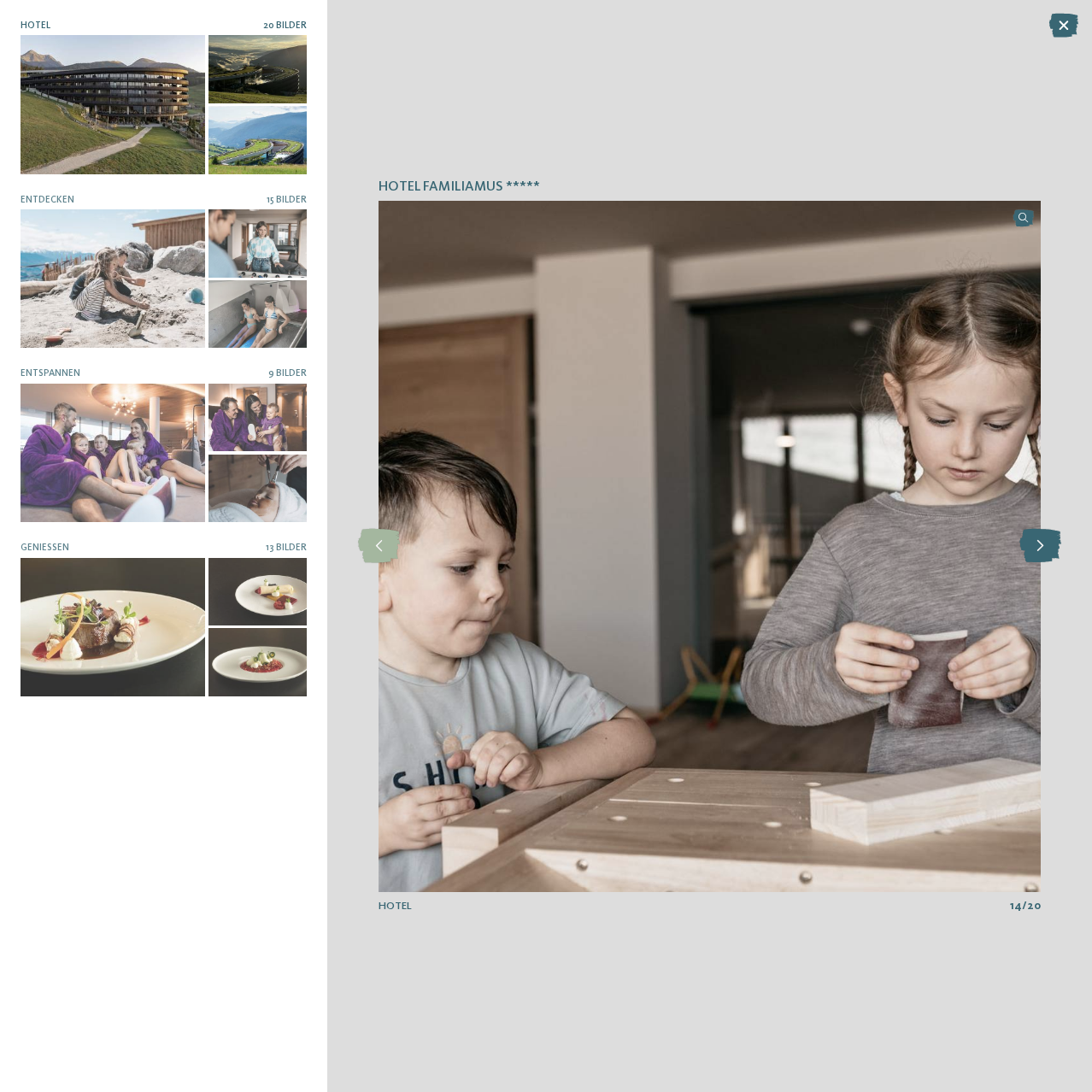
click at [1049, 550] on icon at bounding box center [1041, 546] width 42 height 34
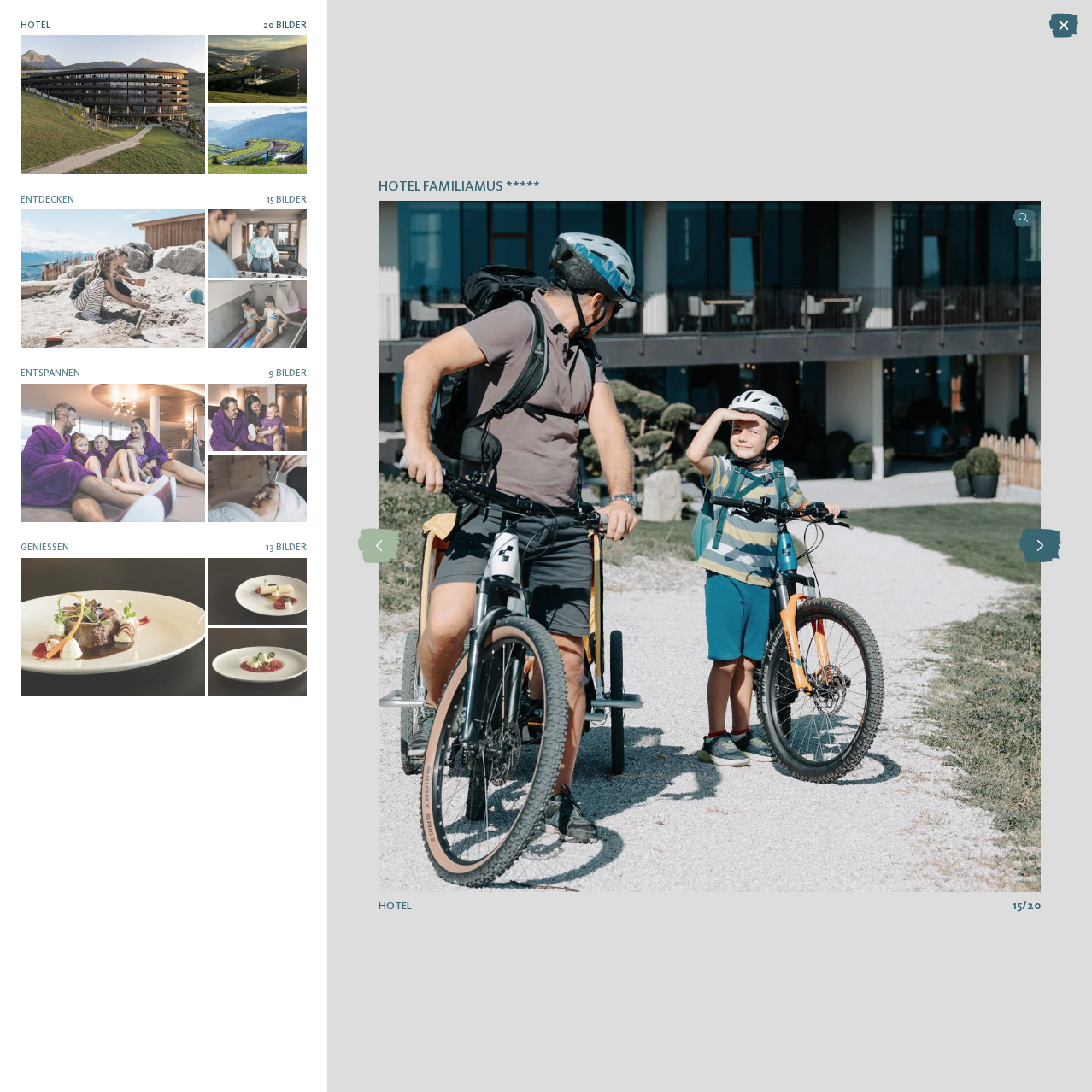
click at [1049, 550] on icon at bounding box center [1041, 546] width 42 height 34
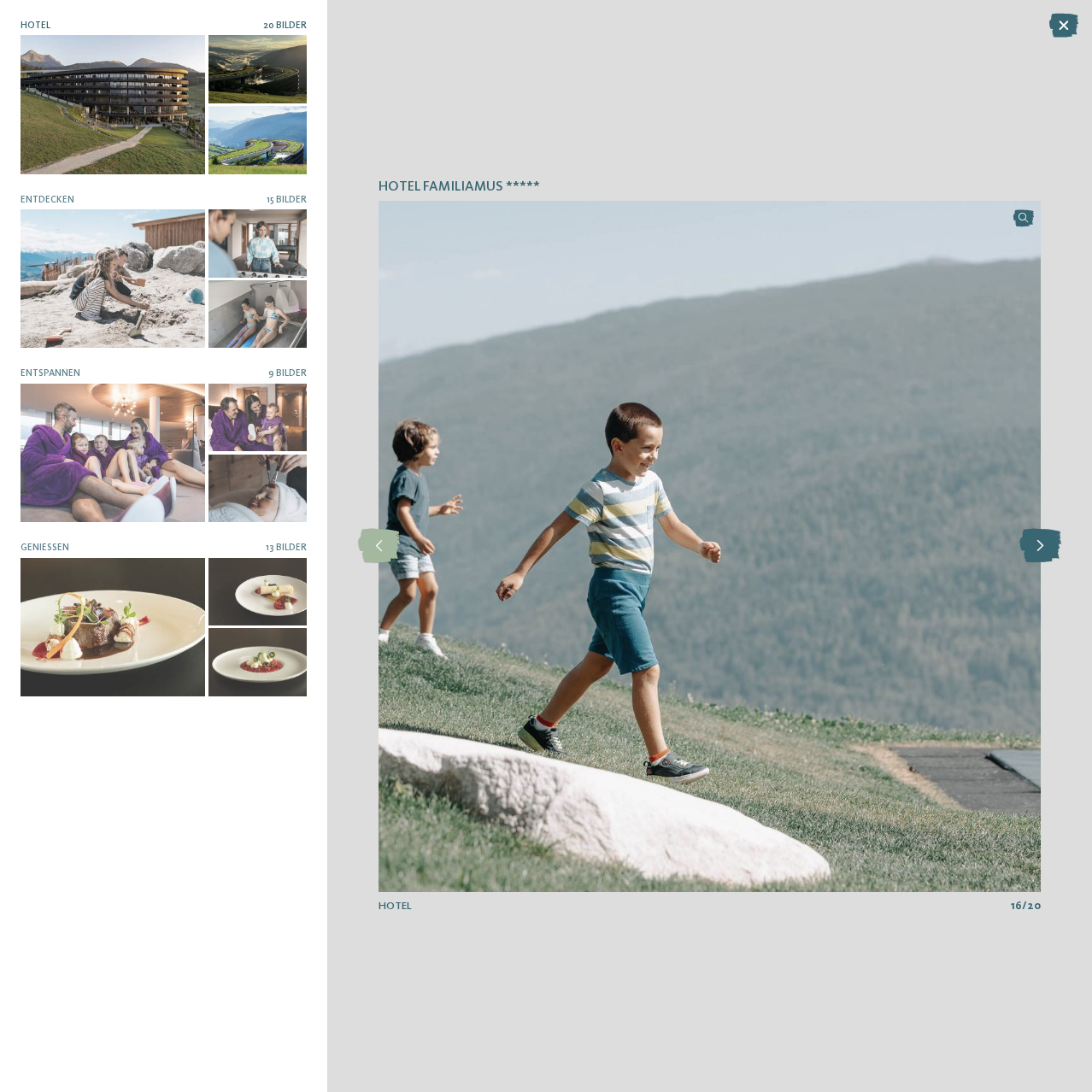
click at [1049, 550] on icon at bounding box center [1041, 546] width 42 height 34
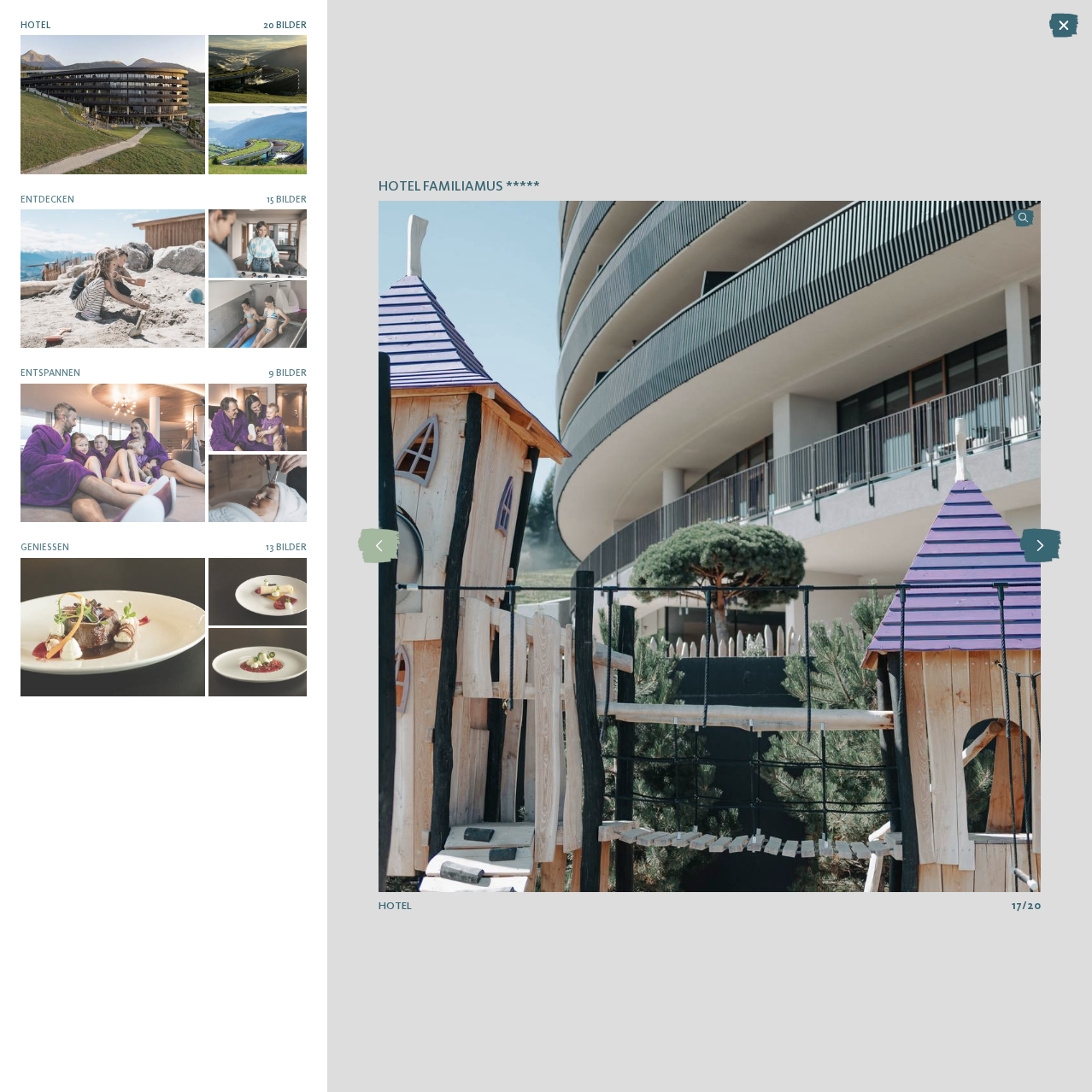
click at [1049, 550] on icon at bounding box center [1041, 546] width 42 height 34
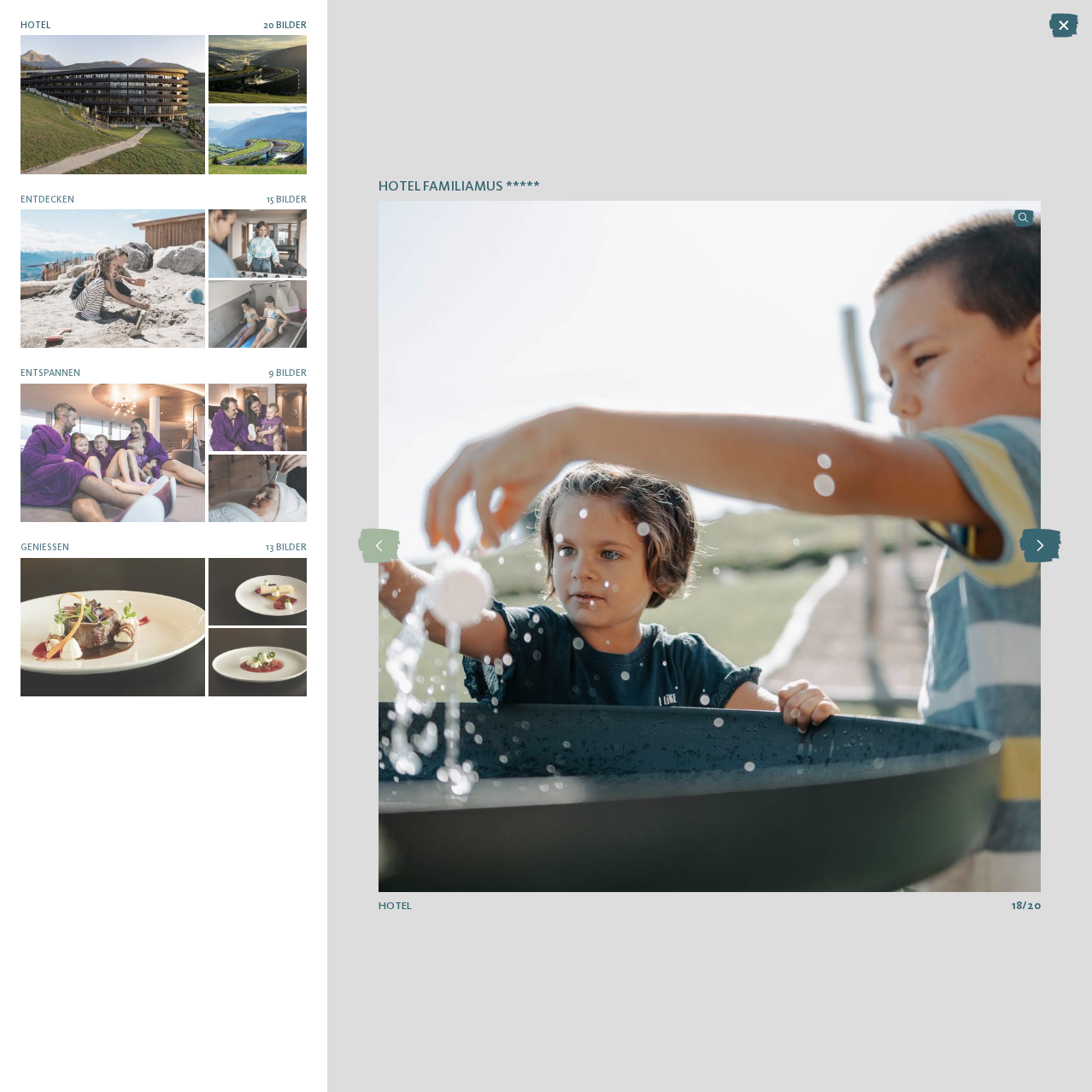
click at [1049, 550] on icon at bounding box center [1041, 546] width 42 height 34
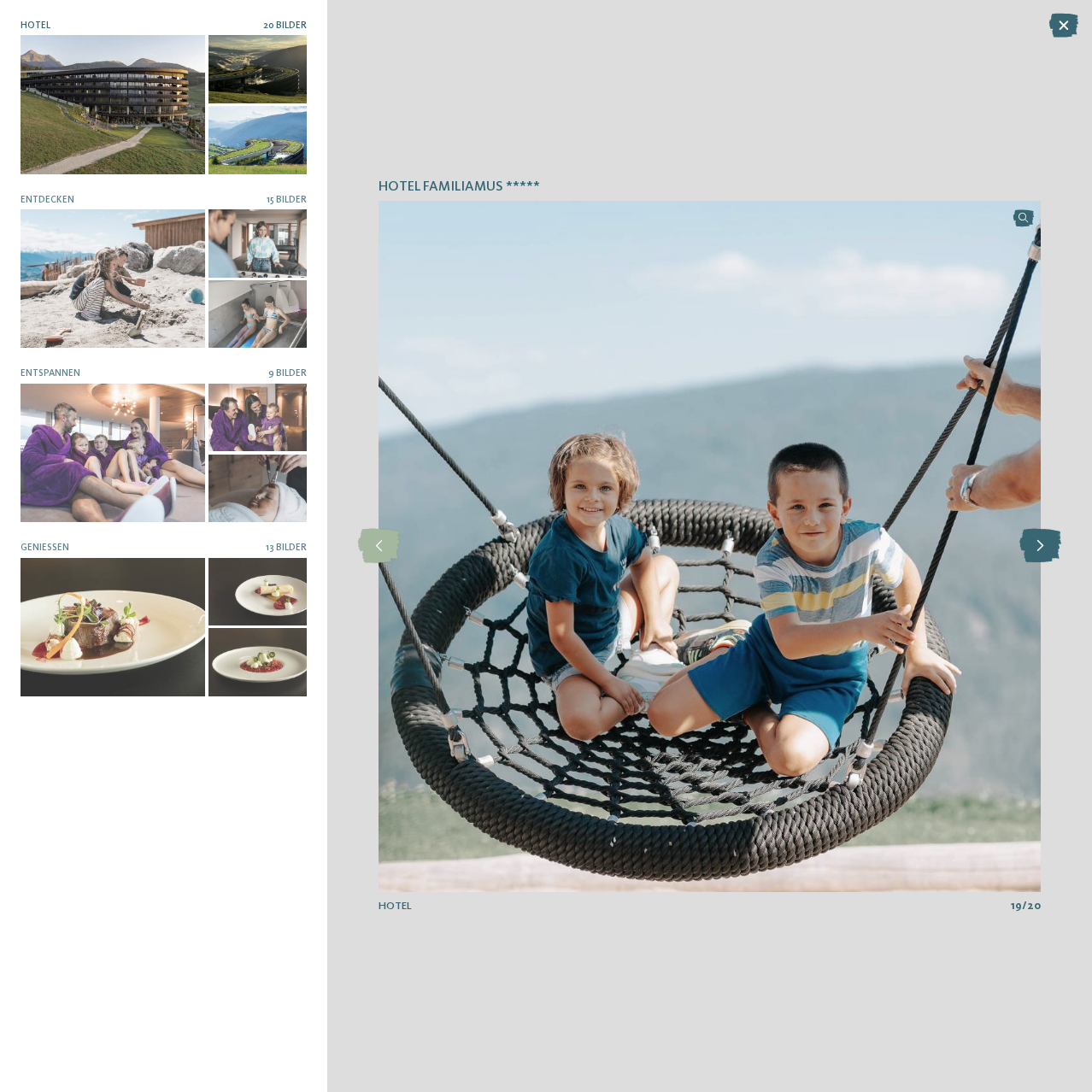
click at [1049, 550] on icon at bounding box center [1041, 546] width 42 height 34
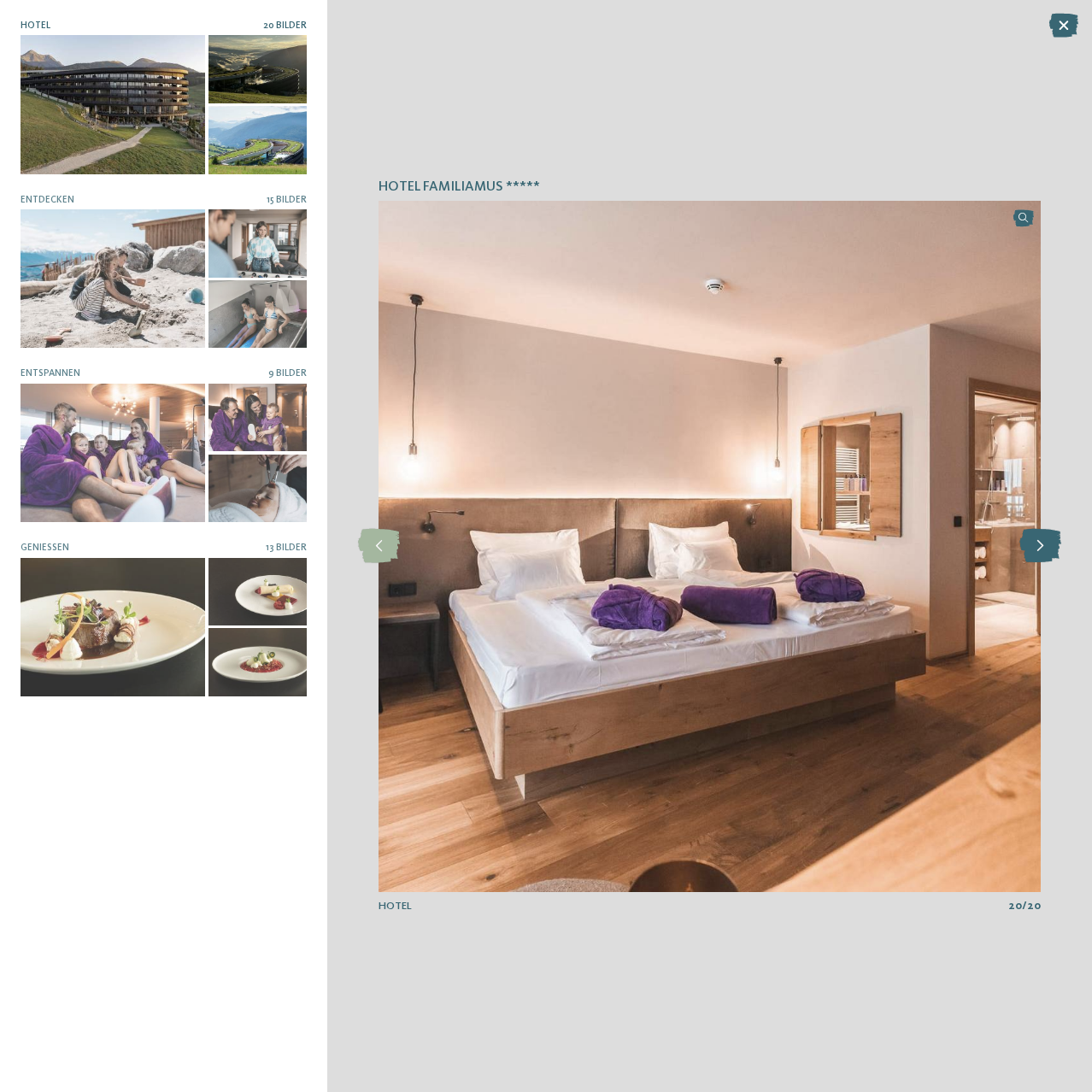
click at [1049, 550] on icon at bounding box center [1041, 546] width 42 height 34
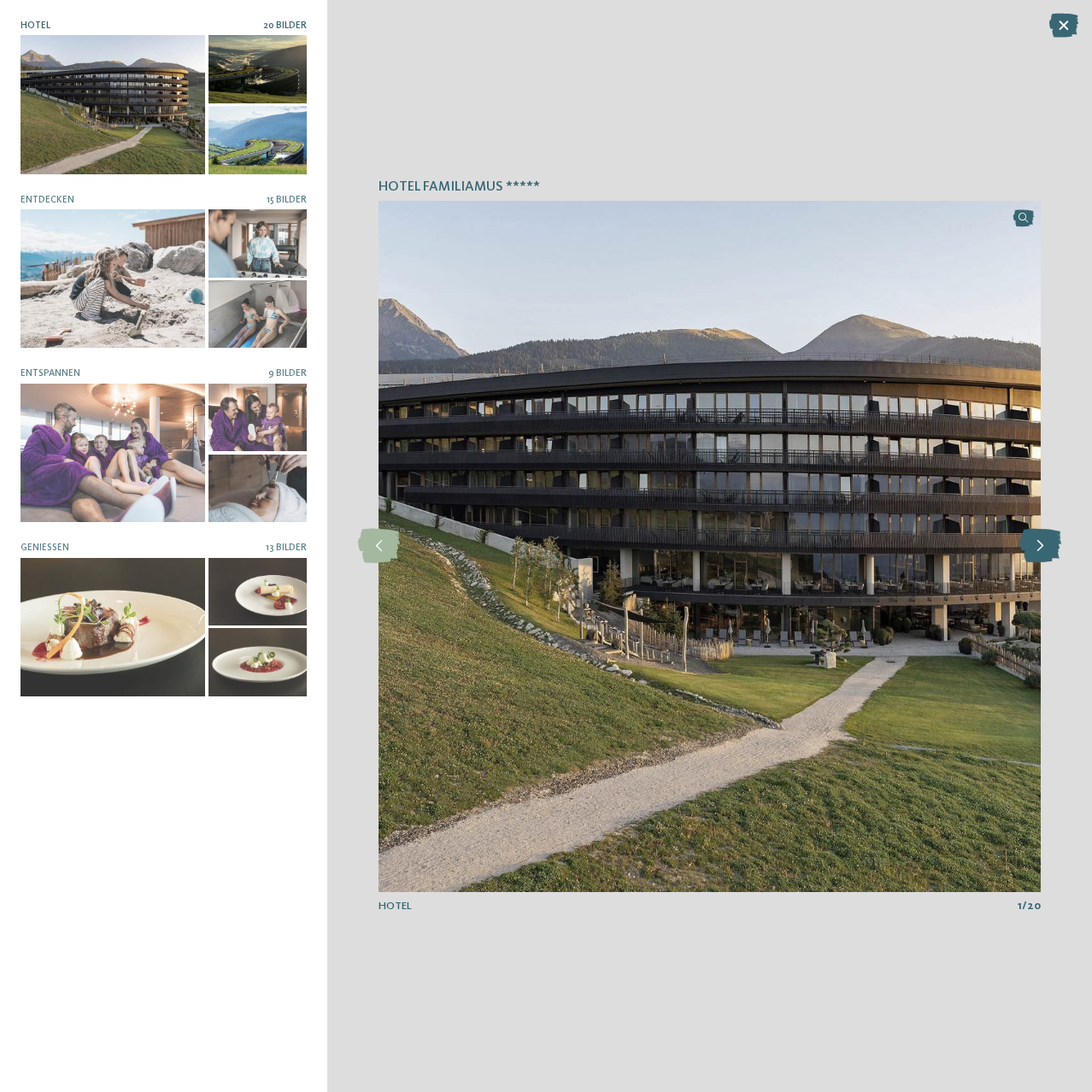
click at [1049, 550] on icon at bounding box center [1041, 546] width 42 height 34
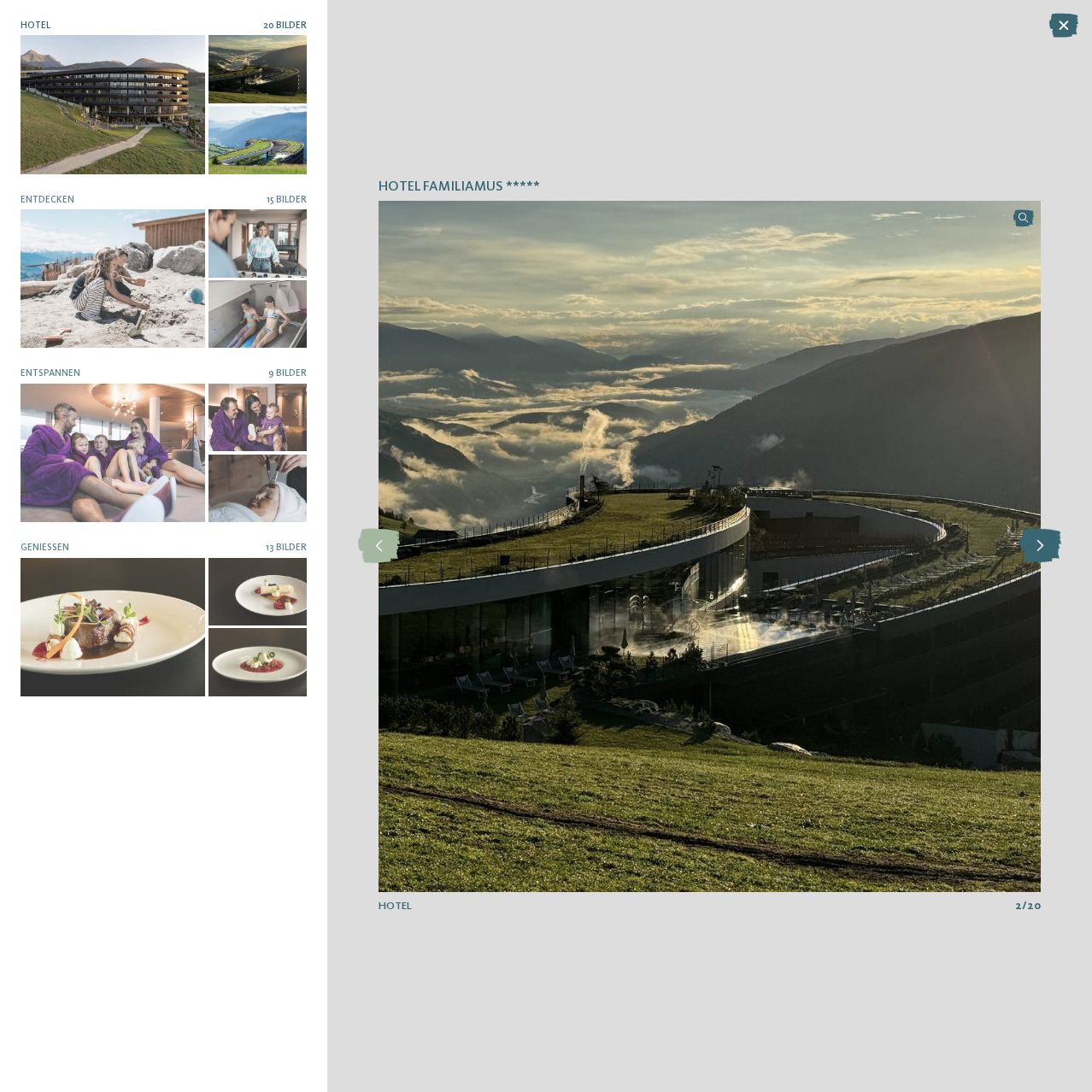
click at [1049, 550] on icon at bounding box center [1041, 546] width 42 height 34
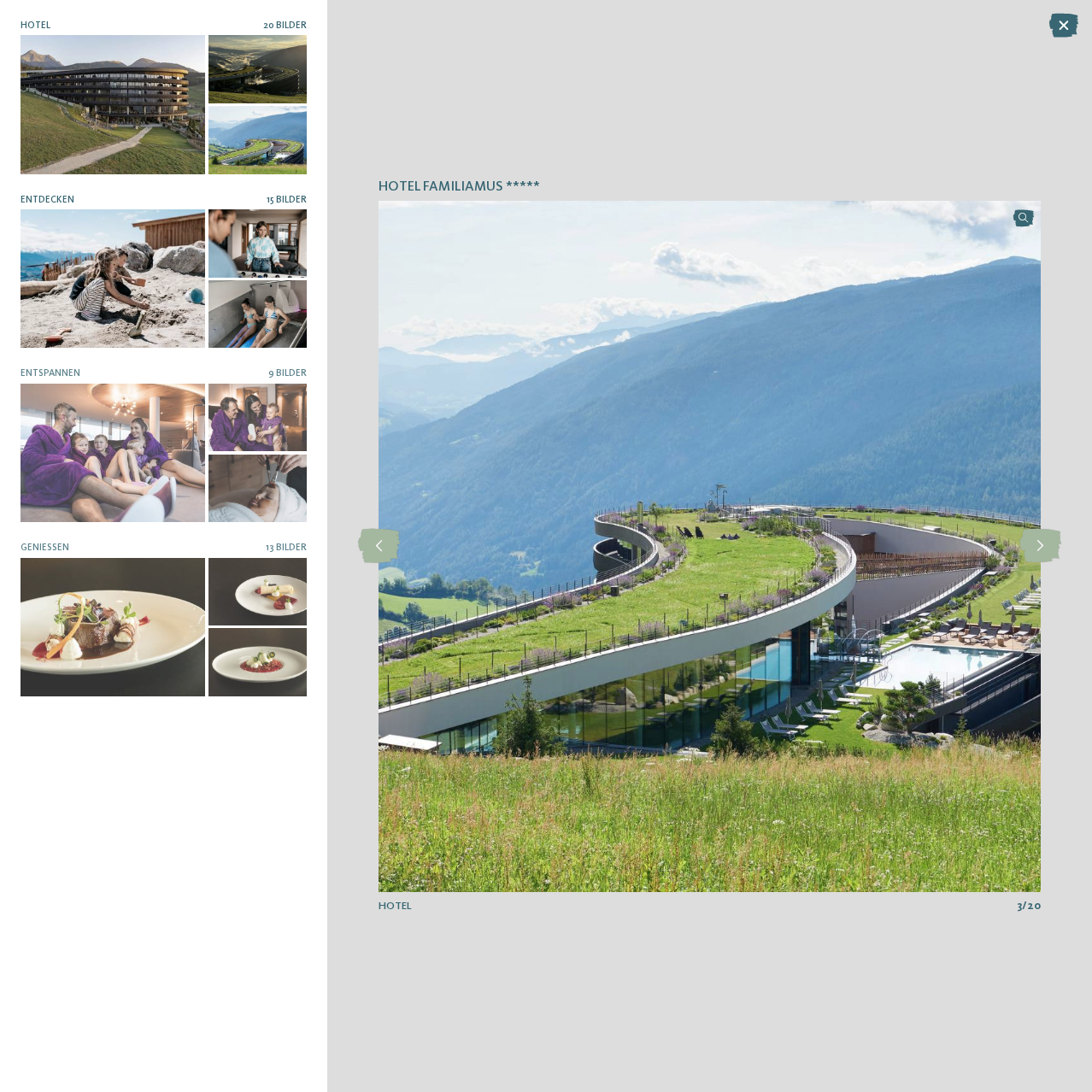
click at [256, 223] on div at bounding box center [258, 243] width 100 height 69
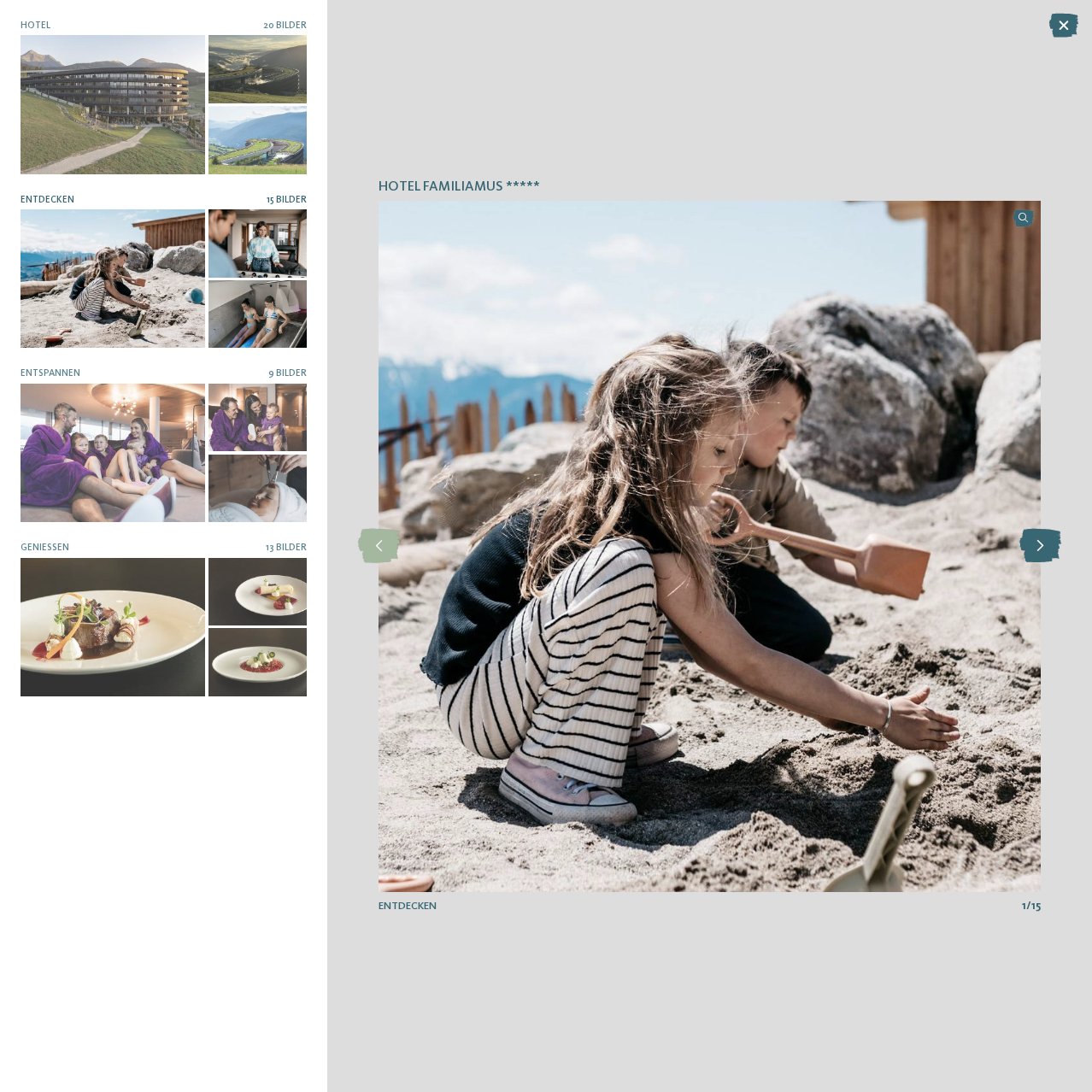
click at [1040, 532] on icon at bounding box center [1041, 546] width 42 height 34
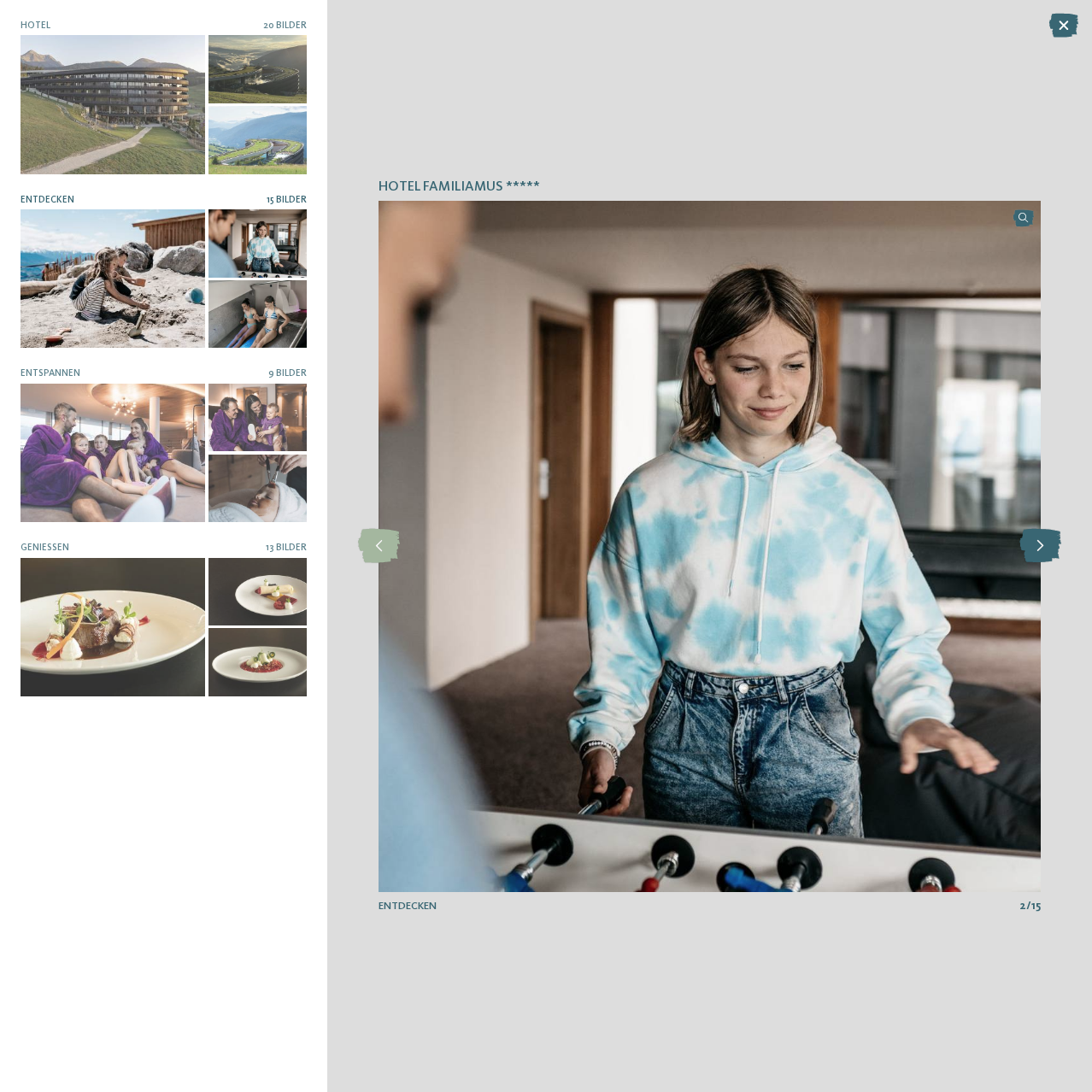
click at [1040, 532] on icon at bounding box center [1041, 546] width 42 height 34
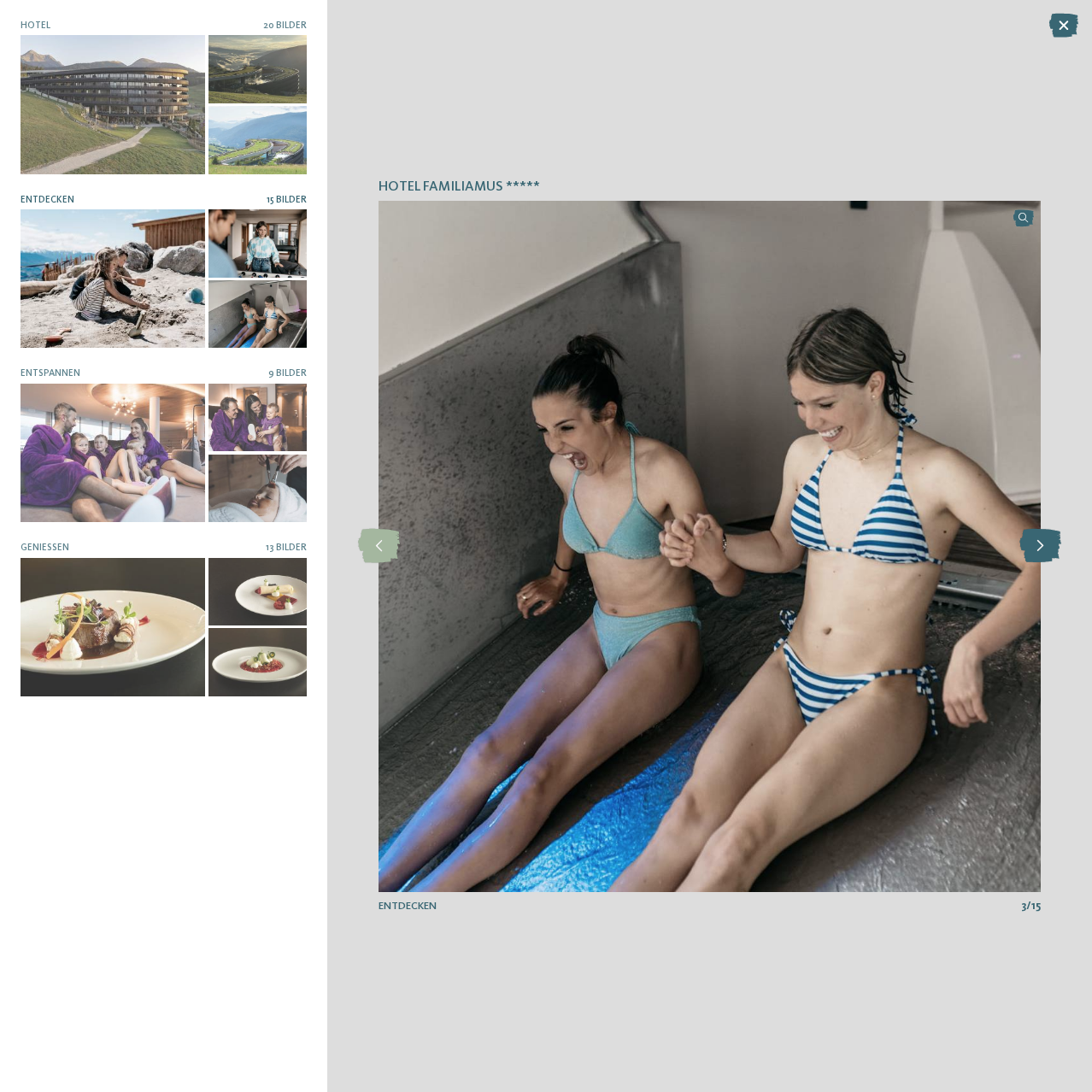
click at [1040, 532] on icon at bounding box center [1041, 546] width 42 height 34
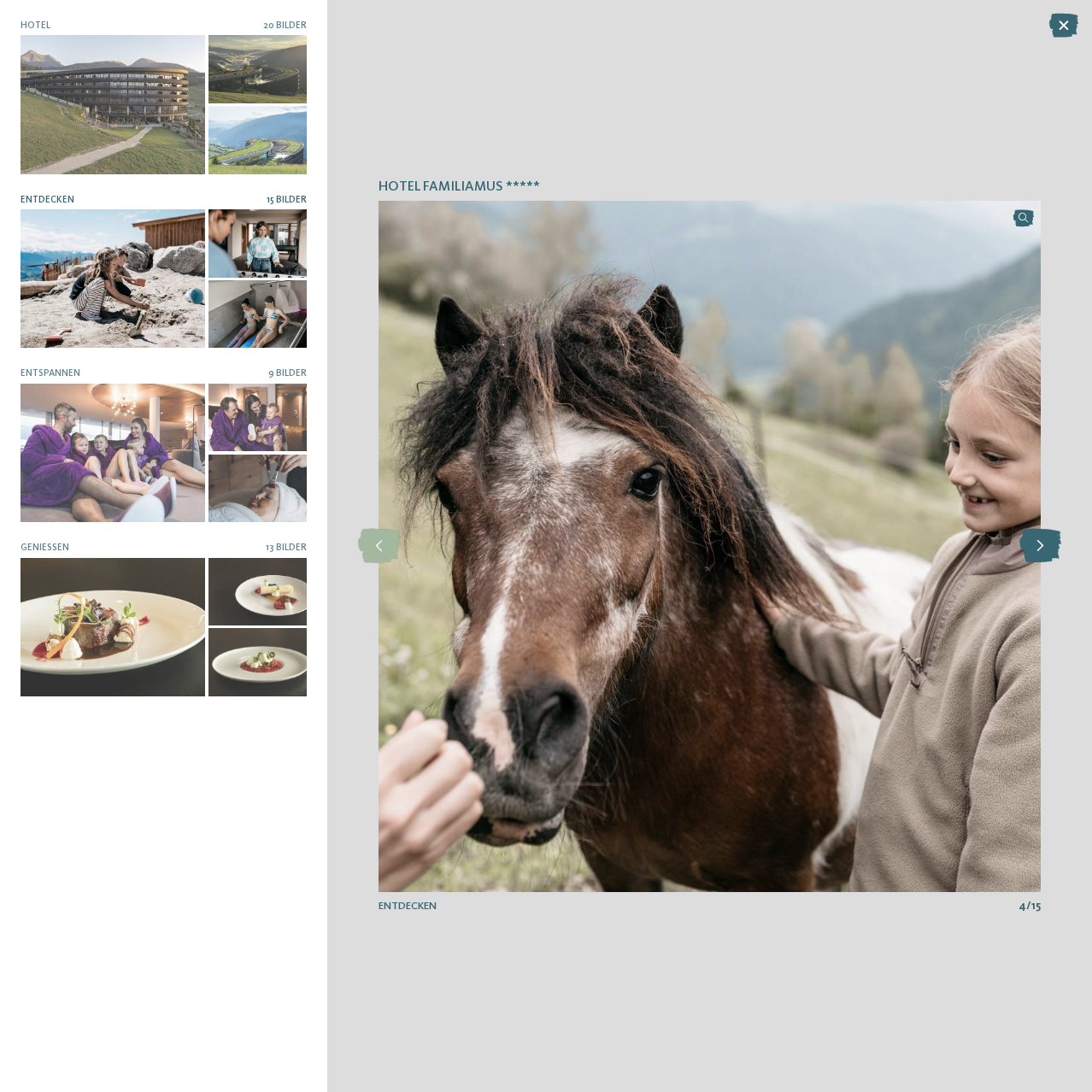
click at [1040, 532] on icon at bounding box center [1041, 546] width 42 height 34
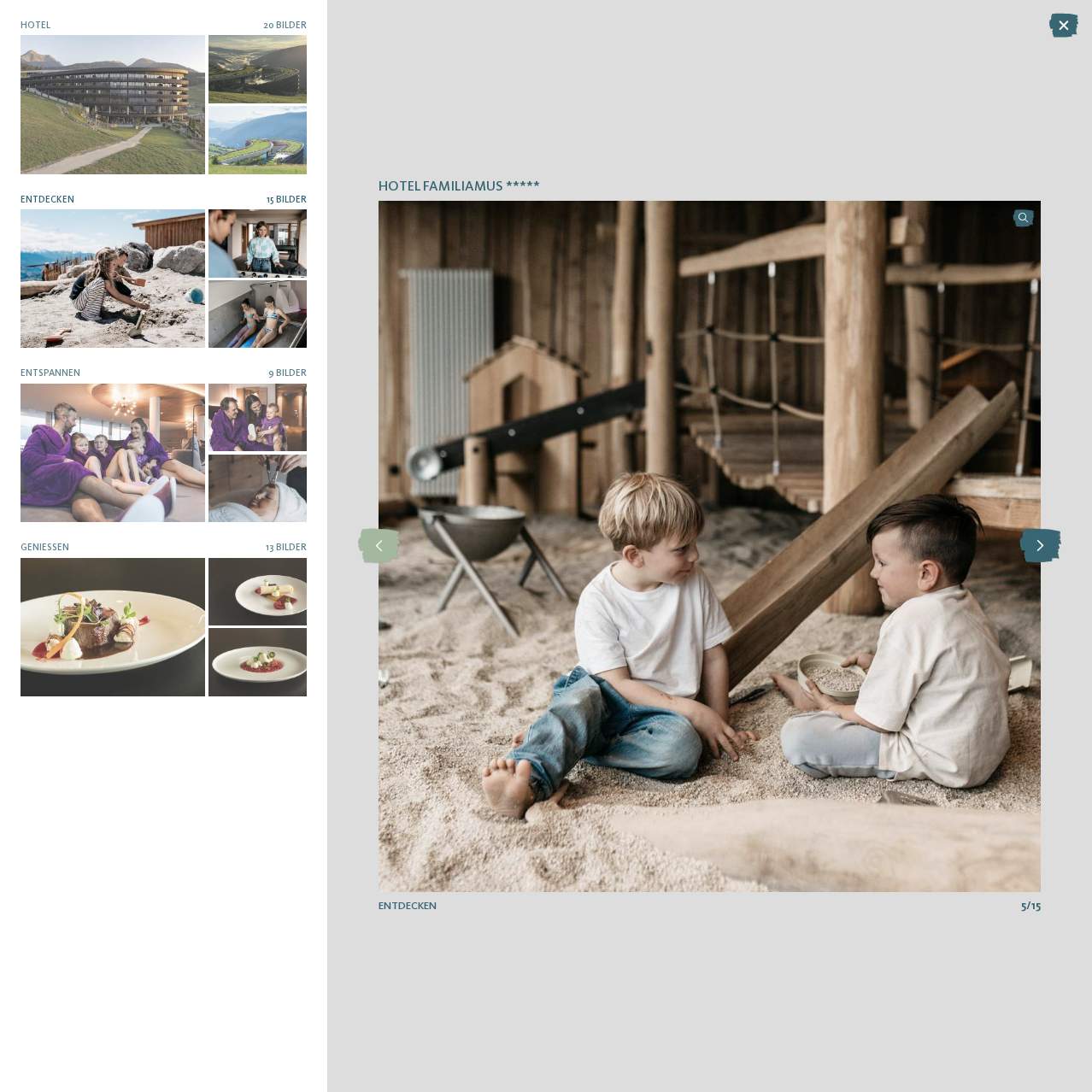
click at [1040, 532] on icon at bounding box center [1041, 546] width 42 height 34
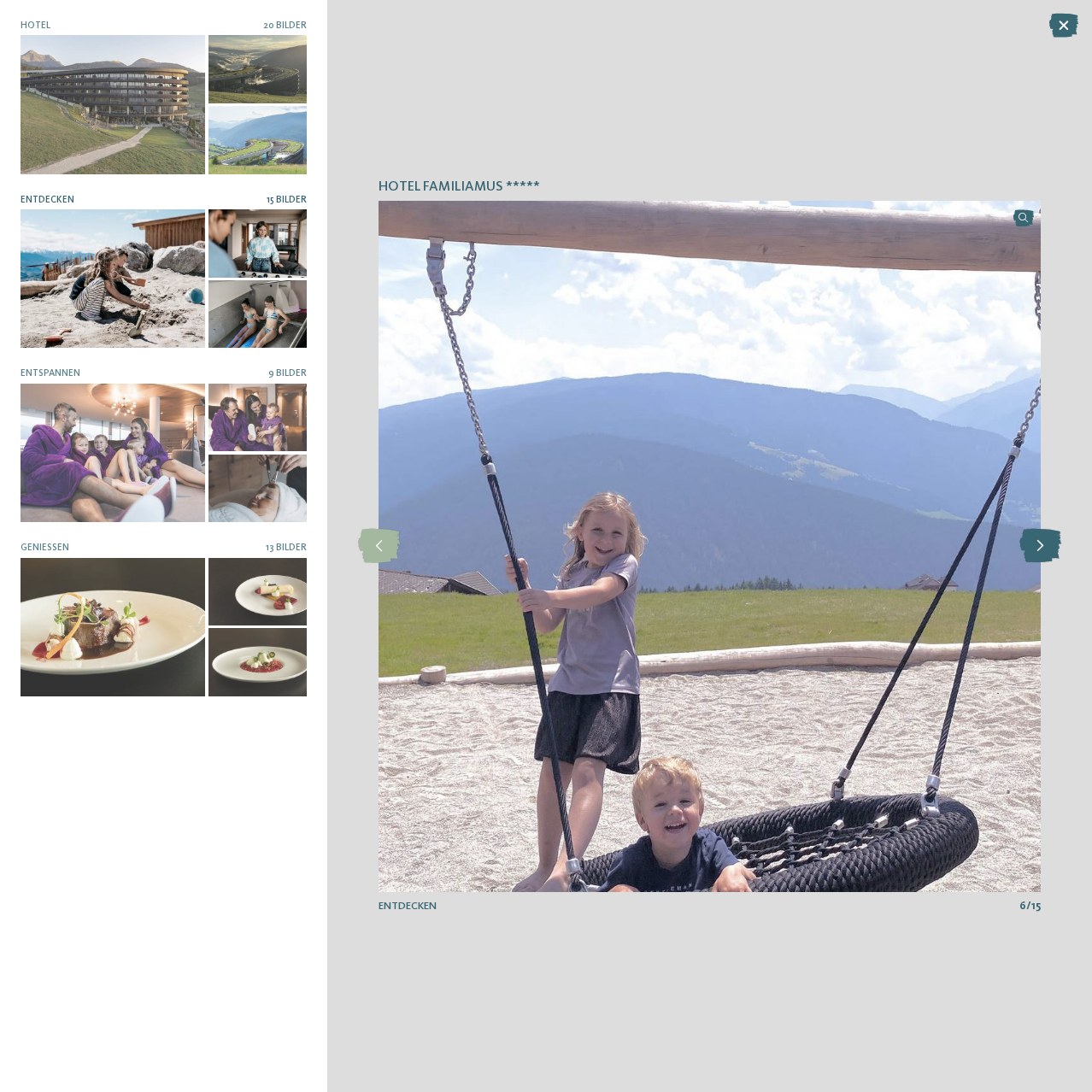
click at [1040, 532] on icon at bounding box center [1041, 546] width 42 height 34
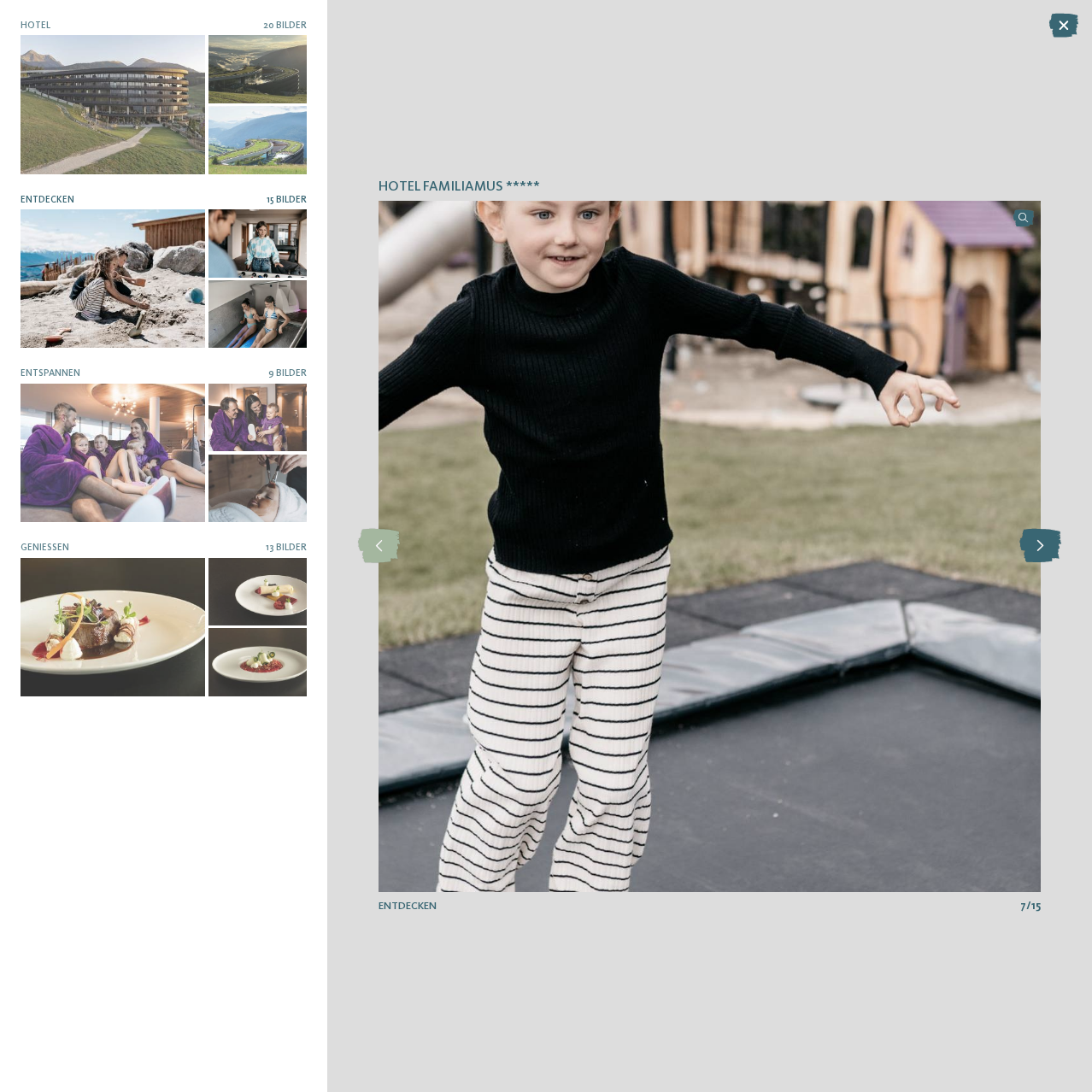
click at [1040, 532] on icon at bounding box center [1041, 546] width 42 height 34
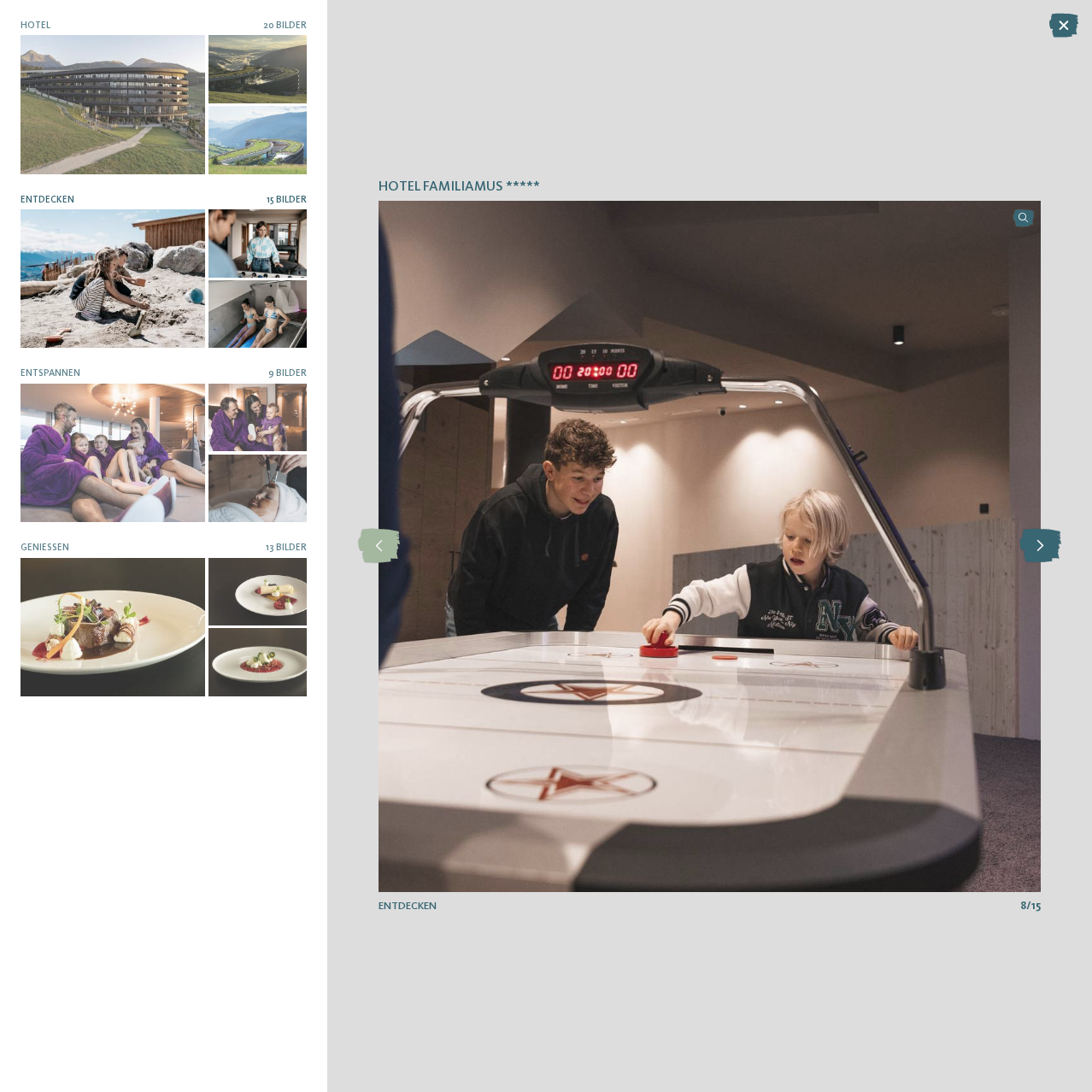
click at [1040, 532] on icon at bounding box center [1041, 546] width 42 height 34
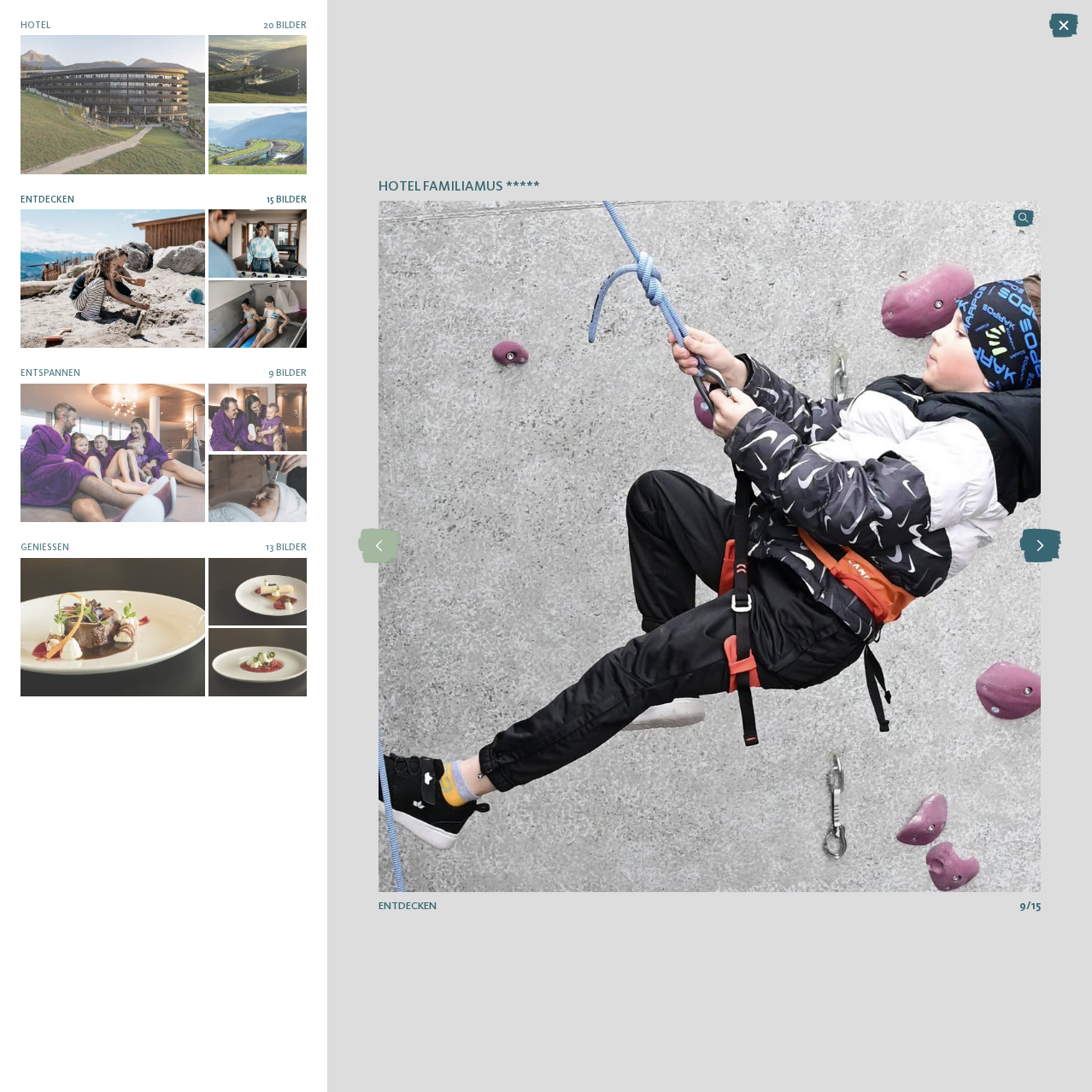
click at [1040, 532] on icon at bounding box center [1041, 546] width 42 height 34
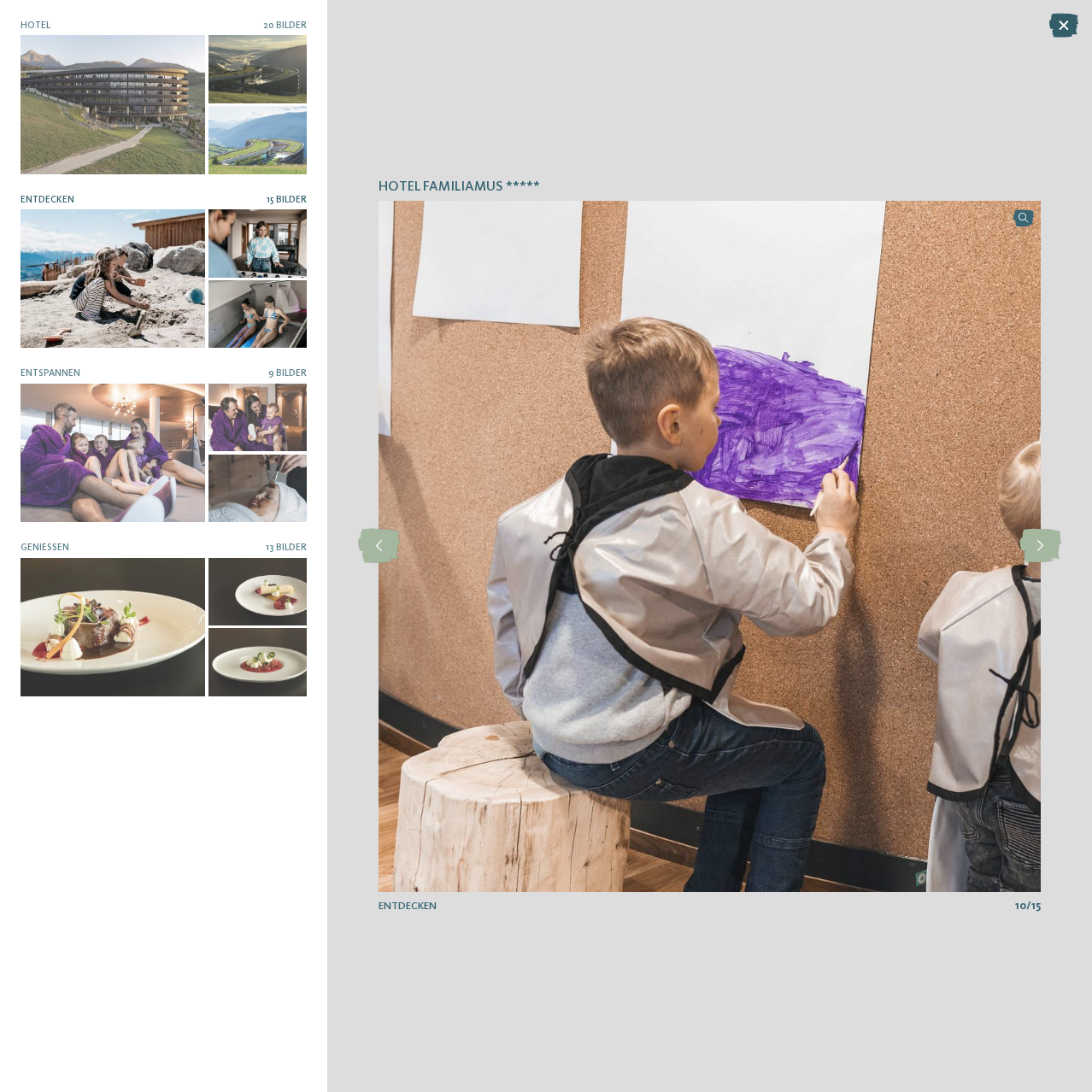
click at [1055, 27] on icon at bounding box center [1064, 26] width 29 height 24
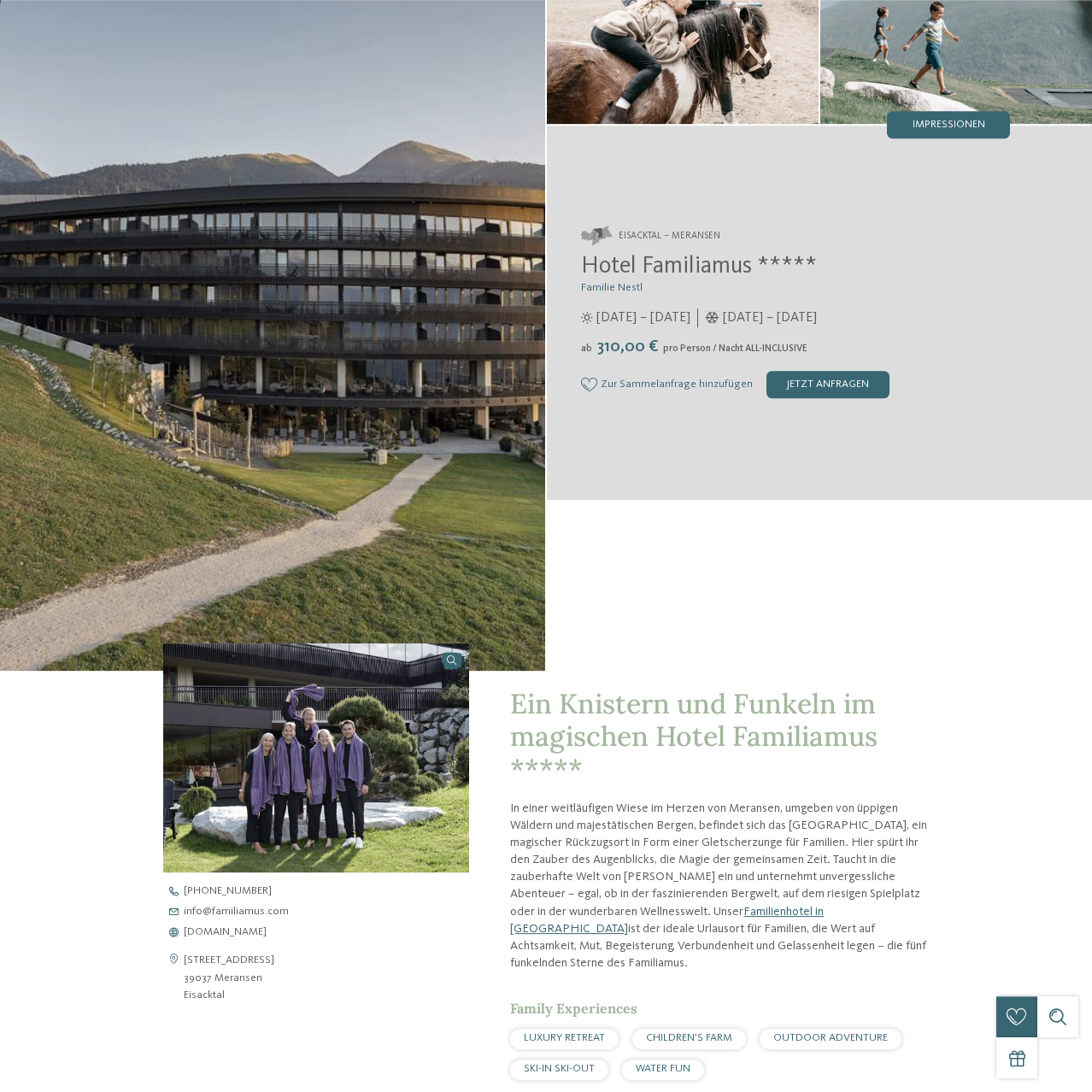
scroll to position [349, 0]
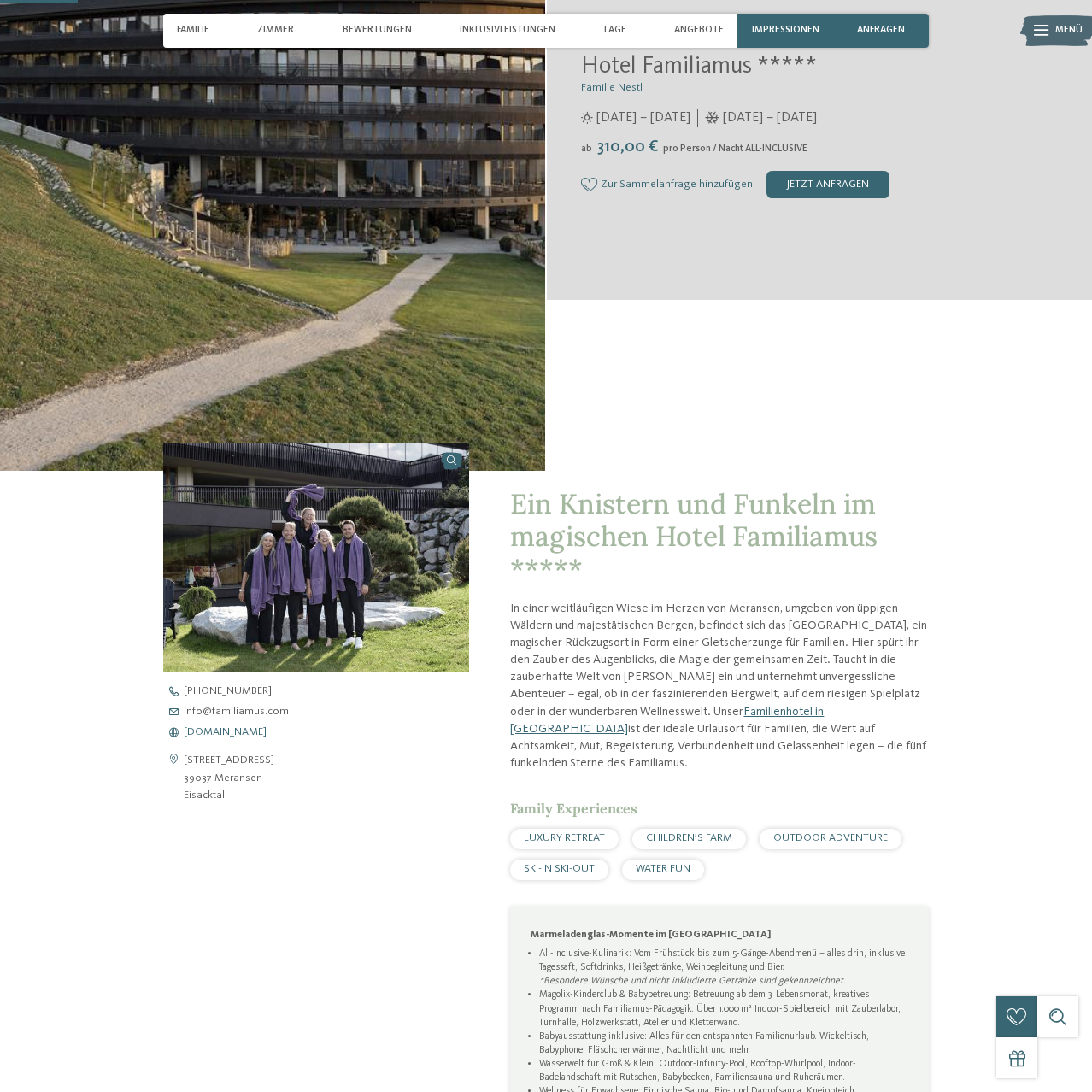
click at [222, 734] on span "[DOMAIN_NAME]" at bounding box center [224, 732] width 83 height 11
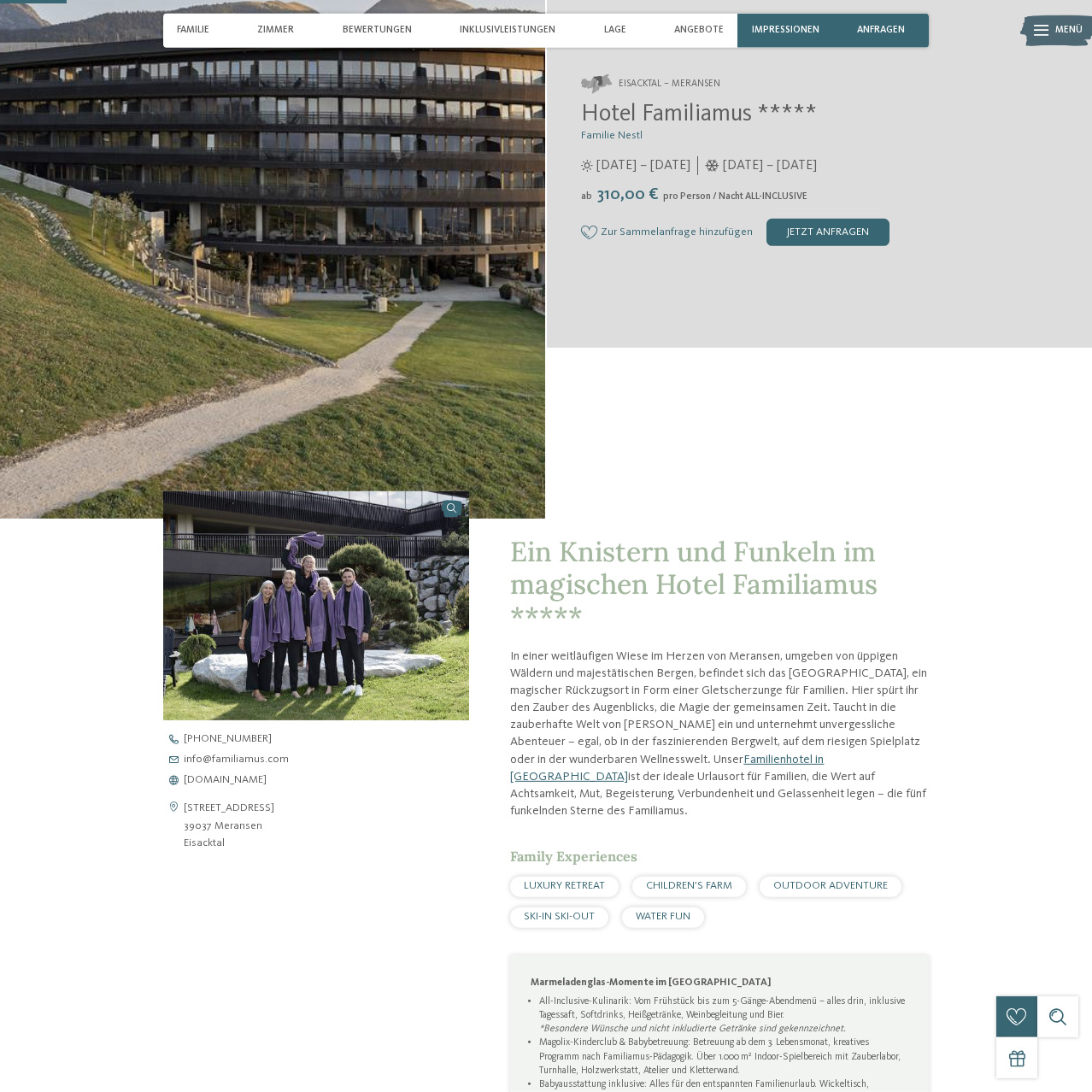
scroll to position [174, 0]
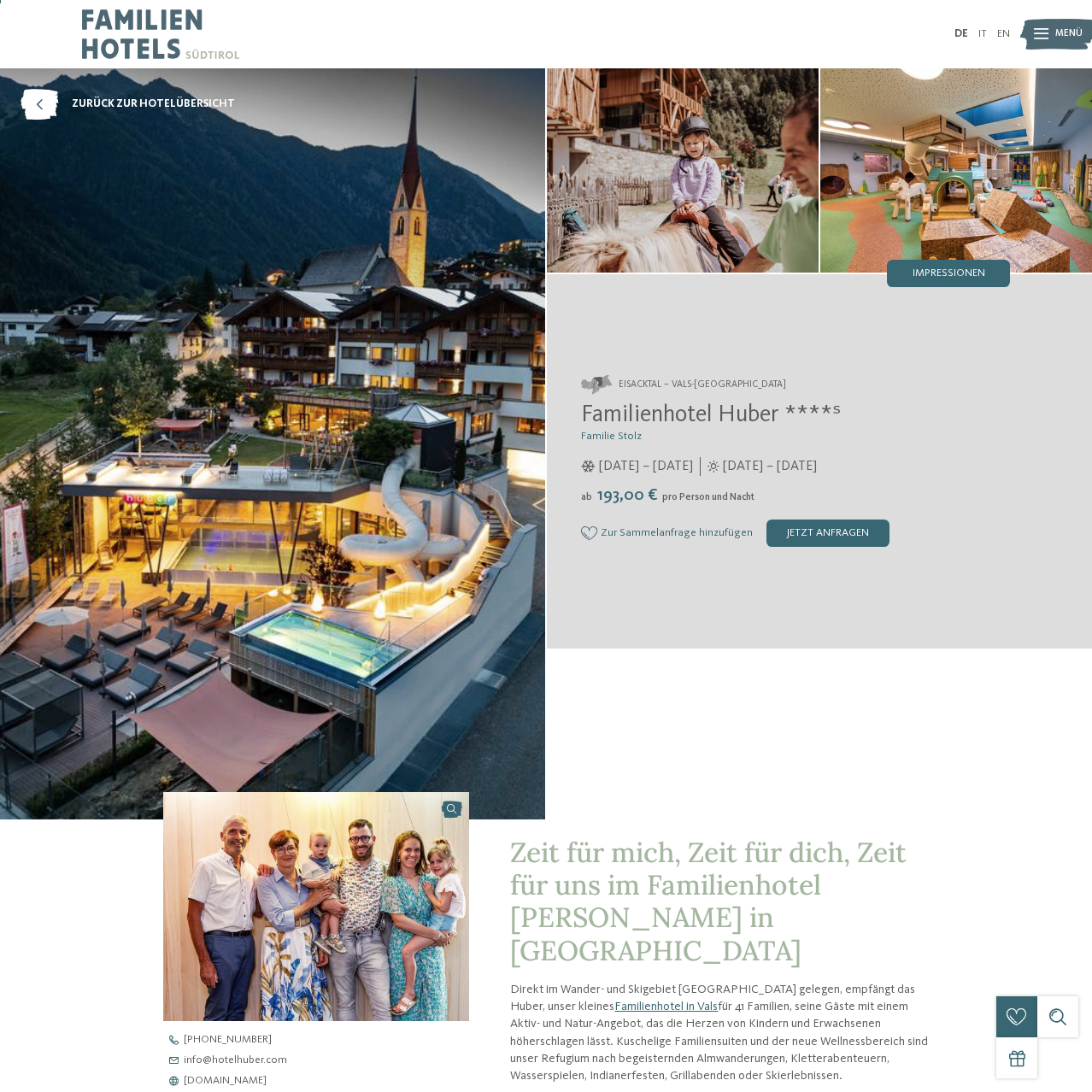
scroll to position [88, 0]
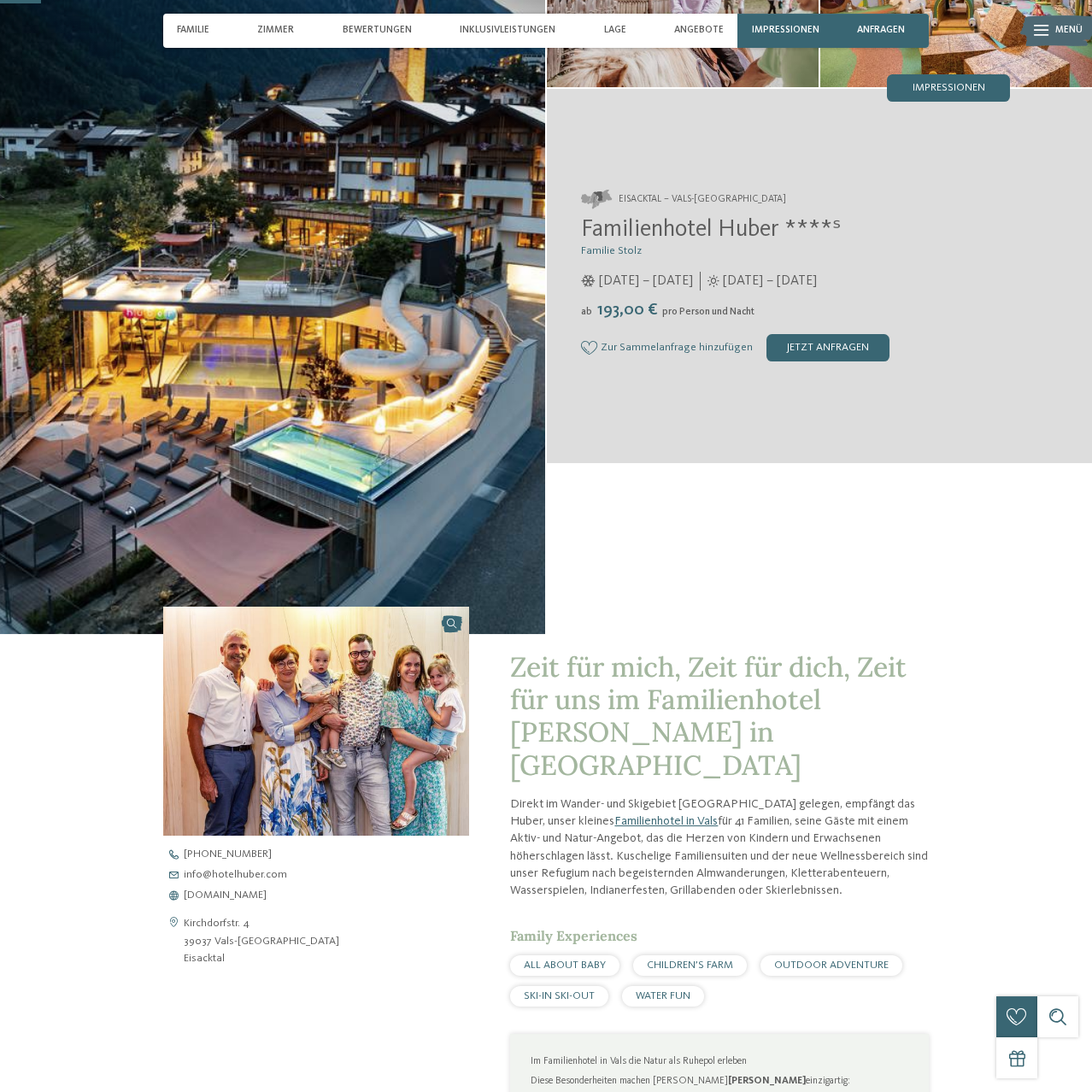
scroll to position [349, 0]
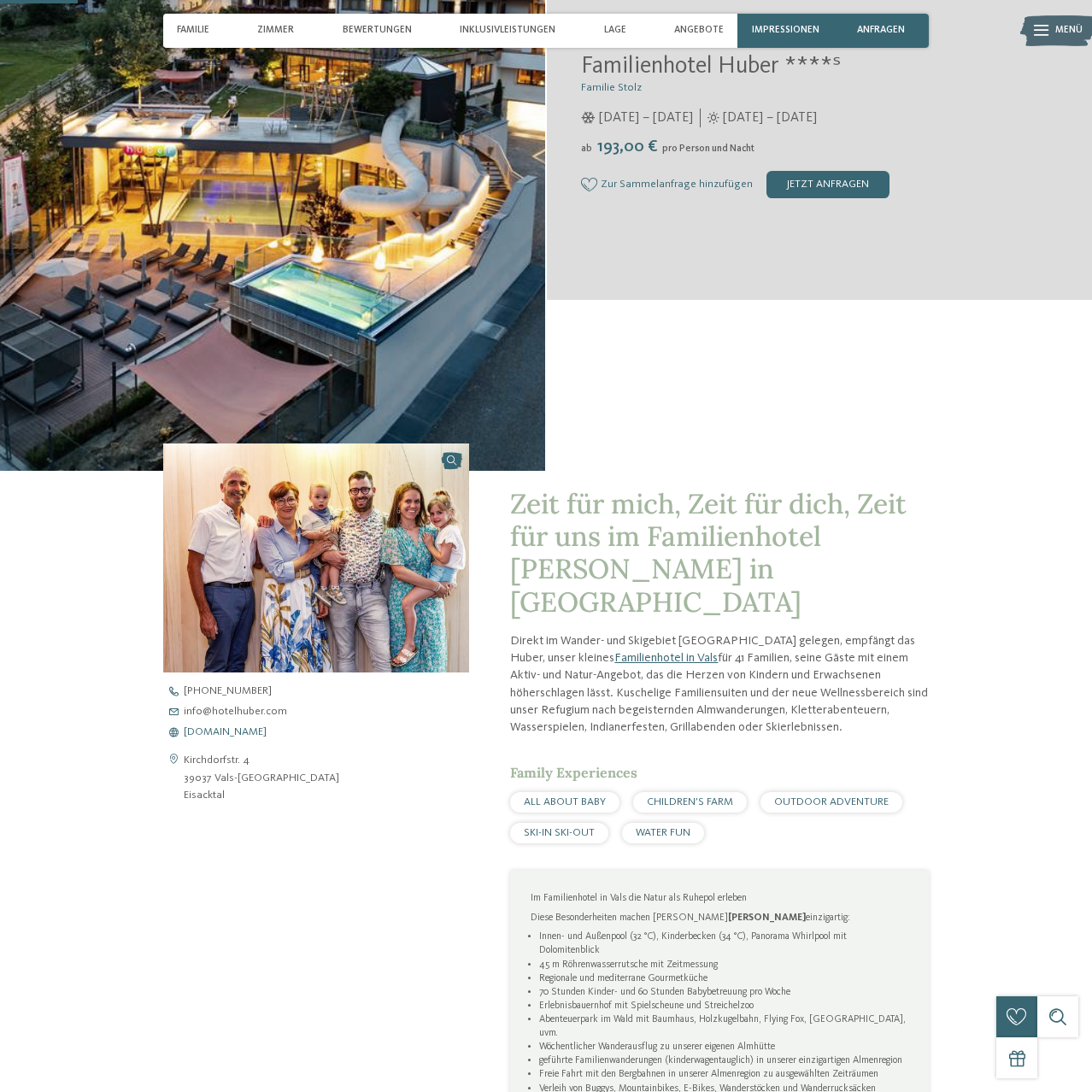
click at [203, 731] on span "www.hotelhuber.com" at bounding box center [224, 732] width 83 height 11
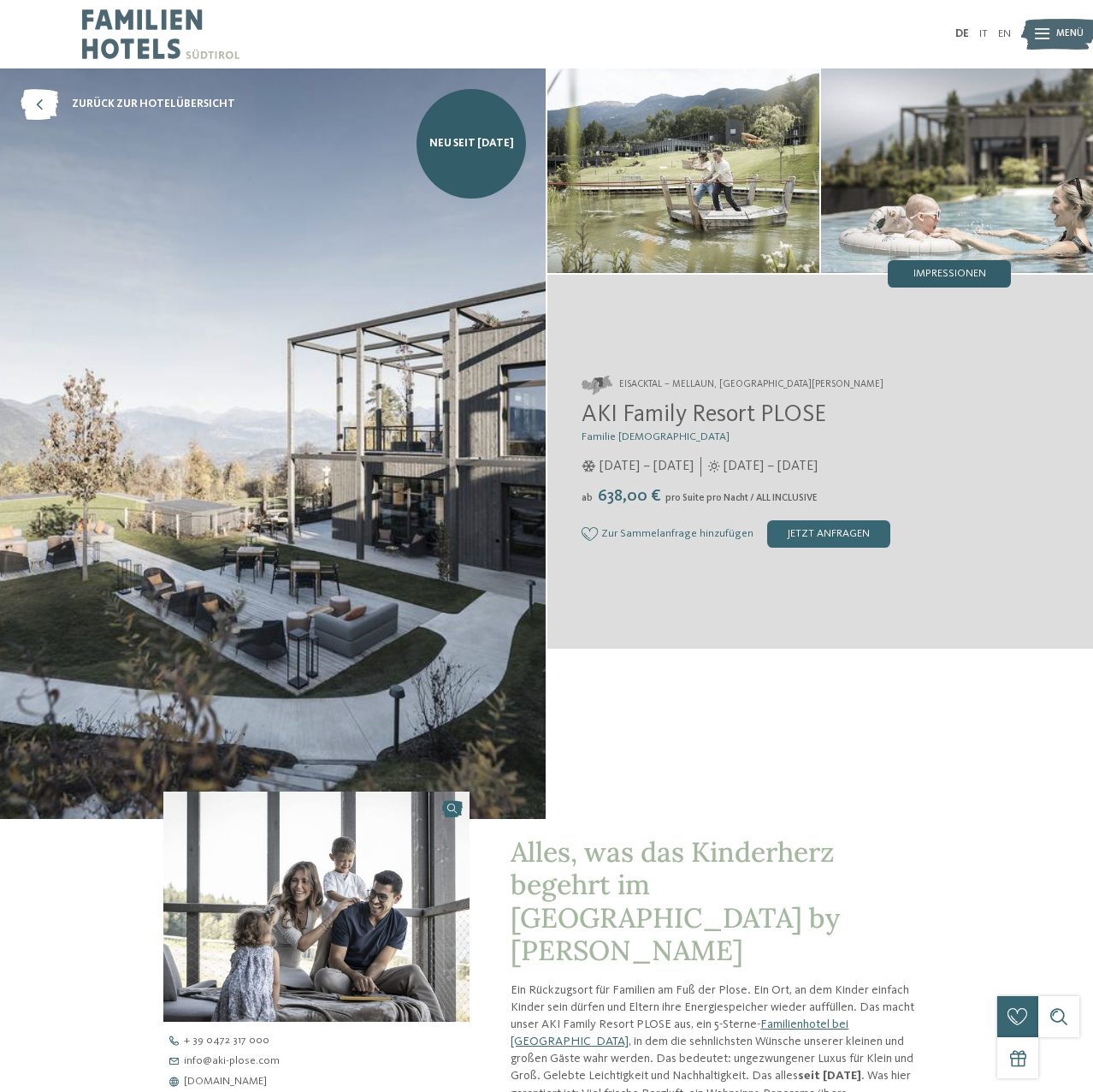
click at [958, 271] on span "Impressionen" at bounding box center [949, 273] width 73 height 11
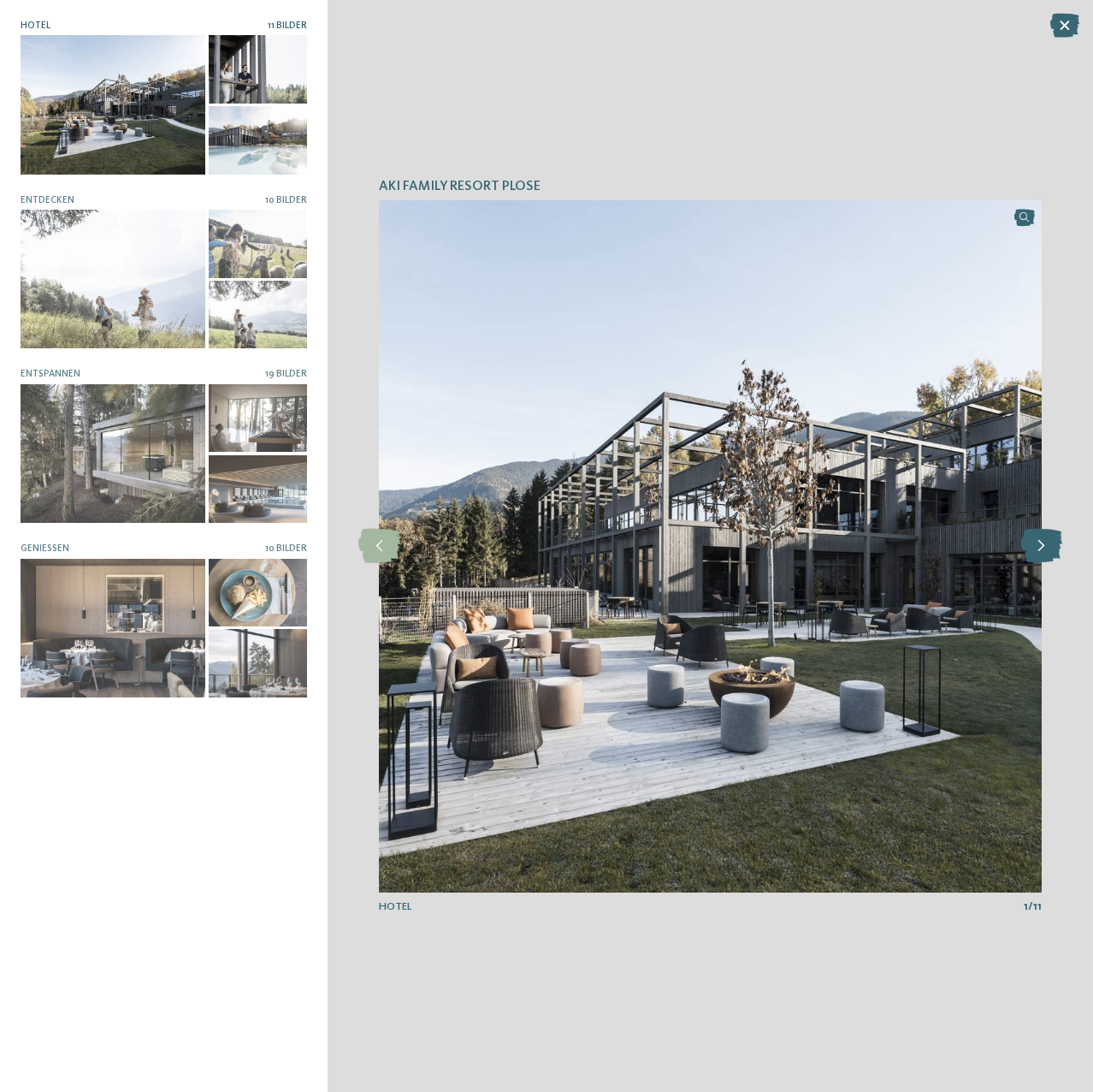
click at [1036, 553] on icon at bounding box center [1042, 546] width 42 height 34
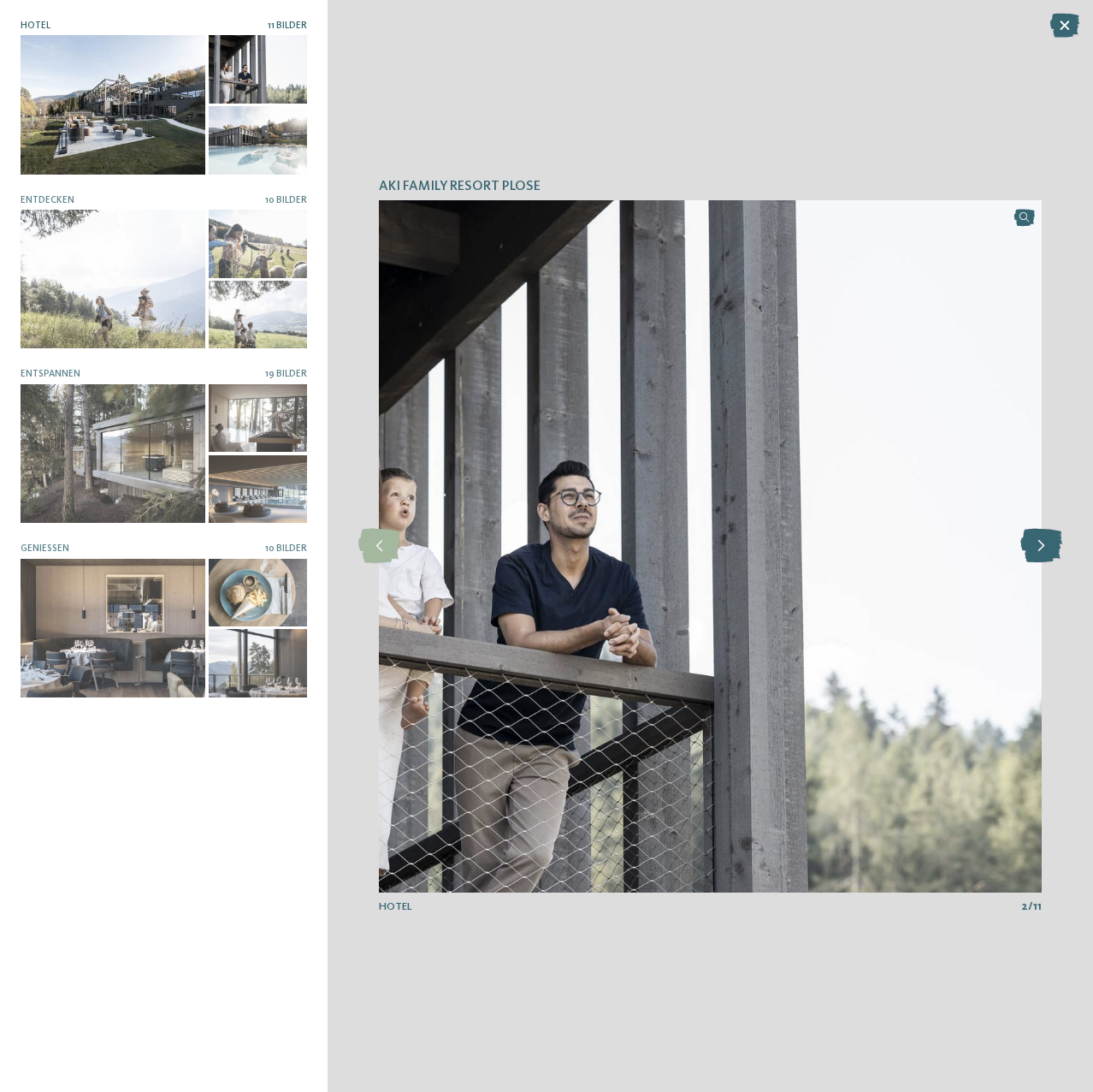
click at [1036, 553] on icon at bounding box center [1042, 546] width 42 height 34
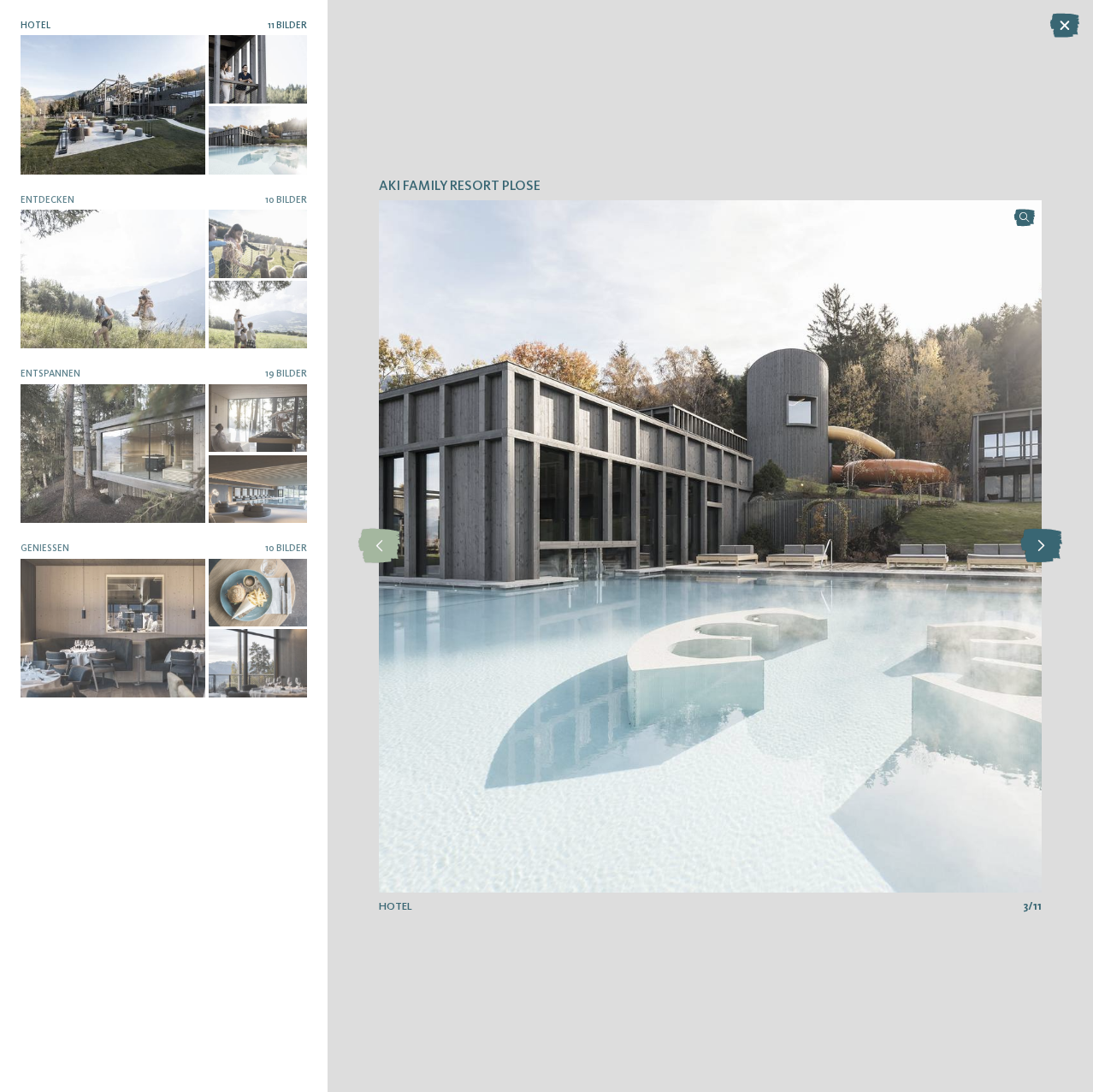
click at [1036, 553] on icon at bounding box center [1042, 546] width 42 height 34
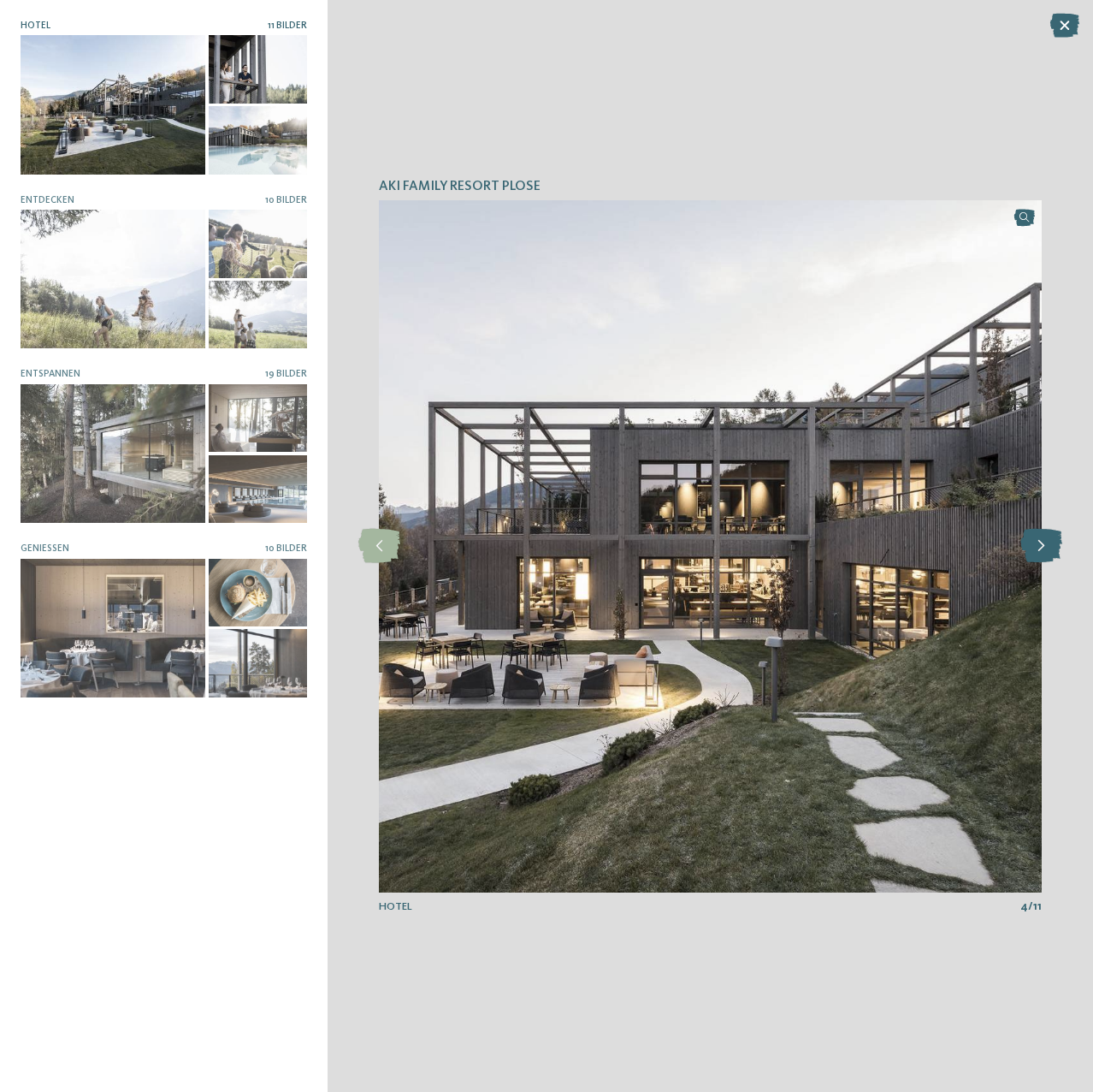
click at [1036, 553] on icon at bounding box center [1042, 546] width 42 height 34
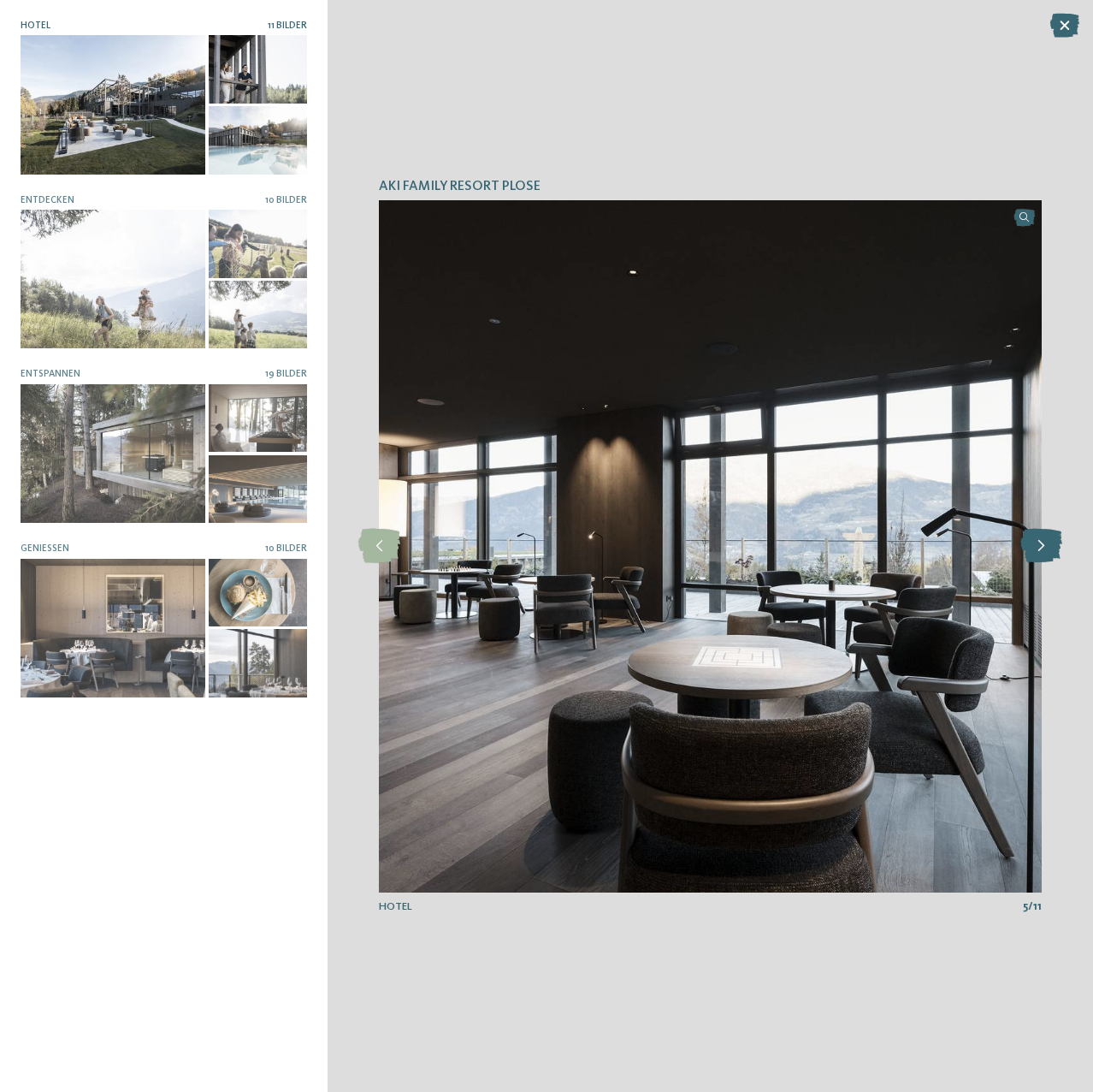
click at [1036, 553] on icon at bounding box center [1042, 546] width 42 height 34
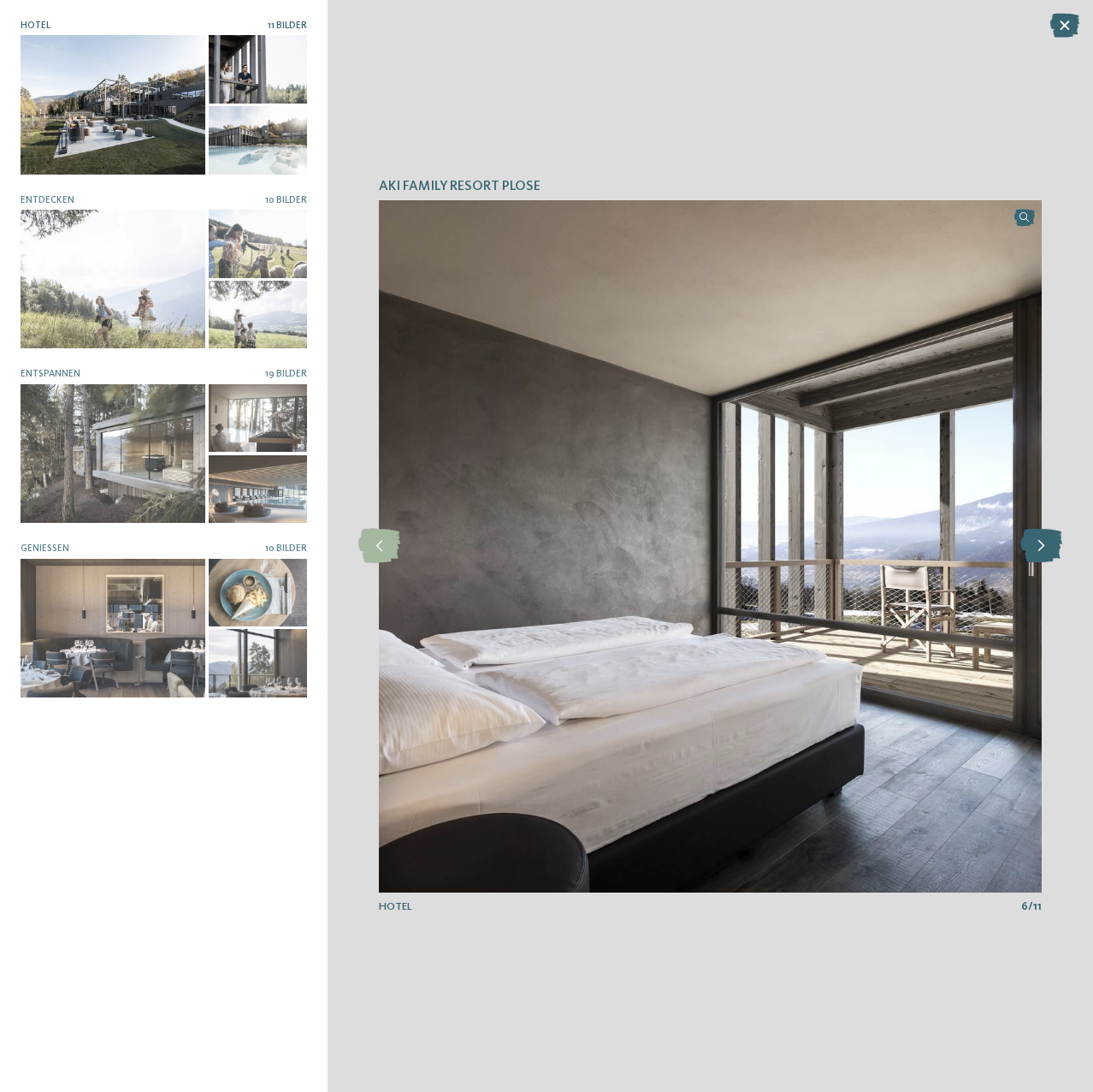
click at [1036, 553] on icon at bounding box center [1042, 546] width 42 height 34
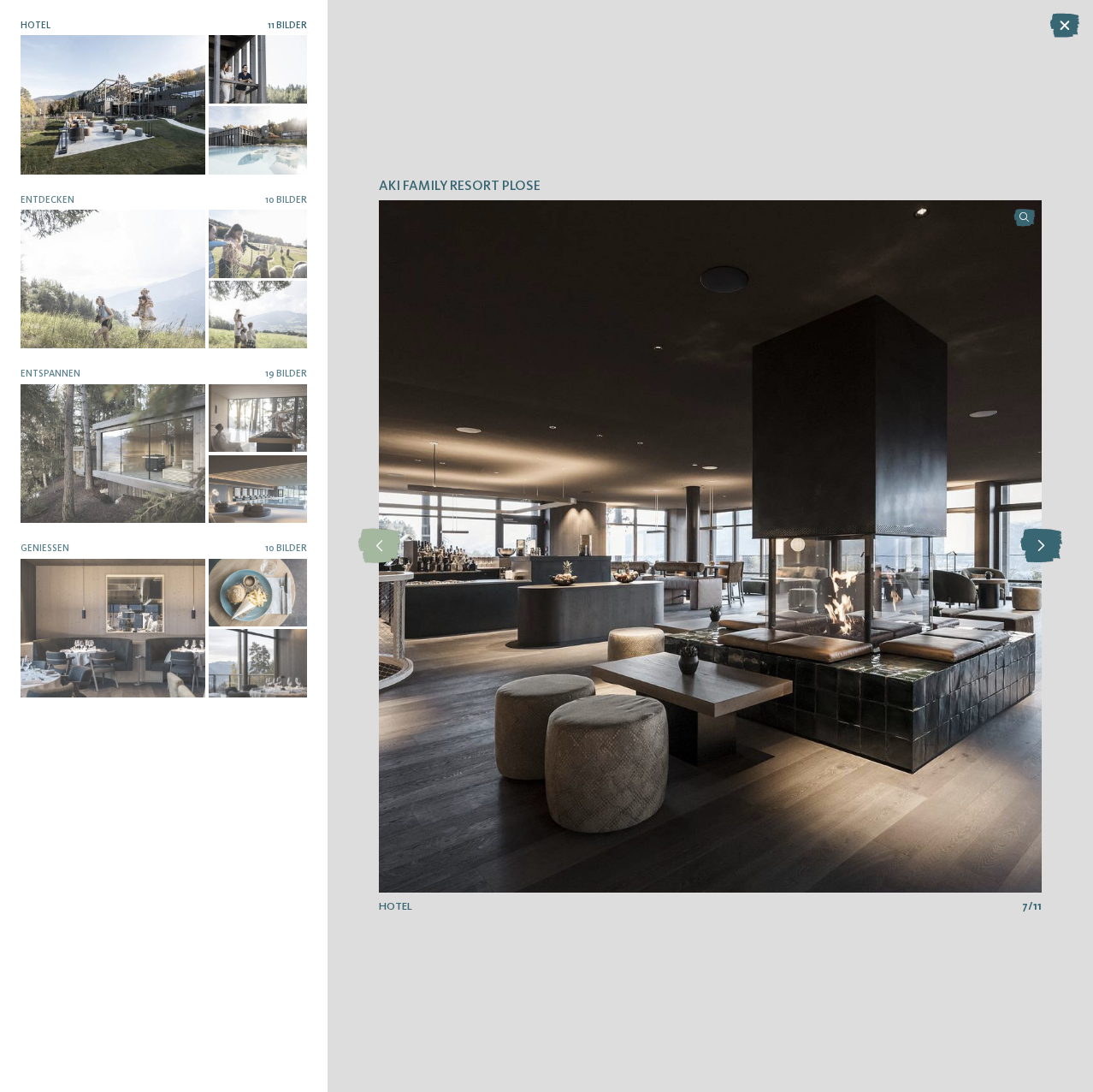
click at [1036, 553] on icon at bounding box center [1042, 546] width 42 height 34
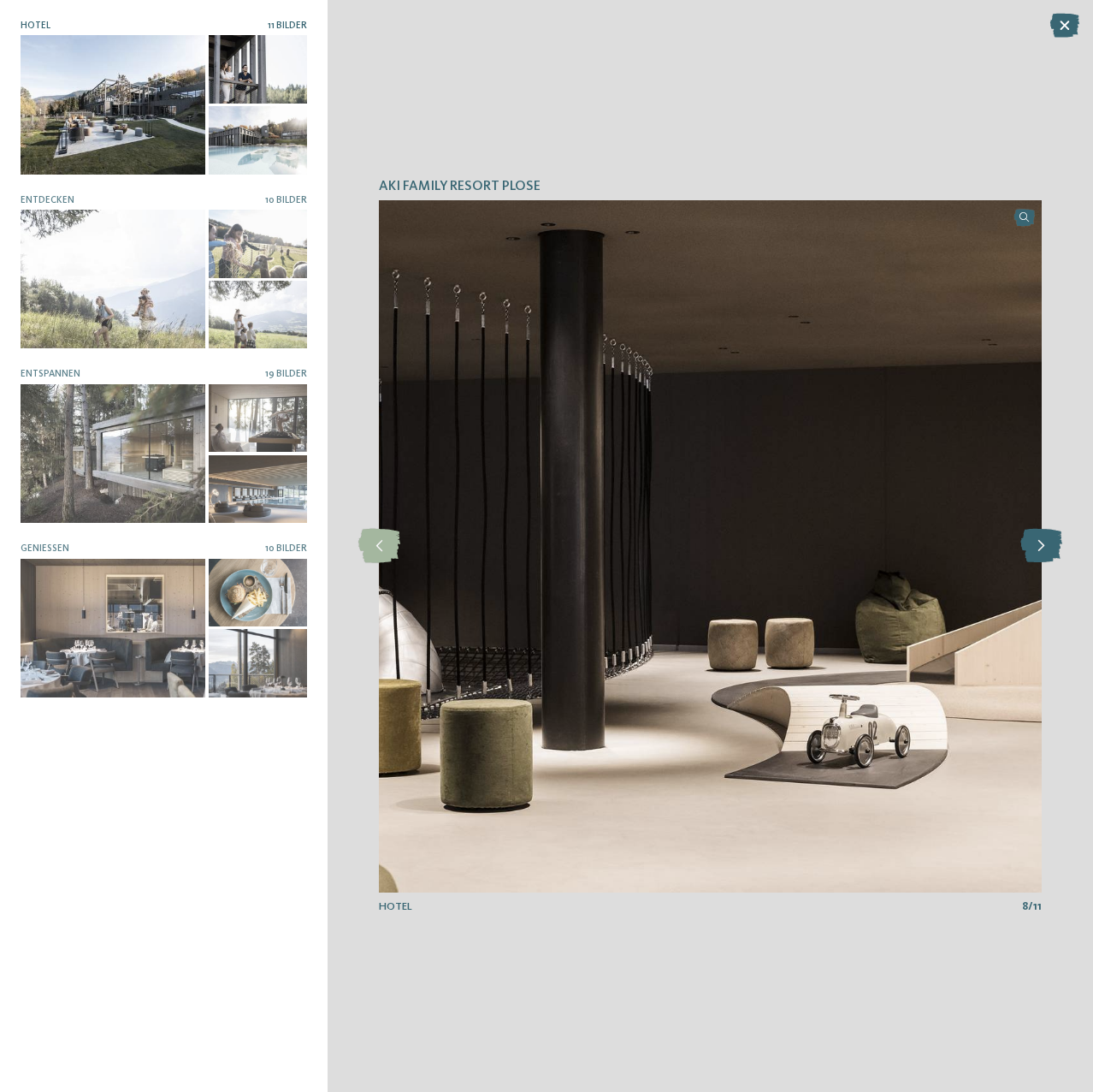
click at [1036, 553] on icon at bounding box center [1042, 546] width 42 height 34
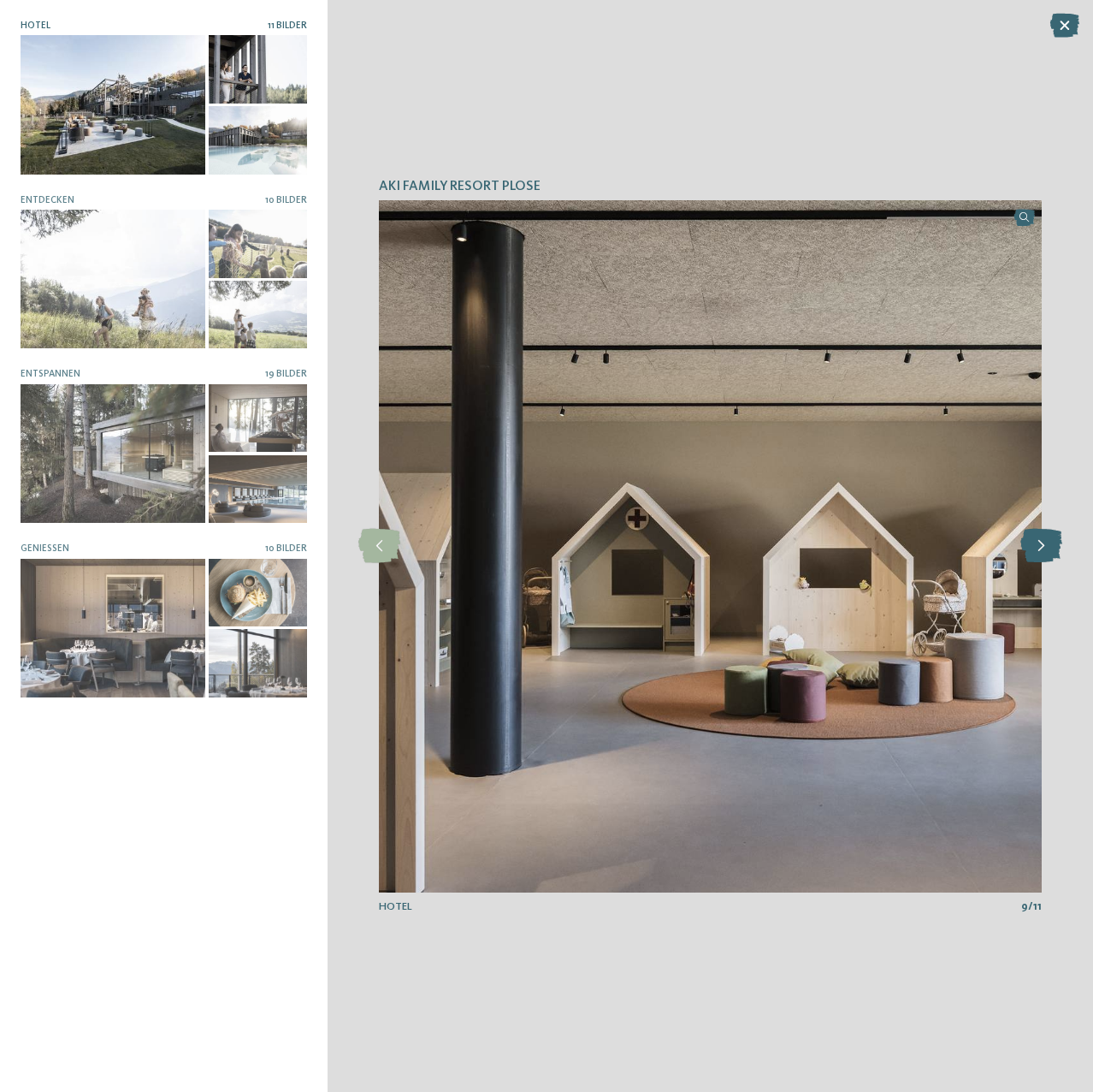
click at [1036, 553] on icon at bounding box center [1042, 546] width 42 height 34
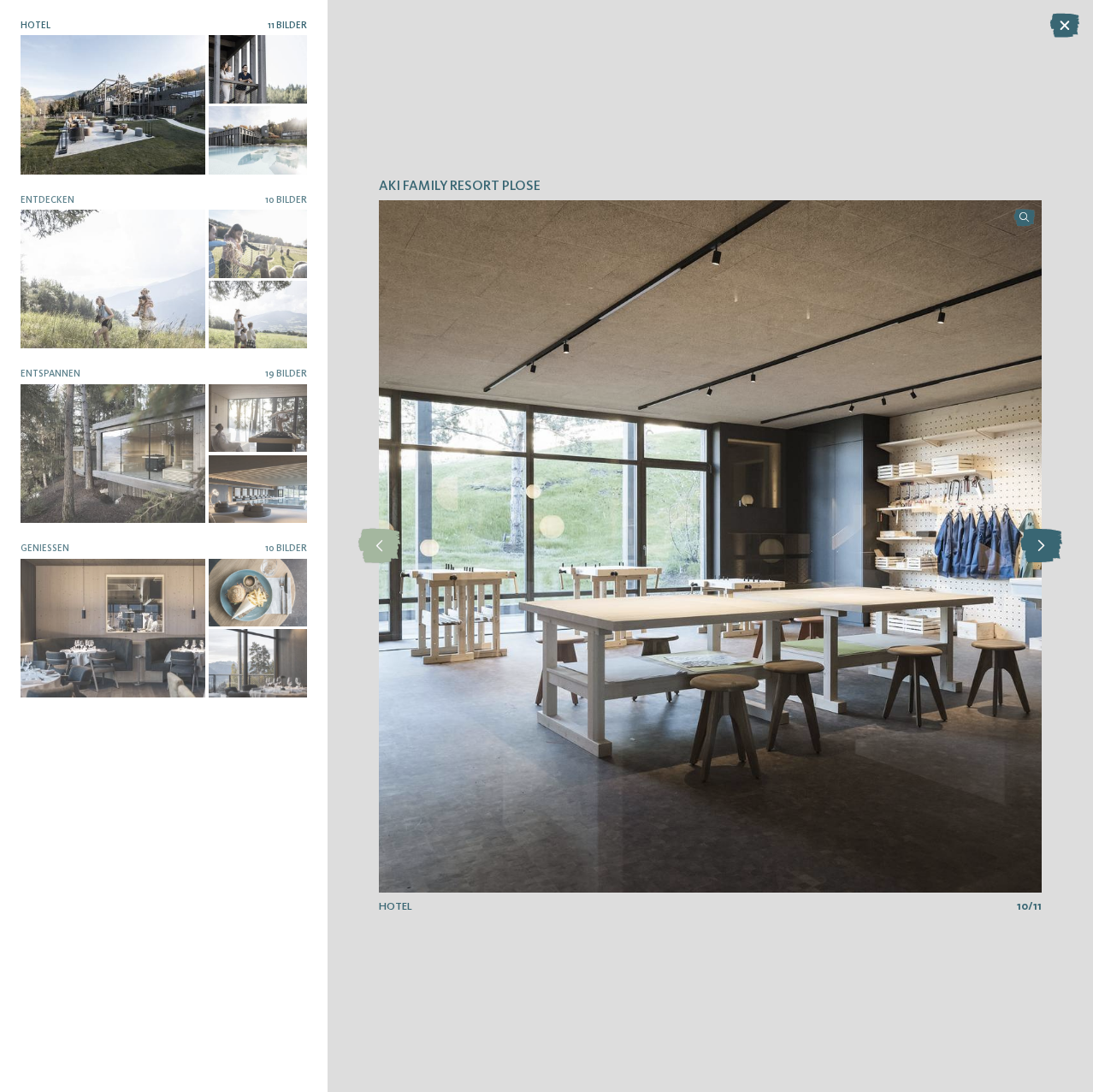
click at [1036, 553] on icon at bounding box center [1042, 546] width 42 height 34
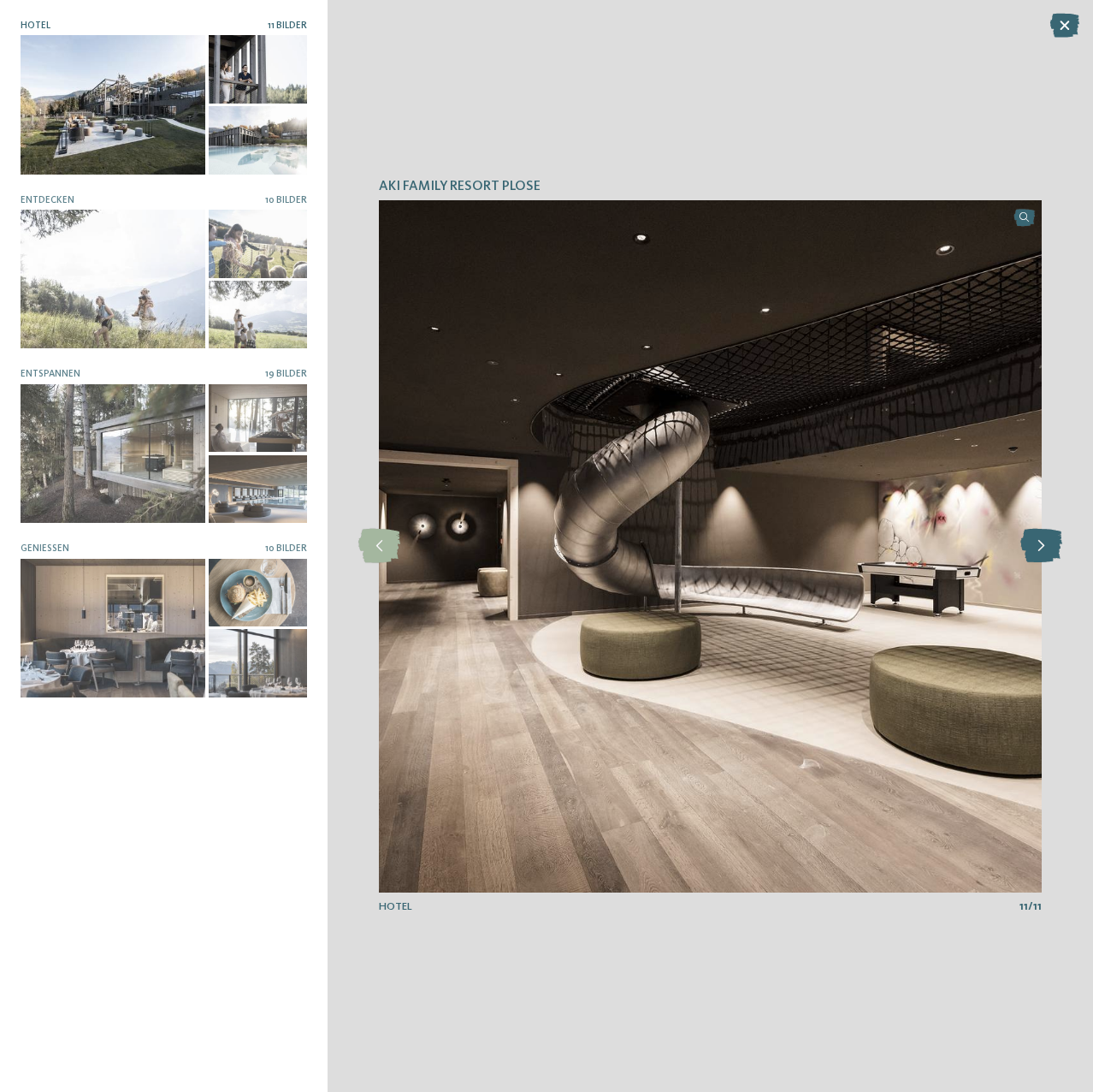
click at [1036, 553] on icon at bounding box center [1042, 546] width 42 height 34
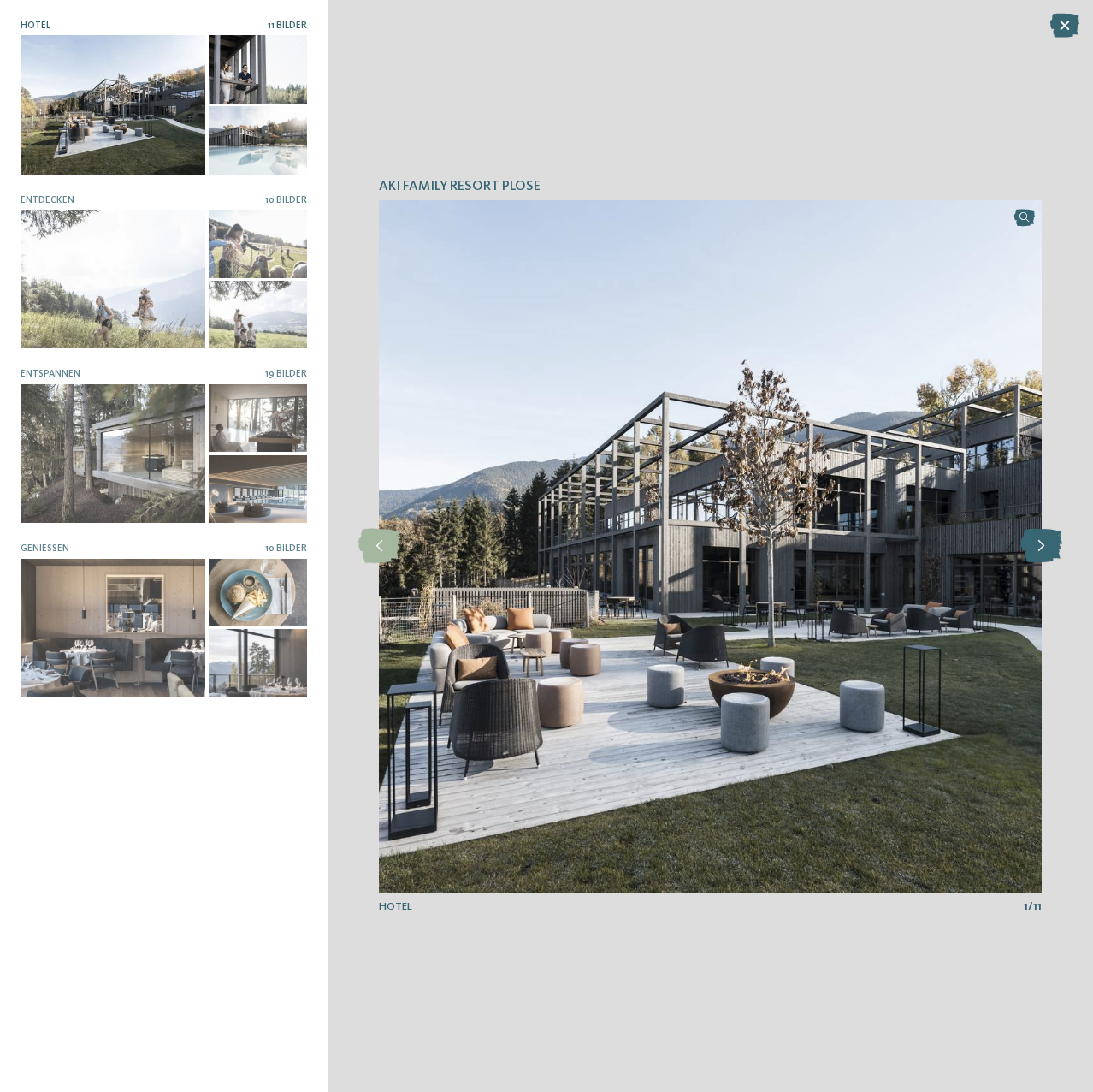
click at [1036, 553] on icon at bounding box center [1042, 546] width 42 height 34
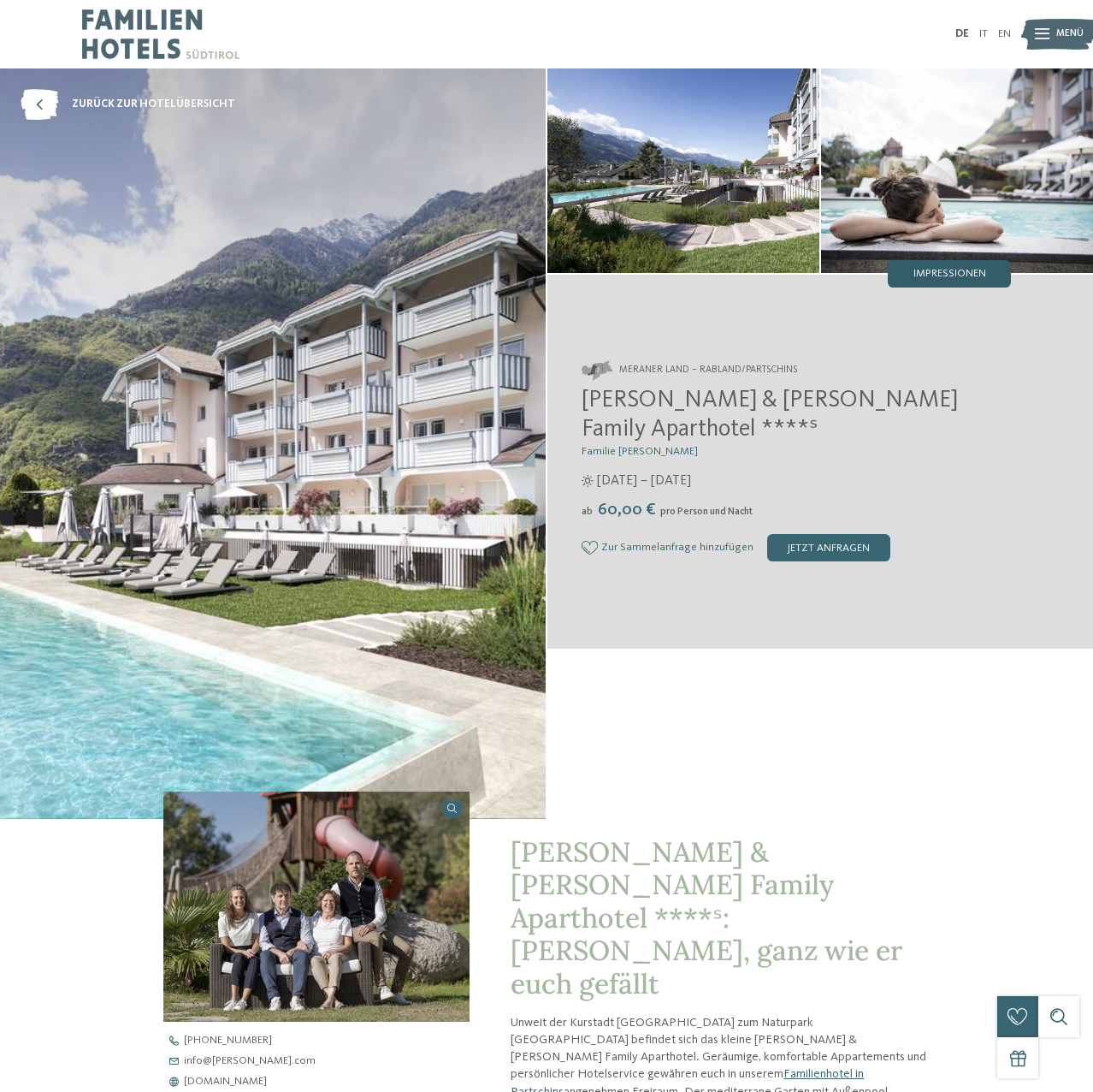
click at [923, 268] on div "Impressionen" at bounding box center [950, 273] width 124 height 27
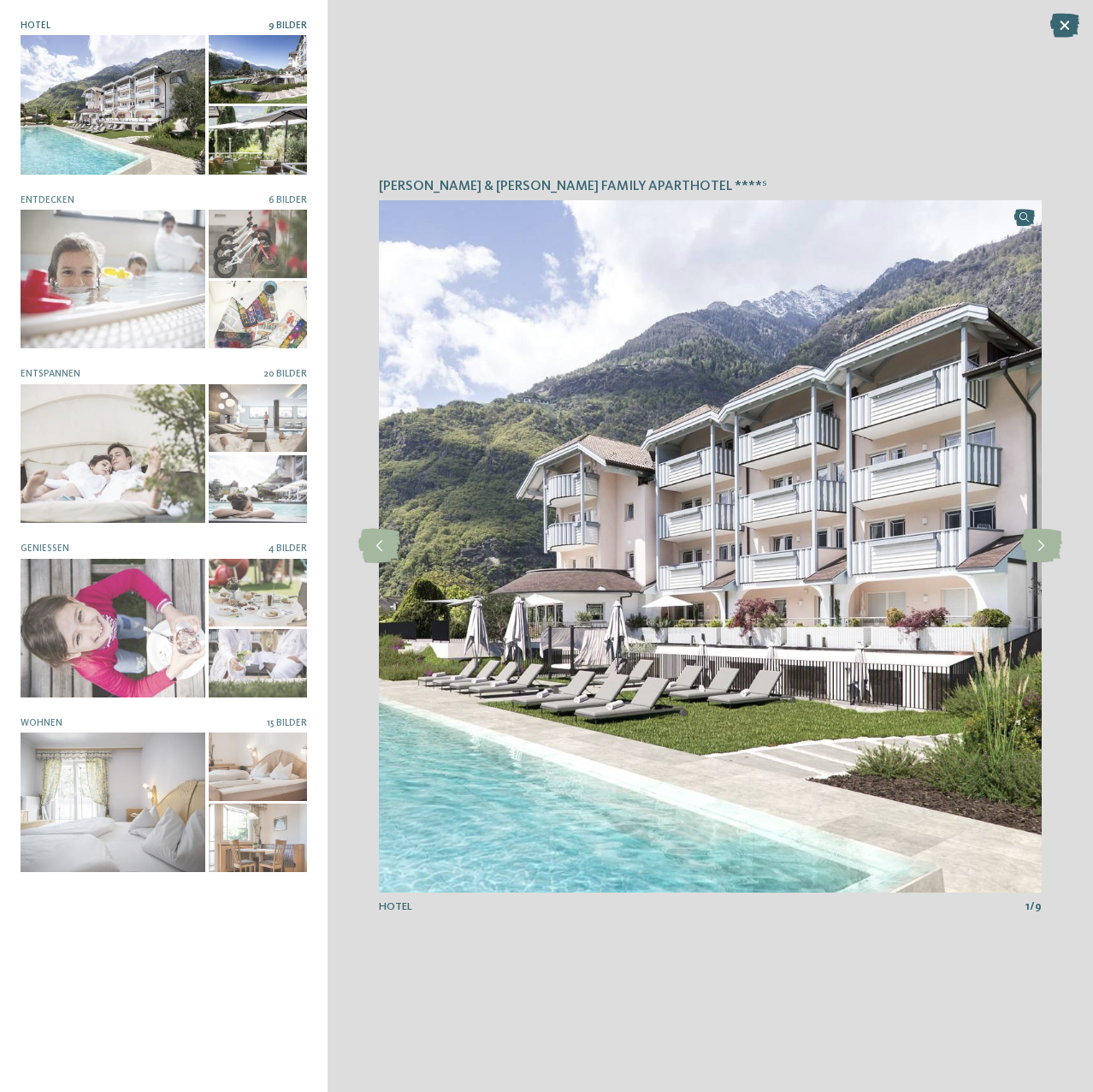
click at [1026, 566] on img at bounding box center [710, 546] width 663 height 692
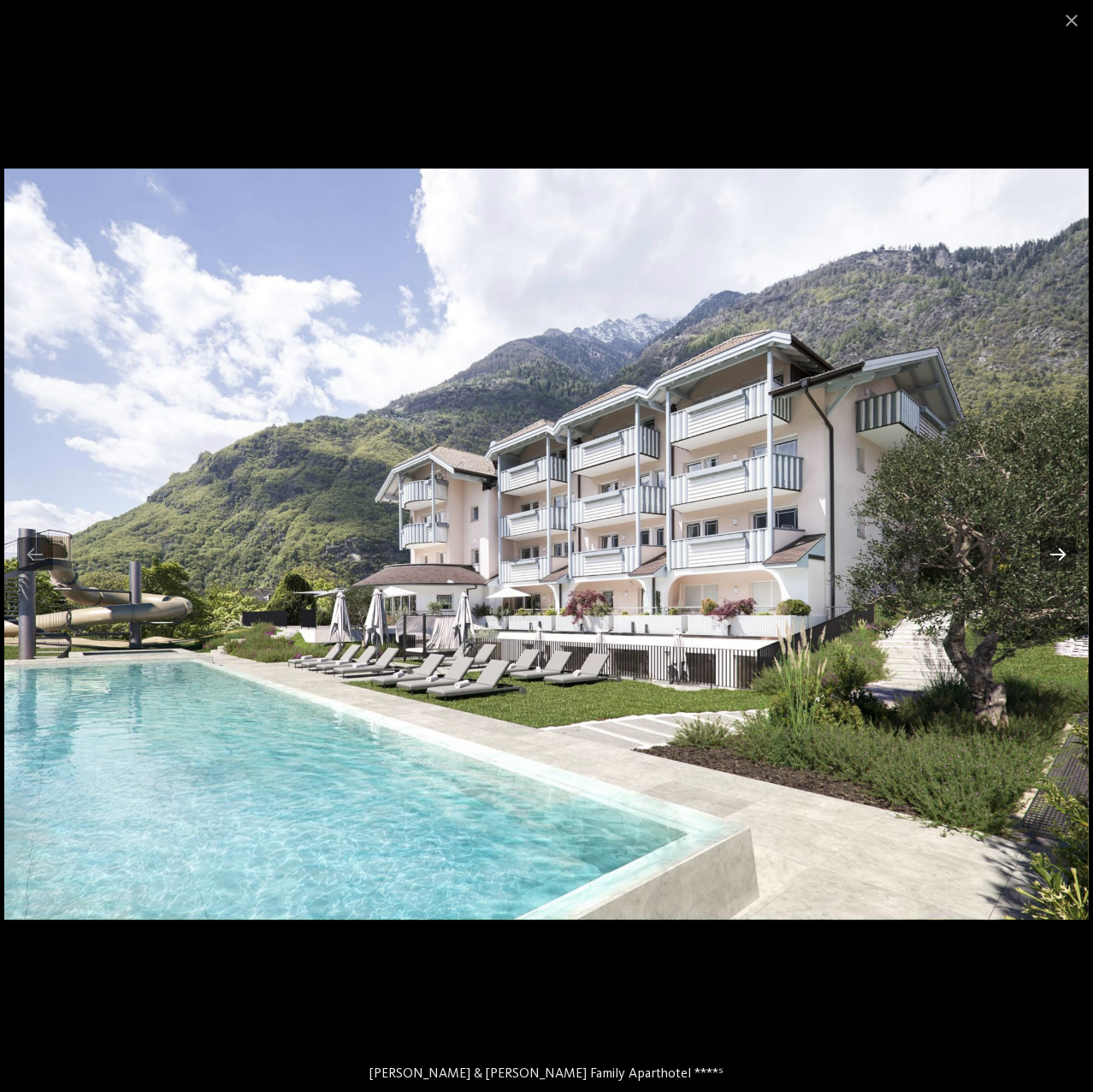
click at [1068, 559] on div at bounding box center [1058, 553] width 36 height 33
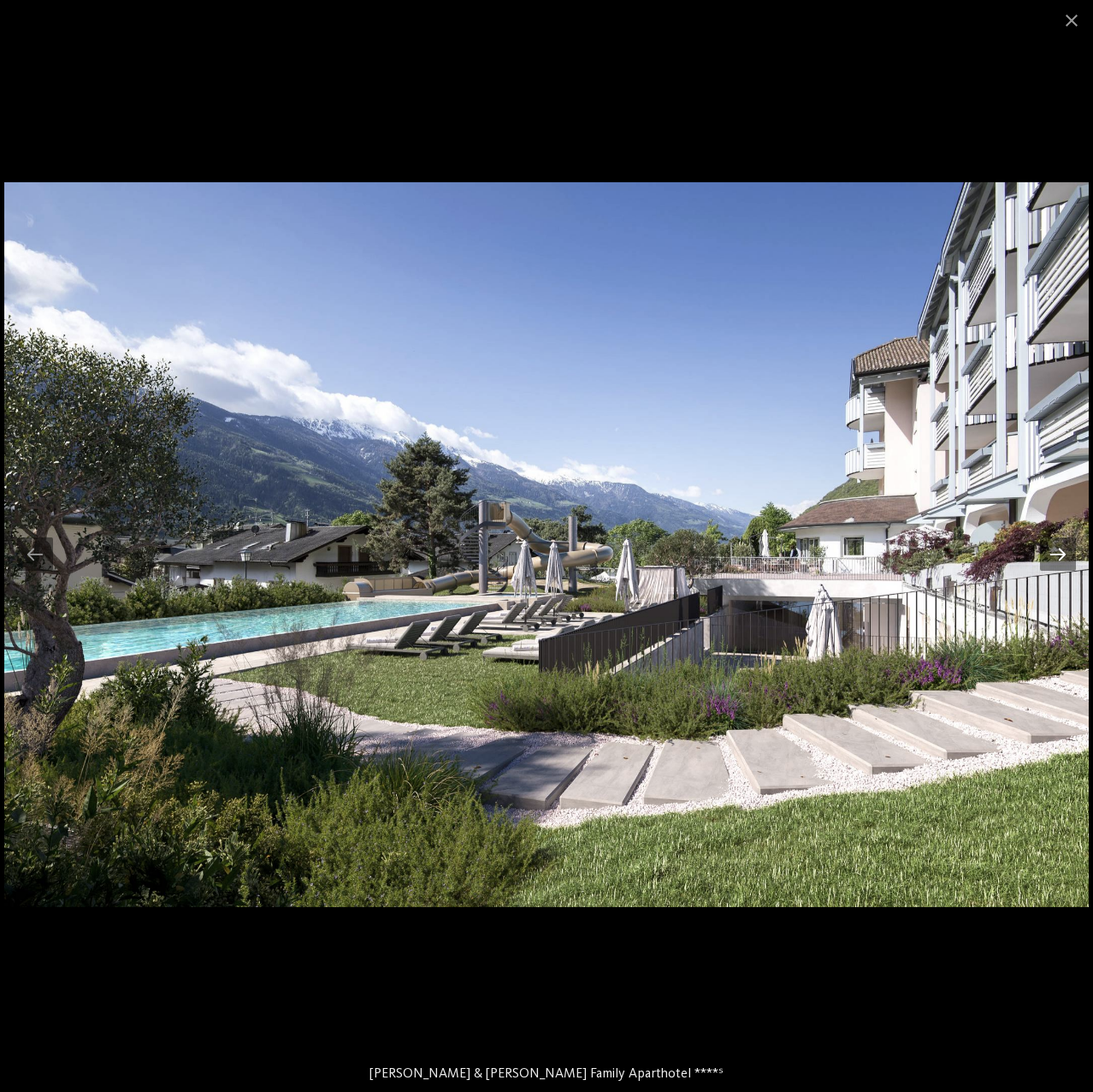
click at [1068, 559] on div at bounding box center [1058, 553] width 36 height 33
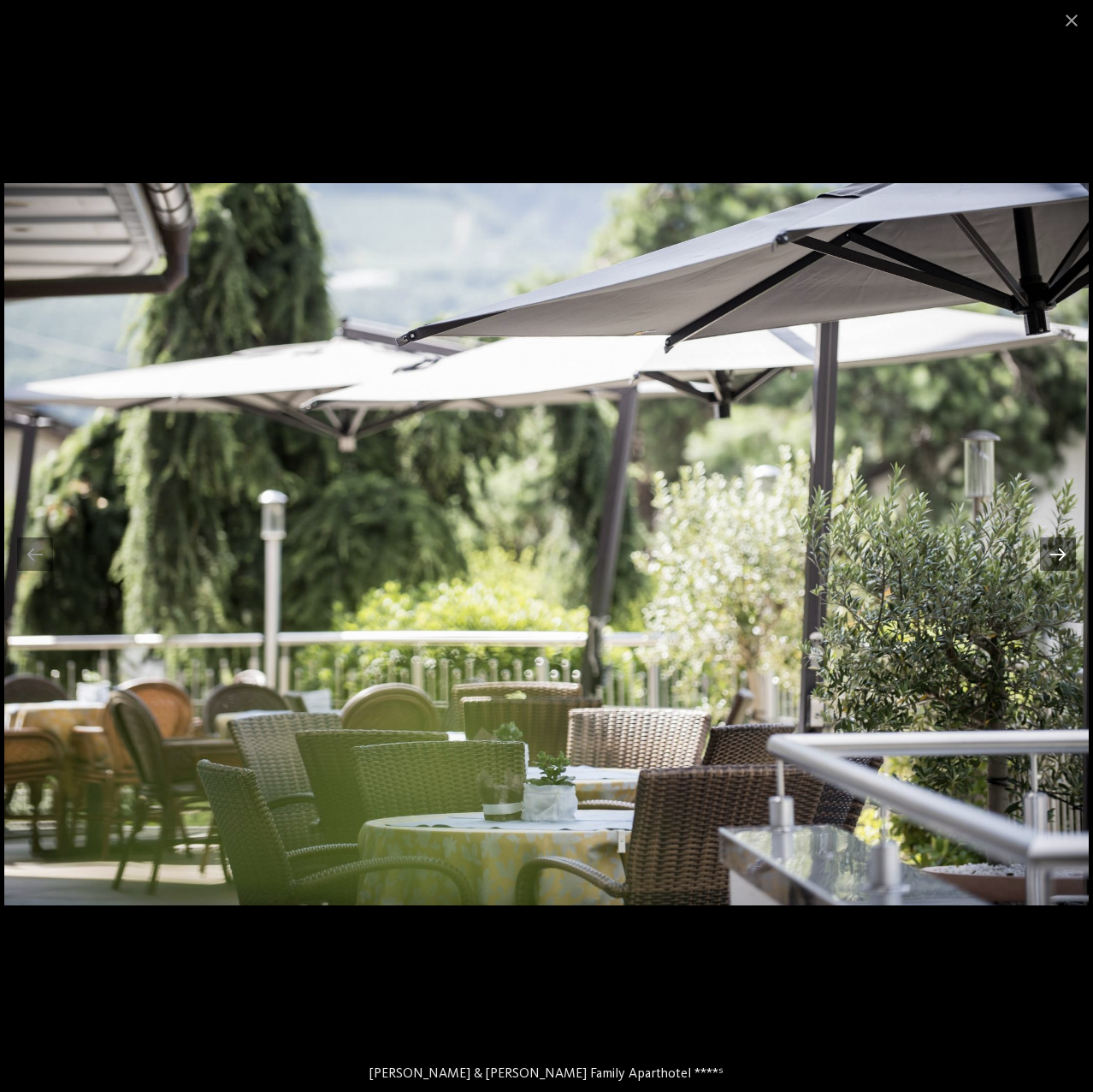
click at [1068, 559] on div at bounding box center [1058, 553] width 36 height 33
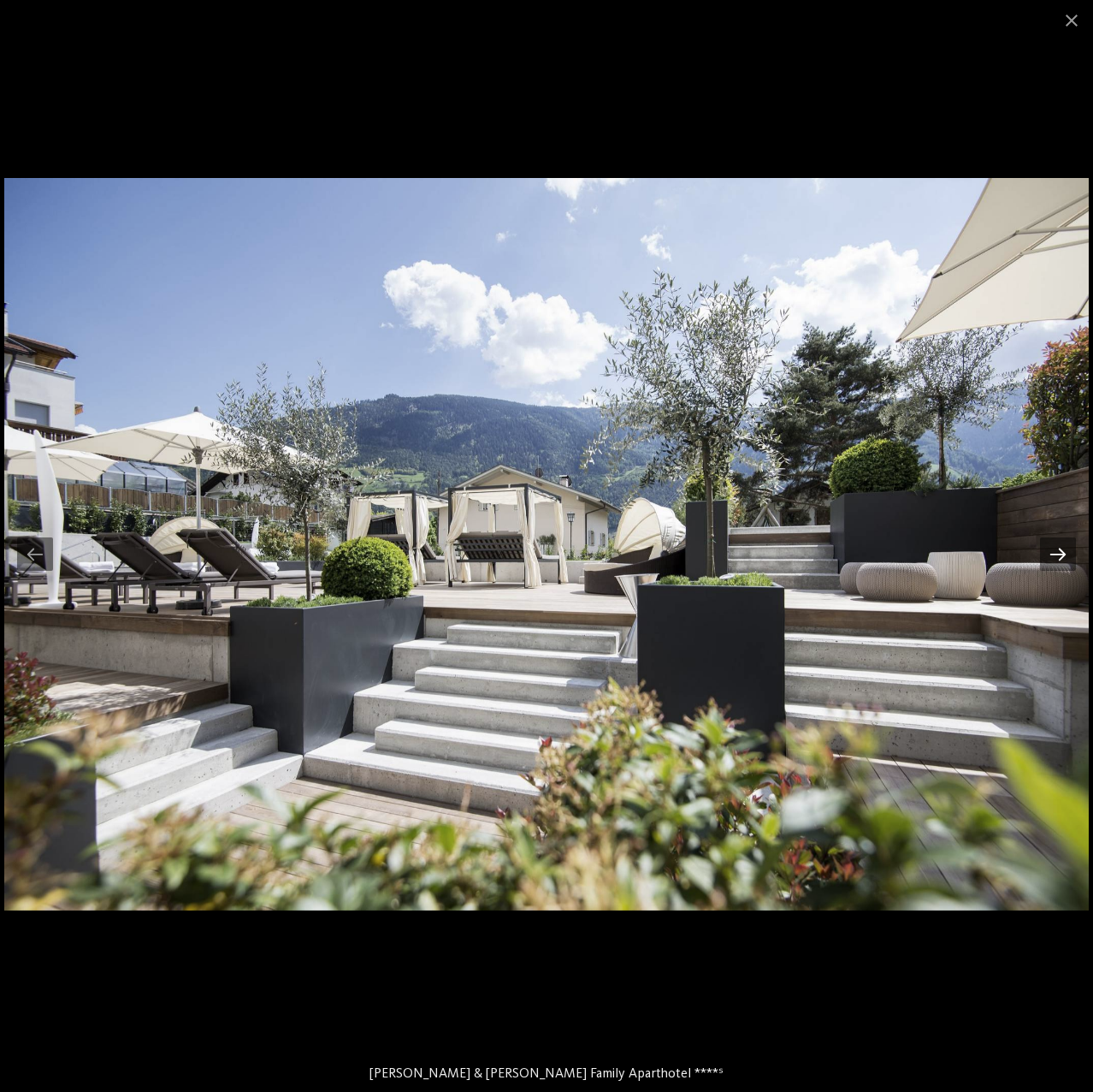
click at [1068, 559] on div at bounding box center [1058, 553] width 36 height 33
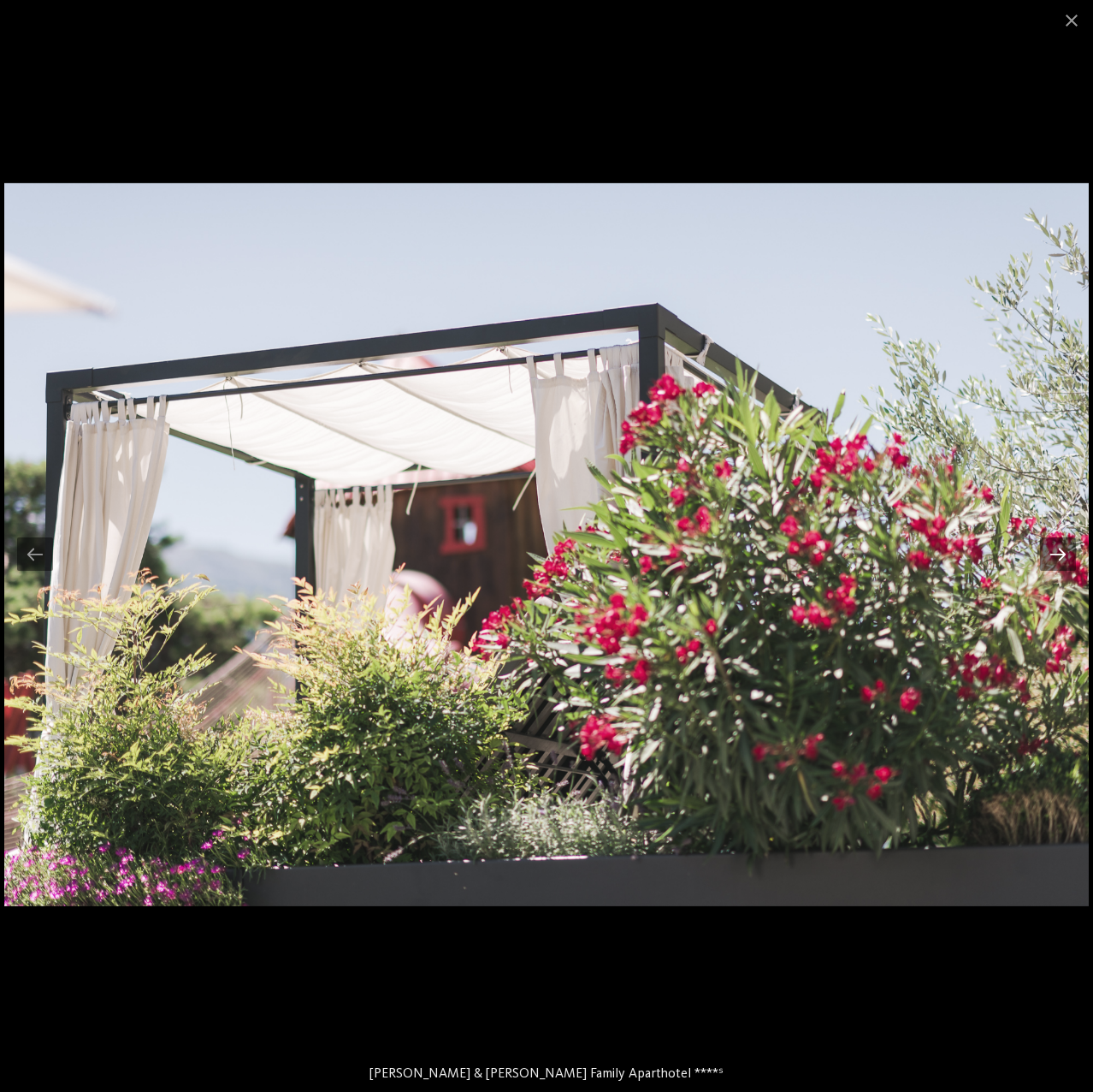
click at [1068, 559] on div at bounding box center [1058, 553] width 36 height 33
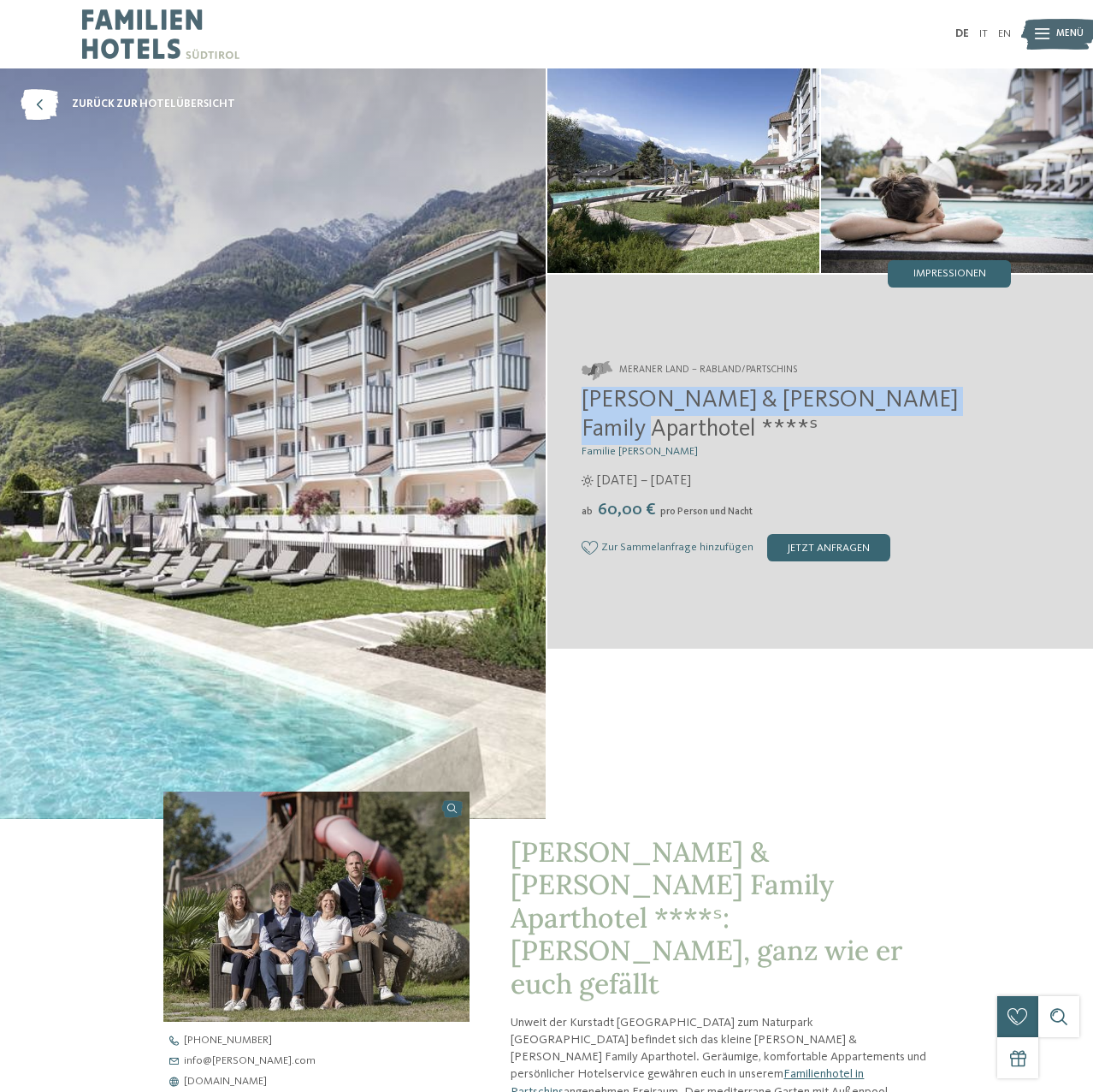
drag, startPoint x: 584, startPoint y: 418, endPoint x: 966, endPoint y: 419, distance: 382.0
click at [966, 419] on h2 "[PERSON_NAME] & [PERSON_NAME] Family Aparthotel ****ˢ" at bounding box center [796, 415] width 430 height 57
copy span "[PERSON_NAME] & [PERSON_NAME] Family Aparthotel ****ˢ"
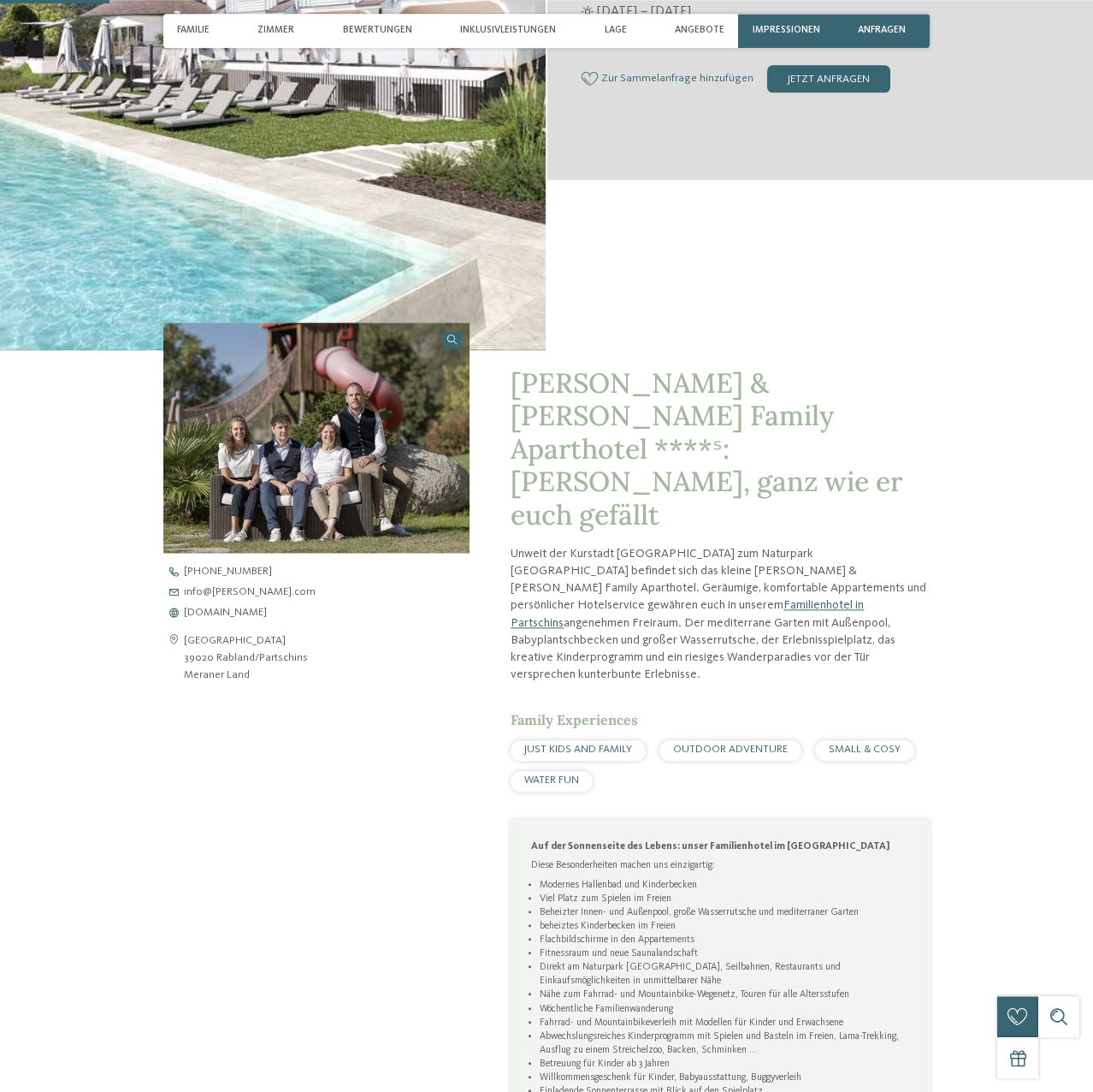
scroll to position [524, 0]
